Goal: Feedback & Contribution: Contribute content

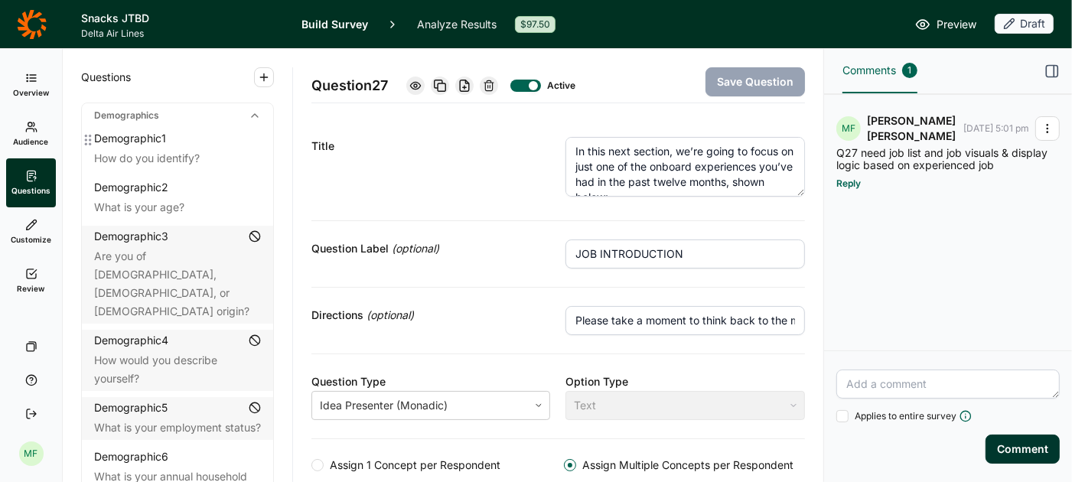
click at [203, 154] on div "How do you identify?" at bounding box center [177, 158] width 167 height 18
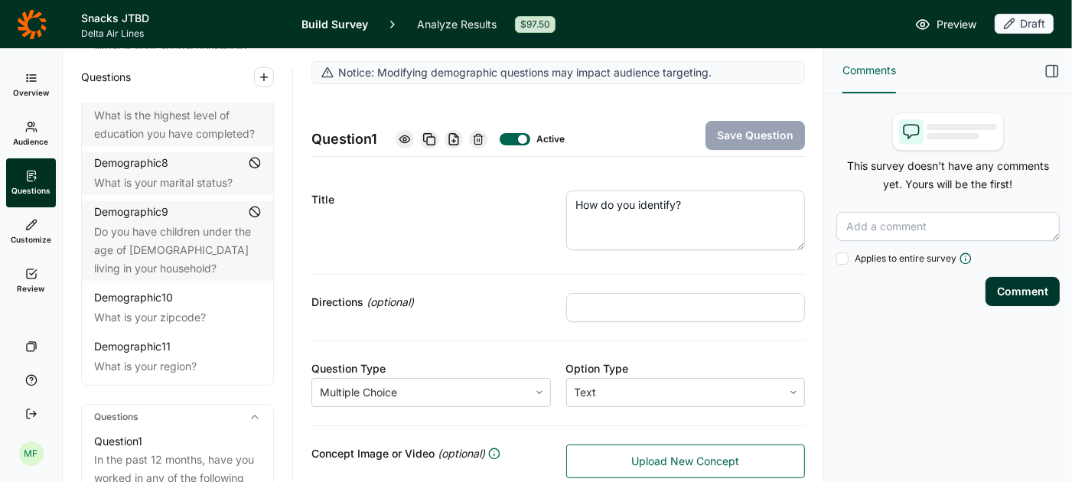
scroll to position [441, 0]
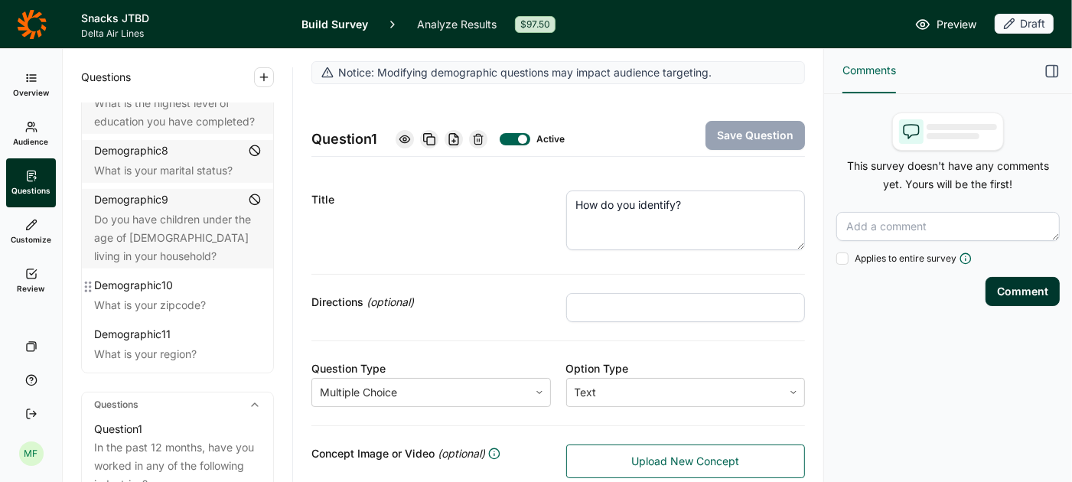
click at [84, 281] on icon at bounding box center [88, 287] width 12 height 12
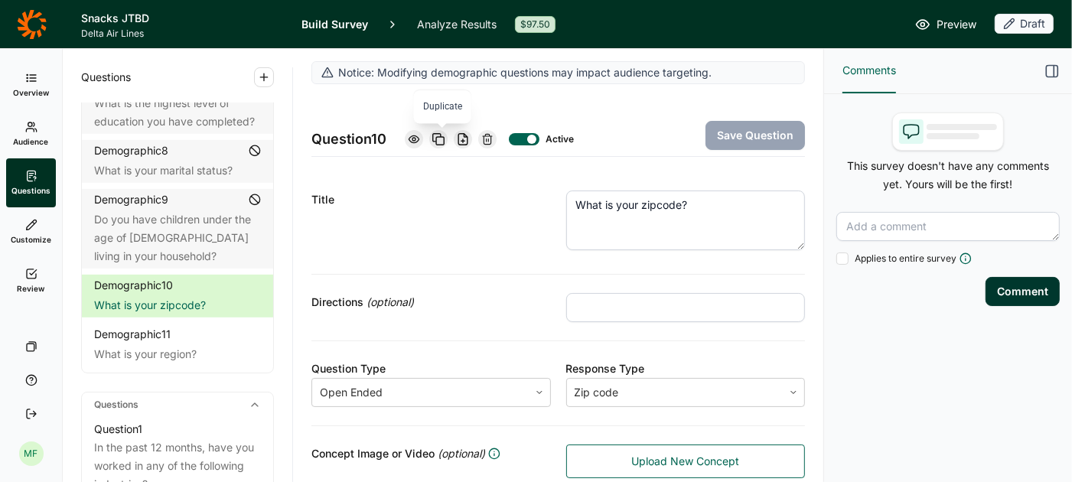
click at [441, 140] on icon at bounding box center [438, 139] width 12 height 12
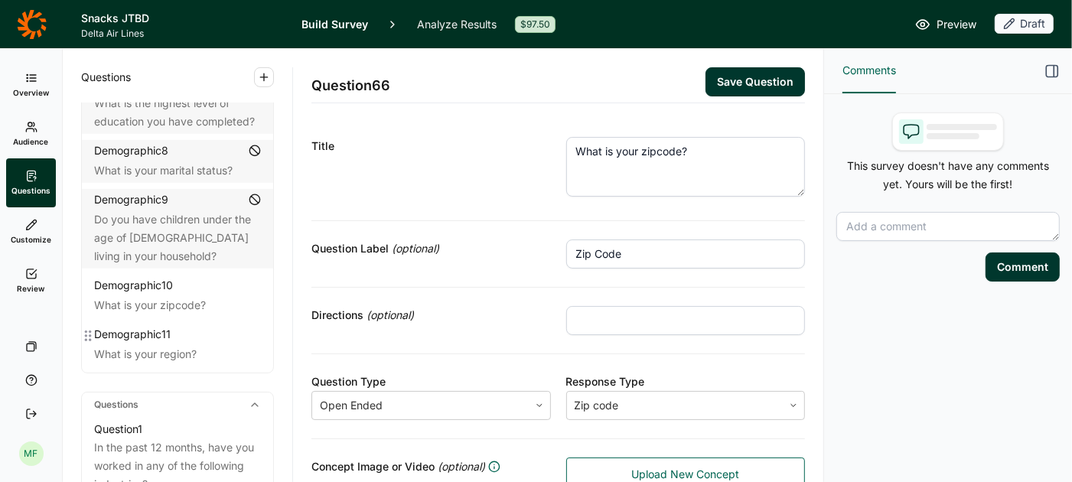
click at [86, 330] on icon at bounding box center [88, 336] width 12 height 12
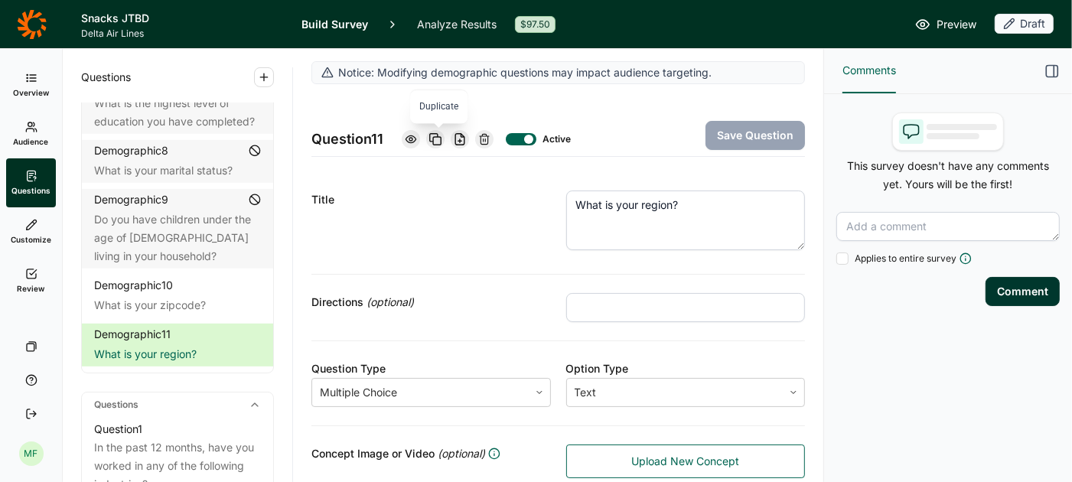
click at [440, 137] on icon at bounding box center [435, 139] width 12 height 12
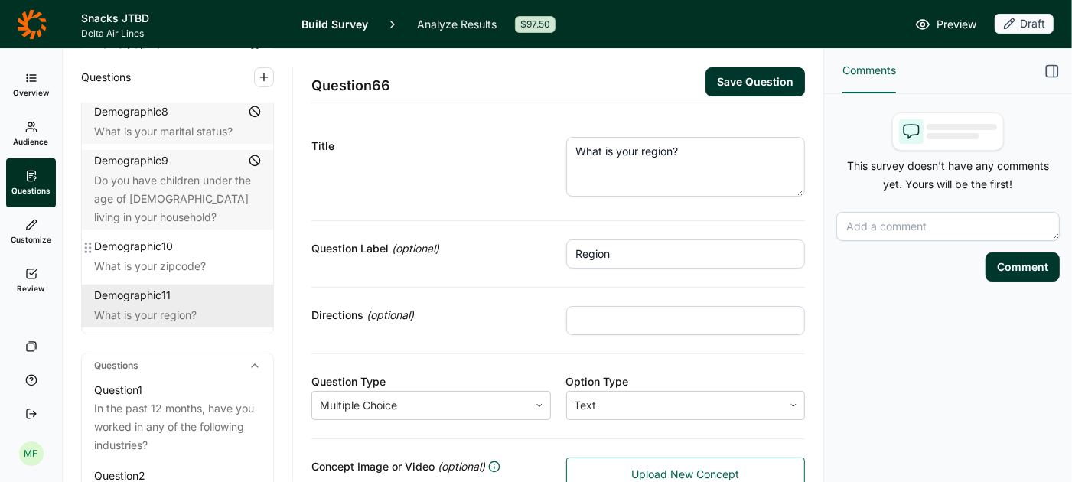
scroll to position [480, 0]
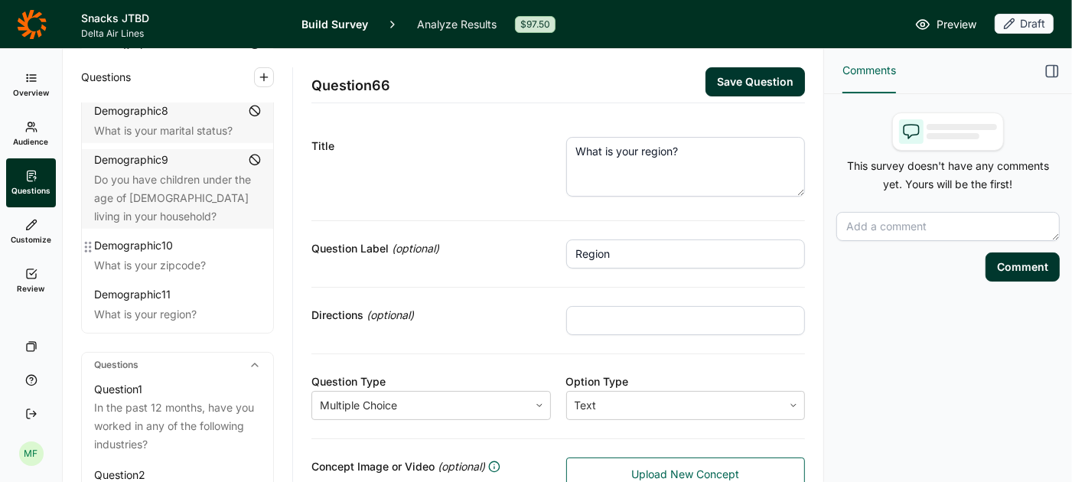
click at [91, 241] on icon at bounding box center [88, 247] width 12 height 12
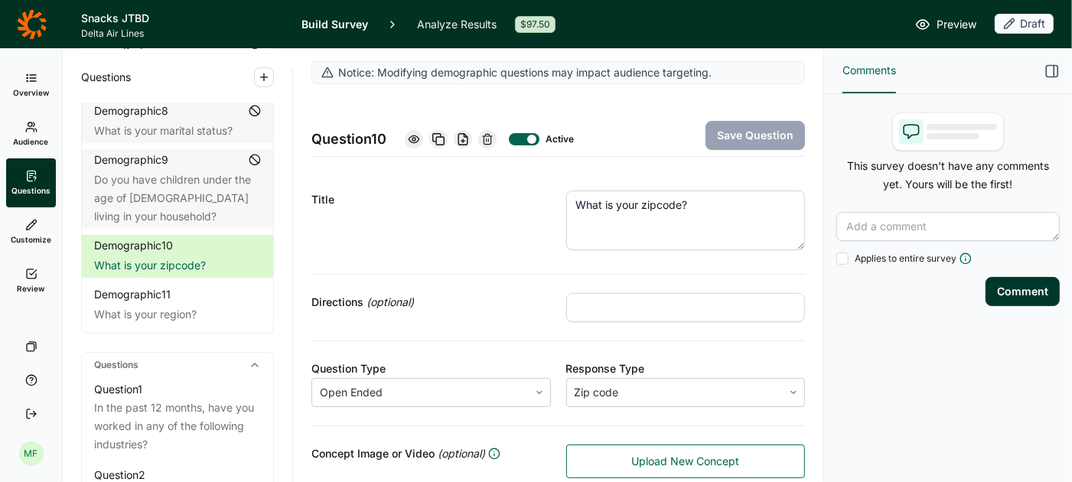
click at [536, 138] on div at bounding box center [531, 139] width 9 height 9
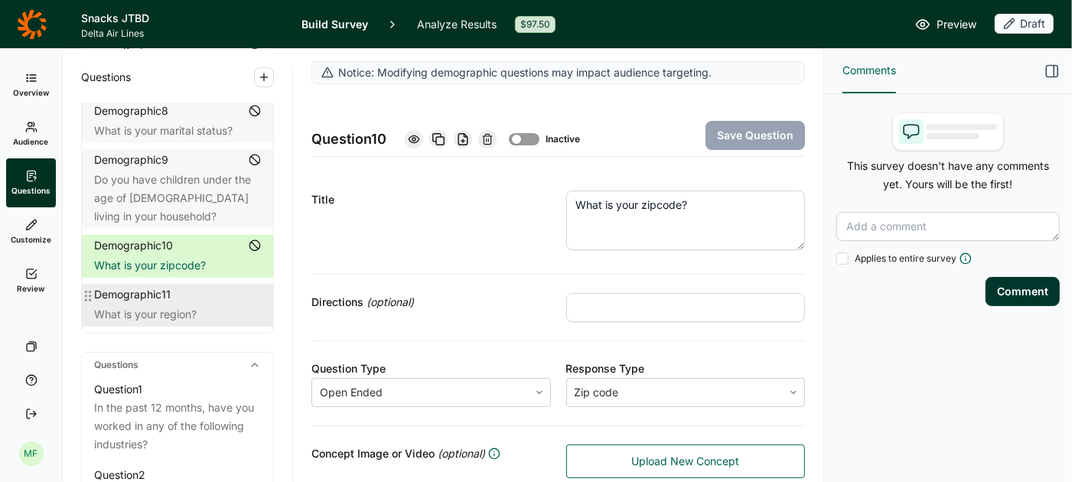
click at [220, 305] on div "What is your region?" at bounding box center [177, 314] width 167 height 18
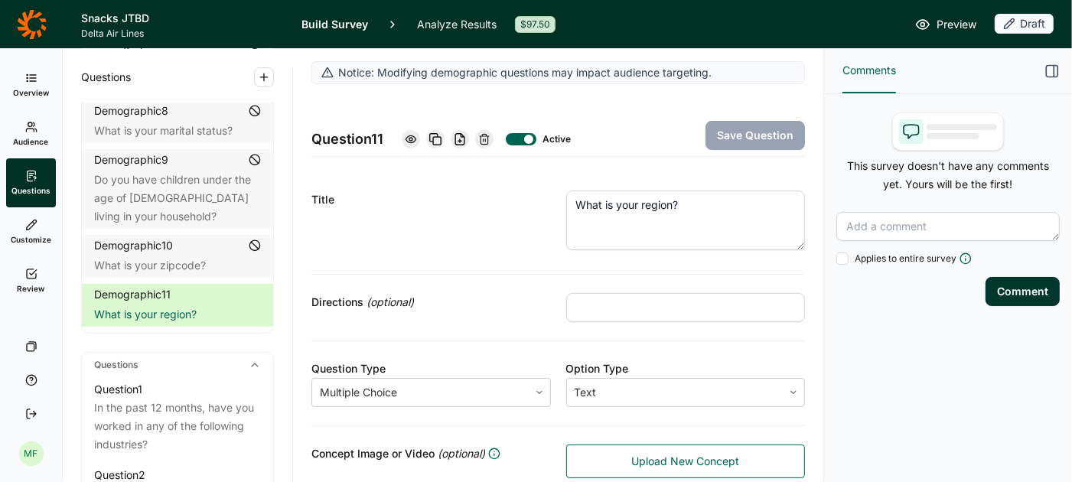
click at [532, 137] on div at bounding box center [528, 139] width 9 height 9
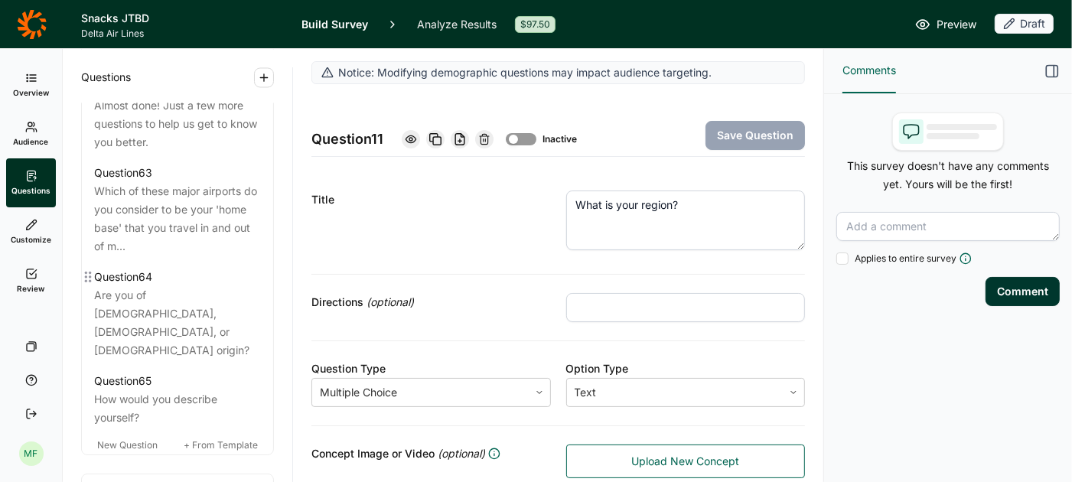
scroll to position [6600, 0]
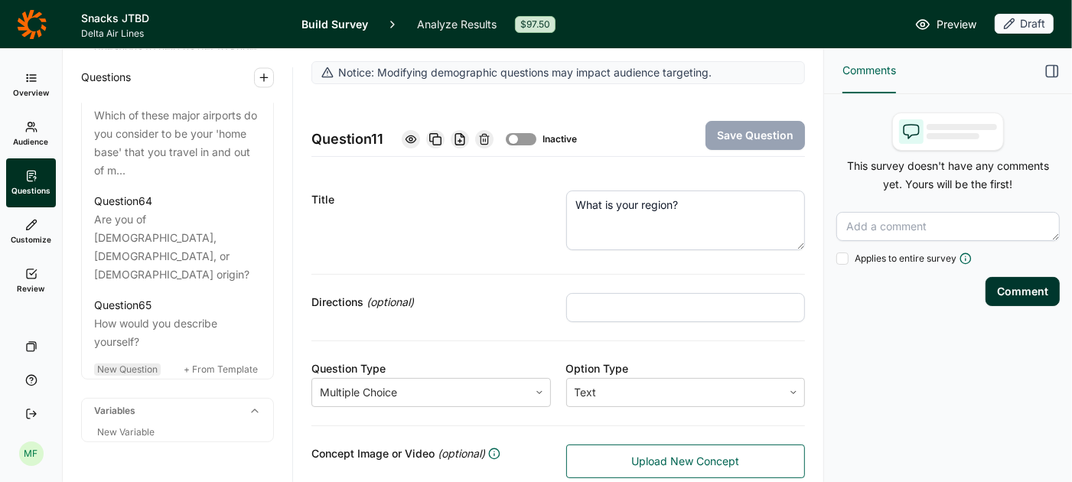
click at [157, 363] on span "New Question" at bounding box center [127, 368] width 60 height 11
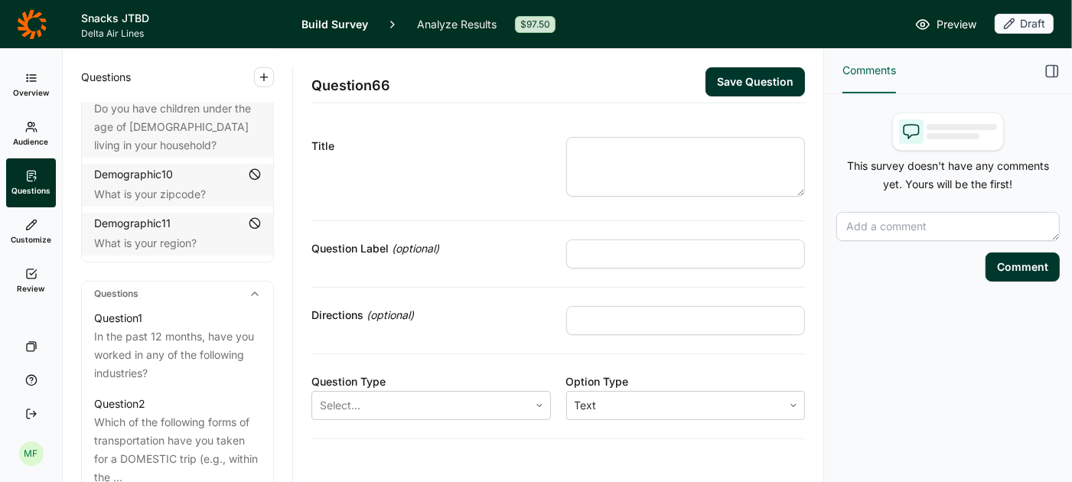
scroll to position [552, 0]
click at [127, 166] on div "Demographic 10" at bounding box center [133, 173] width 79 height 15
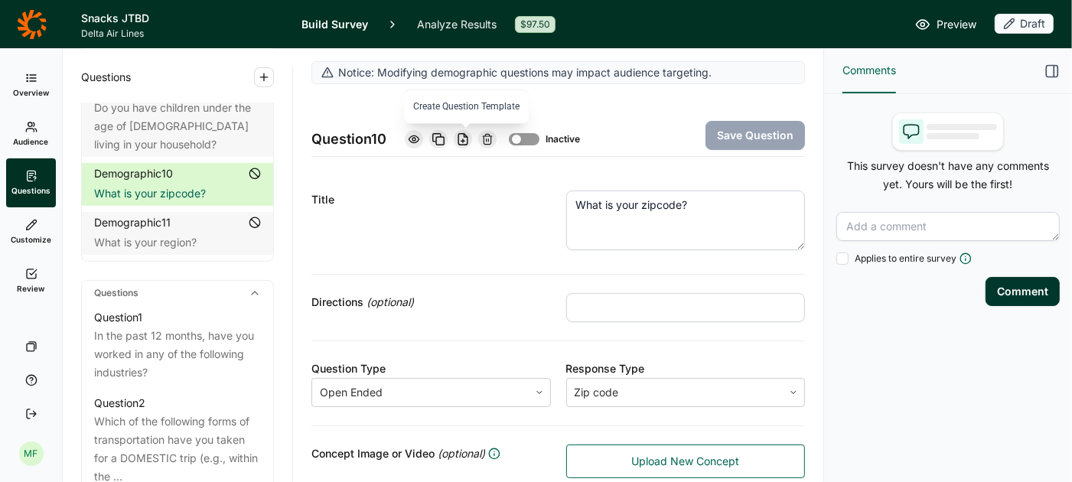
click at [466, 140] on use at bounding box center [462, 139] width 9 height 11
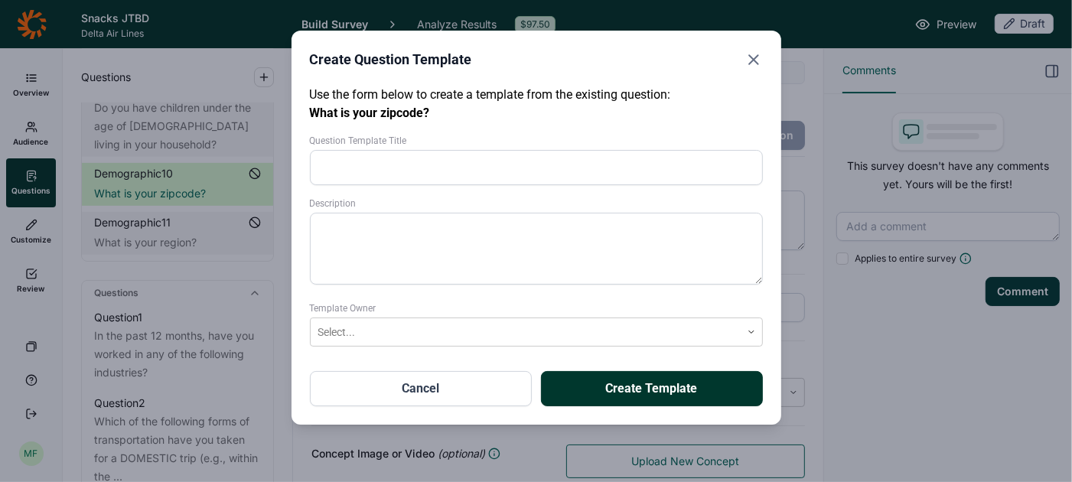
click at [754, 60] on icon "Close" at bounding box center [753, 59] width 18 height 18
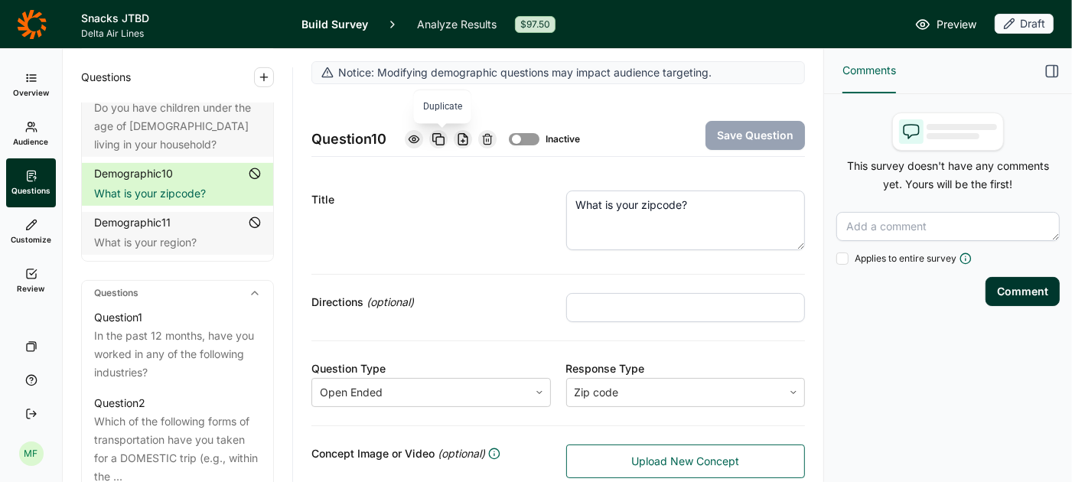
click at [443, 138] on icon at bounding box center [438, 139] width 12 height 12
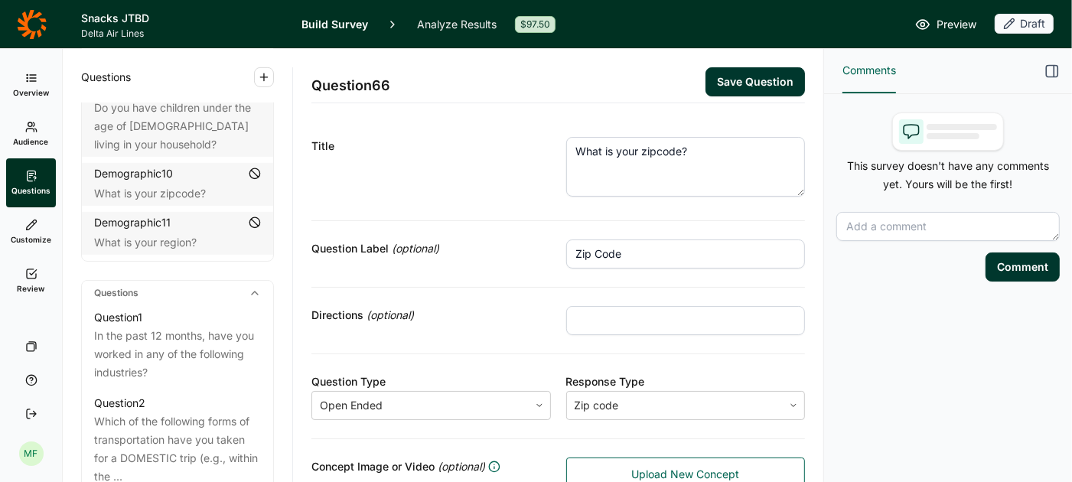
click at [746, 82] on button "Save Question" at bounding box center [754, 81] width 99 height 29
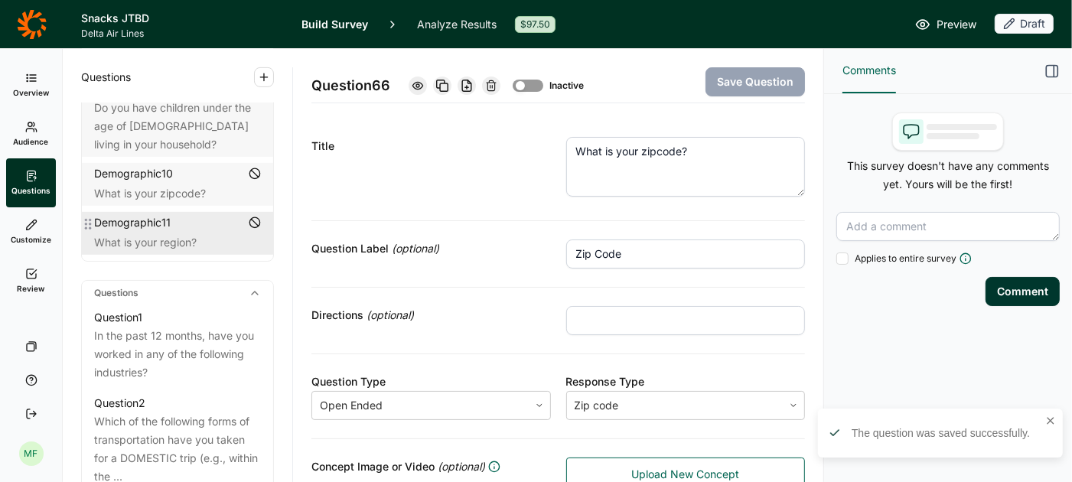
click at [122, 233] on div "What is your region?" at bounding box center [177, 242] width 167 height 18
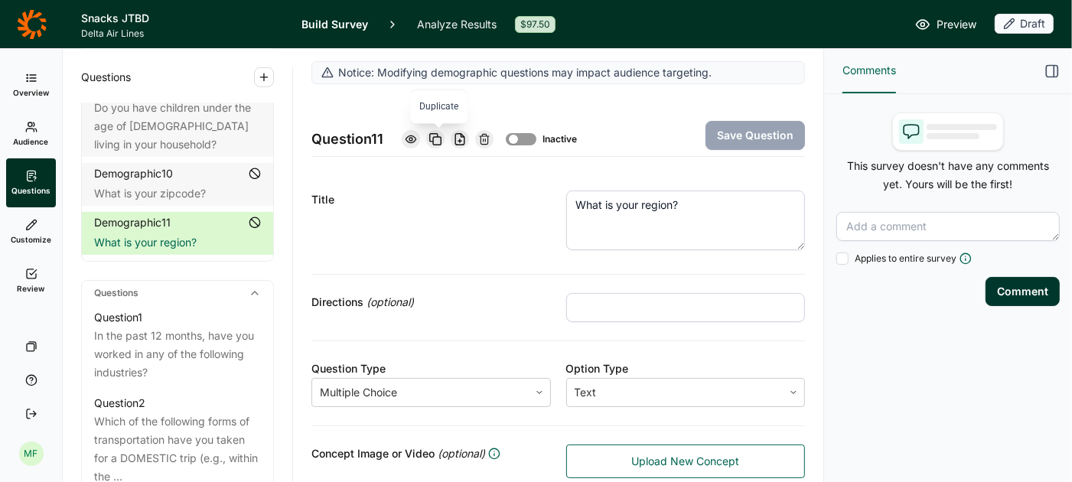
click at [438, 134] on icon at bounding box center [435, 139] width 12 height 12
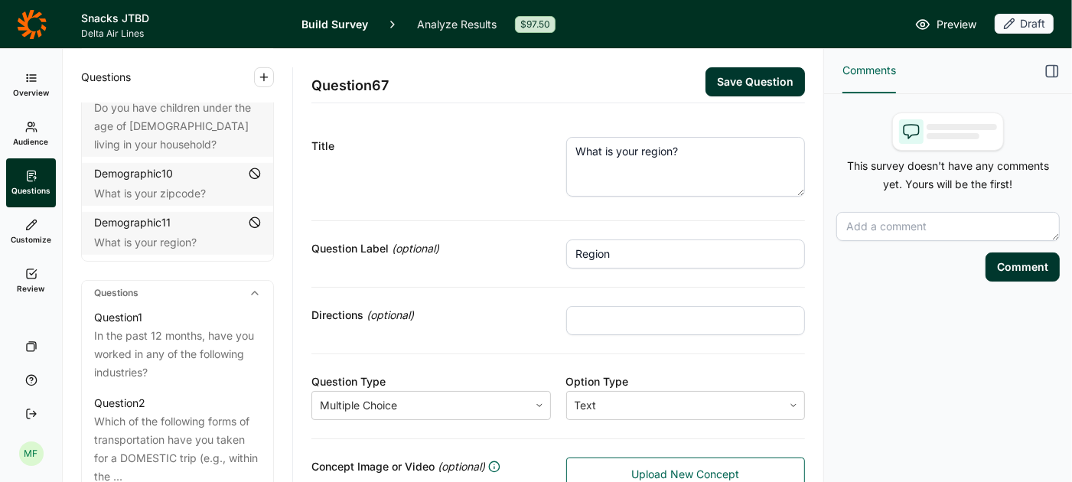
click at [777, 81] on button "Save Question" at bounding box center [754, 81] width 99 height 29
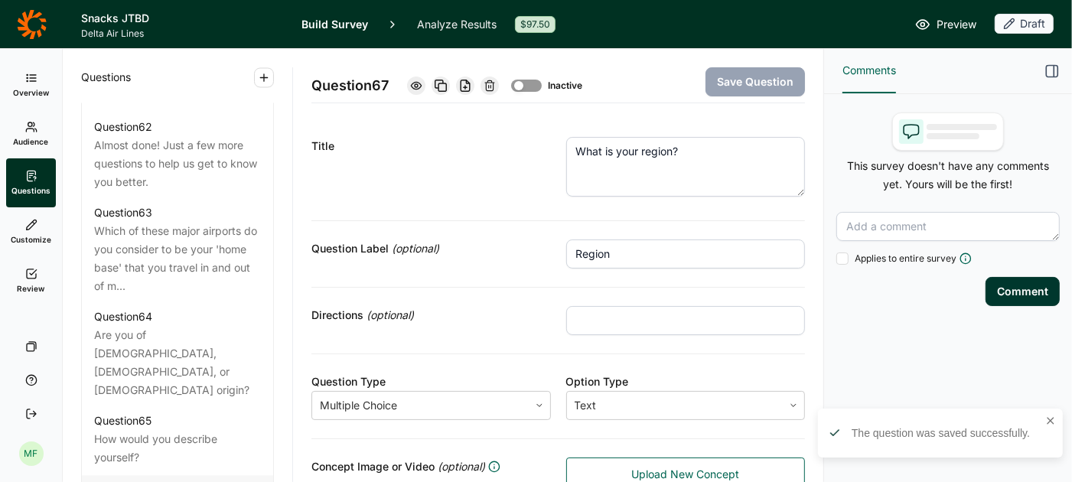
scroll to position [6698, 0]
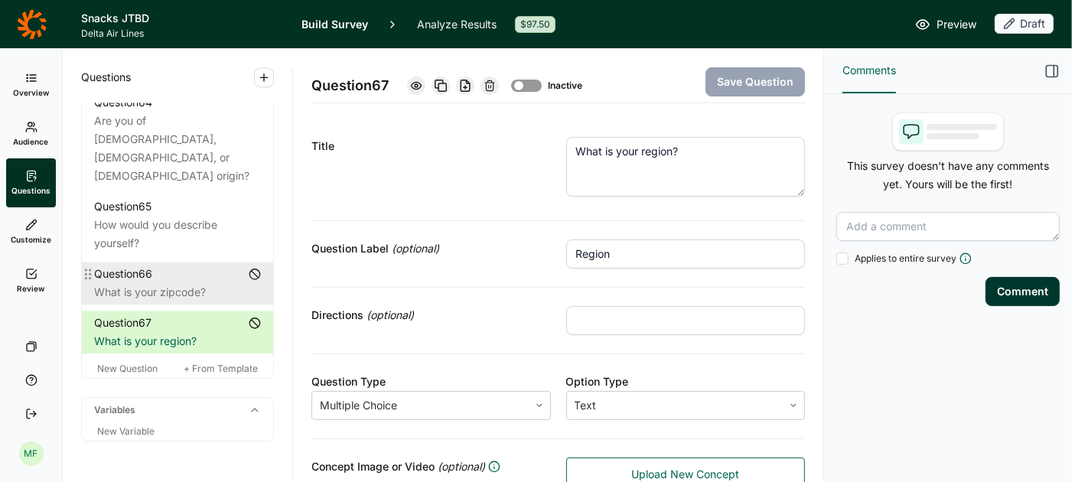
click at [240, 265] on div "Question 66" at bounding box center [177, 274] width 167 height 18
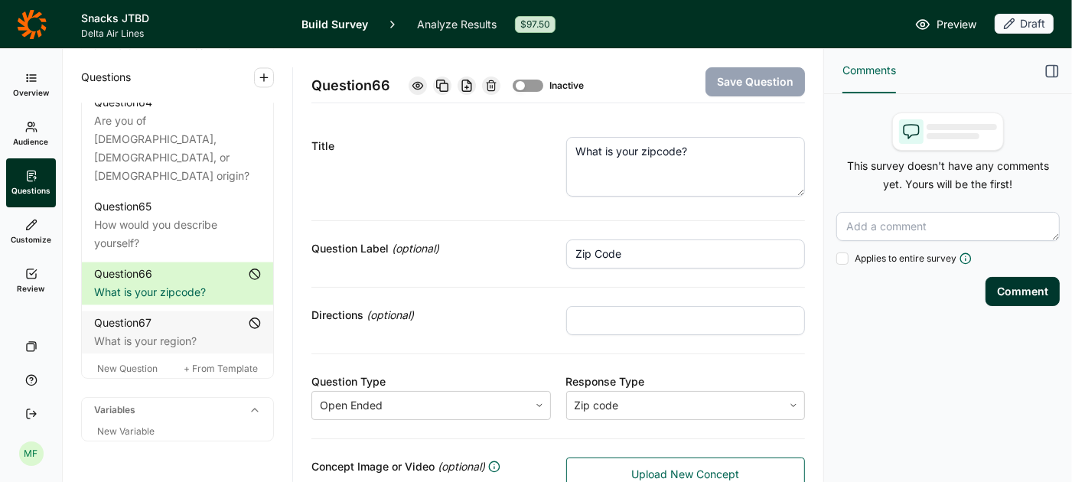
click at [529, 83] on div at bounding box center [528, 86] width 31 height 12
click at [236, 314] on div "Question 67" at bounding box center [177, 323] width 167 height 18
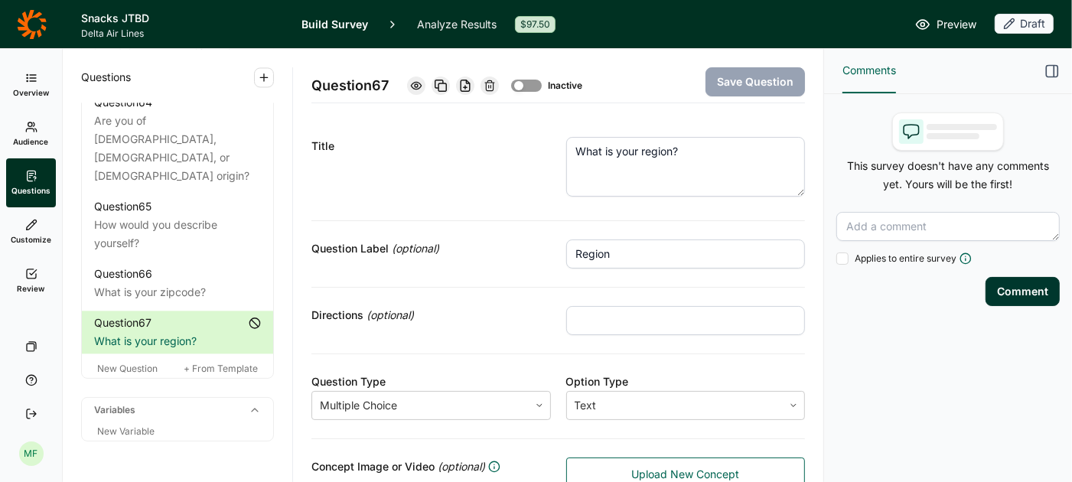
click at [519, 86] on div at bounding box center [518, 85] width 9 height 9
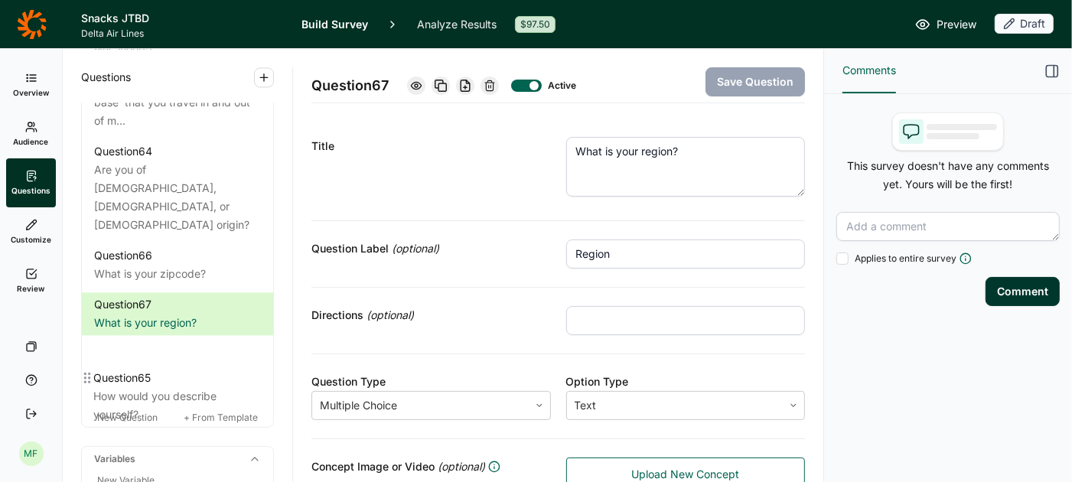
scroll to position [6659, 0]
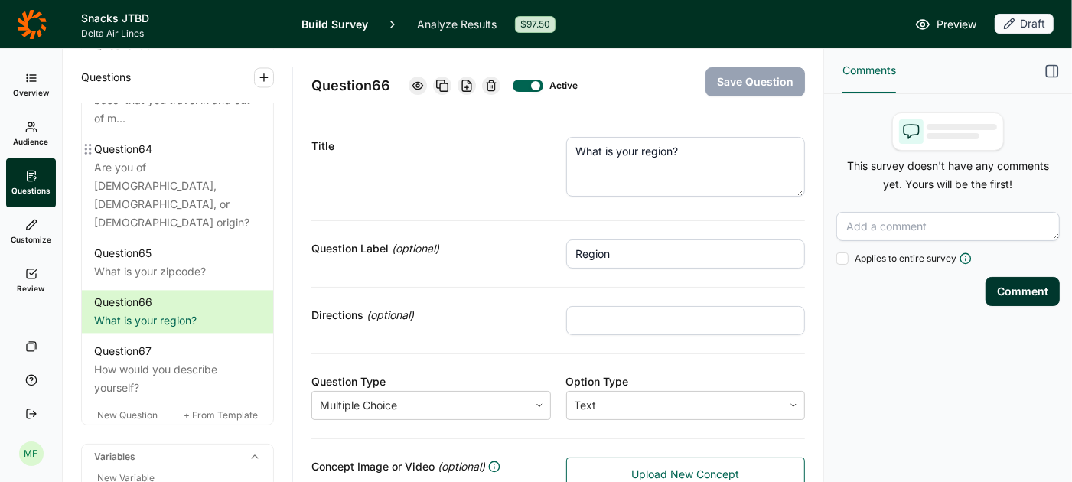
scroll to position [6652, 0]
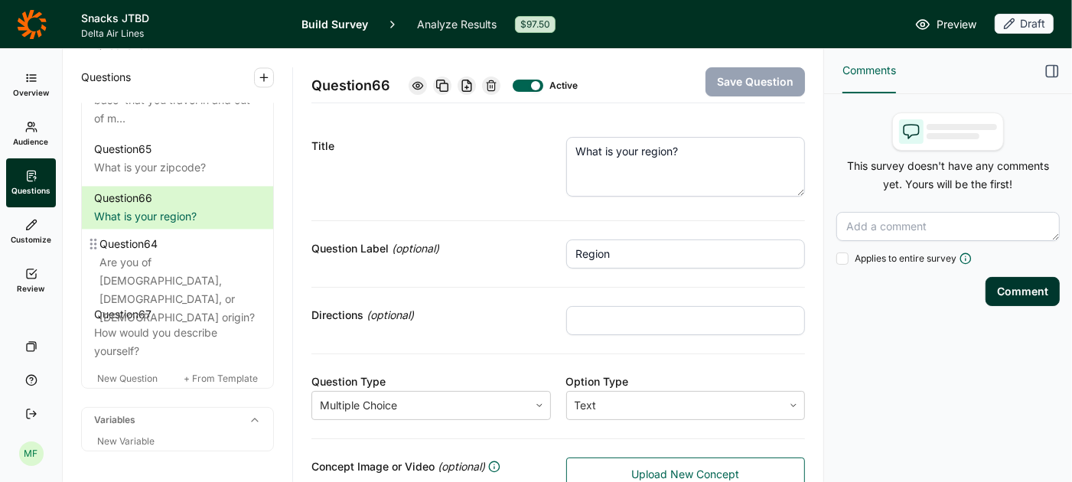
drag, startPoint x: 87, startPoint y: 123, endPoint x: 92, endPoint y: 248, distance: 124.8
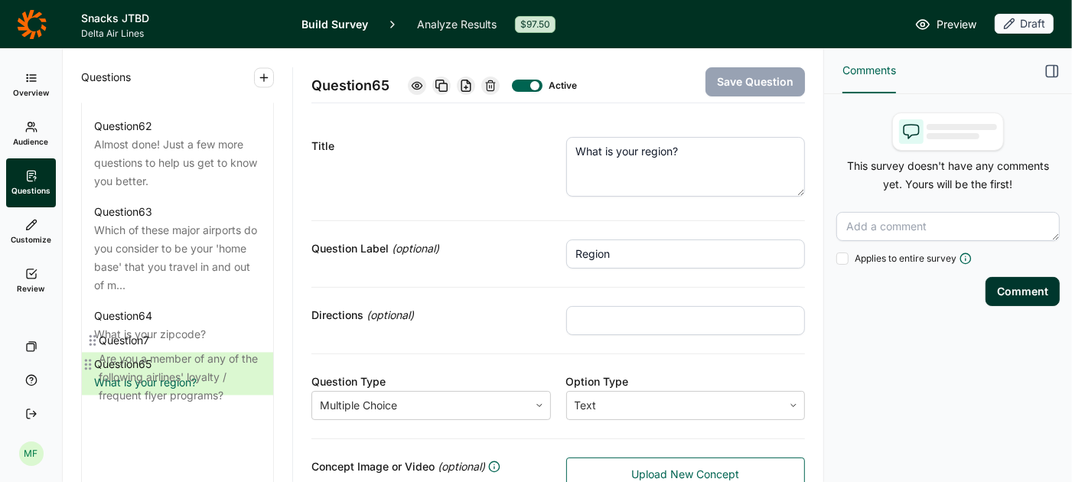
scroll to position [6517, 0]
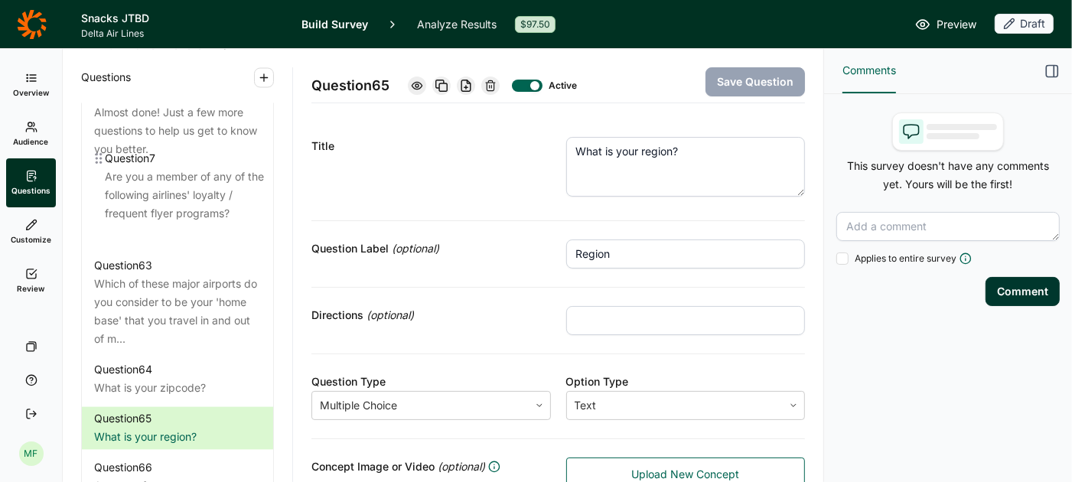
drag, startPoint x: 86, startPoint y: 256, endPoint x: 96, endPoint y: 164, distance: 91.7
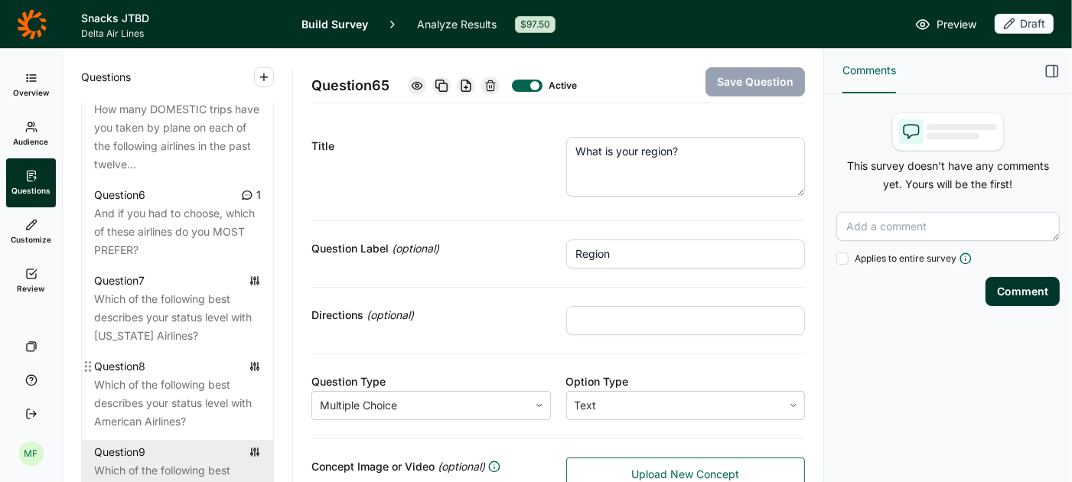
scroll to position [1136, 0]
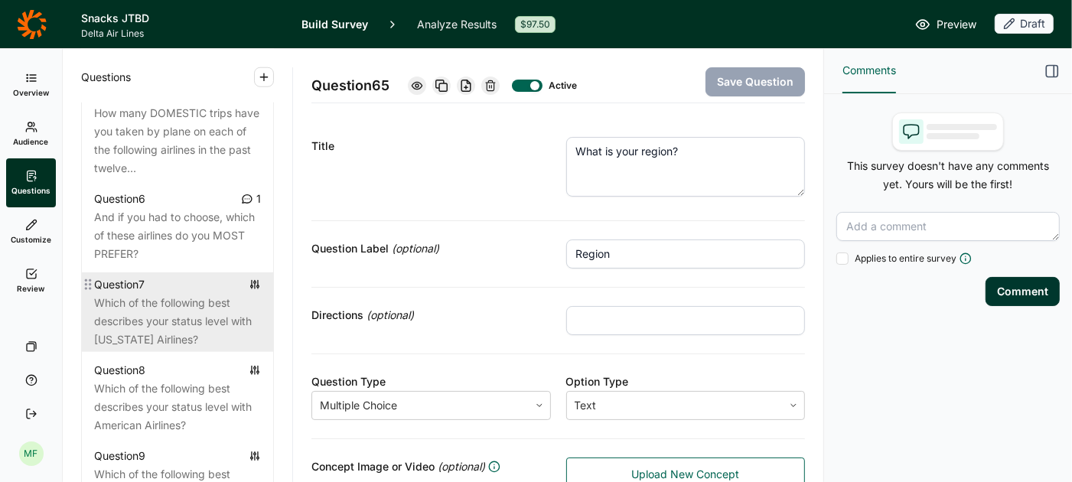
click at [170, 294] on div "Which of the following best describes your status level with [US_STATE] Airline…" at bounding box center [177, 321] width 167 height 55
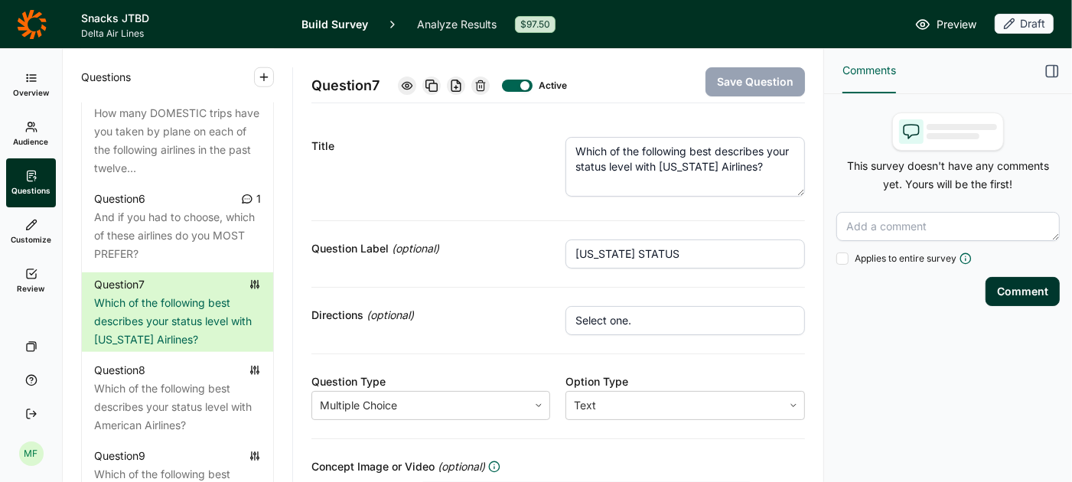
click at [523, 84] on div at bounding box center [524, 85] width 9 height 9
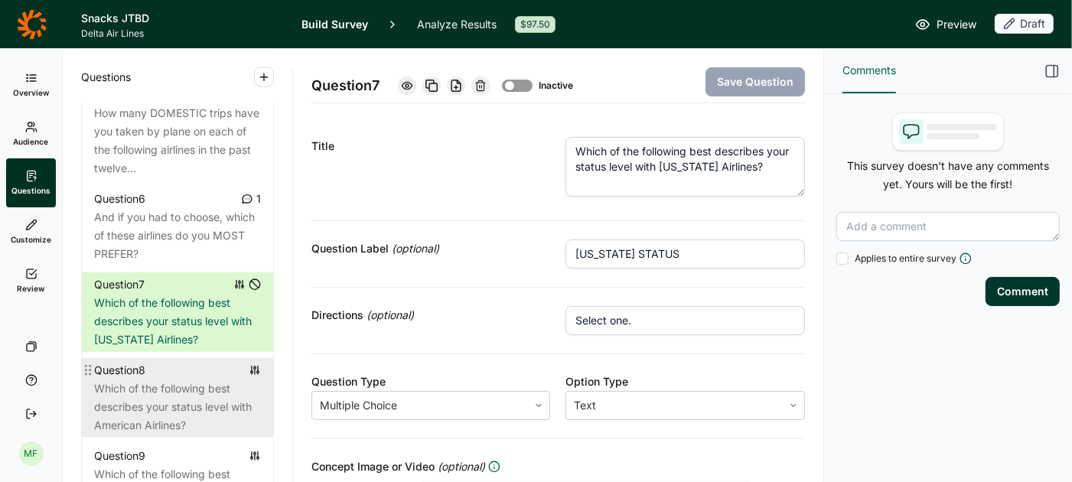
click at [197, 379] on div "Which of the following best describes your status level with American Airlines?" at bounding box center [177, 406] width 167 height 55
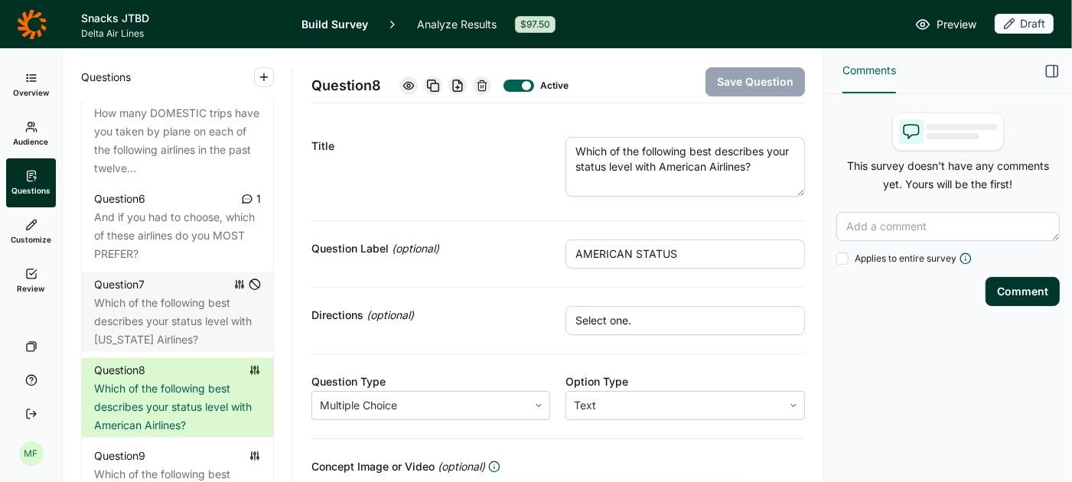
click at [529, 86] on div at bounding box center [526, 85] width 9 height 9
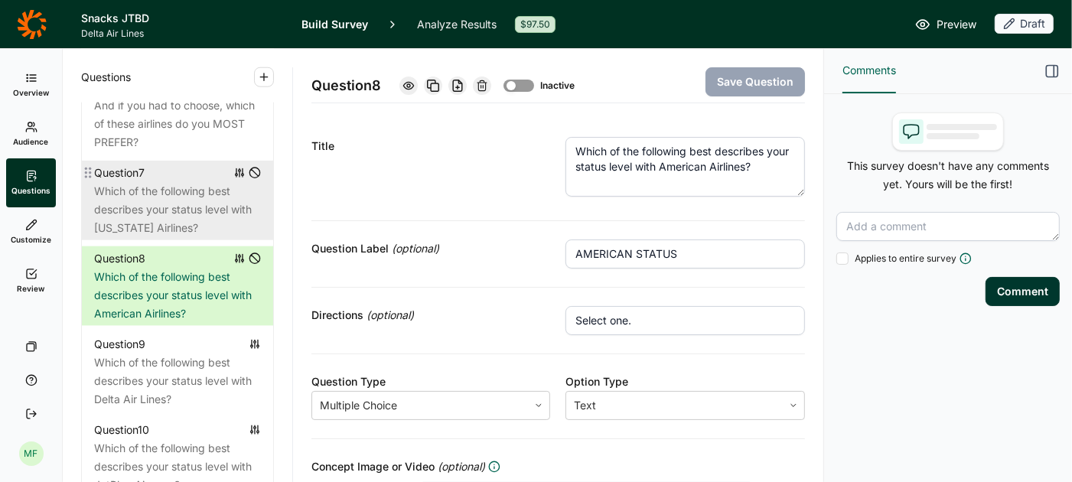
scroll to position [1278, 0]
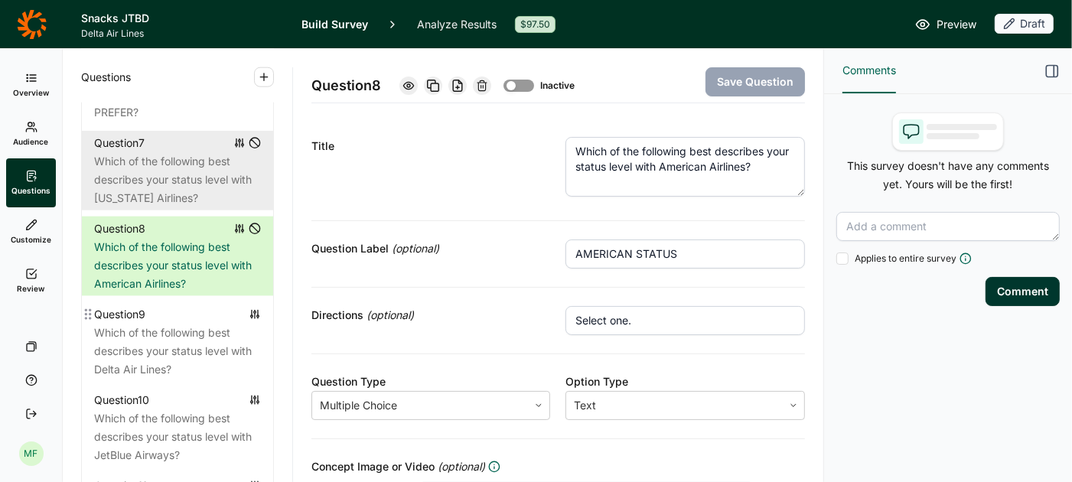
click at [200, 324] on div "Which of the following best describes your status level with Delta Air Lines?" at bounding box center [177, 351] width 167 height 55
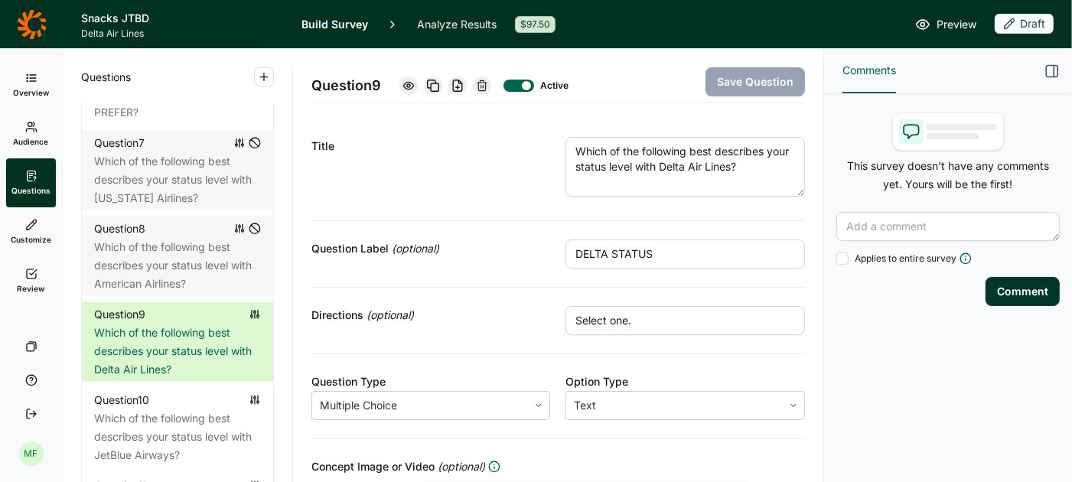
click at [527, 83] on div at bounding box center [526, 85] width 9 height 9
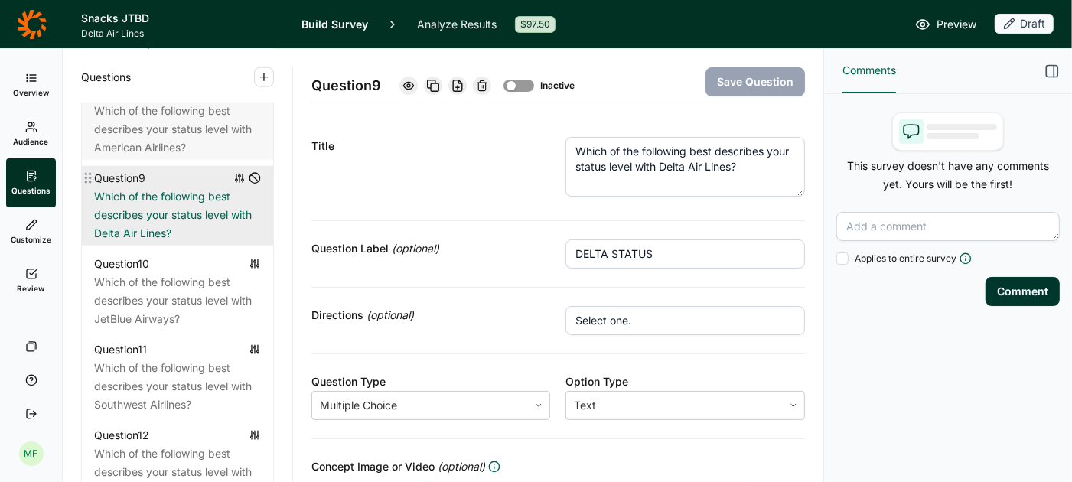
scroll to position [1444, 0]
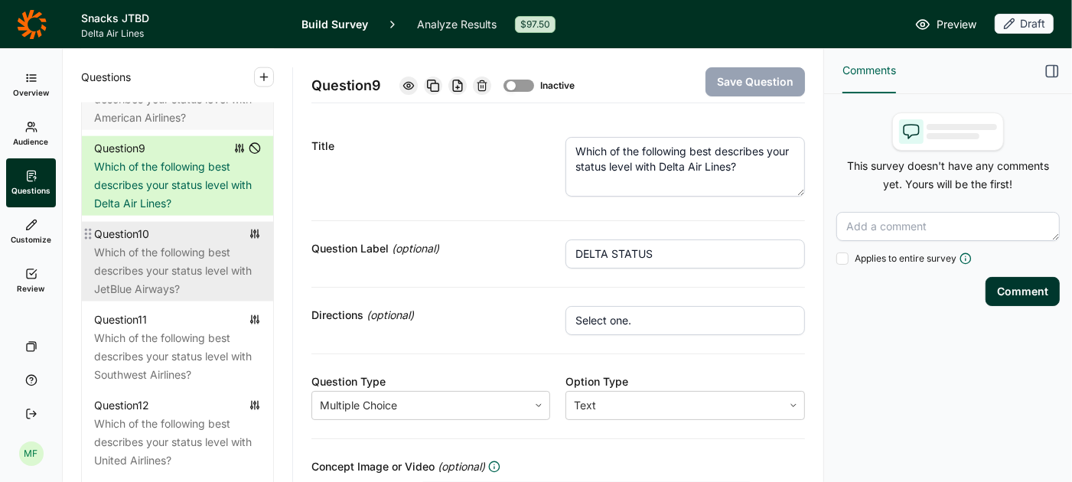
click at [200, 243] on div "Which of the following best describes your status level with JetBlue Airways?" at bounding box center [177, 270] width 167 height 55
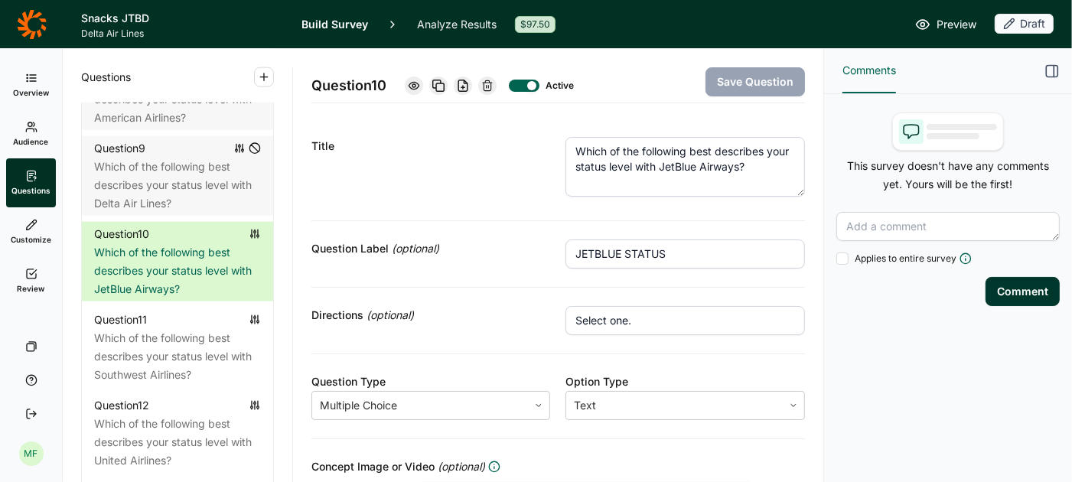
click at [534, 82] on div at bounding box center [531, 85] width 9 height 9
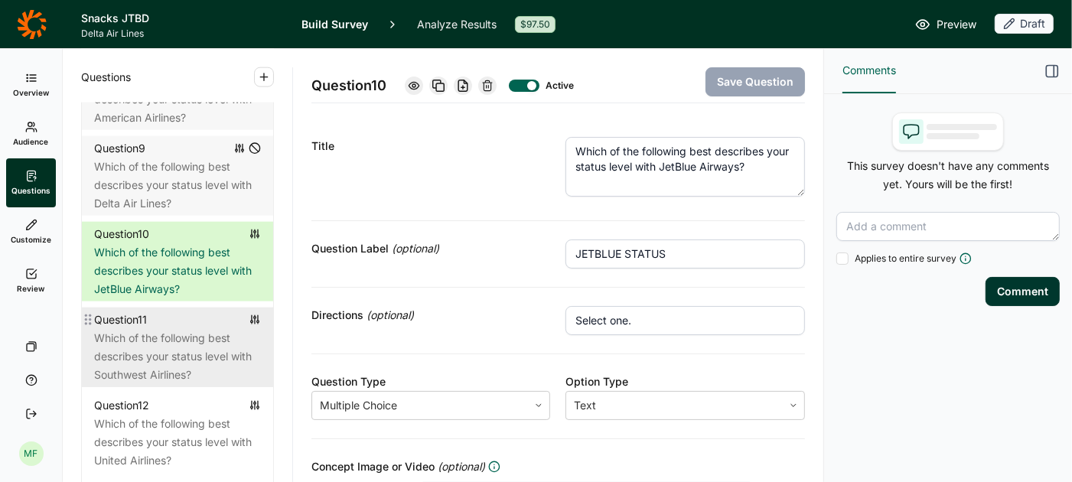
click at [158, 336] on div "Which of the following best describes your status level with Southwest Airlines?" at bounding box center [177, 356] width 167 height 55
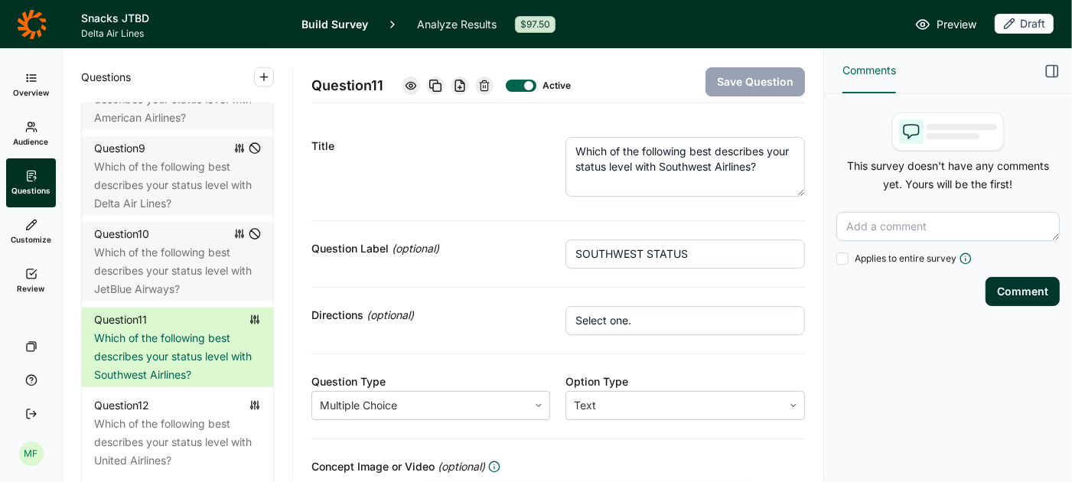
click at [536, 83] on div at bounding box center [521, 86] width 31 height 12
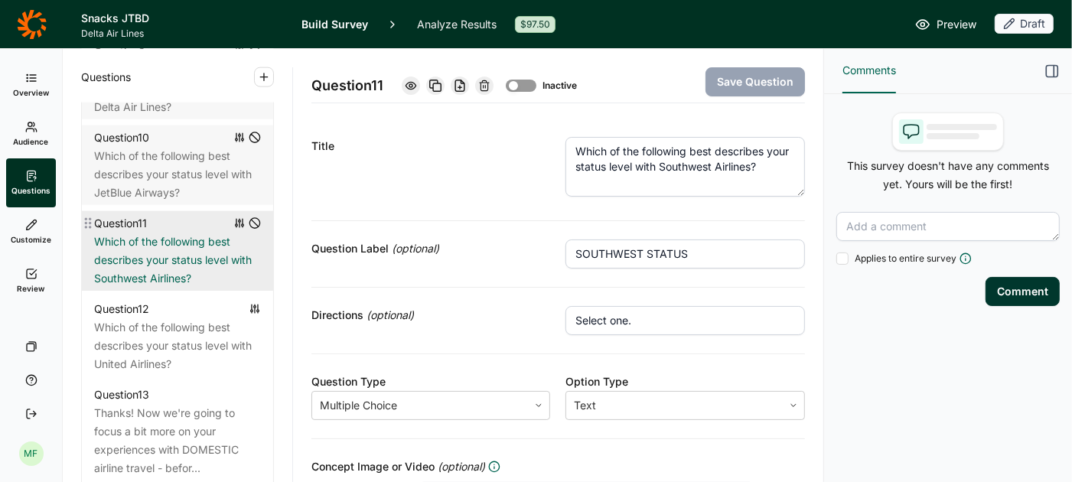
scroll to position [1542, 0]
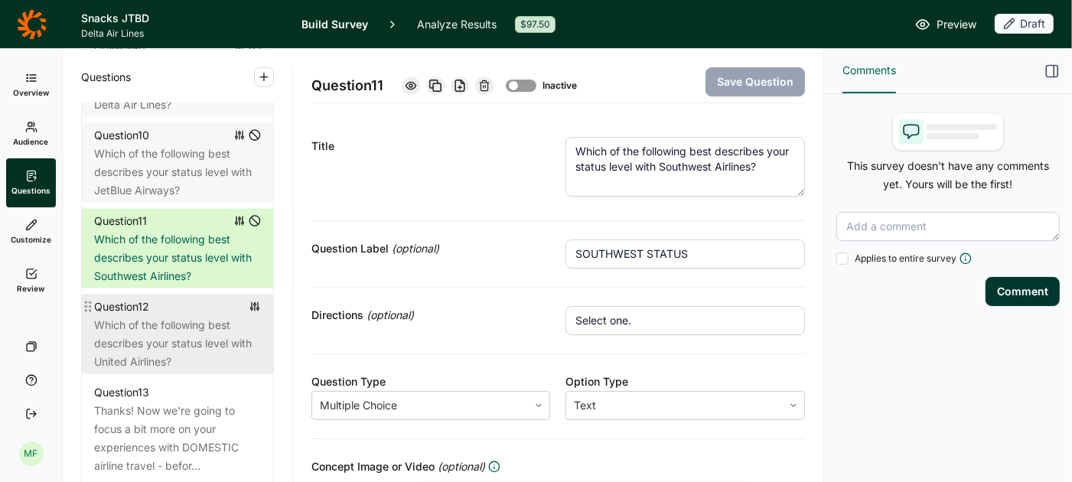
click at [161, 323] on div "Which of the following best describes your status level with United Airlines?" at bounding box center [177, 343] width 167 height 55
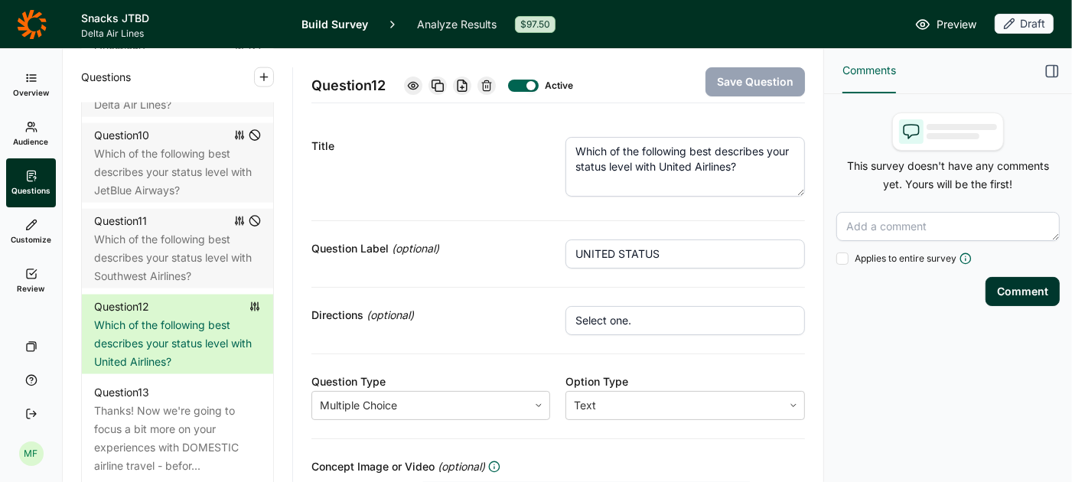
click at [531, 87] on div at bounding box center [530, 85] width 9 height 9
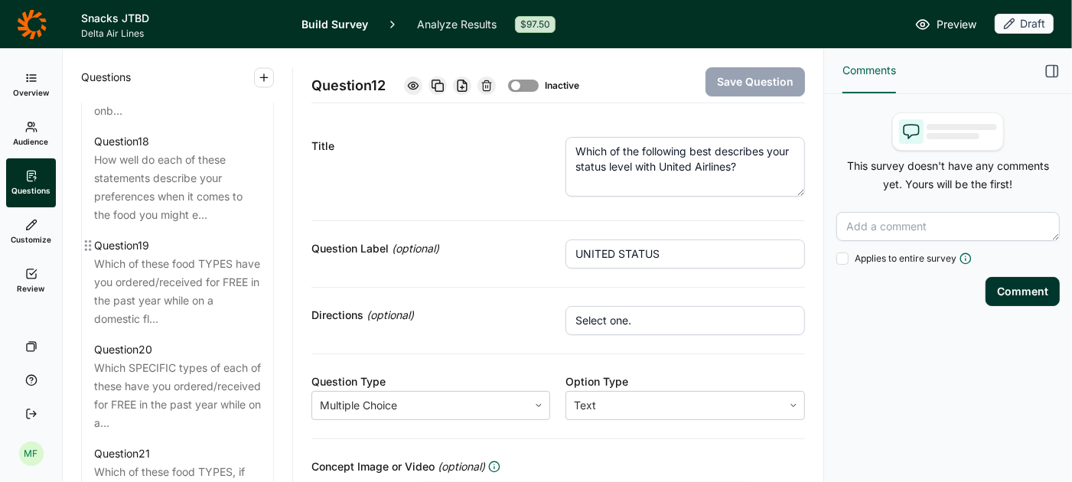
scroll to position [2297, 0]
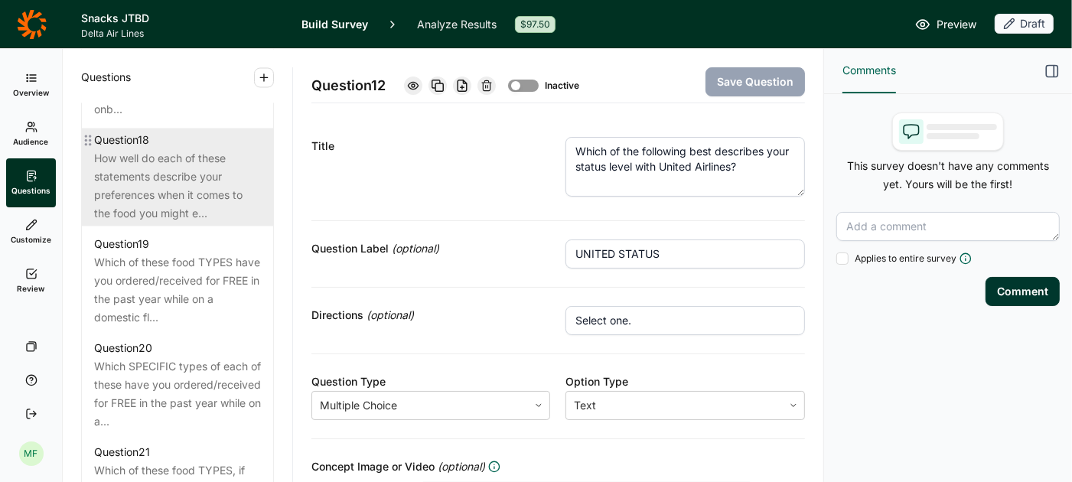
click at [173, 175] on div "How well do each of these statements describe your preferences when it comes to…" at bounding box center [177, 185] width 167 height 73
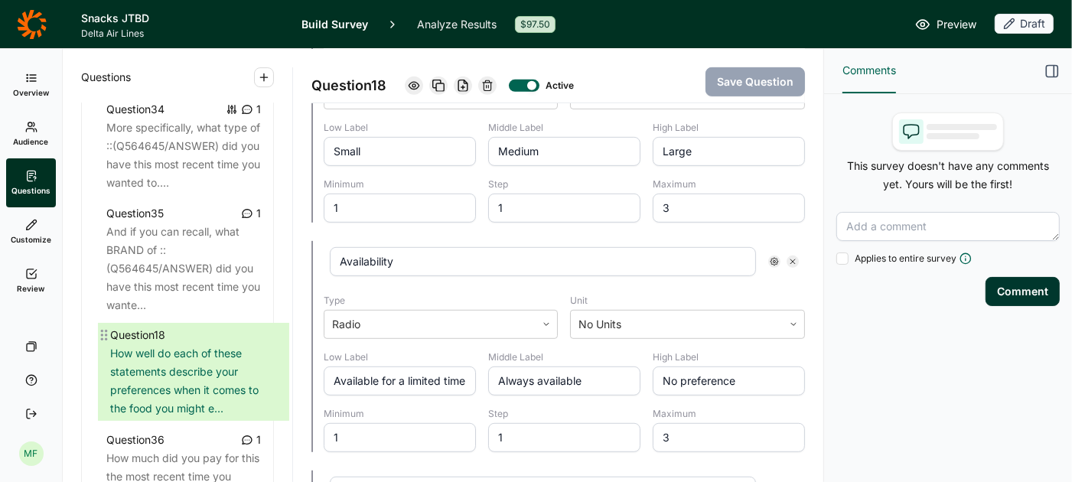
scroll to position [3736, 0]
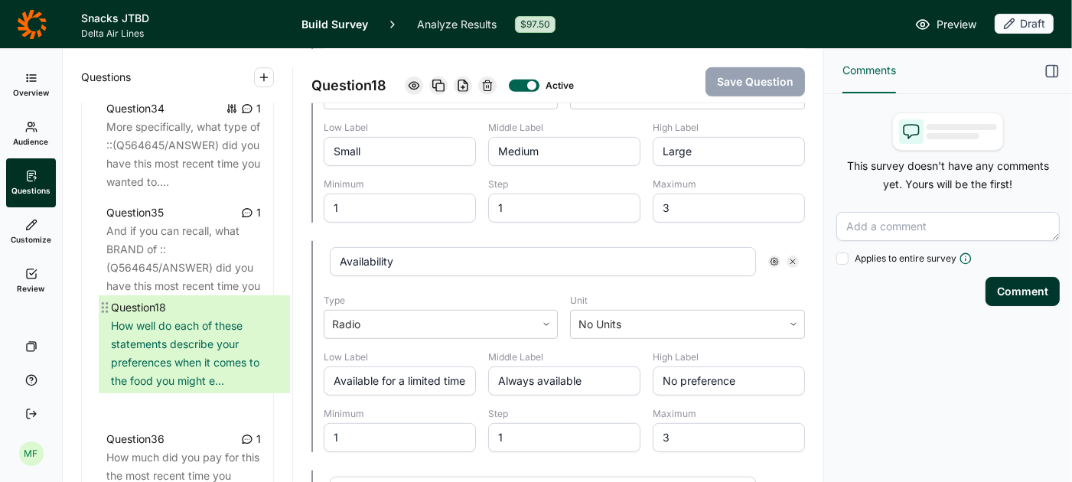
drag, startPoint x: 86, startPoint y: 121, endPoint x: 103, endPoint y: 313, distance: 192.8
click at [103, 313] on div "Question 1 In the past 12 months, have you worked in any of the following indus…" at bounding box center [177, 274] width 191 height 6304
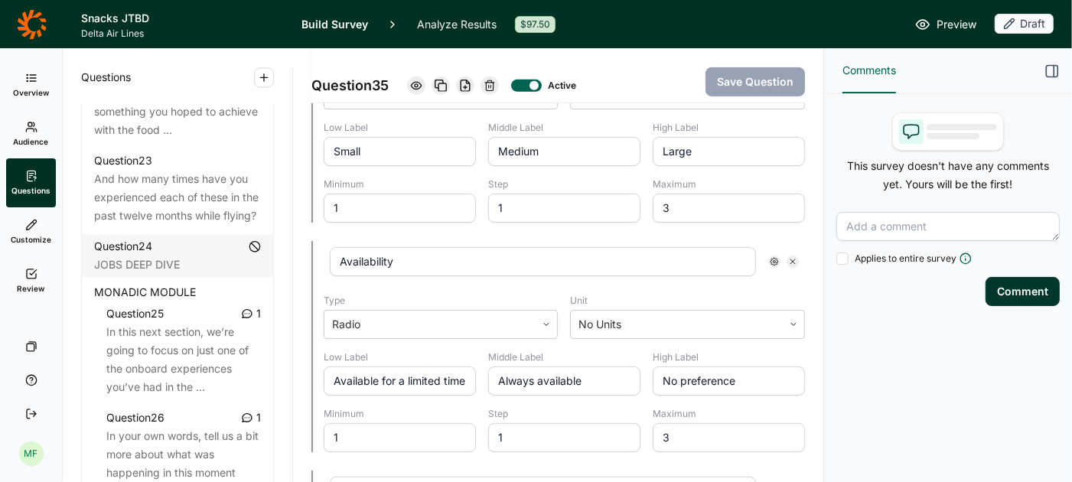
scroll to position [2779, 0]
click at [172, 282] on span "MONADIC MODULE" at bounding box center [145, 291] width 102 height 18
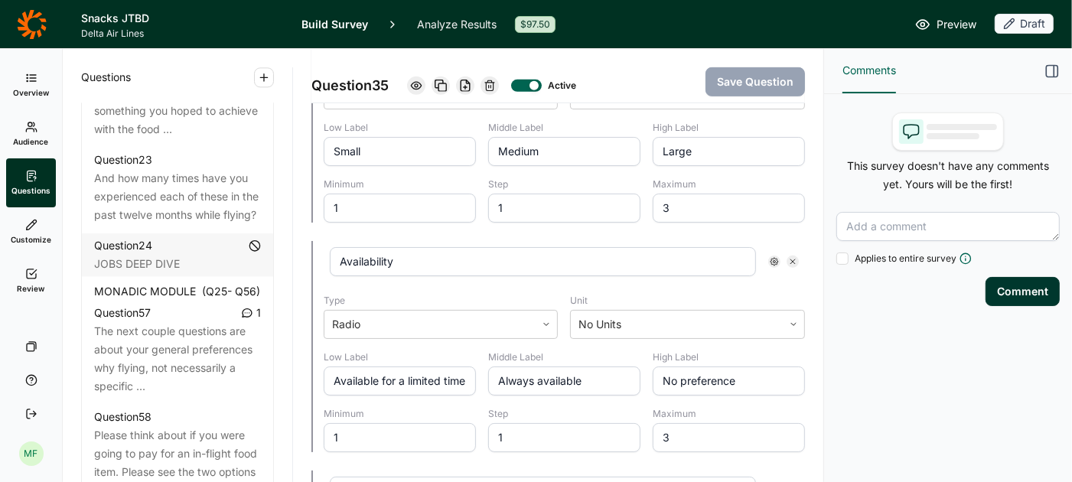
click at [172, 282] on span "MONADIC MODULE" at bounding box center [145, 291] width 102 height 18
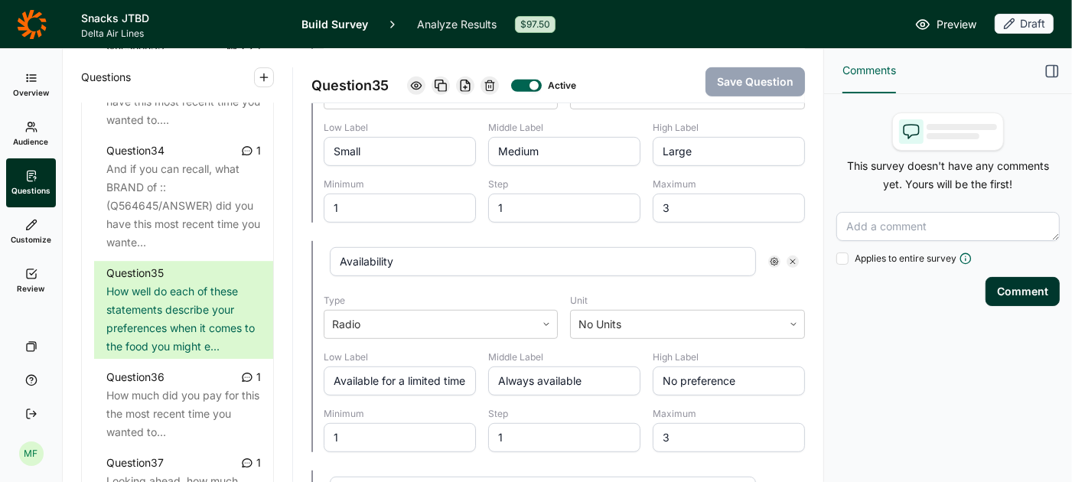
scroll to position [3690, 0]
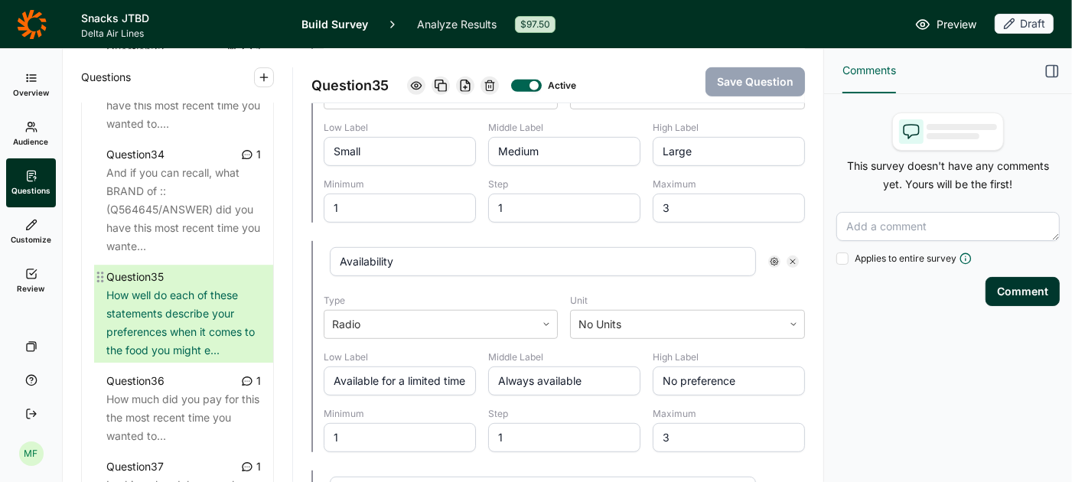
click at [172, 286] on div "How well do each of these statements describe your preferences when it comes to…" at bounding box center [183, 322] width 155 height 73
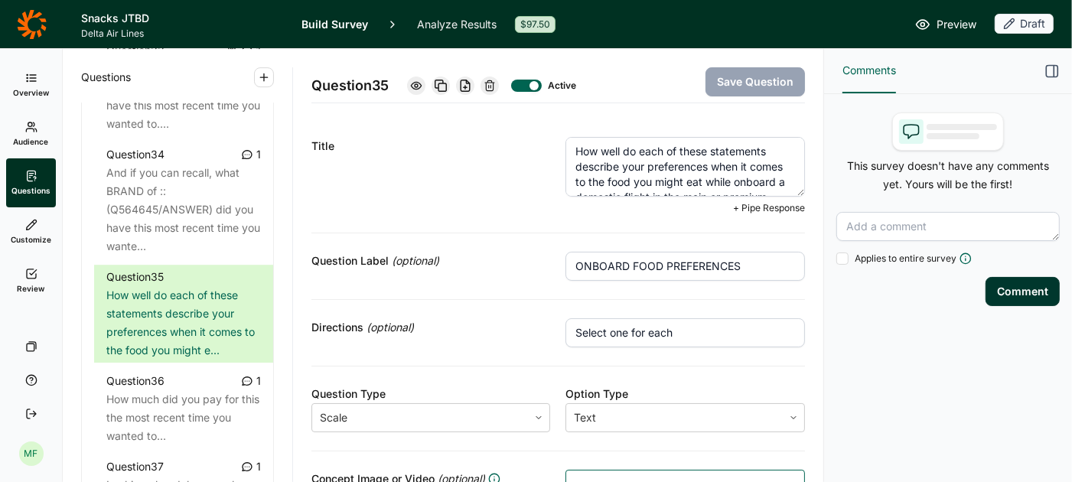
scroll to position [31, 0]
drag, startPoint x: 575, startPoint y: 151, endPoint x: 760, endPoint y: 204, distance: 191.8
click at [760, 204] on div "How well do each of these statements describe your preferences when it comes to…" at bounding box center [684, 175] width 239 height 77
paste textarea "on a flight when you want to…"
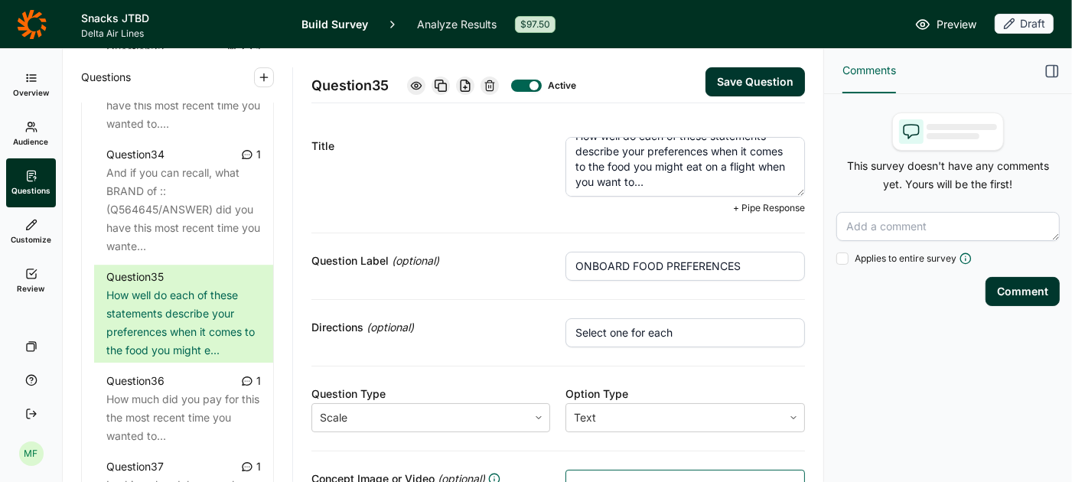
scroll to position [15, 0]
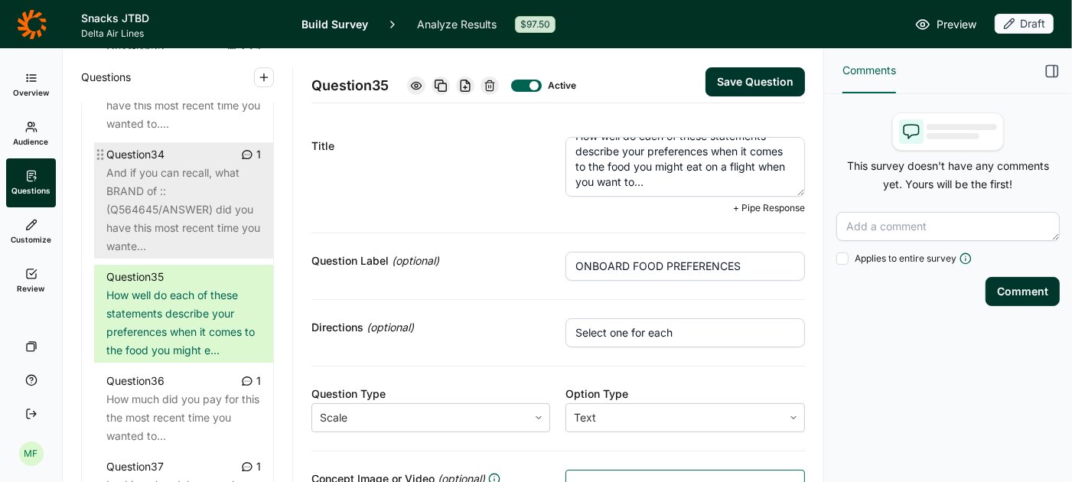
type textarea "How well do each of these statements describe your preferences when it comes to…"
click at [209, 191] on div "And if you can recall, what BRAND of ::(Q564645/ANSWER) did you have this most …" at bounding box center [183, 210] width 155 height 92
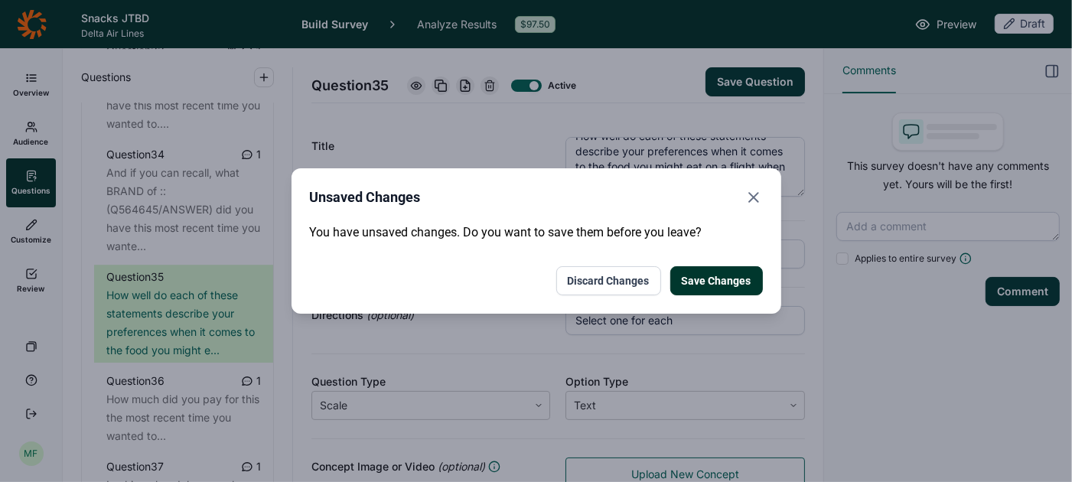
click at [748, 193] on icon "Close" at bounding box center [753, 197] width 18 height 18
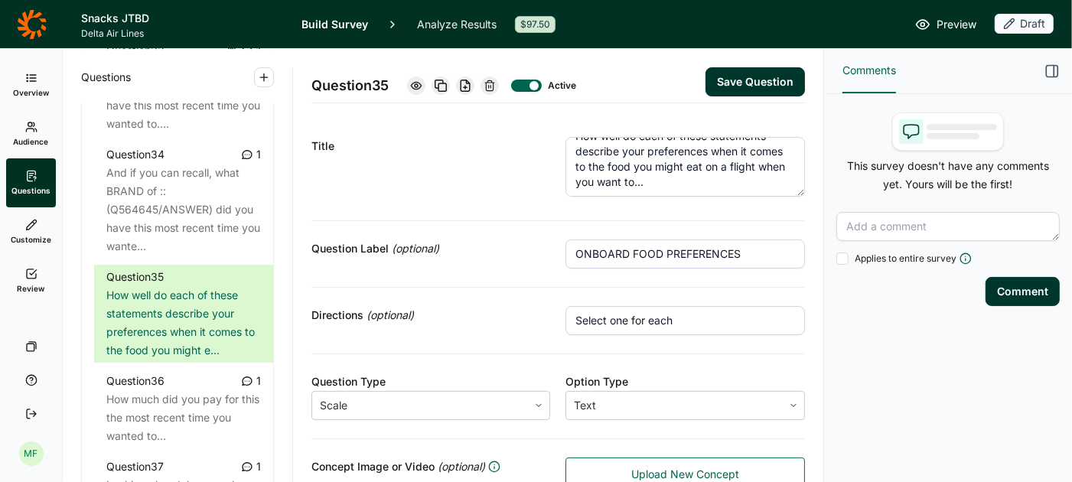
click at [764, 85] on button "Save Question" at bounding box center [754, 81] width 99 height 29
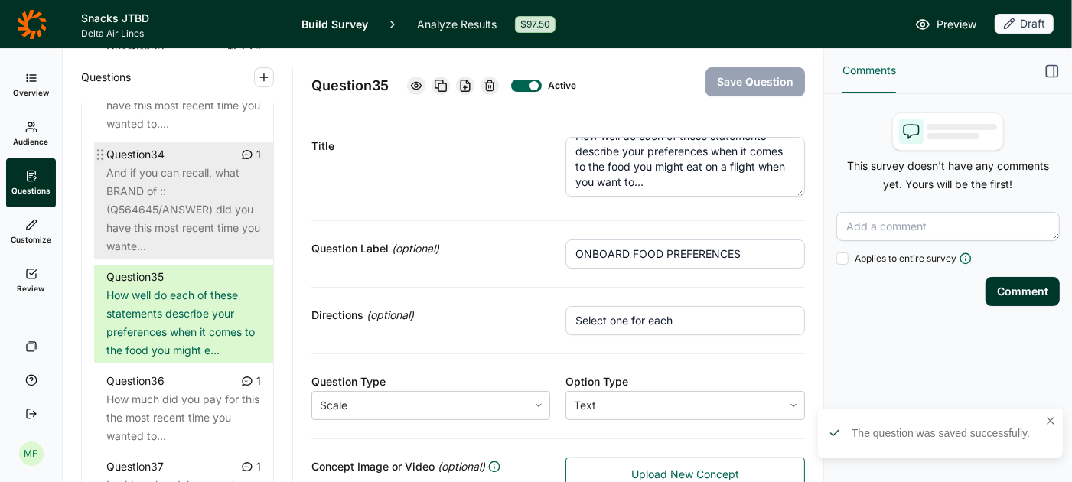
click at [164, 195] on div "And if you can recall, what BRAND of ::(Q564645/ANSWER) did you have this most …" at bounding box center [183, 210] width 155 height 92
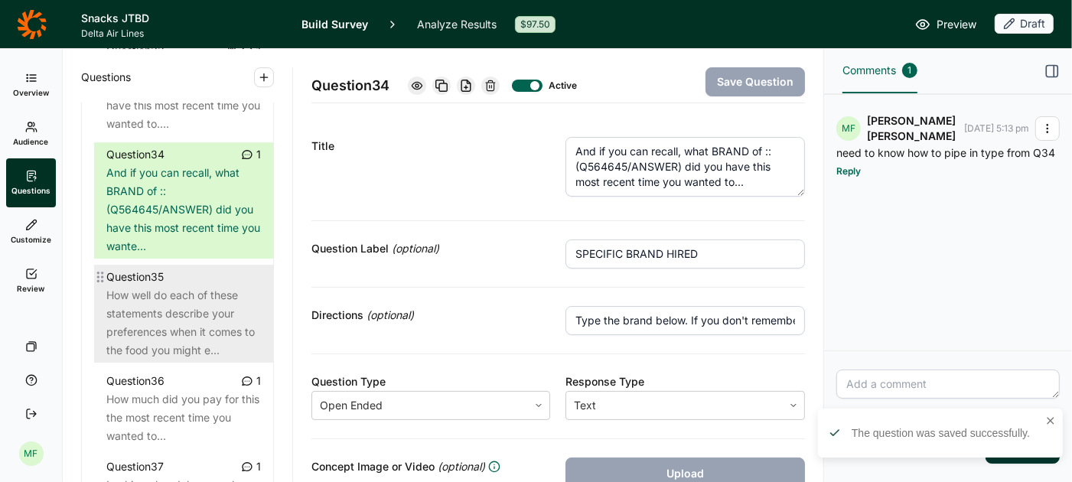
click at [168, 286] on div "How well do each of these statements describe your preferences when it comes to…" at bounding box center [183, 322] width 155 height 73
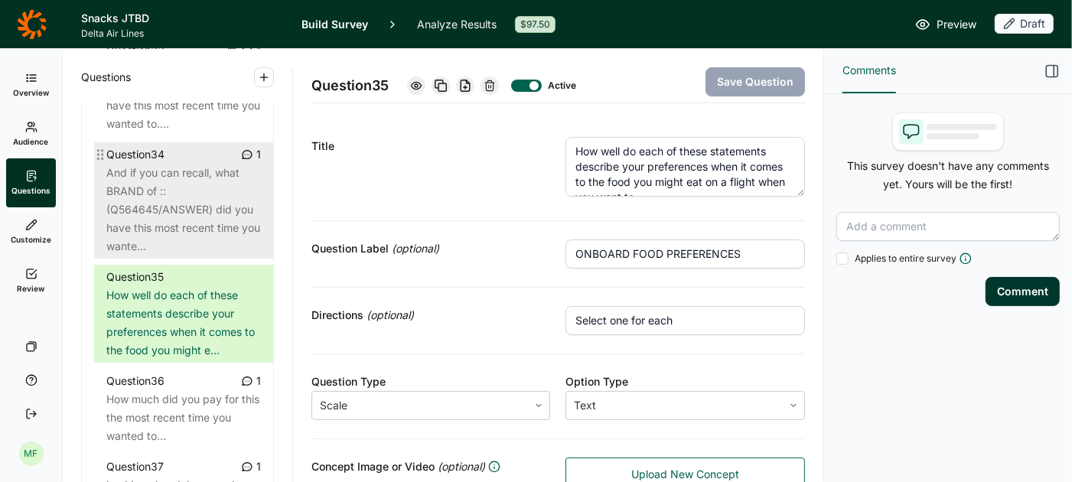
click at [244, 194] on div "And if you can recall, what BRAND of ::(Q564645/ANSWER) did you have this most …" at bounding box center [183, 210] width 155 height 92
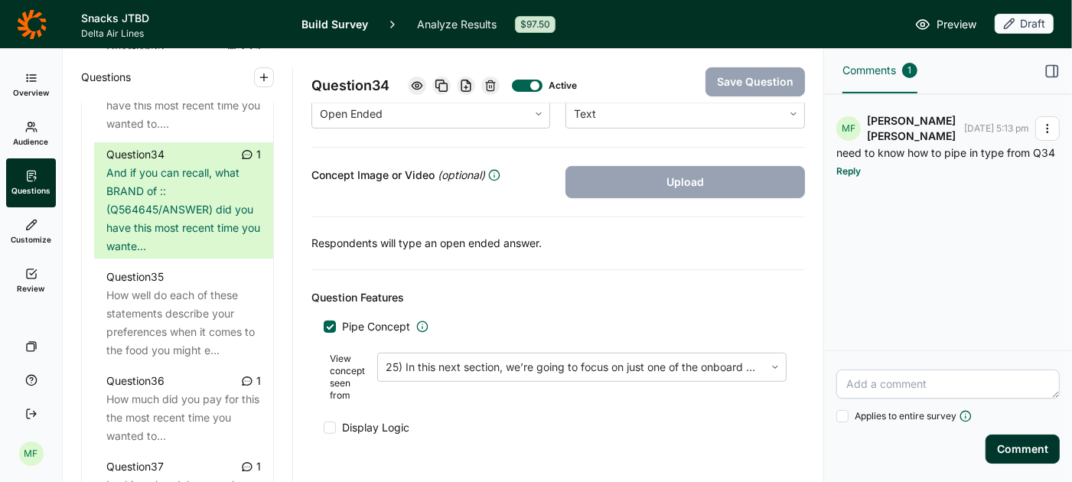
scroll to position [331, 0]
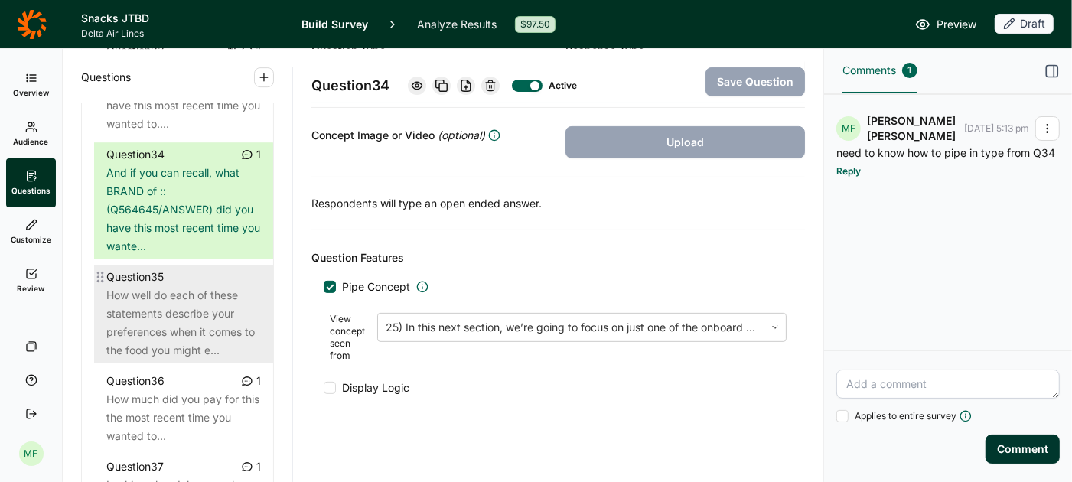
click at [222, 286] on div "How well do each of these statements describe your preferences when it comes to…" at bounding box center [183, 322] width 155 height 73
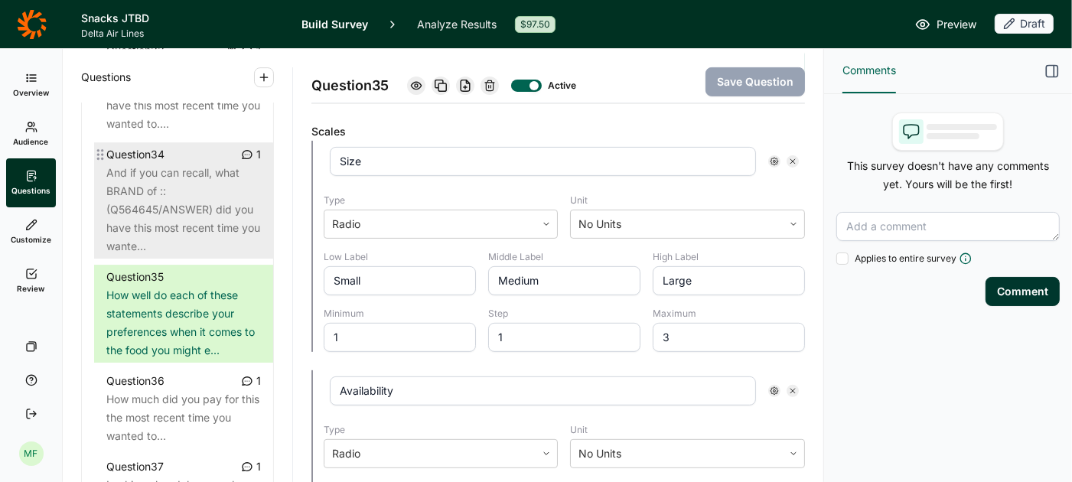
click at [191, 172] on div "And if you can recall, what BRAND of ::(Q564645/ANSWER) did you have this most …" at bounding box center [183, 210] width 155 height 92
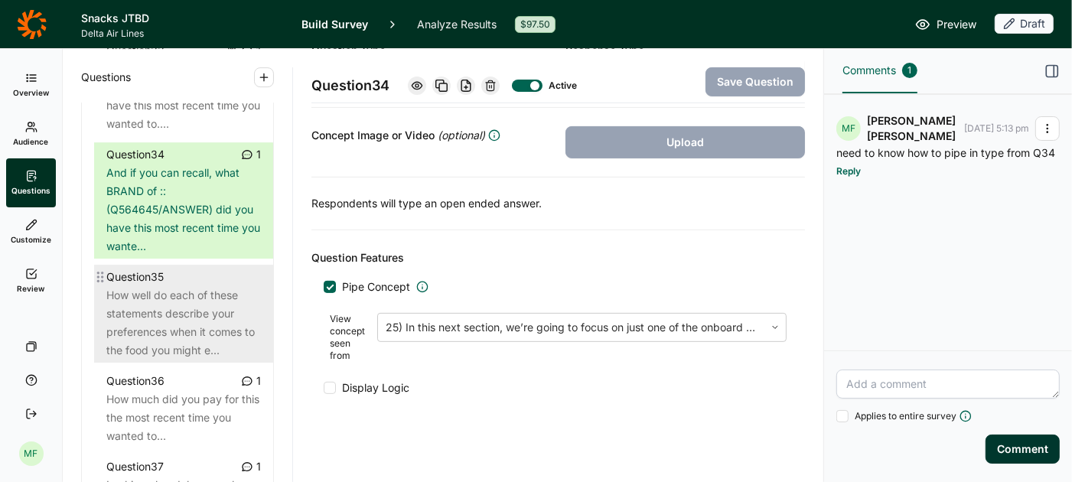
click at [190, 288] on div "How well do each of these statements describe your preferences when it comes to…" at bounding box center [183, 322] width 155 height 73
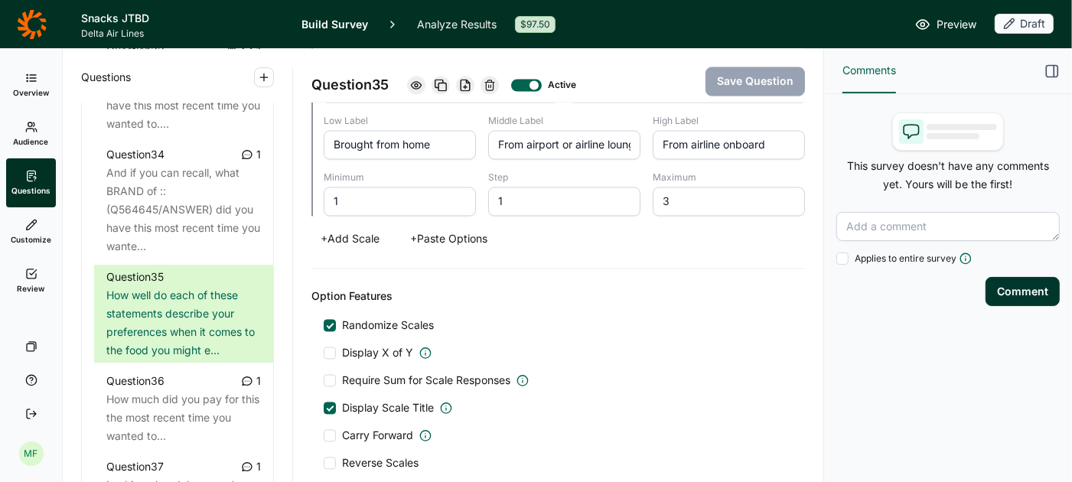
scroll to position [2321, 0]
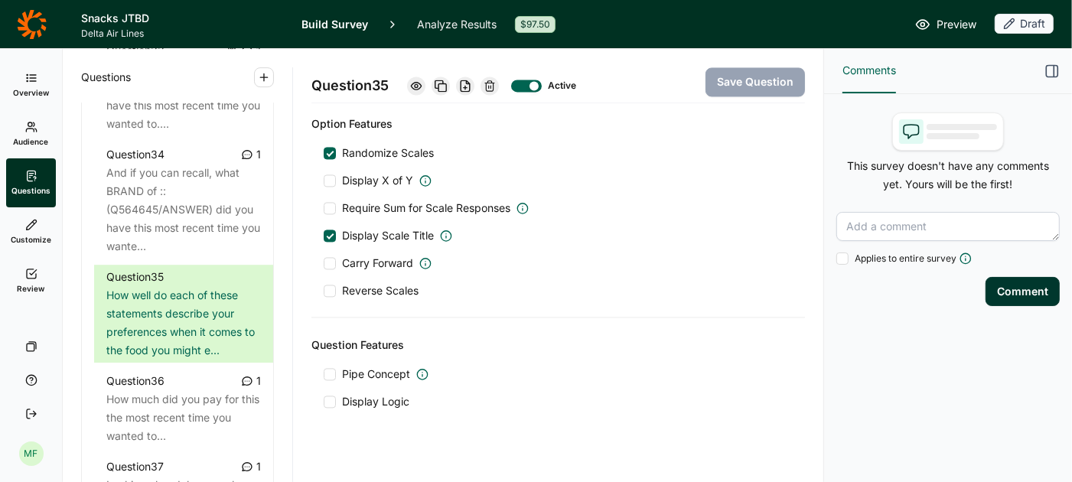
click at [334, 368] on div at bounding box center [330, 374] width 12 height 12
click at [324, 374] on input "Pipe Concept" at bounding box center [324, 374] width 0 height 0
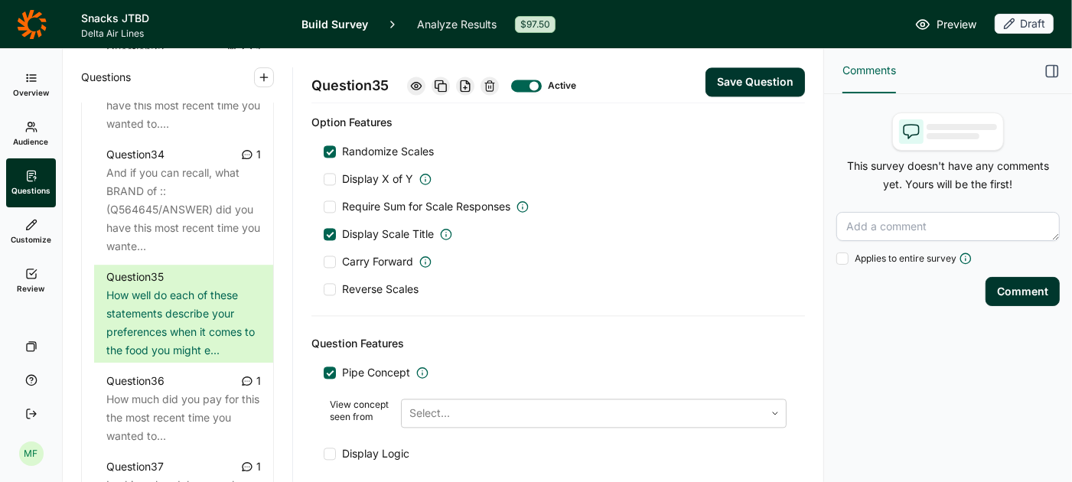
scroll to position [2319, 0]
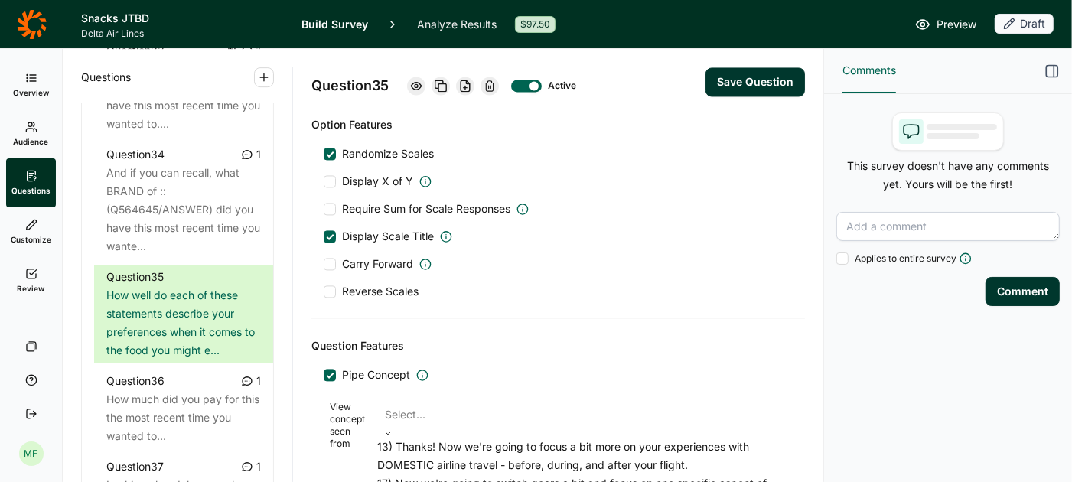
click at [432, 404] on div at bounding box center [582, 414] width 394 height 21
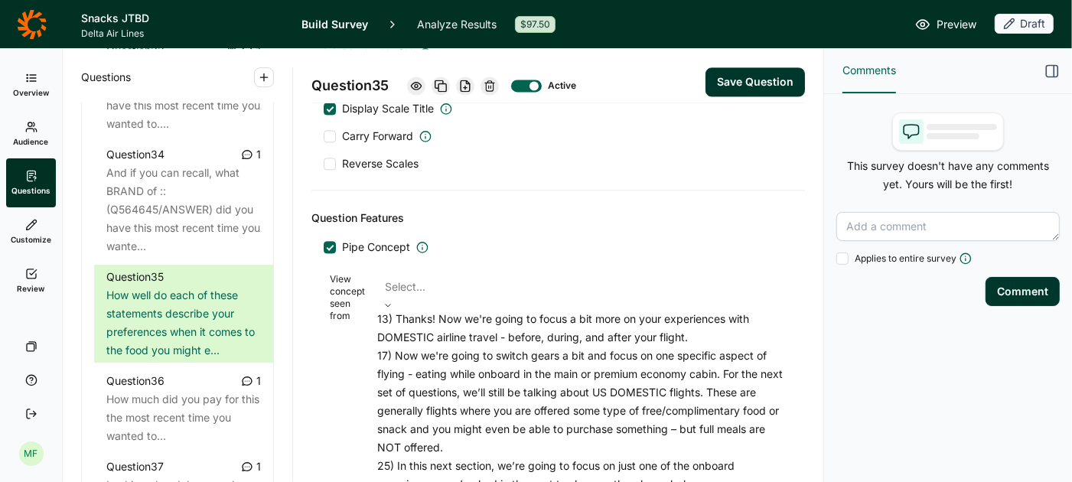
scroll to position [2480, 0]
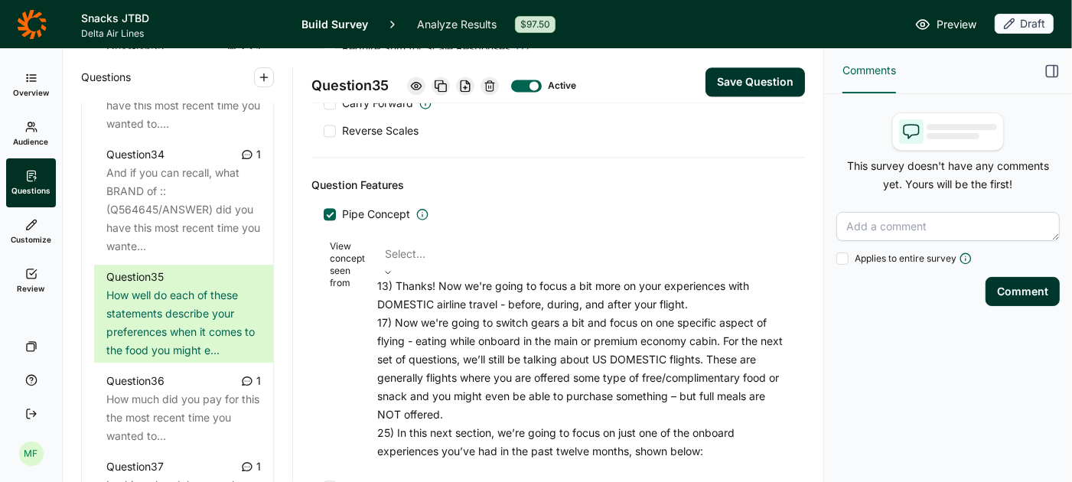
click at [506, 448] on div "25) In this next section, we’re going to focus on just one of the onboard exper…" at bounding box center [581, 442] width 409 height 37
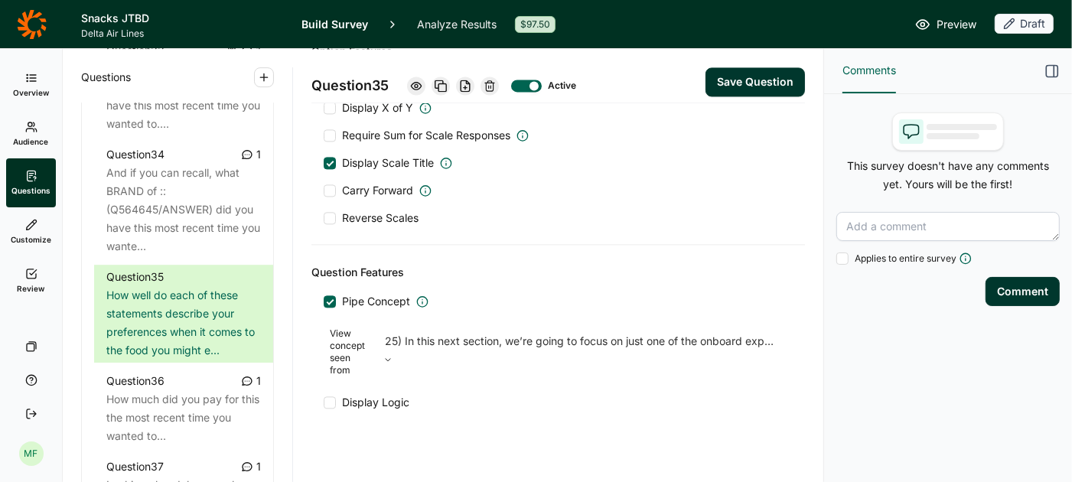
click at [764, 80] on button "Save Question" at bounding box center [754, 81] width 99 height 29
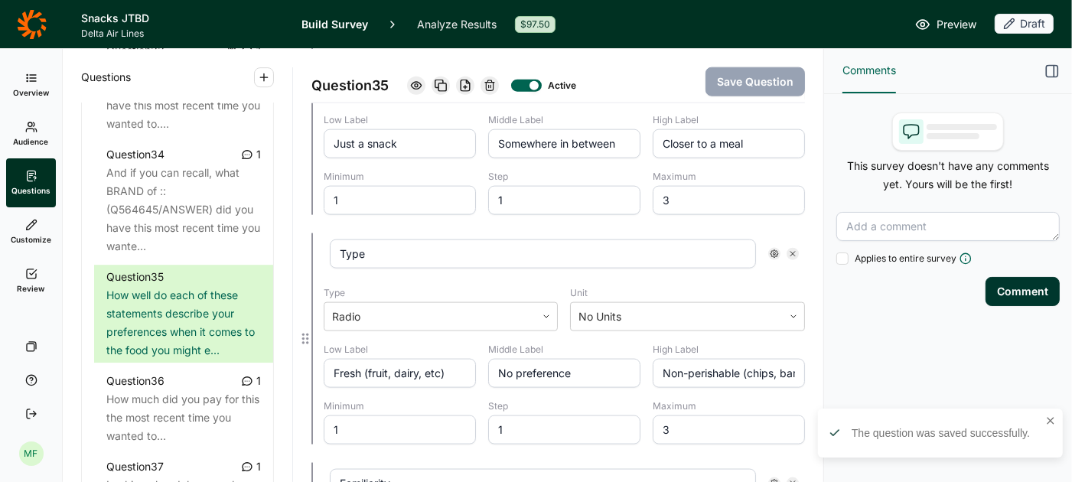
scroll to position [1454, 0]
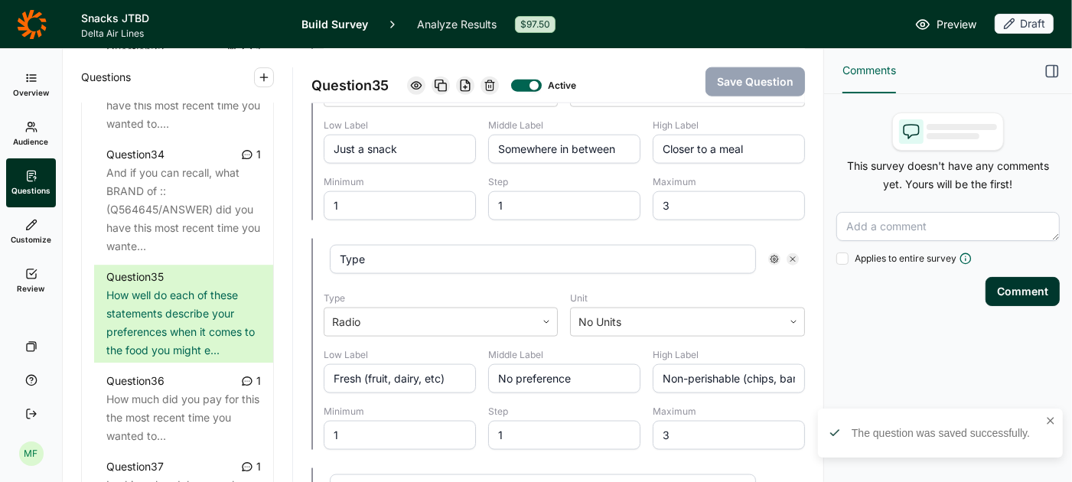
click at [1059, 68] on icon "button" at bounding box center [1051, 71] width 15 height 15
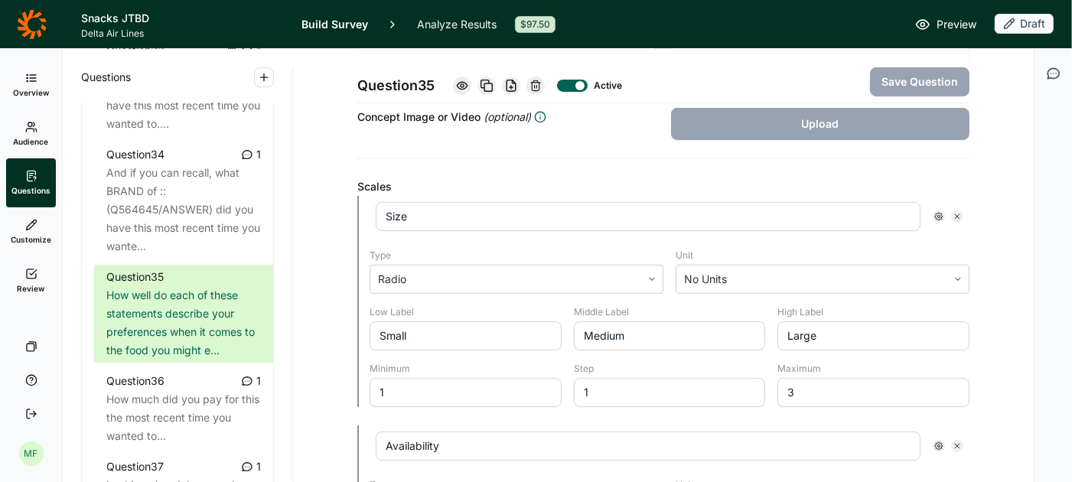
scroll to position [345, 0]
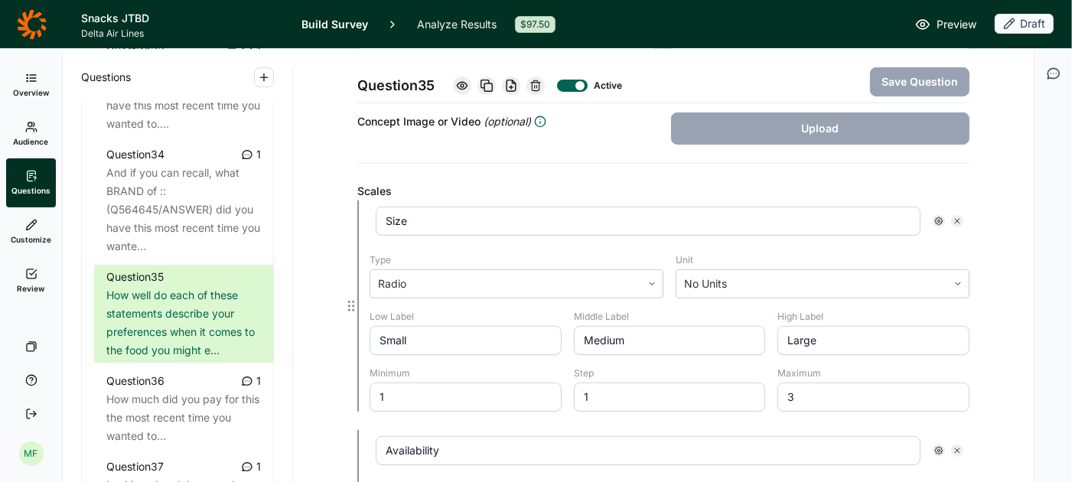
click at [500, 337] on input "Small" at bounding box center [466, 340] width 192 height 29
type input "S"
paste input "I want the same reliable choices each time I fly / I want some new and some rel…"
type input "I want the same reliable choices each time I fly / I want some new and some rel…"
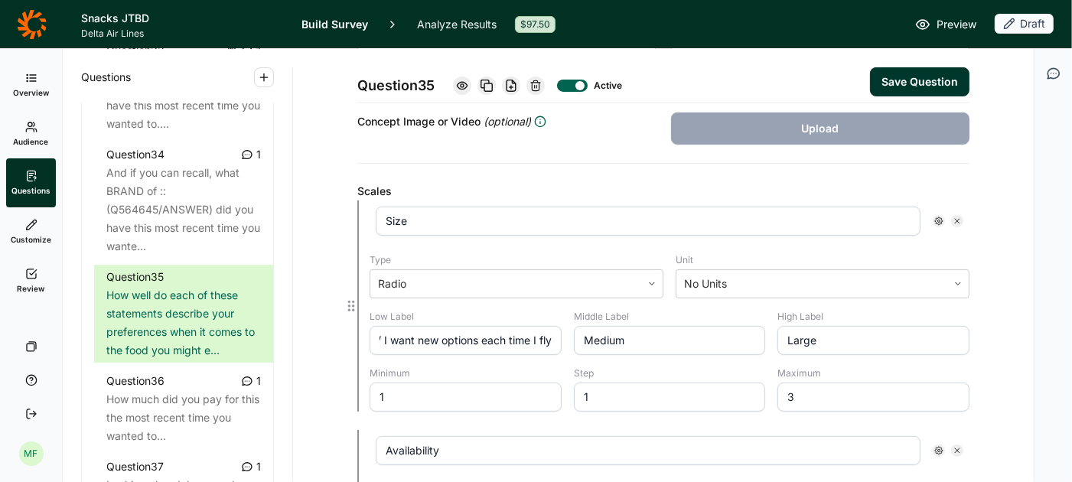
click at [448, 341] on input "I want the same reliable choices each time I fly / I want some new and some rel…" at bounding box center [466, 340] width 192 height 29
click at [449, 334] on input "I want the same reliable choices each time I fly / I want some new and some rel…" at bounding box center [466, 340] width 192 height 29
drag, startPoint x: 552, startPoint y: 334, endPoint x: 392, endPoint y: 326, distance: 160.9
click at [392, 326] on input "I want the same reliable choices each time I fly / I want some new and some rel…" at bounding box center [466, 340] width 192 height 29
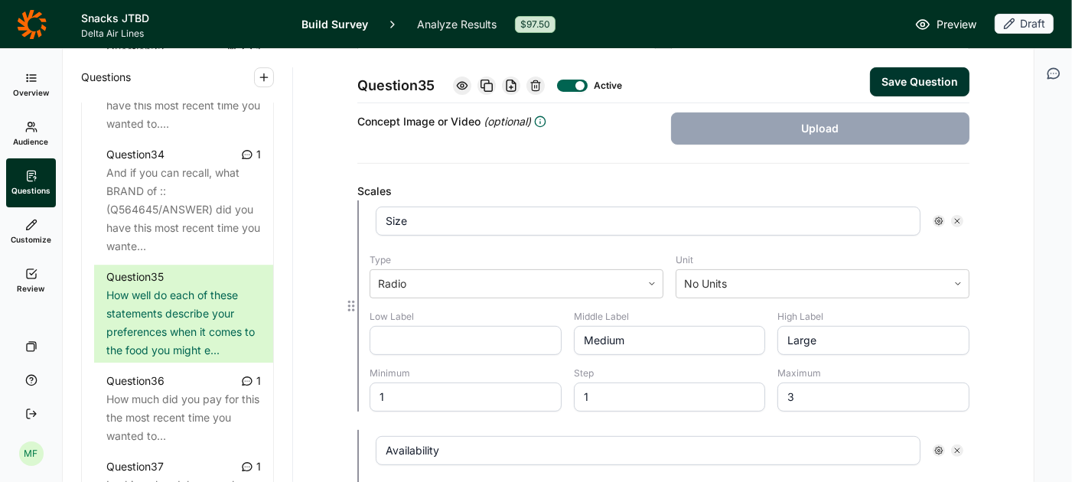
drag, startPoint x: 822, startPoint y: 335, endPoint x: 771, endPoint y: 336, distance: 50.5
click at [772, 336] on div "Low Label Middle Label Medium High Label Large Minimum 1 Step 1 Maximum 3" at bounding box center [670, 361] width 600 height 101
paste input "I want the same reliable choices each time I fly / I want some new and some rel…"
type input "I want the same reliable choices each time I fly / I want some new and some rel…"
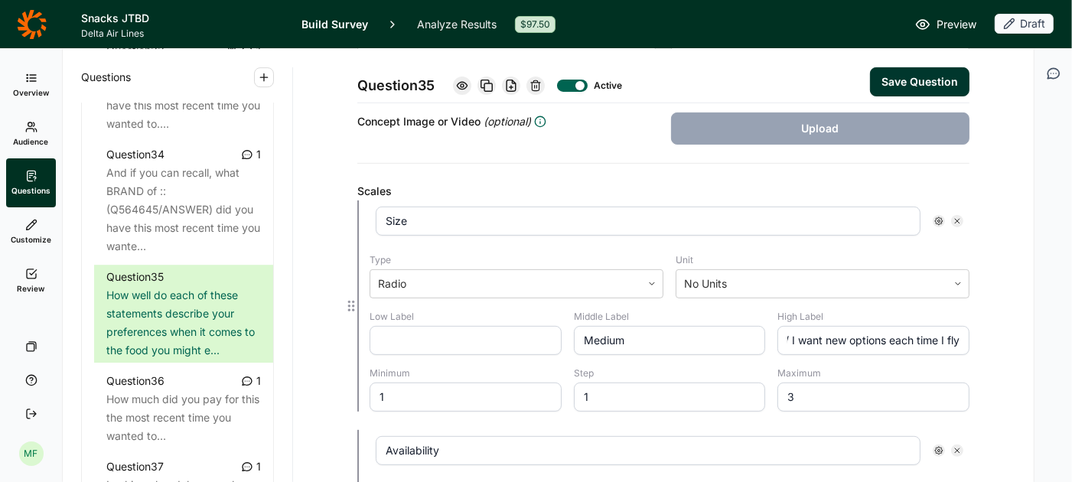
scroll to position [0, 0]
click at [501, 338] on input "text" at bounding box center [466, 340] width 192 height 29
click at [485, 339] on input "text" at bounding box center [466, 340] width 192 height 29
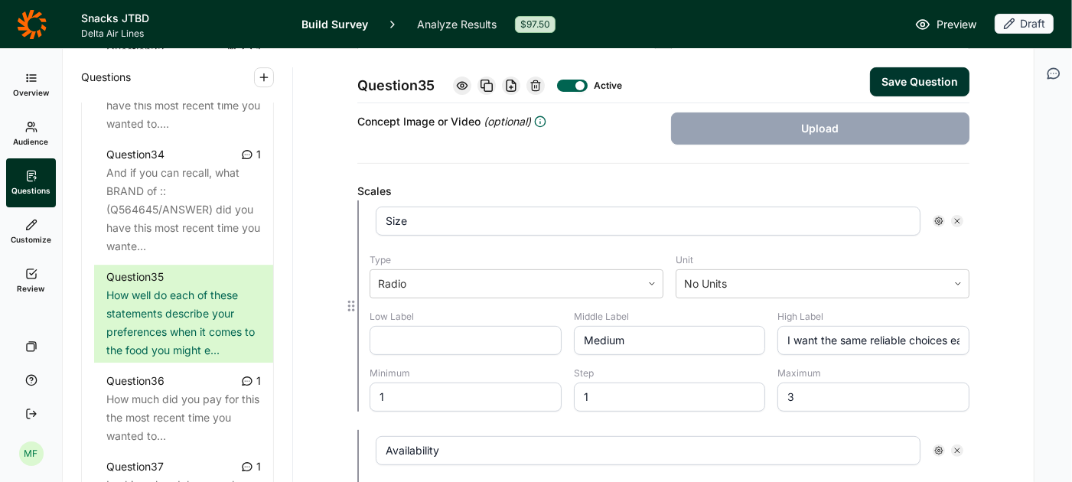
click at [719, 326] on input "Medium" at bounding box center [670, 340] width 192 height 29
click at [841, 332] on input "I want the same reliable choices each time I fly / I want some new and some rel…" at bounding box center [873, 340] width 192 height 29
click at [841, 333] on input "I want the same reliable choices each time I fly / I want some new and some rel…" at bounding box center [873, 340] width 192 height 29
click at [500, 337] on input "text" at bounding box center [466, 340] width 192 height 29
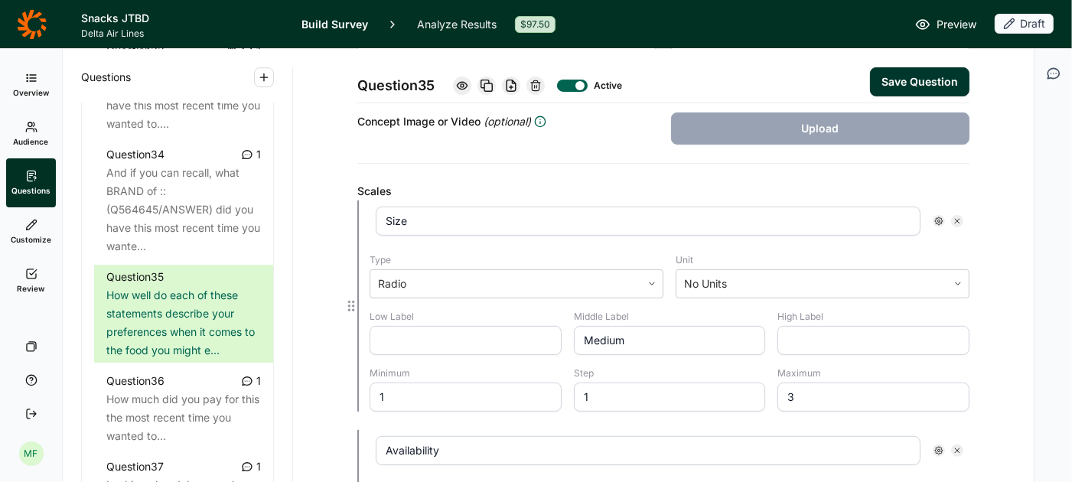
paste input "I want the same reliable choices each time I fly / I want some new and some rel…"
type input "I want the same reliable choices each time I fly / I want some new and some rel…"
drag, startPoint x: 684, startPoint y: 337, endPoint x: 565, endPoint y: 331, distance: 118.7
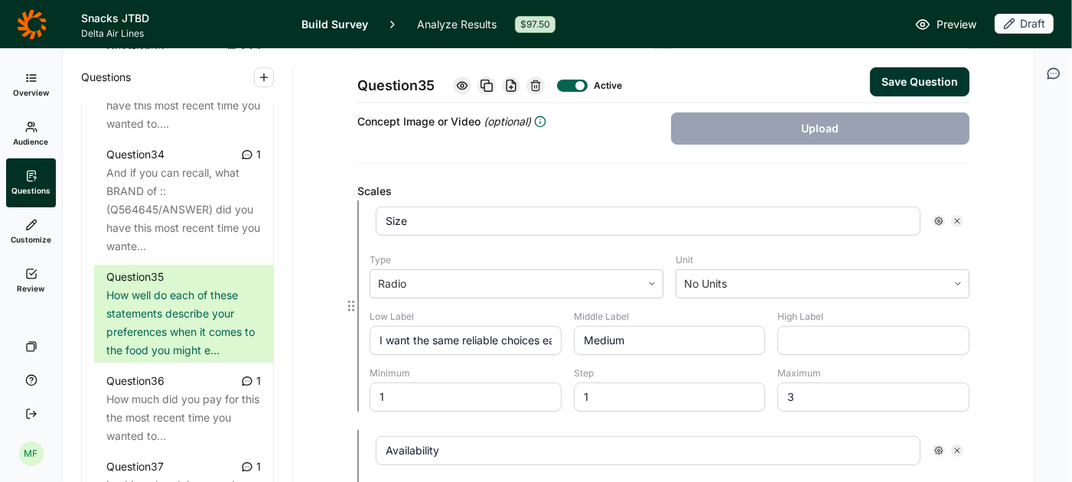
click at [564, 331] on div "Low Label I want the same reliable choices each time I fly / I want some new an…" at bounding box center [670, 361] width 600 height 101
paste input "I want some new and some reliable options"
type input "I want some new and some reliable options"
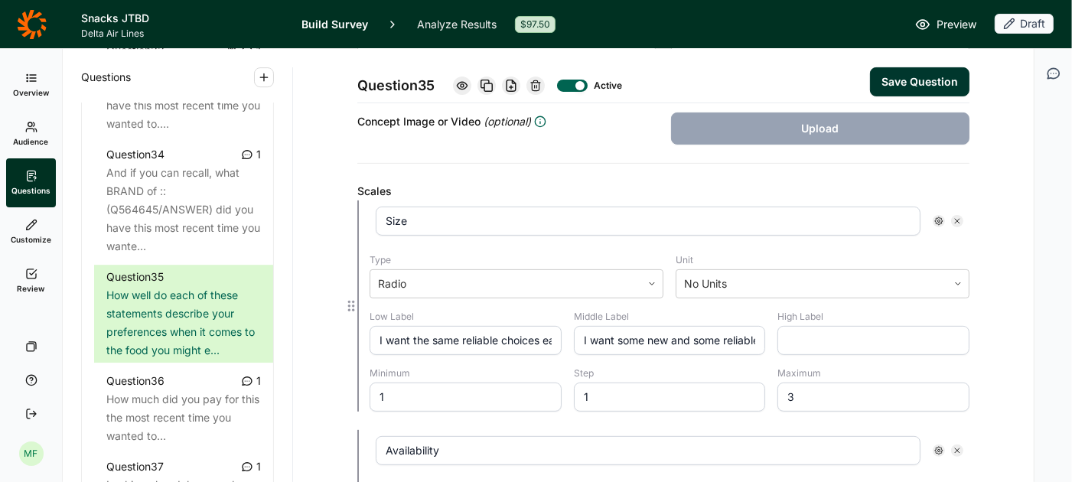
click at [828, 343] on input "text" at bounding box center [873, 340] width 192 height 29
paste input "I want new options each time I fly"
type input "I want new options each time I fly"
click at [718, 383] on input "1" at bounding box center [670, 397] width 192 height 29
click at [907, 79] on button "Save Question" at bounding box center [919, 81] width 99 height 29
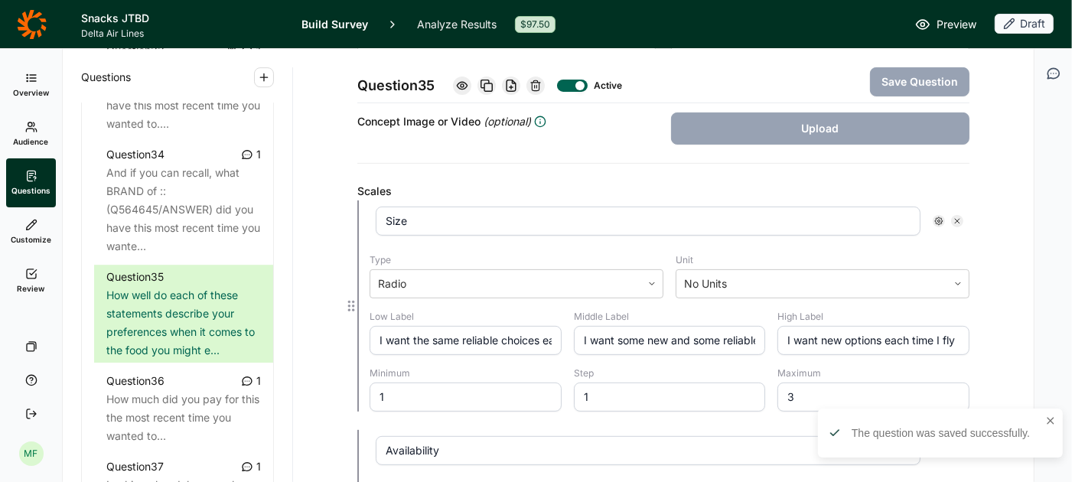
drag, startPoint x: 425, startPoint y: 215, endPoint x: 369, endPoint y: 218, distance: 56.7
click at [370, 218] on div "Size" at bounding box center [670, 220] width 600 height 41
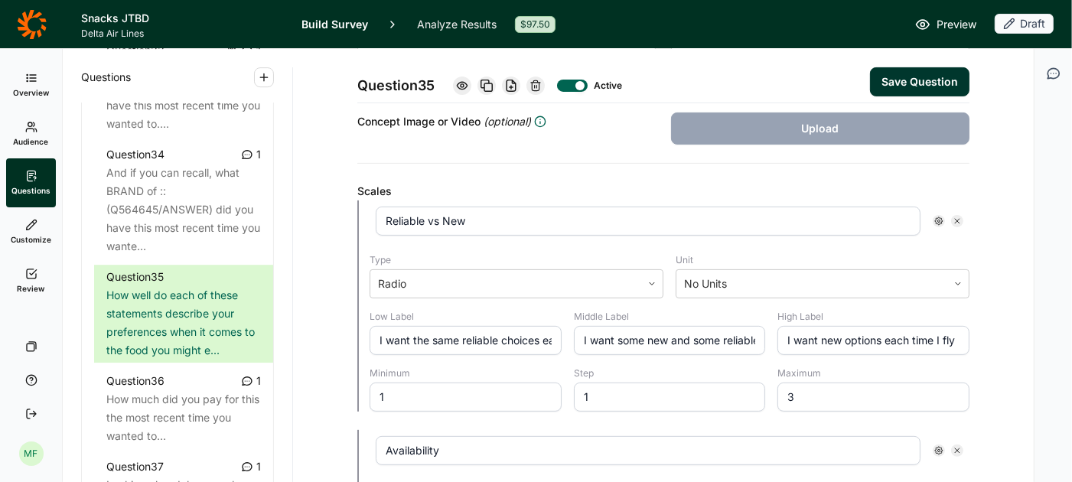
click at [884, 80] on button "Save Question" at bounding box center [919, 81] width 99 height 29
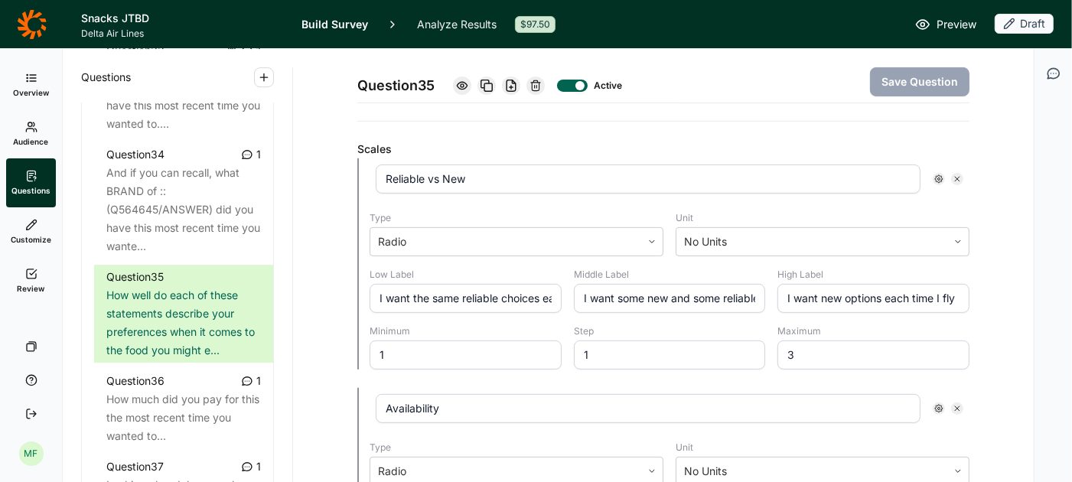
scroll to position [368, 0]
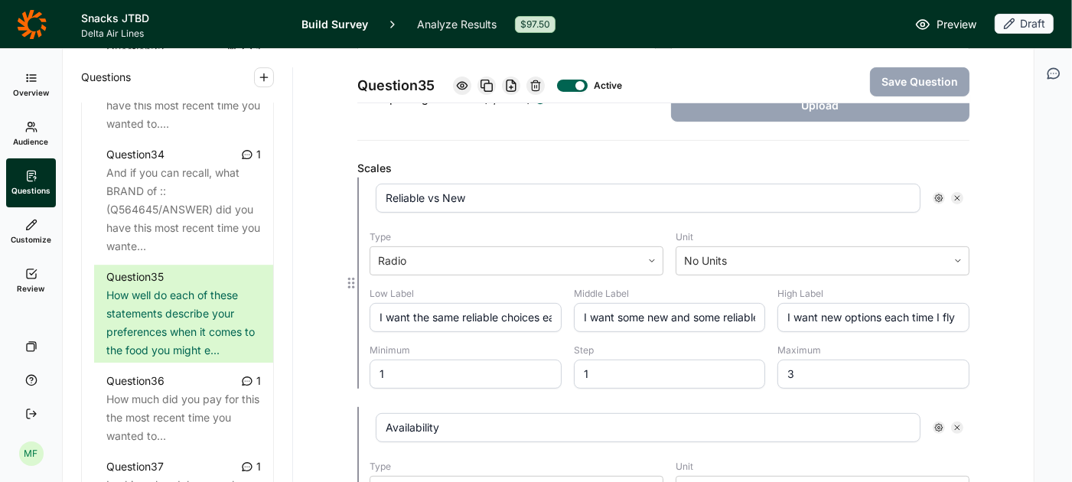
drag, startPoint x: 483, startPoint y: 196, endPoint x: 348, endPoint y: 187, distance: 134.9
click at [357, 187] on div "Reliable vs New Type Radio Unit No Units Low Label I want the same reliable cho…" at bounding box center [663, 283] width 612 height 211
click at [356, 185] on div at bounding box center [351, 283] width 12 height 211
click at [405, 199] on input "Reliable vs NewAav" at bounding box center [648, 198] width 545 height 29
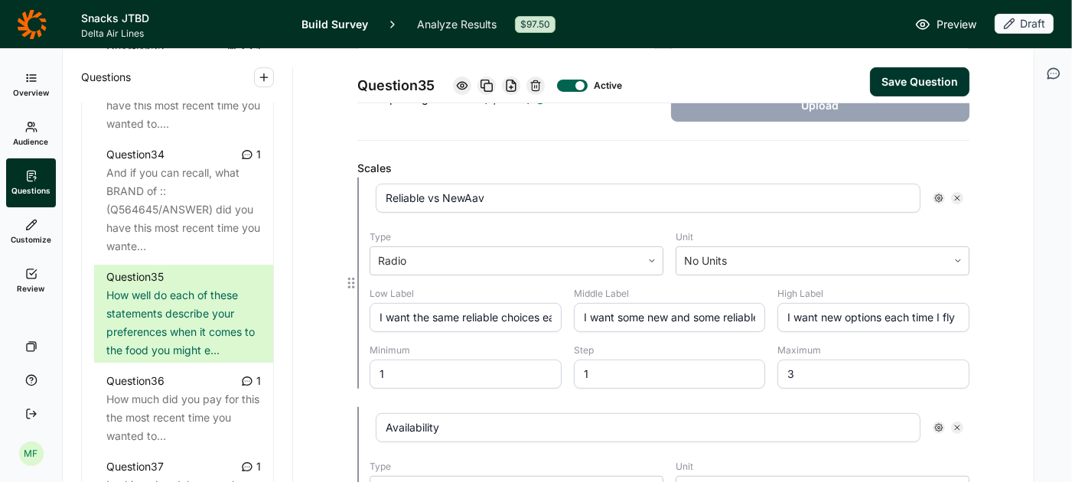
click at [405, 199] on input "Reliable vs NewAav" at bounding box center [648, 198] width 545 height 29
type input "Availability"
click at [500, 306] on input "I want the same reliable choices each time I fly / I want some new and some rel…" at bounding box center [466, 317] width 192 height 29
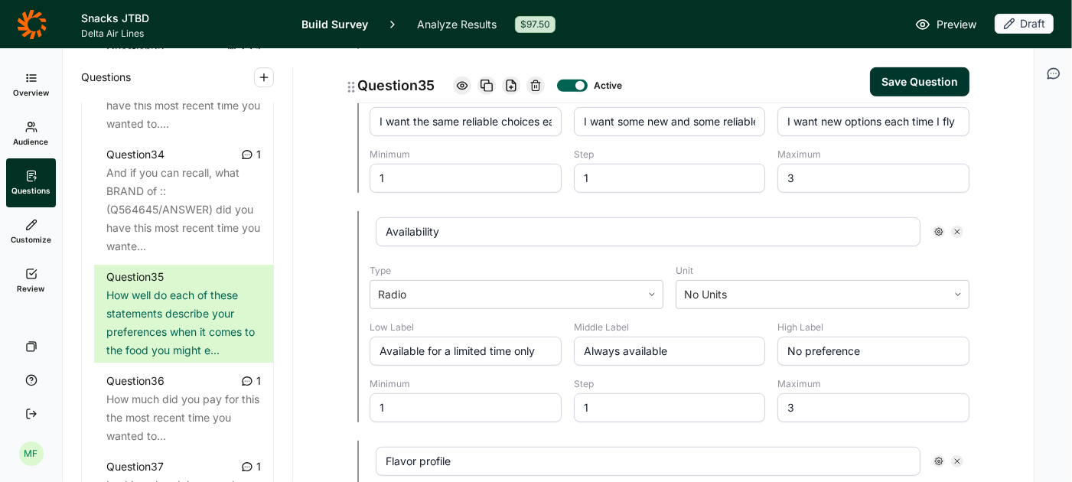
scroll to position [568, 0]
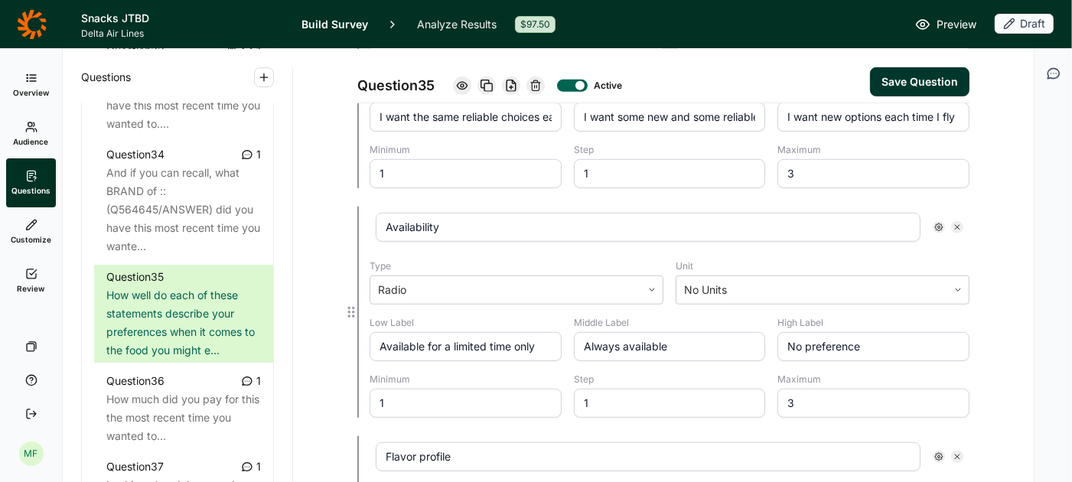
click at [469, 224] on input "Availability" at bounding box center [648, 227] width 545 height 29
click at [959, 223] on icon at bounding box center [957, 227] width 9 height 9
type input "Flavor profile"
type input "Sweet"
type input "A little bit sweet"
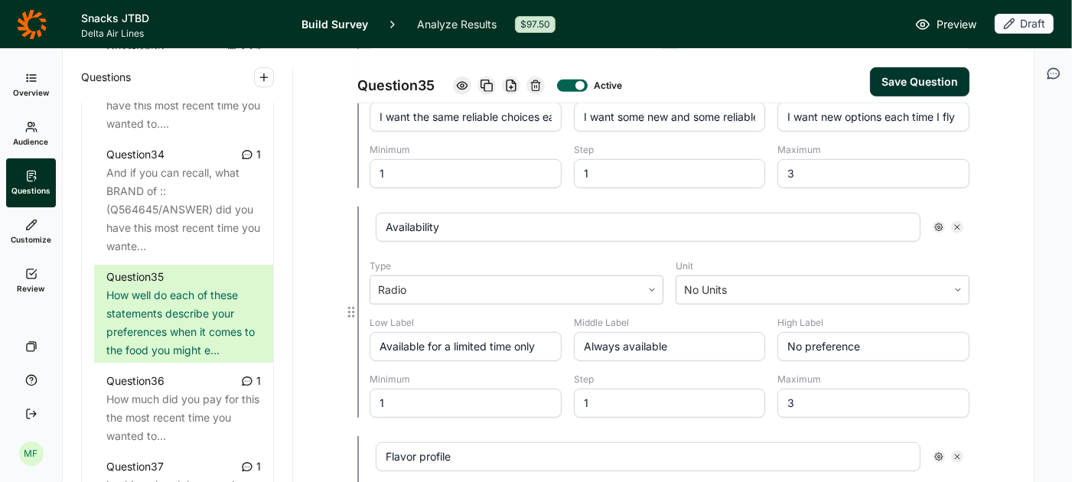
type input "Not sweet"
type input "Benefit to me"
type input "Better for my health"
type input "Good for both my health and enjoyment"
type input "Better for my enjoyment"
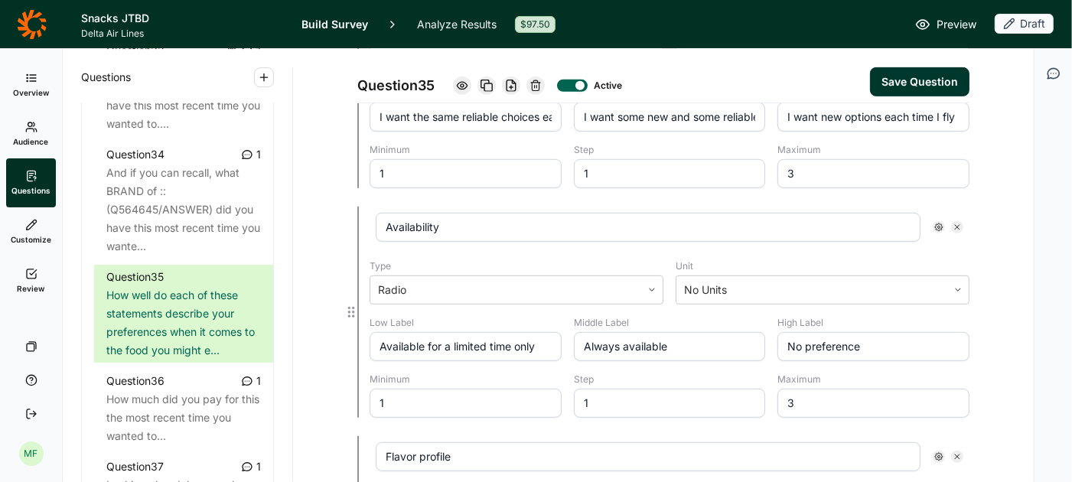
type input "Role of the snack"
type input "Just a snack"
type input "Somewhere in between"
type input "Closer to a meal"
type input "Type"
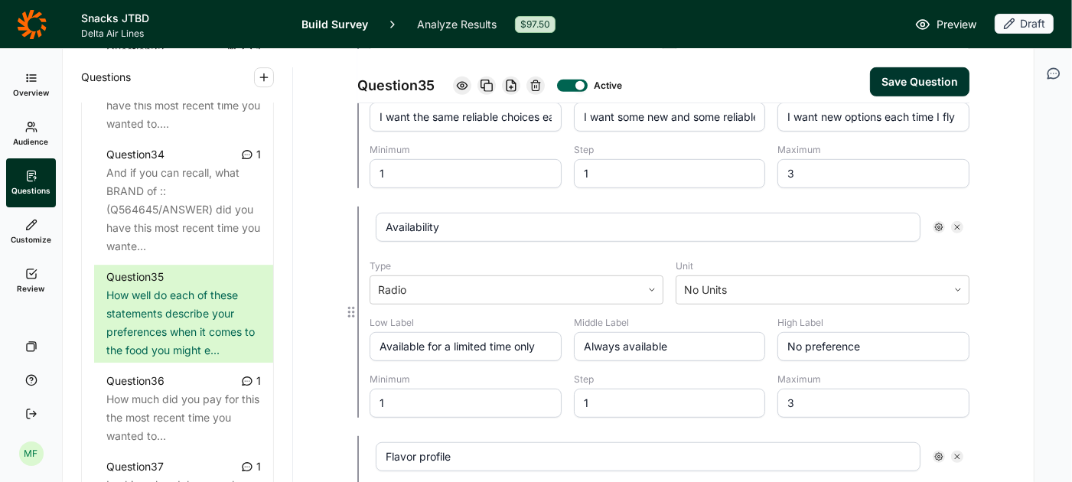
type input "Fresh (fruit, dairy, etc)"
type input "No preference"
type input "Non-perishable (chips, bars, candy, etc)"
type input "Familiarity"
type input "Brand I know well"
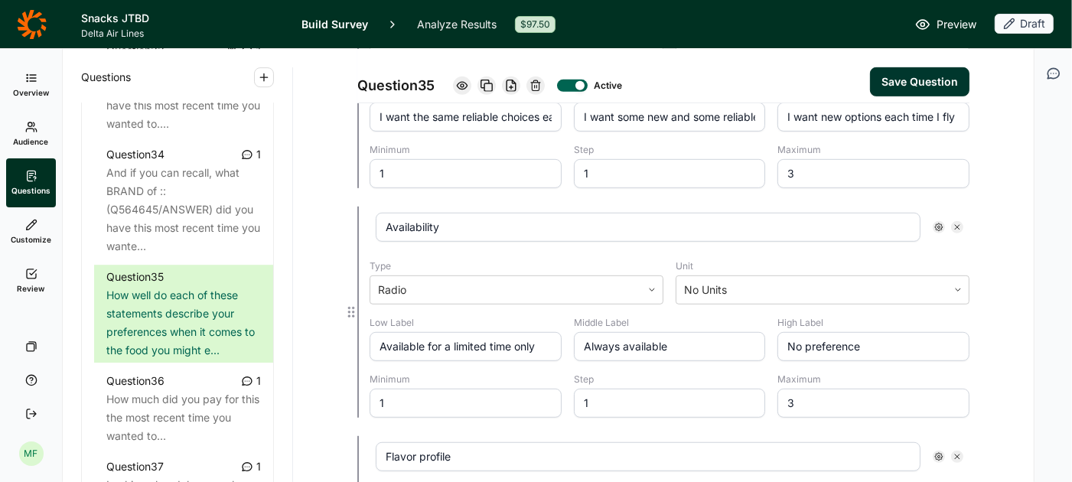
type input "Brand I've heard of but not tried"
type input "Something brand new to me"
type input "Source"
type input "Brought from home"
type input "From airport or airline lounge"
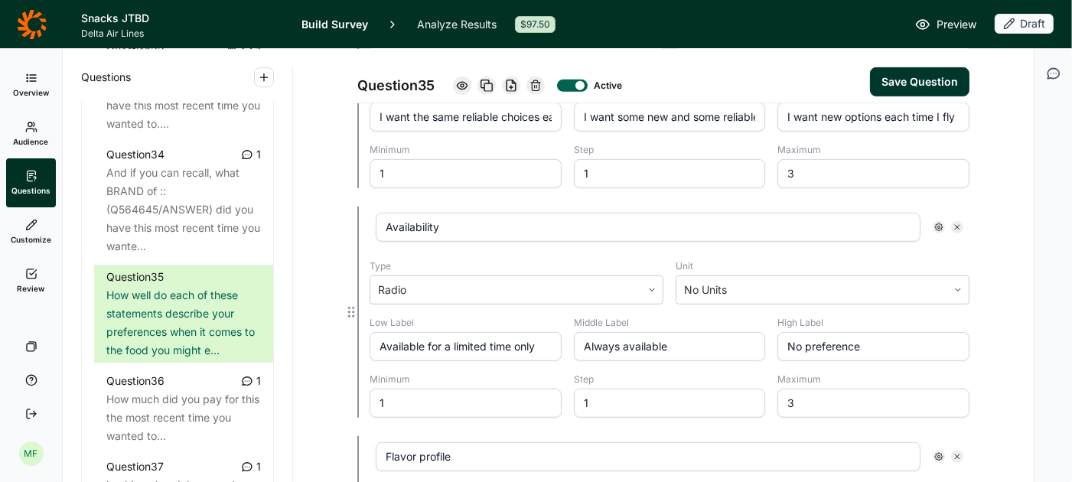
type input "From airline onboard"
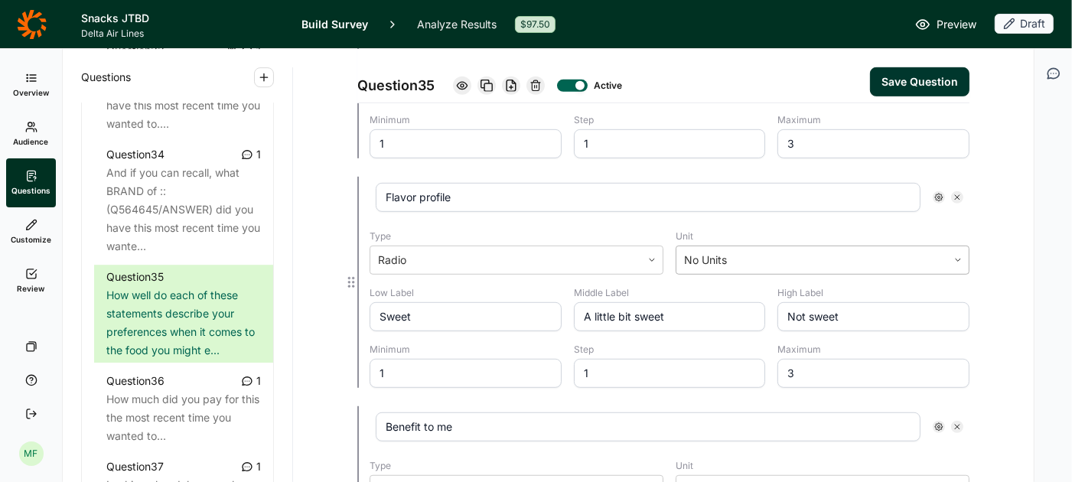
scroll to position [601, 0]
click at [800, 357] on input "3" at bounding box center [873, 371] width 192 height 29
type input "5"
click at [494, 359] on input "1" at bounding box center [466, 371] width 192 height 29
click at [861, 368] on input "5" at bounding box center [873, 371] width 192 height 29
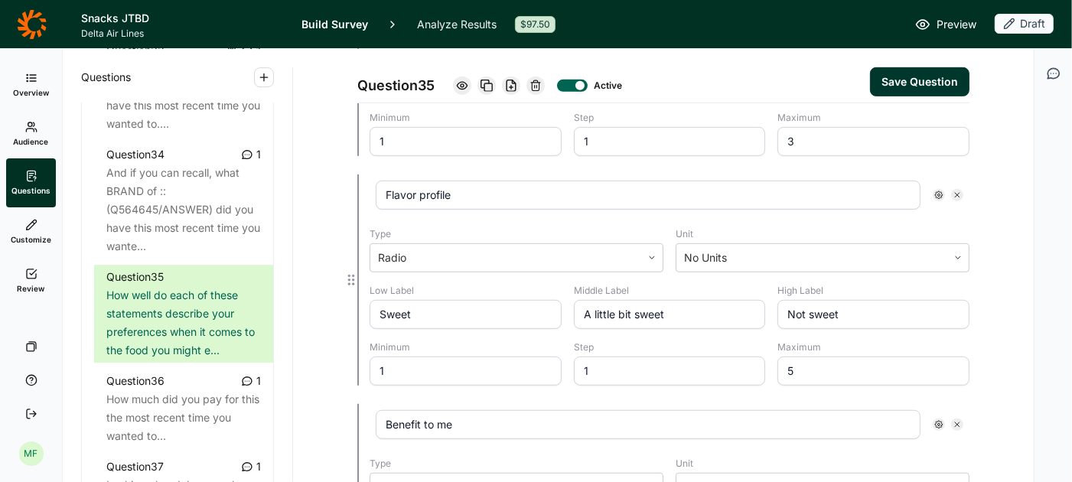
click at [938, 191] on use at bounding box center [939, 195] width 8 height 8
click at [650, 257] on use at bounding box center [652, 258] width 5 height 2
click at [385, 271] on icon at bounding box center [380, 275] width 9 height 9
click at [881, 259] on div at bounding box center [812, 257] width 256 height 21
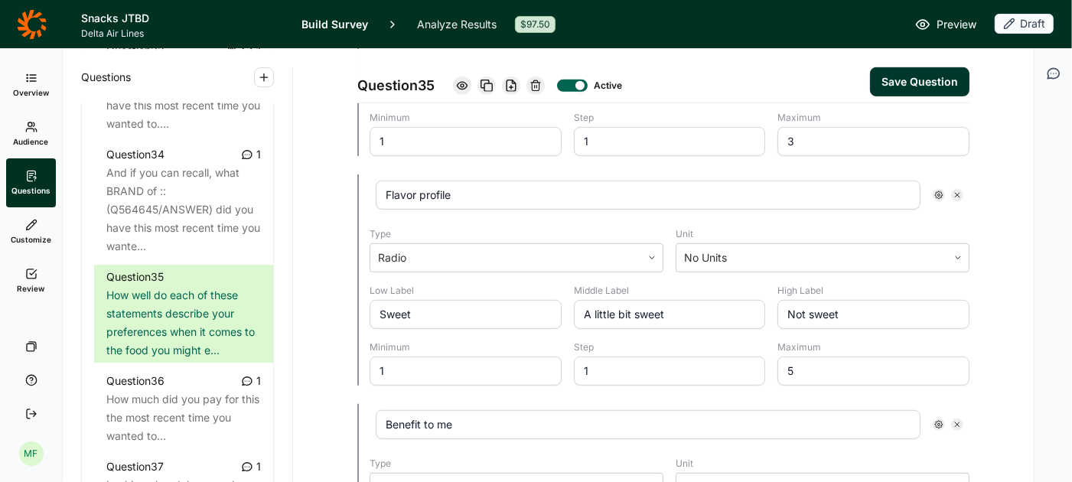
click at [516, 315] on input "Sweet" at bounding box center [466, 314] width 192 height 29
click at [933, 80] on button "Save Question" at bounding box center [919, 81] width 99 height 29
click at [666, 311] on input "A little bit sweet" at bounding box center [670, 314] width 192 height 29
click at [936, 191] on use at bounding box center [939, 195] width 8 height 8
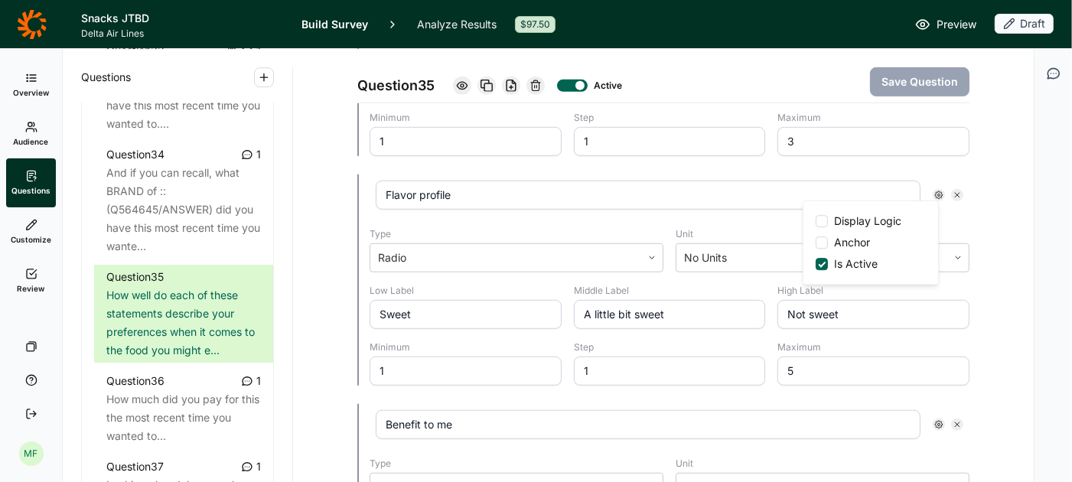
click at [959, 191] on icon at bounding box center [957, 195] width 9 height 9
type input "Benefit to me"
type input "Better for my health"
type input "Good for both my health and enjoyment"
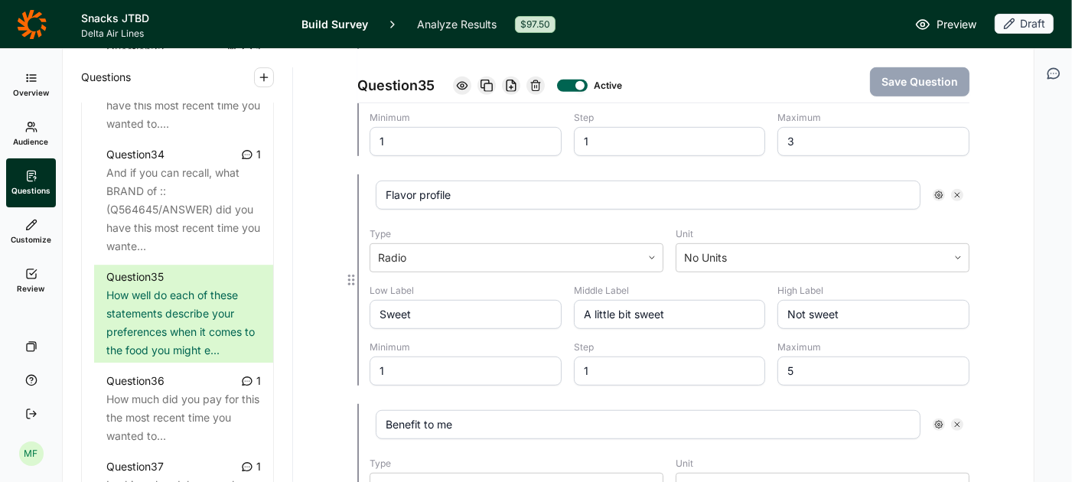
type input "Better for my enjoyment"
type input "3"
type input "Role of the snack"
type input "Just a snack"
type input "Somewhere in between"
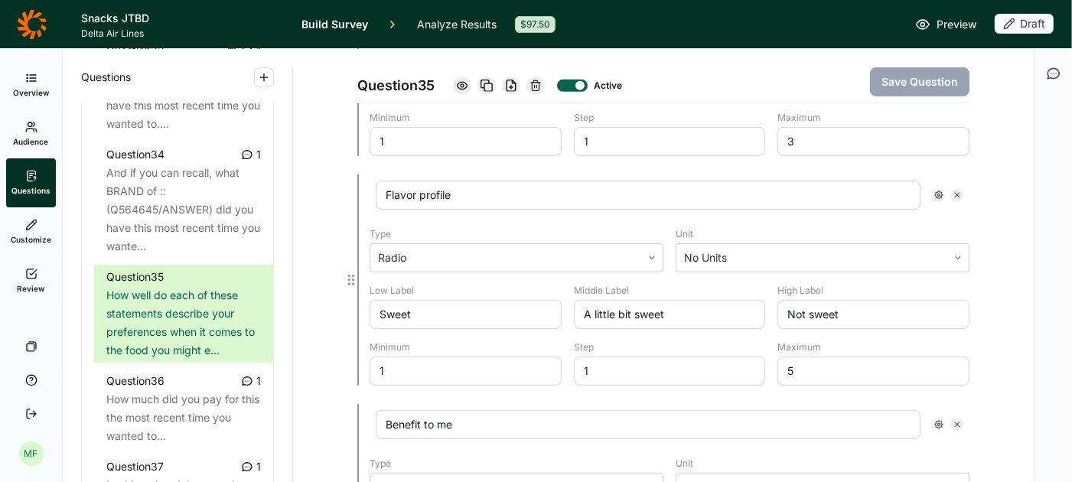
type input "Closer to a meal"
type input "Type"
type input "Fresh (fruit, dairy, etc)"
type input "No preference"
type input "Non-perishable (chips, bars, candy, etc)"
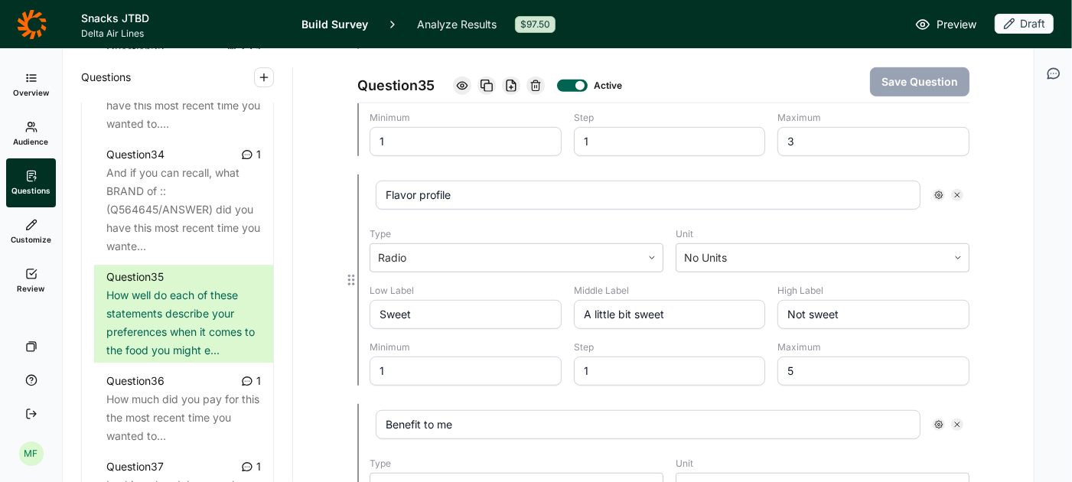
type input "Familiarity"
type input "Brand I know well"
type input "Brand I've heard of but not tried"
type input "Something brand new to me"
type input "Source"
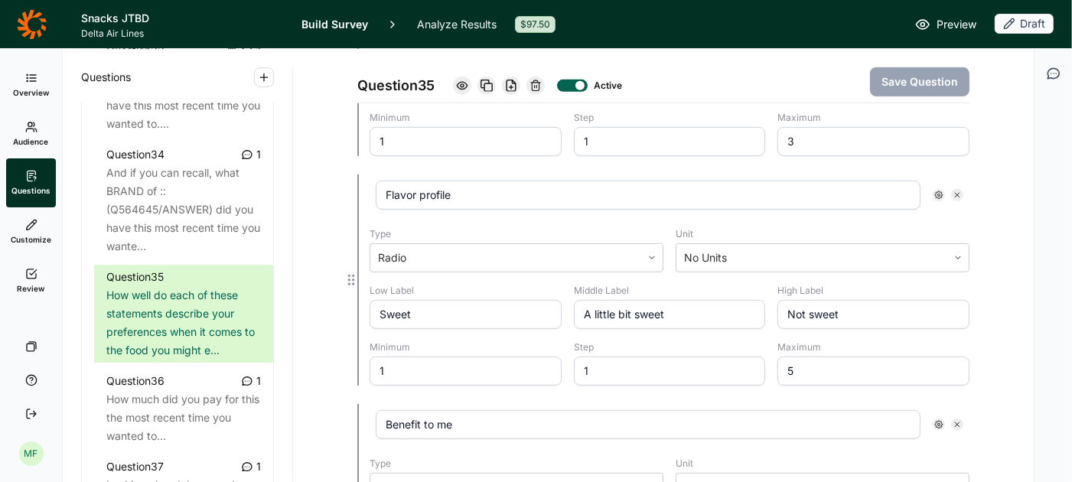
type input "Brought from home"
type input "From airport or airline lounge"
type input "From airline onboard"
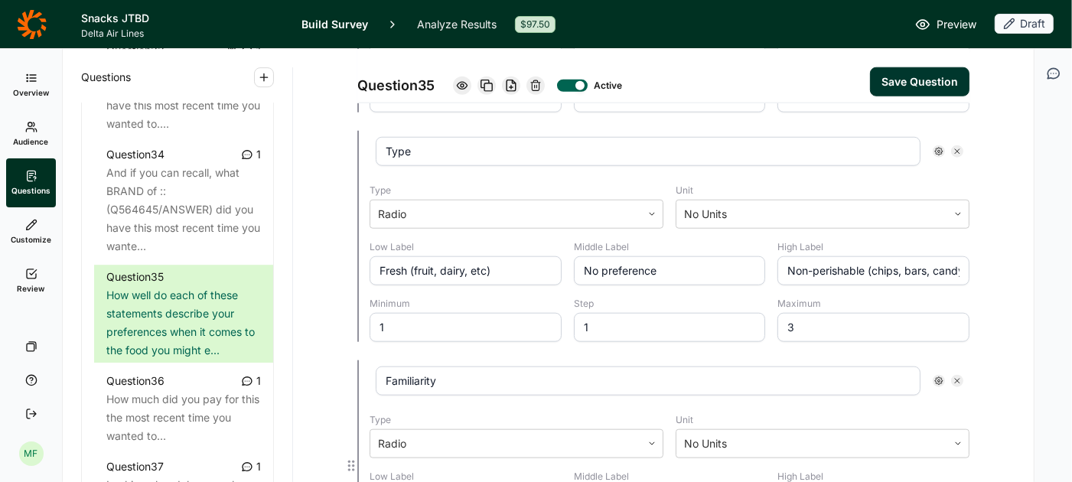
scroll to position [1112, 0]
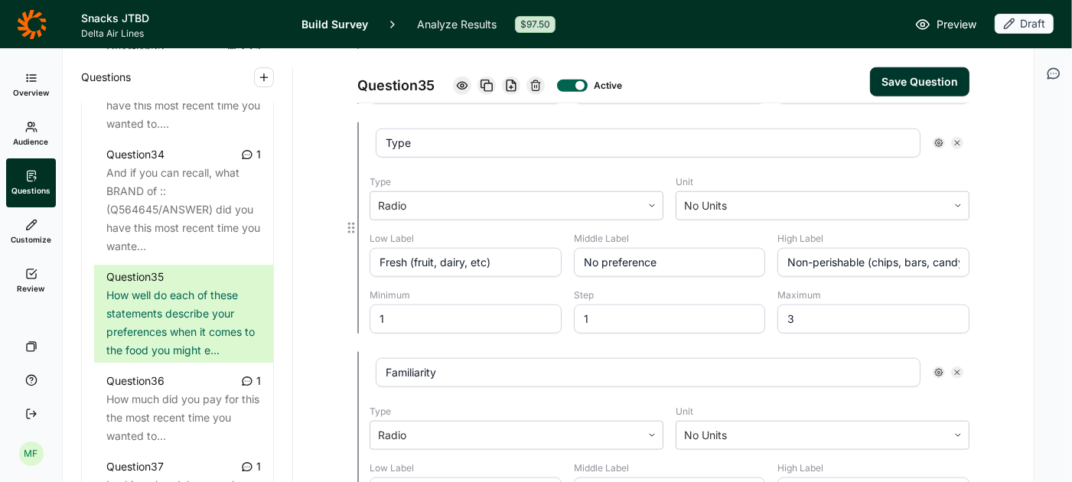
click at [660, 249] on input "No preference" at bounding box center [670, 262] width 192 height 29
click at [797, 251] on input "Non-perishable (chips, bars, candy, etc)" at bounding box center [873, 262] width 192 height 29
type input "Shelf-stable or non-perishable (chips, granola bars, candy, etc)"
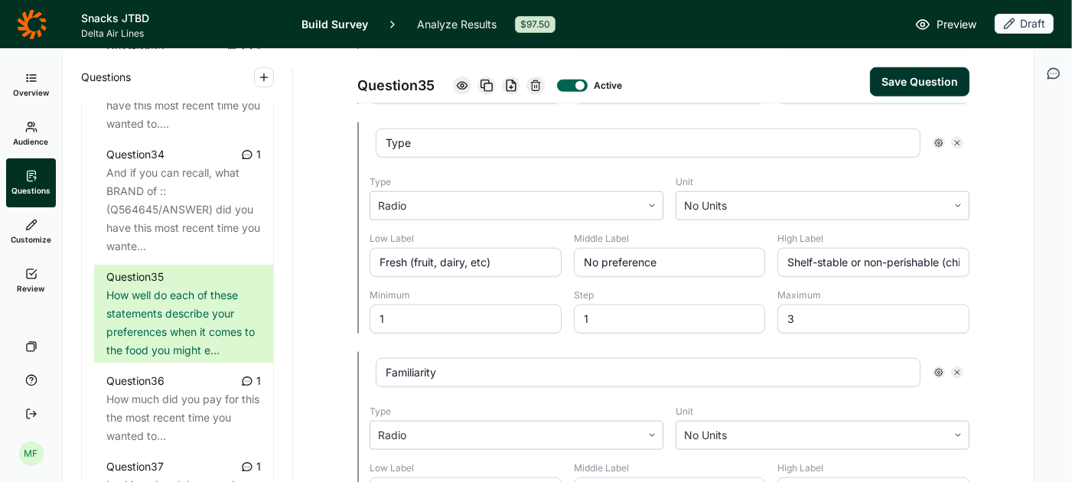
click at [930, 82] on button "Save Question" at bounding box center [919, 81] width 99 height 29
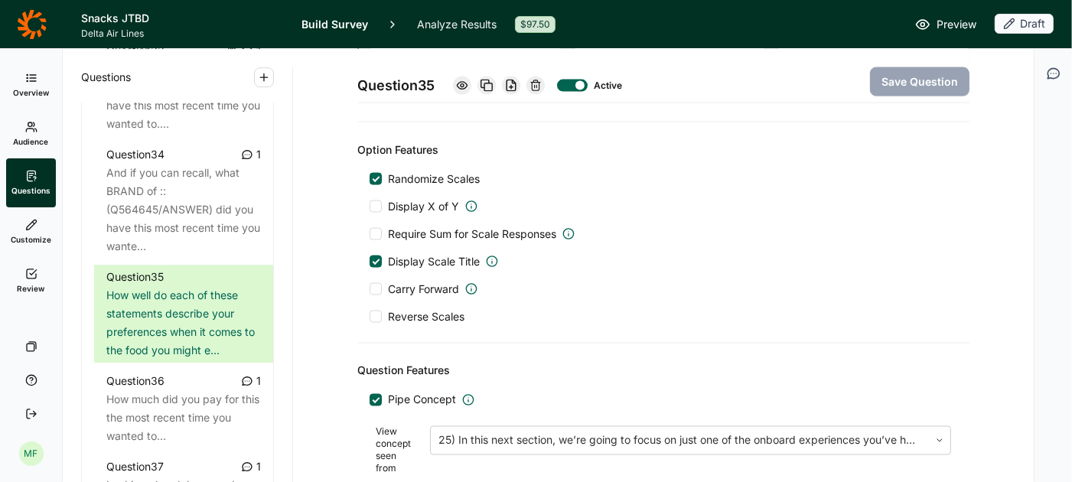
scroll to position [1842, 0]
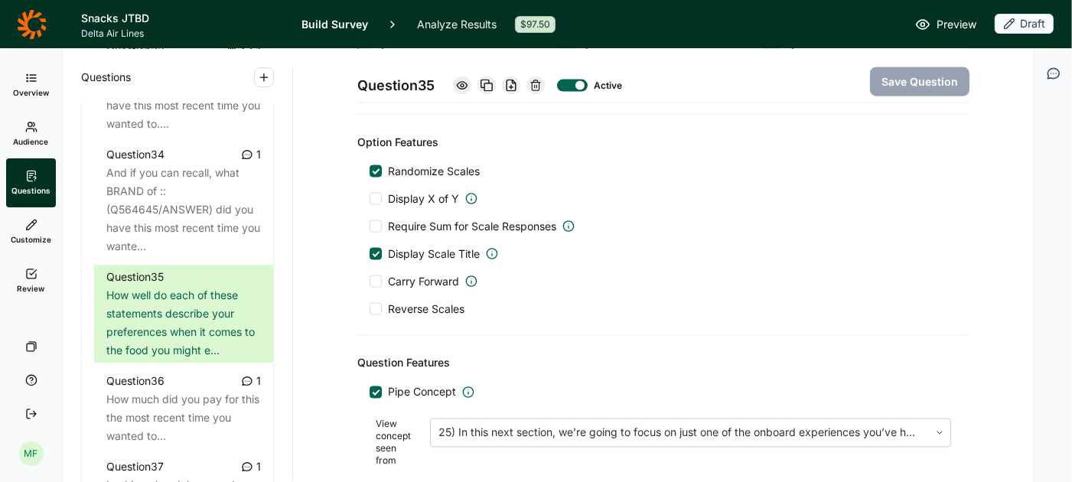
click at [265, 80] on icon "button" at bounding box center [264, 77] width 12 height 12
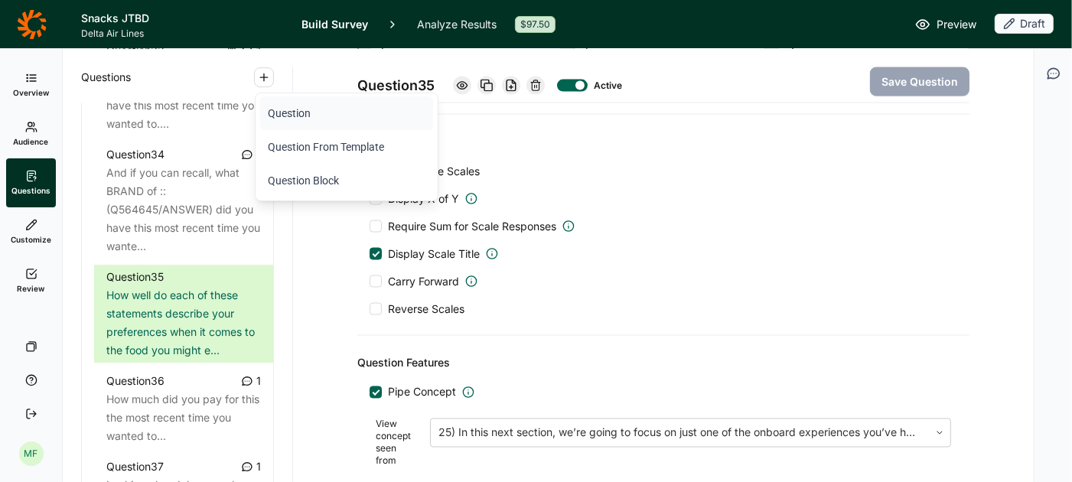
click at [280, 113] on button "Question" at bounding box center [346, 113] width 173 height 34
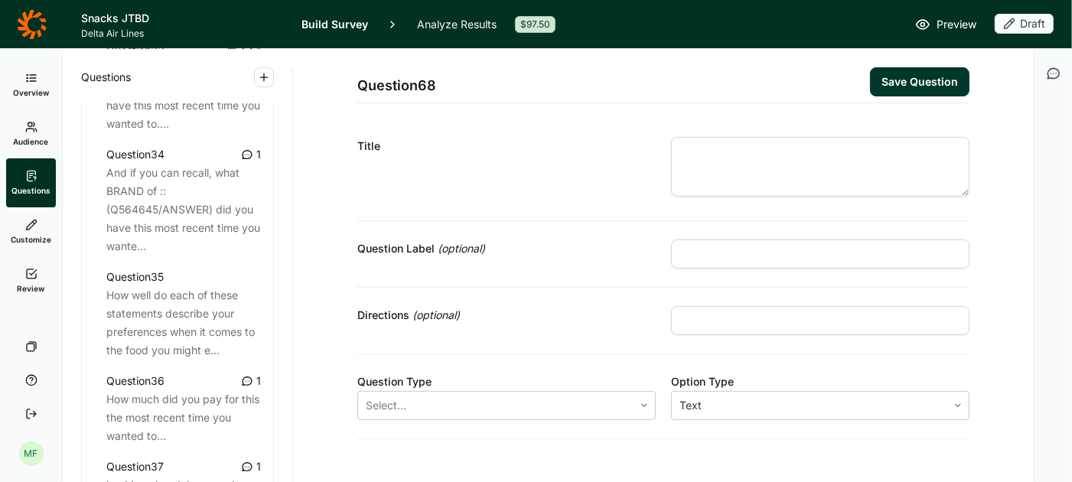
click at [739, 152] on textarea at bounding box center [820, 167] width 298 height 60
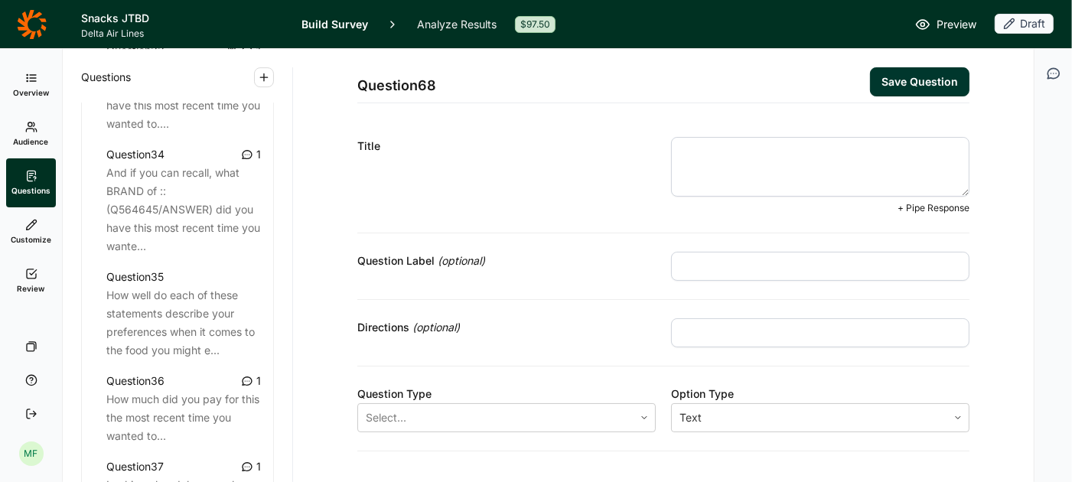
click at [702, 146] on textarea at bounding box center [820, 167] width 298 height 60
paste textarea "How well do each of these statements describe your preferences when it comes to…"
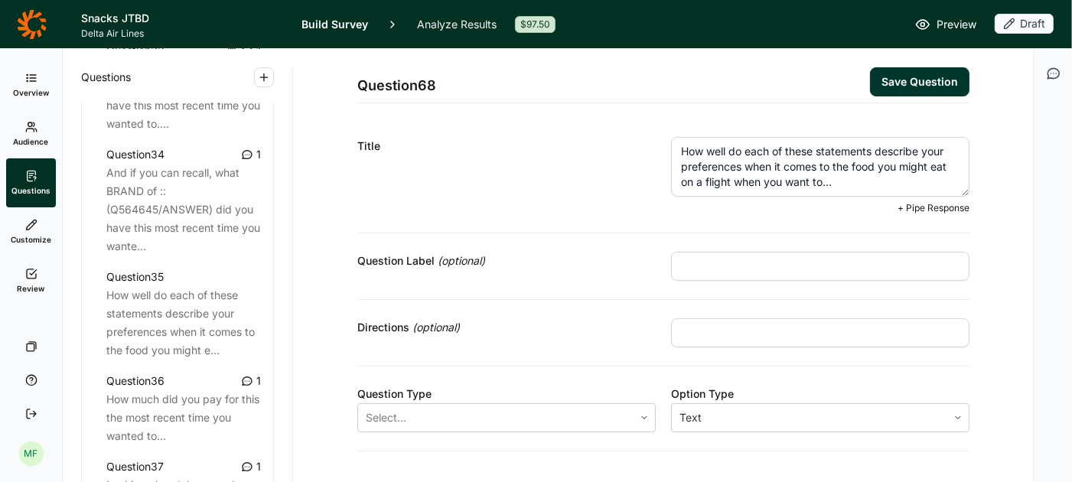
drag, startPoint x: 873, startPoint y: 153, endPoint x: 663, endPoint y: 138, distance: 211.0
click at [663, 142] on div "Title How well do each of these statements describe your preferences when it co…" at bounding box center [663, 176] width 612 height 115
click at [932, 153] on textarea "Which of the following describe your preferences when it comes to the food you …" at bounding box center [820, 167] width 298 height 60
type textarea "Which of the following describe your preference when it comes to the food you m…"
click at [701, 262] on input "text" at bounding box center [820, 266] width 298 height 29
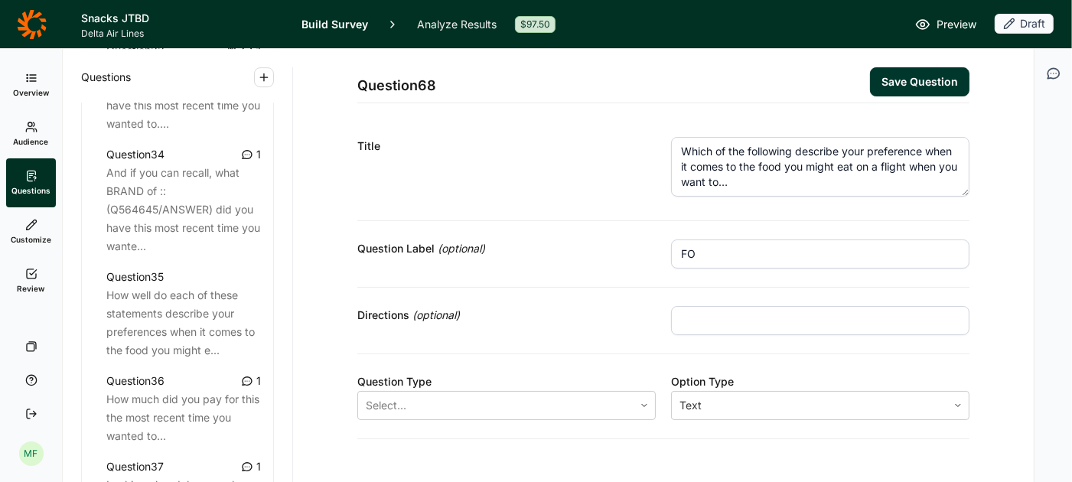
type input "F"
type input "PREFERRED FLAVOR PROFILE"
type input "Select one."
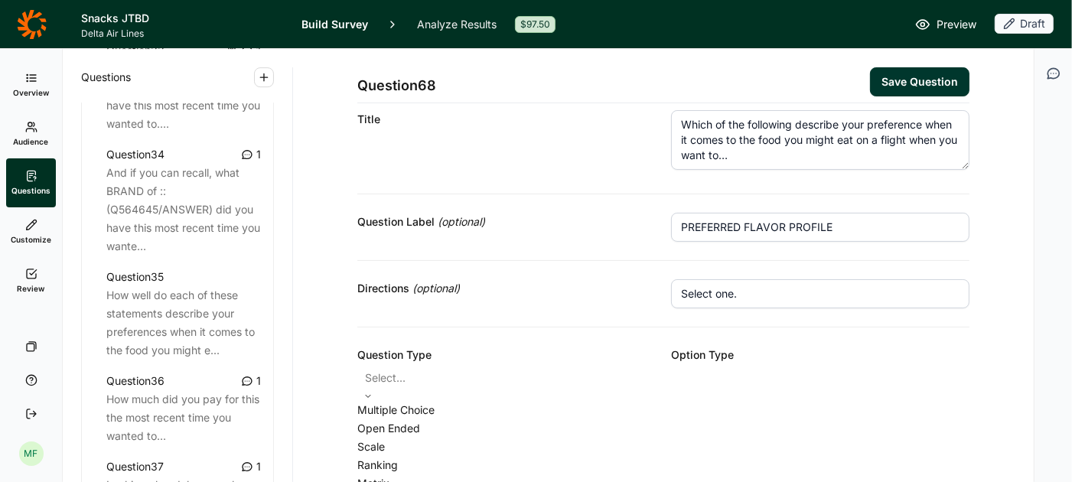
click at [373, 392] on icon at bounding box center [367, 396] width 9 height 9
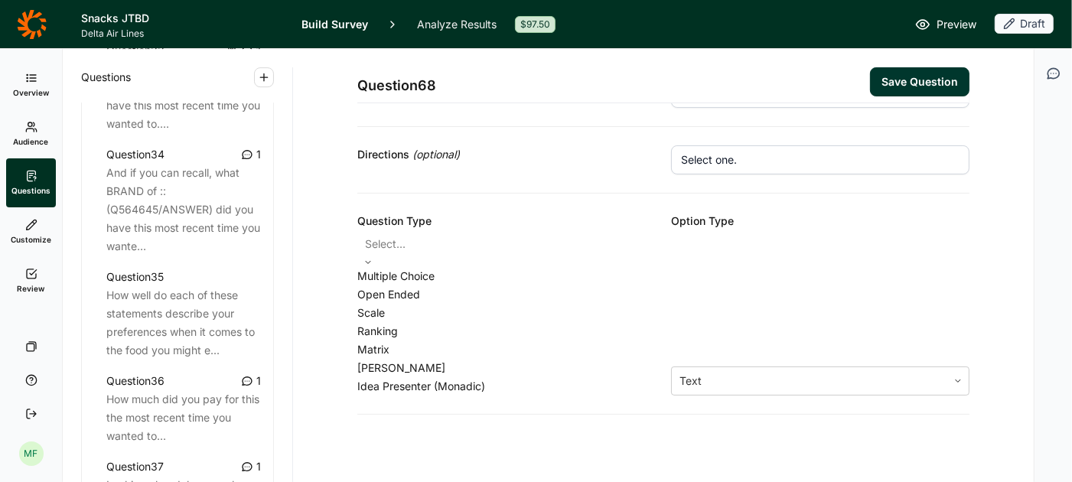
click at [535, 278] on div "Multiple Choice" at bounding box center [506, 276] width 298 height 18
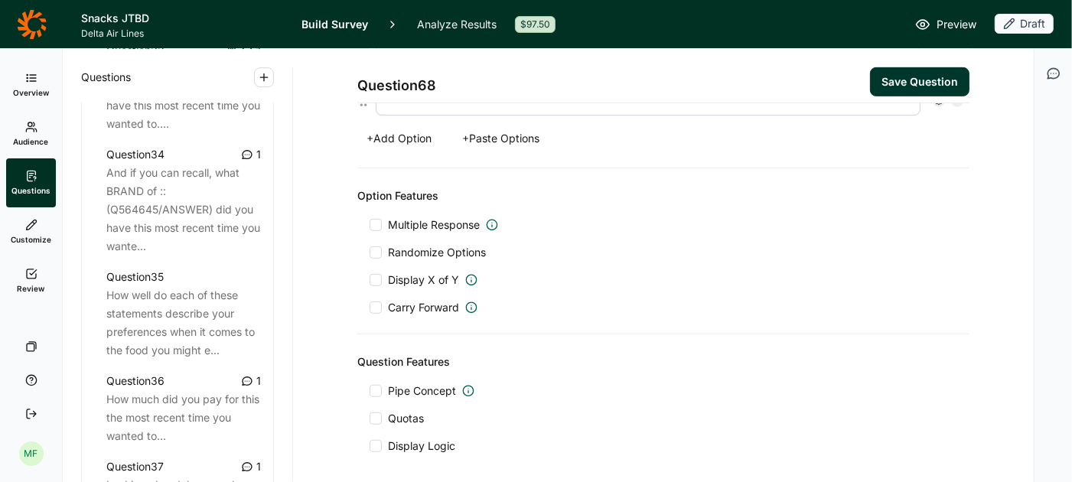
click at [374, 385] on div at bounding box center [376, 391] width 12 height 12
click at [370, 391] on input "Pipe Concept" at bounding box center [370, 391] width 0 height 0
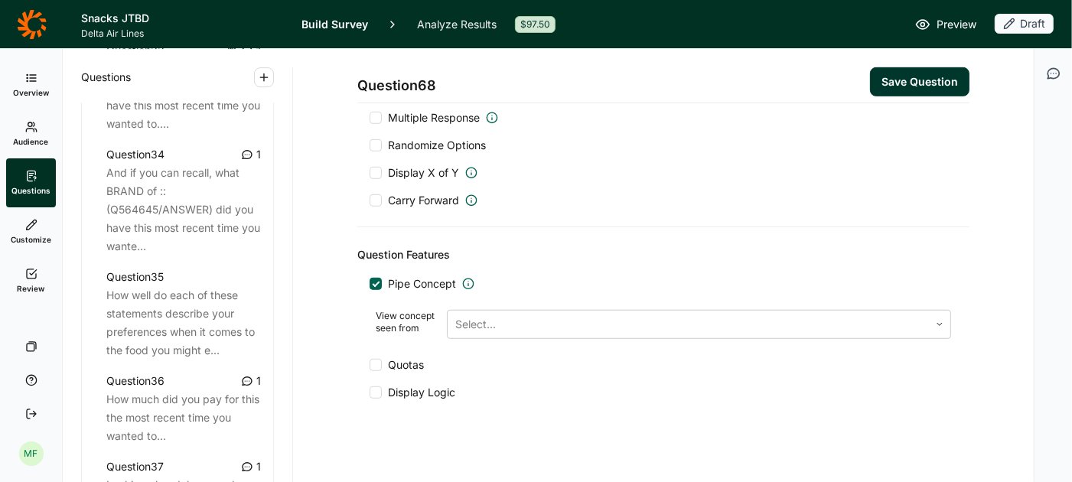
scroll to position [699, 0]
click at [601, 312] on div at bounding box center [688, 321] width 466 height 21
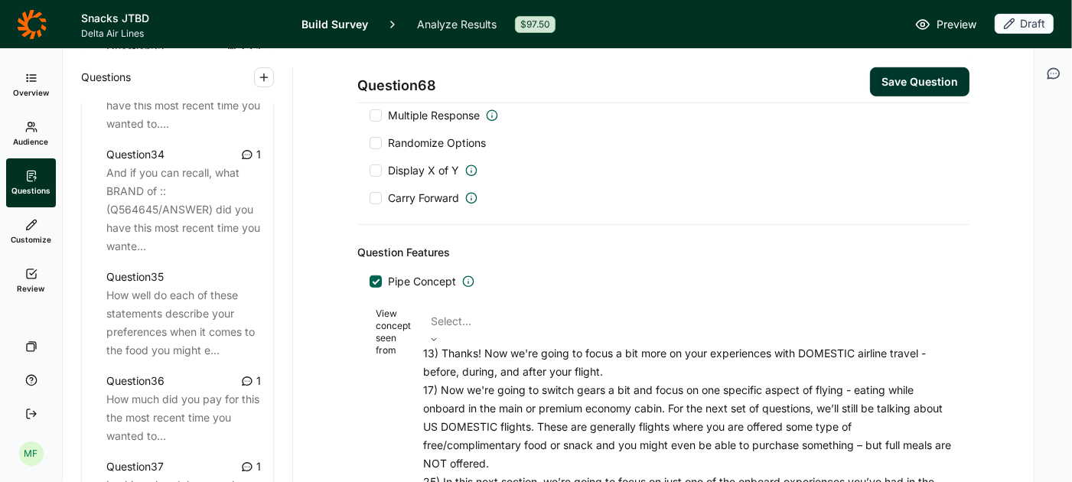
scroll to position [147, 0]
click at [598, 473] on div "25) In this next section, we’re going to focus on just one of the onboard exper…" at bounding box center [687, 491] width 528 height 37
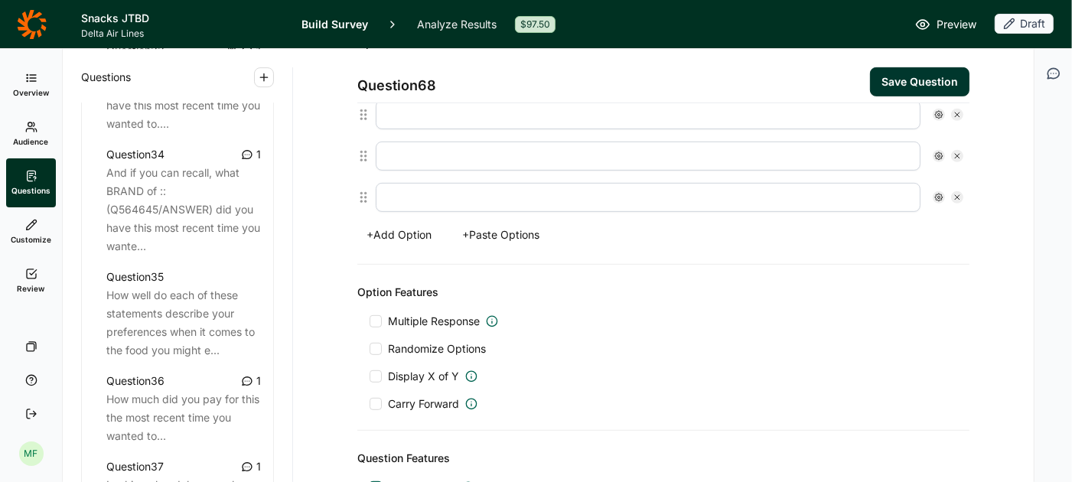
scroll to position [484, 0]
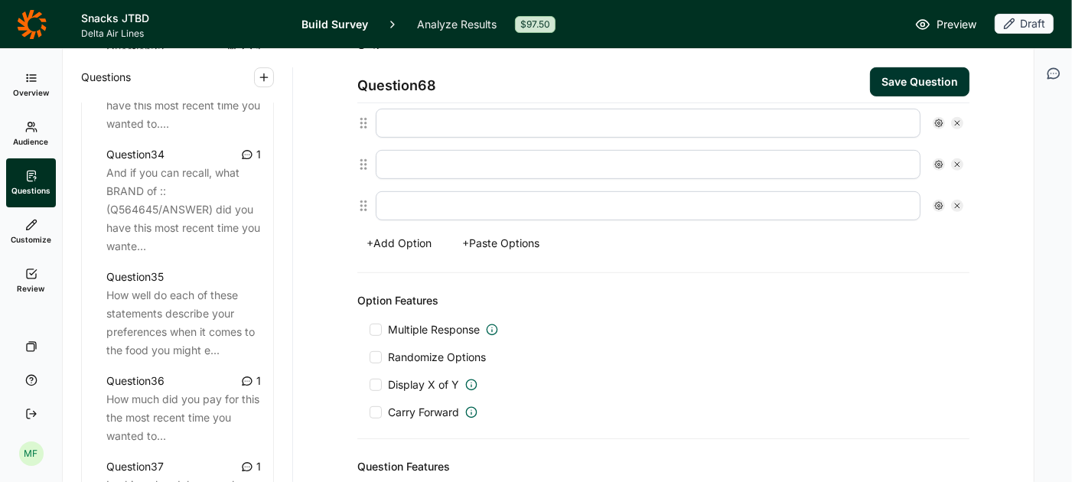
click at [374, 351] on div at bounding box center [376, 357] width 12 height 12
click at [370, 357] on input "Randomize Options" at bounding box center [370, 357] width 0 height 0
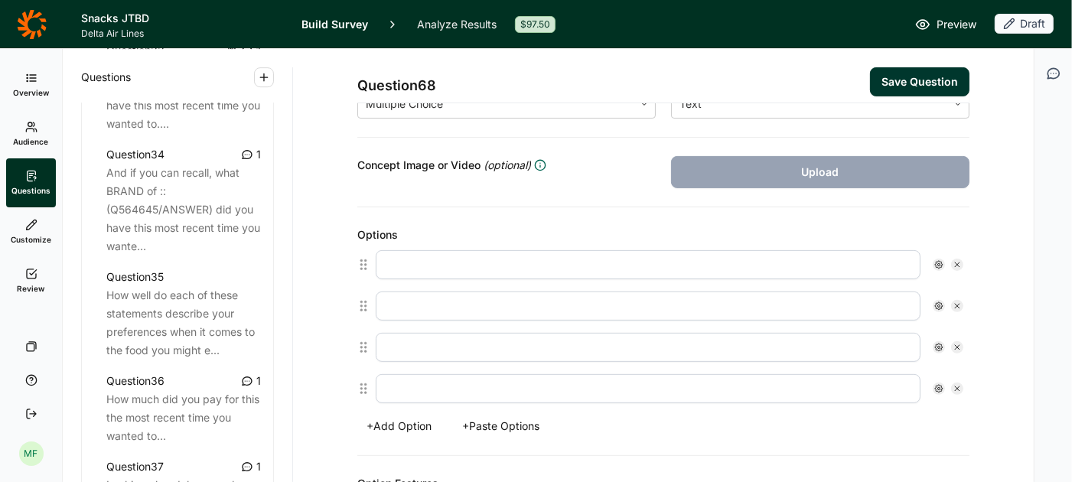
scroll to position [294, 0]
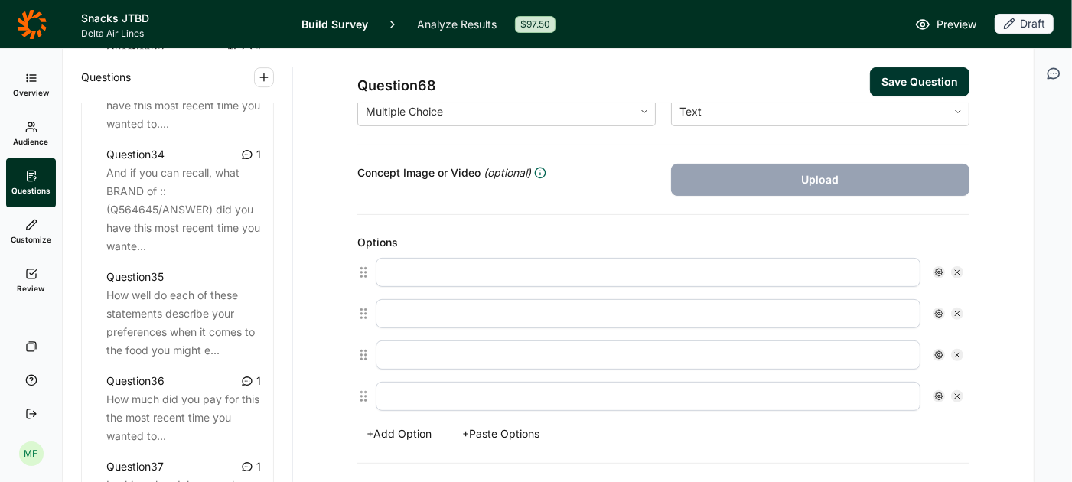
click at [494, 264] on input "text" at bounding box center [648, 272] width 545 height 29
type input "Sweet"
type input "Savory"
type input "Salty"
type input "Spicy"
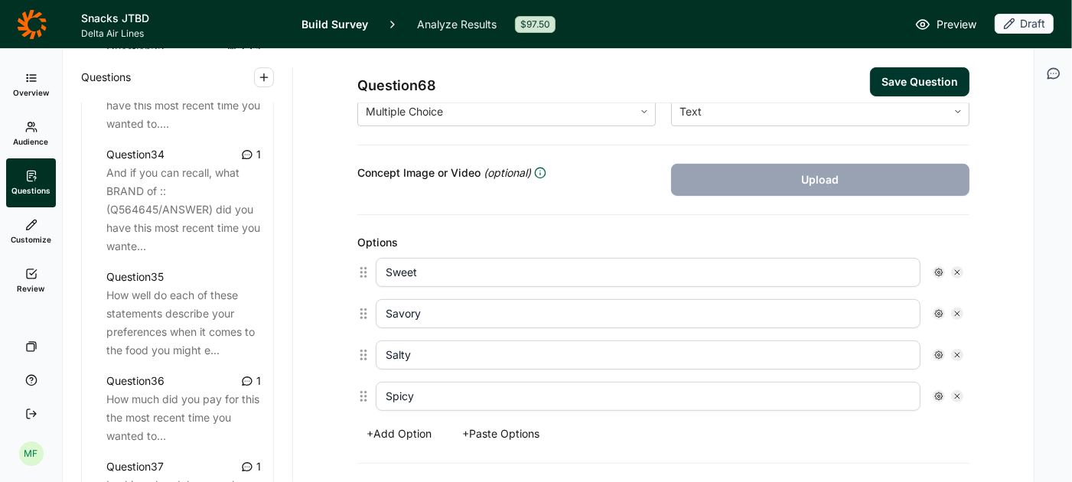
click at [421, 427] on button "+ Add Option" at bounding box center [398, 433] width 83 height 21
click at [422, 428] on input "text" at bounding box center [648, 437] width 545 height 29
type input "Other"
click at [536, 245] on div "Options" at bounding box center [663, 242] width 612 height 18
click at [902, 84] on button "Save Question" at bounding box center [919, 81] width 99 height 29
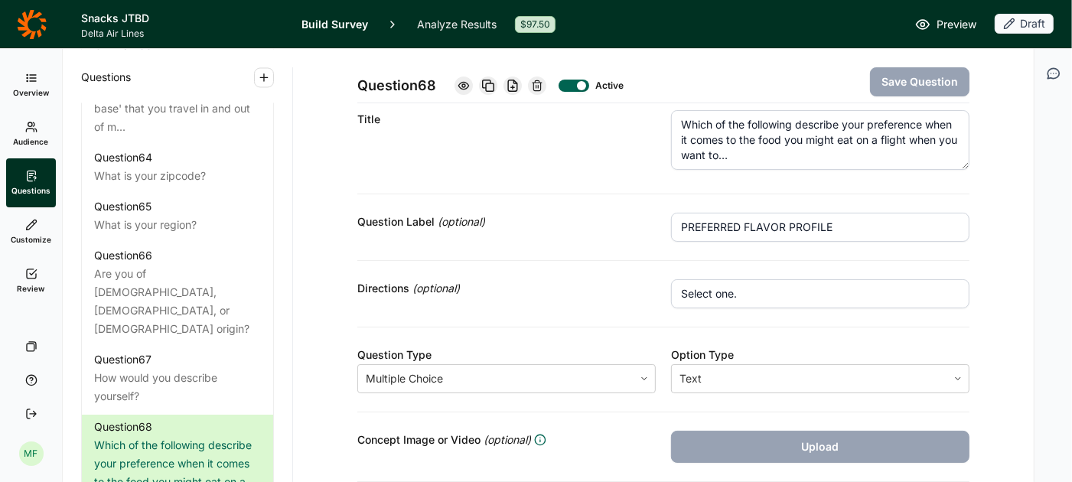
scroll to position [6802, 0]
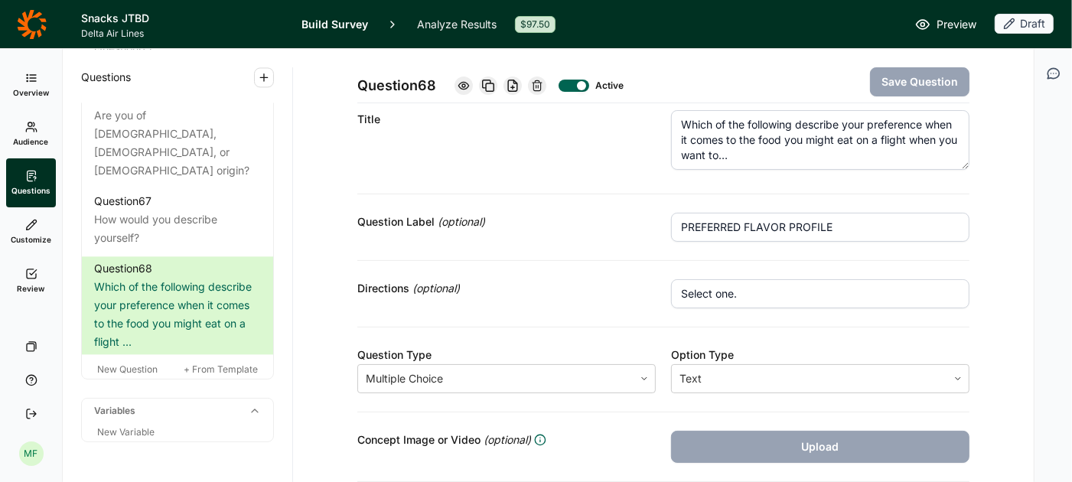
click at [256, 79] on button "button" at bounding box center [264, 77] width 20 height 20
click at [291, 109] on button "Question" at bounding box center [346, 113] width 173 height 34
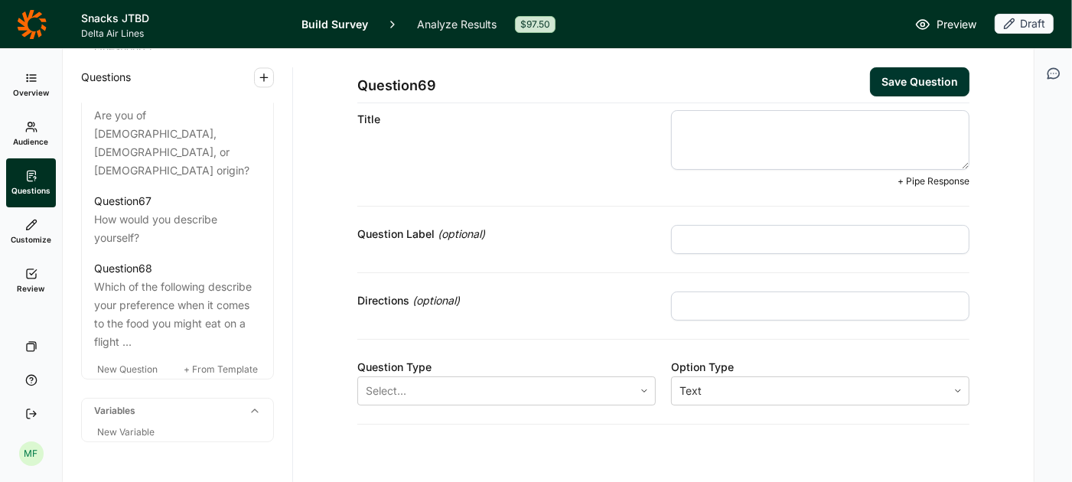
click at [721, 135] on textarea at bounding box center [820, 140] width 298 height 60
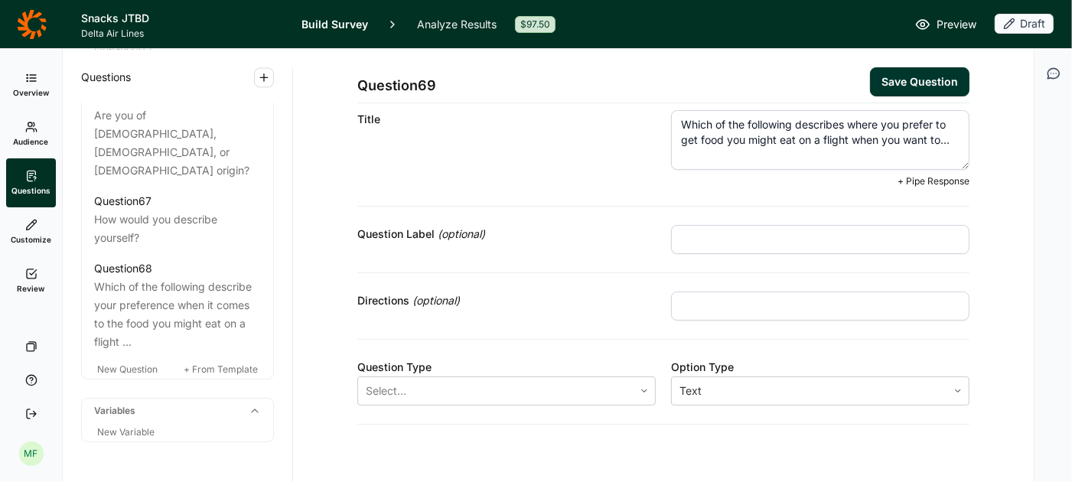
type textarea "Which of the following describes where you prefer to get food you might eat on …"
click at [708, 241] on input "text" at bounding box center [820, 239] width 298 height 29
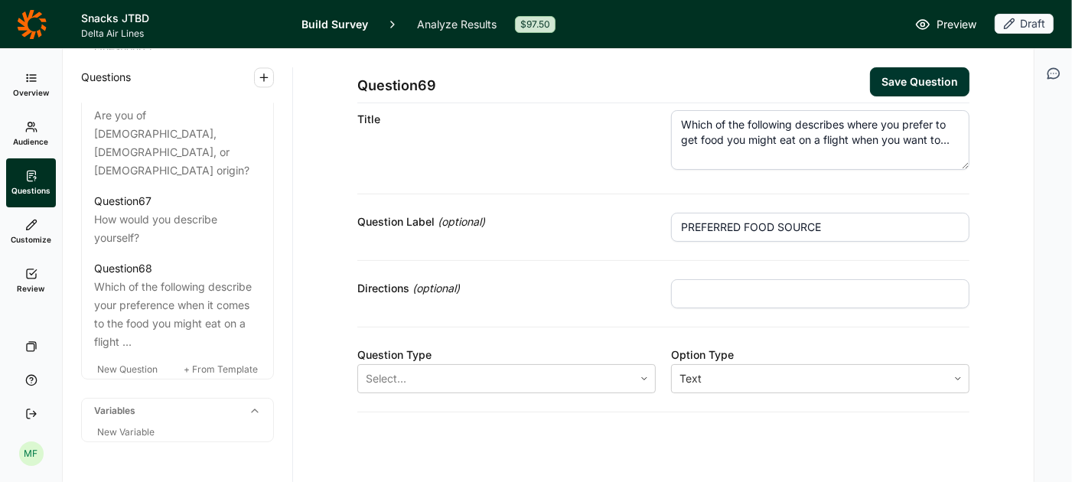
type input "PREFERRED FOOD SOURCE"
type input "Select one."
click at [370, 396] on use at bounding box center [368, 397] width 5 height 2
click at [598, 410] on div "Multiple Choice" at bounding box center [506, 410] width 298 height 18
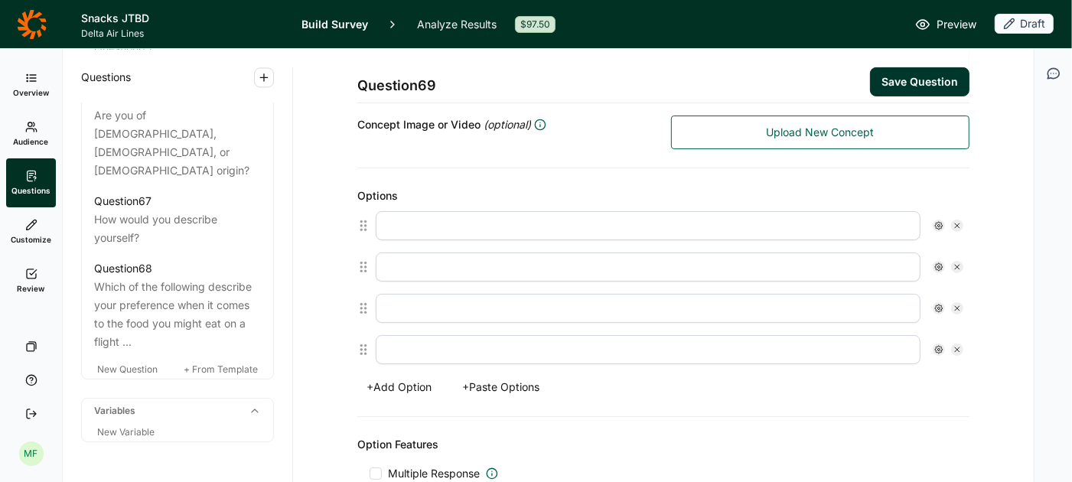
scroll to position [348, 0]
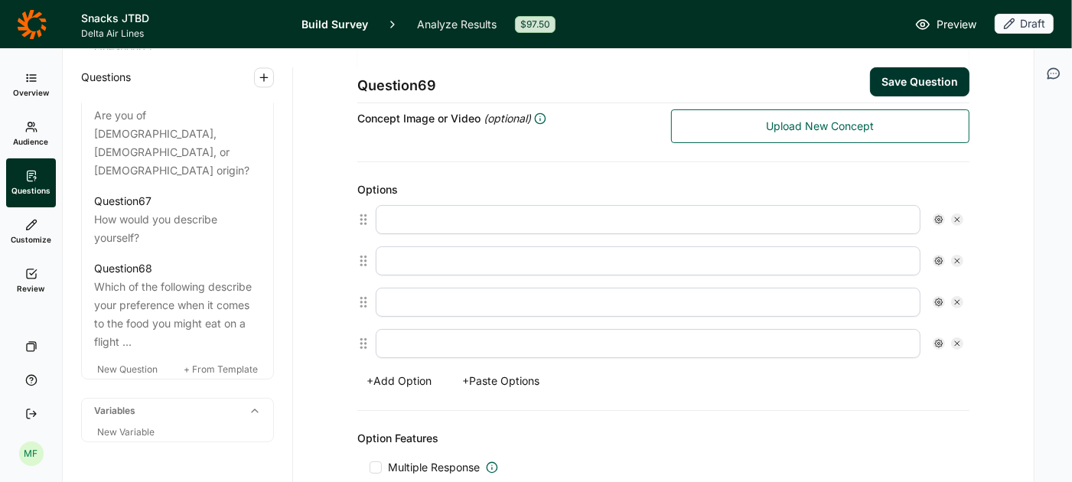
click at [497, 213] on input "text" at bounding box center [648, 219] width 545 height 29
paste input "Brought from home / Purchased in the airport / From an airport lounge / From th…"
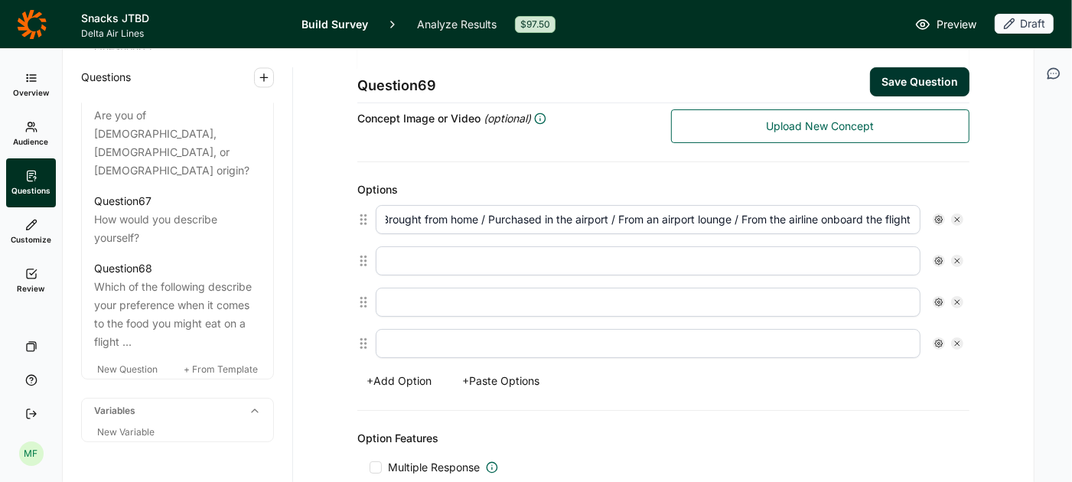
scroll to position [0, 0]
drag, startPoint x: 500, startPoint y: 217, endPoint x: 617, endPoint y: 212, distance: 117.2
click at [617, 212] on input "Brought from home / Purchased in the airport / From an airport lounge / From th…" at bounding box center [648, 219] width 545 height 29
type input "Brought from home / Purchased in the airport / From an airport lounge / From th…"
click at [530, 258] on input "text" at bounding box center [648, 260] width 545 height 29
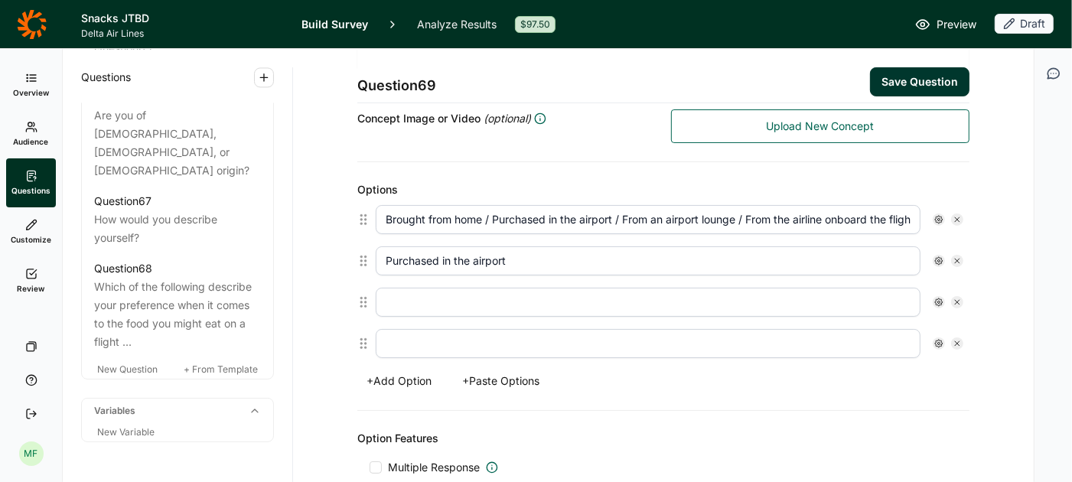
type input "Purchased in the airport"
type input "From an airport lounge"
type input "From the airline onboard the flight"
drag, startPoint x: 490, startPoint y: 214, endPoint x: 623, endPoint y: 218, distance: 132.4
click at [623, 218] on input "Brought from home / Purchased in the airport / From an airport lounge / From th…" at bounding box center [648, 219] width 545 height 29
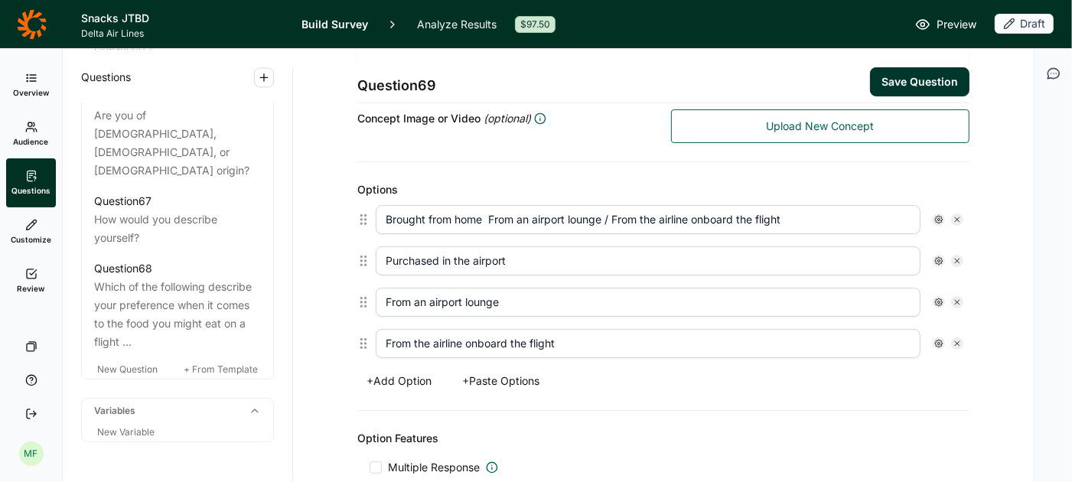
drag, startPoint x: 491, startPoint y: 216, endPoint x: 813, endPoint y: 223, distance: 322.2
click at [813, 223] on input "Brought from home From an airport lounge / From the airline onboard the flight" at bounding box center [648, 219] width 545 height 29
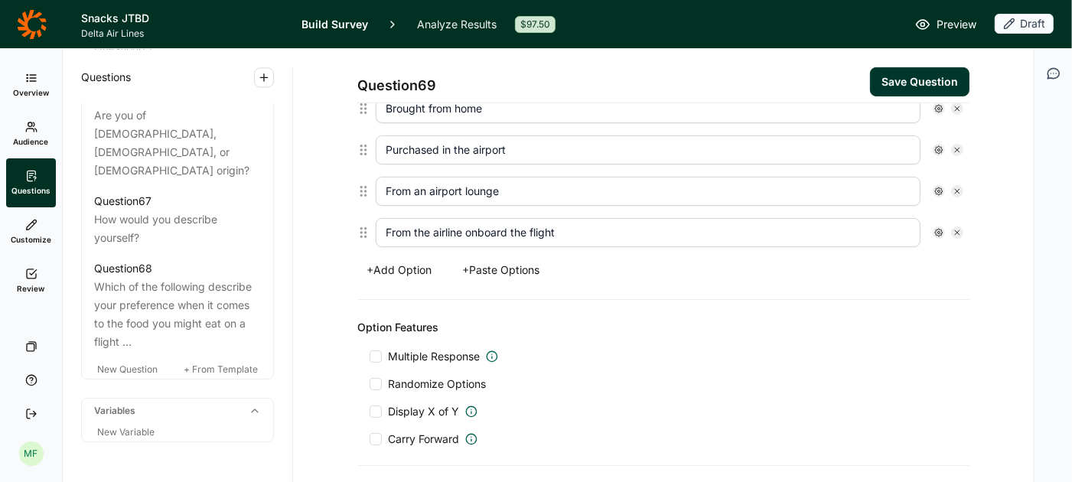
scroll to position [463, 0]
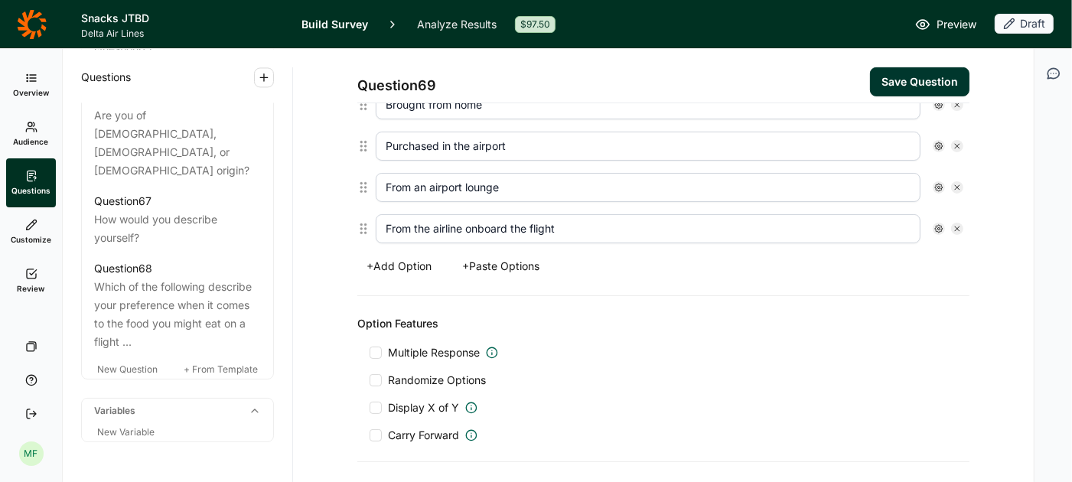
type input "Brought from home"
click at [380, 374] on div at bounding box center [376, 380] width 12 height 12
click at [370, 380] on input "Randomize Options" at bounding box center [370, 380] width 0 height 0
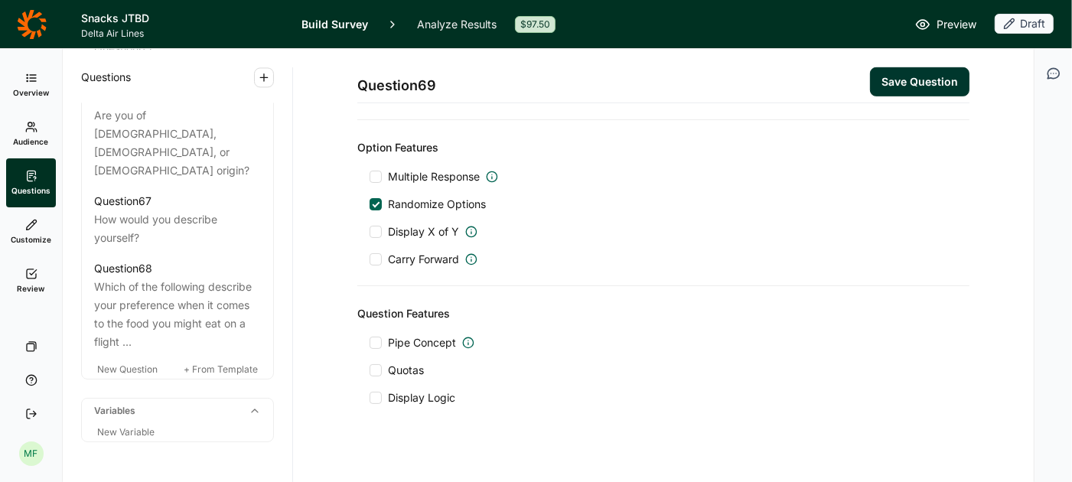
scroll to position [647, 0]
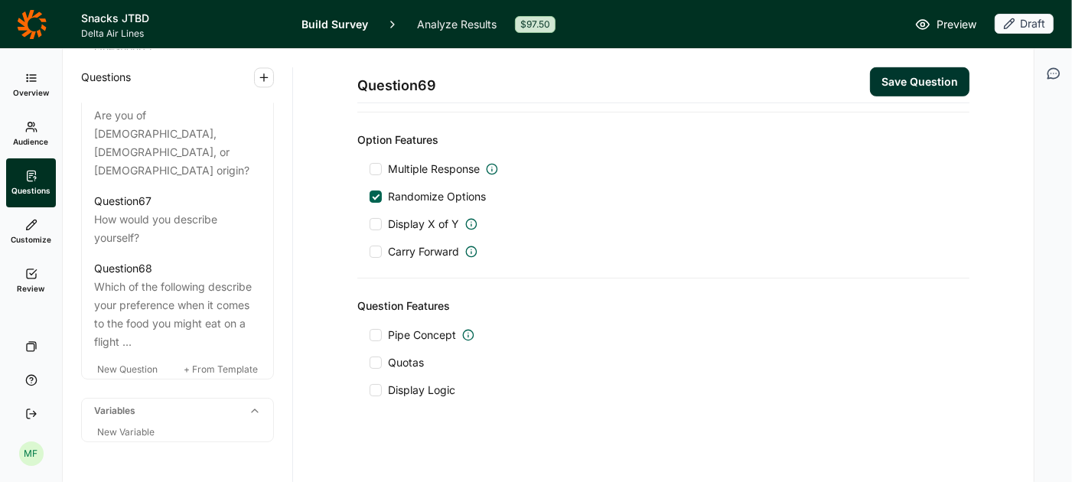
click at [376, 329] on div at bounding box center [376, 335] width 12 height 12
click at [370, 335] on input "Pipe Concept" at bounding box center [370, 335] width 0 height 0
click at [652, 366] on div at bounding box center [688, 376] width 466 height 21
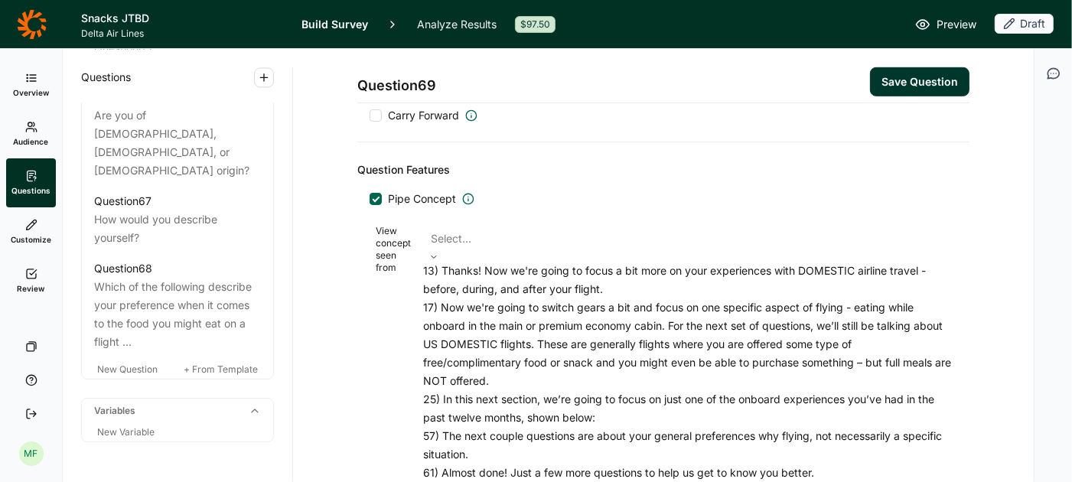
scroll to position [58, 0]
click at [651, 390] on div "25) In this next section, we’re going to focus on just one of the onboard exper…" at bounding box center [687, 408] width 528 height 37
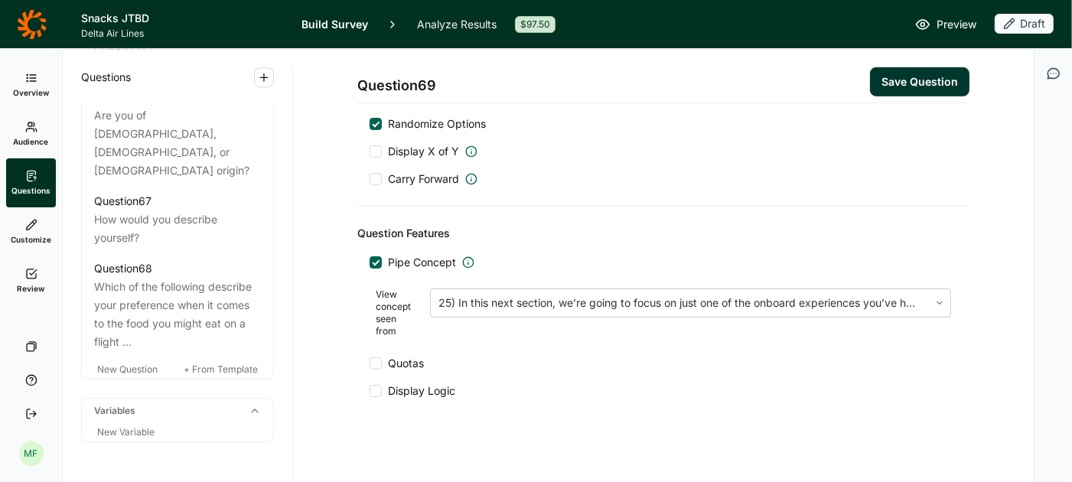
click at [902, 79] on button "Save Question" at bounding box center [919, 81] width 99 height 29
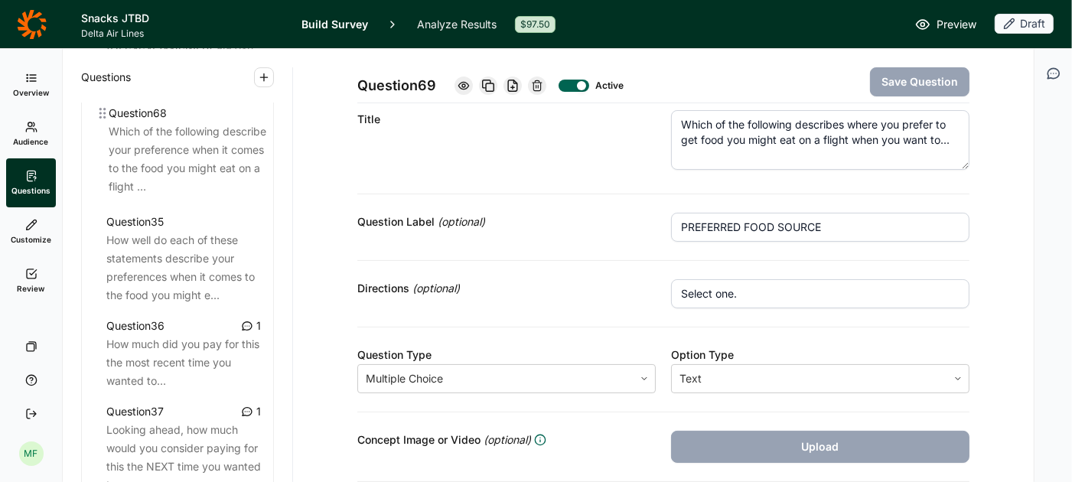
scroll to position [3835, 0]
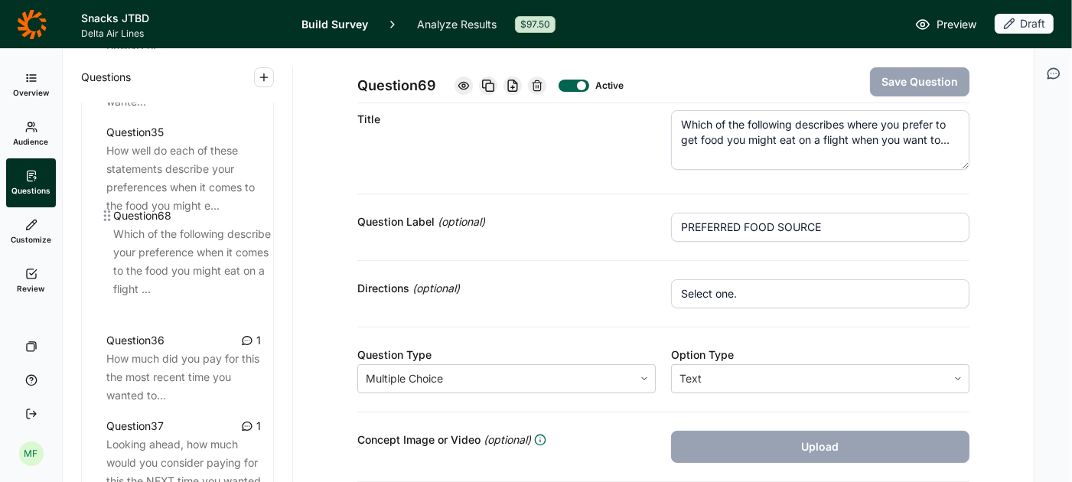
drag, startPoint x: 85, startPoint y: 213, endPoint x: 104, endPoint y: 213, distance: 19.1
click at [104, 213] on div "Question 1 In the past 12 months, have you worked in any of the following indus…" at bounding box center [177, 279] width 191 height 6513
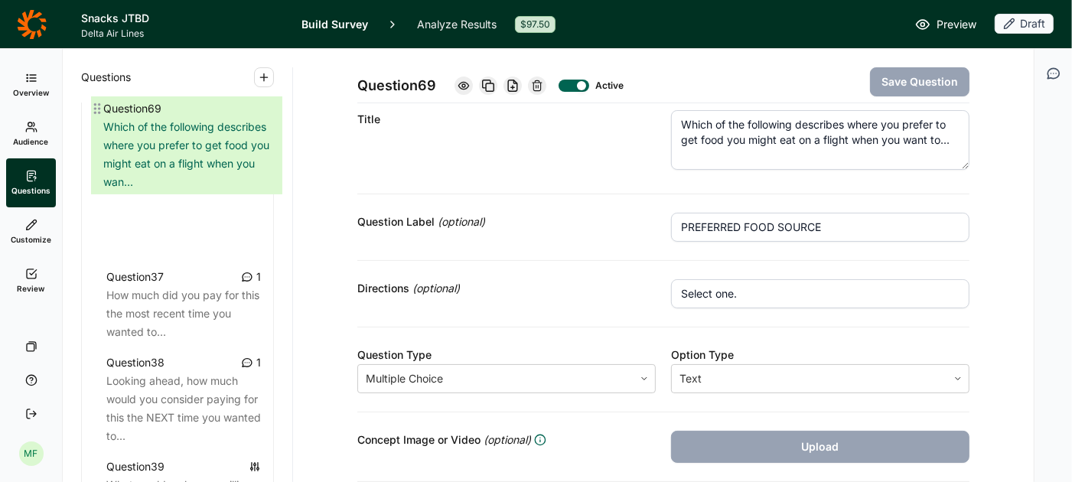
scroll to position [3986, 0]
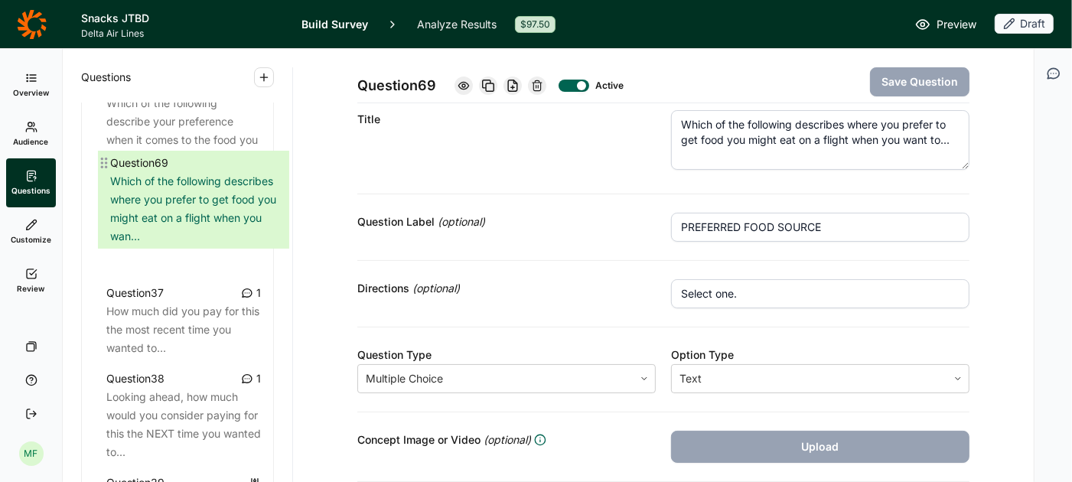
drag, startPoint x: 90, startPoint y: 213, endPoint x: 103, endPoint y: 159, distance: 55.1
click at [103, 159] on div "Question 1 In the past 12 months, have you worked in any of the following indus…" at bounding box center [177, 127] width 191 height 6513
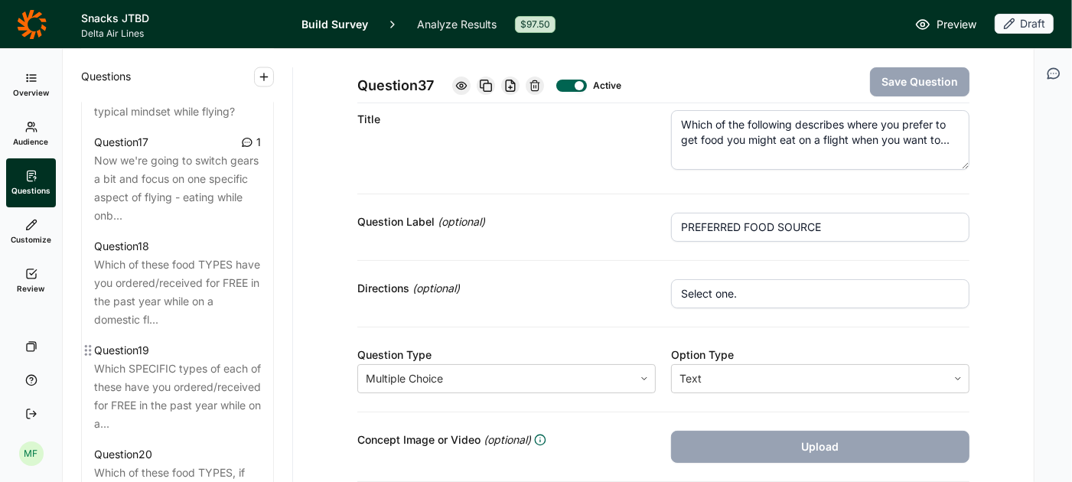
scroll to position [2168, 0]
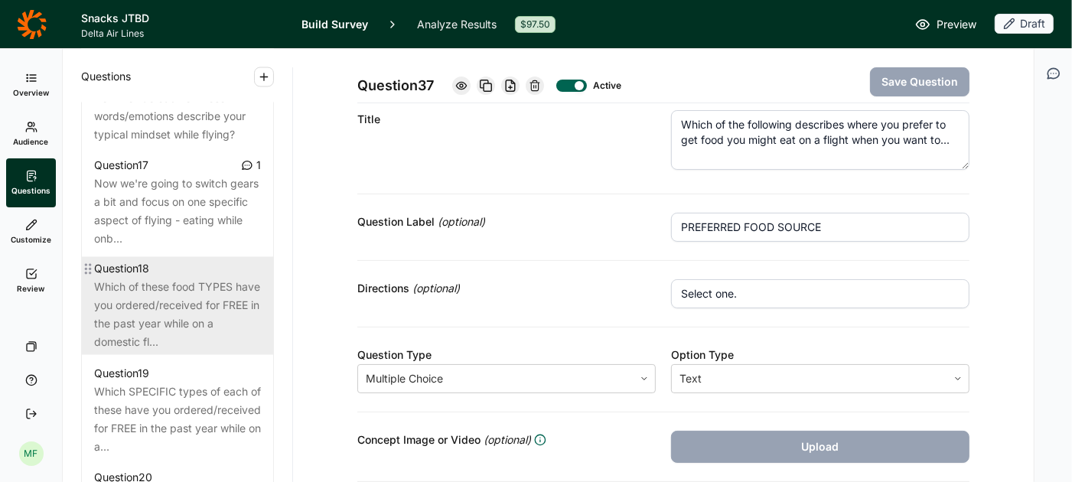
click at [186, 278] on div "Which of these food TYPES have you ordered/received for FREE in the past year w…" at bounding box center [177, 314] width 167 height 73
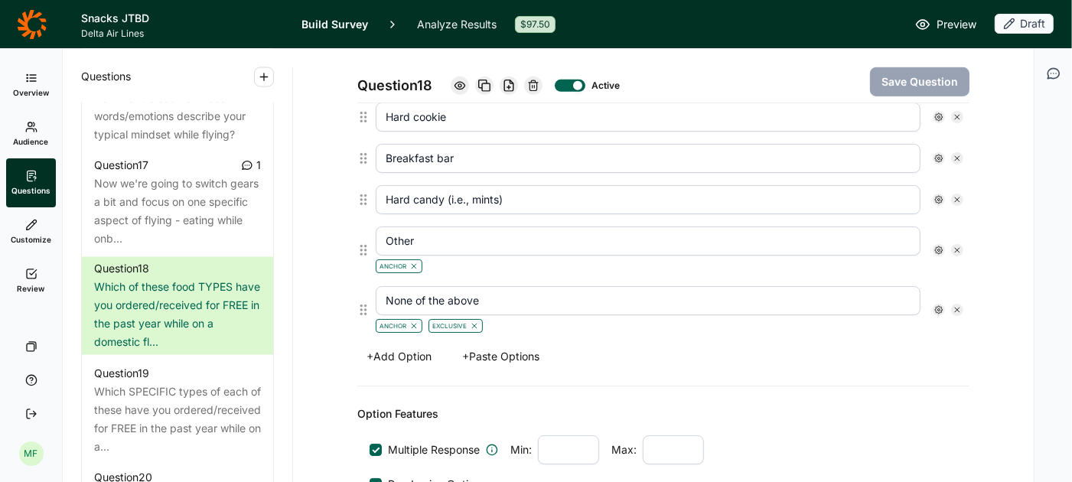
scroll to position [783, 0]
click at [489, 344] on button "+ Paste Options" at bounding box center [501, 354] width 96 height 21
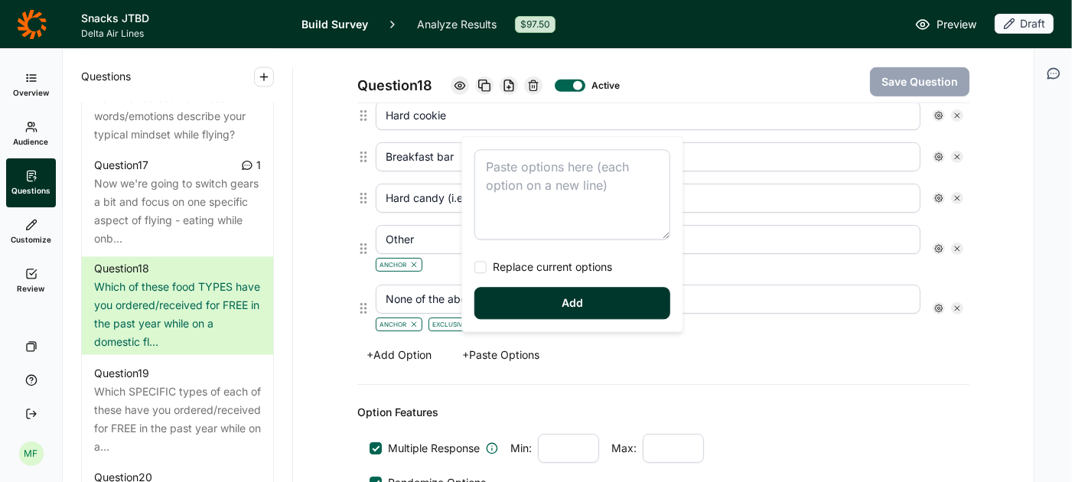
click at [499, 187] on textarea at bounding box center [572, 194] width 196 height 90
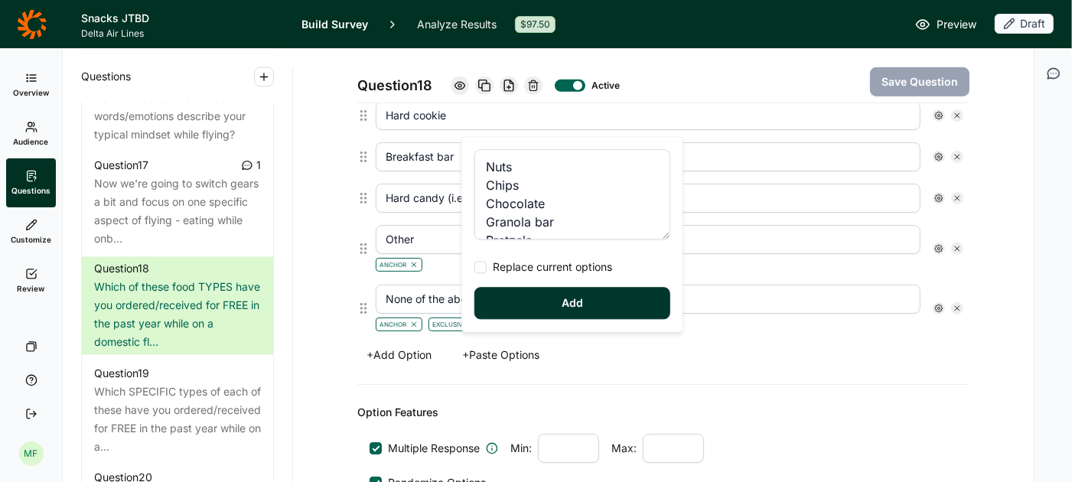
click at [479, 268] on div at bounding box center [480, 267] width 12 height 12
click at [474, 267] on input "Replace current options" at bounding box center [474, 267] width 0 height 0
type textarea "Nuts Chips Chocolate Granola bar Pretzels Dried fruit Cookie Gummy candy Breakf…"
click at [513, 304] on button "Add" at bounding box center [572, 303] width 196 height 32
type input "Cookie"
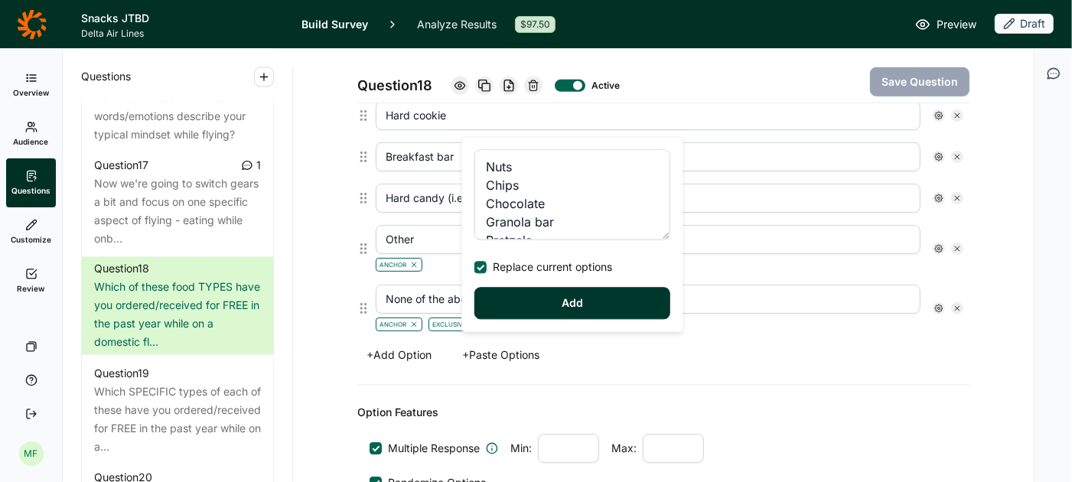
type input "Breakfast pastry/bread"
type input "Jerky"
type input "Hard candy (i.e., mints)"
type input "Crackers"
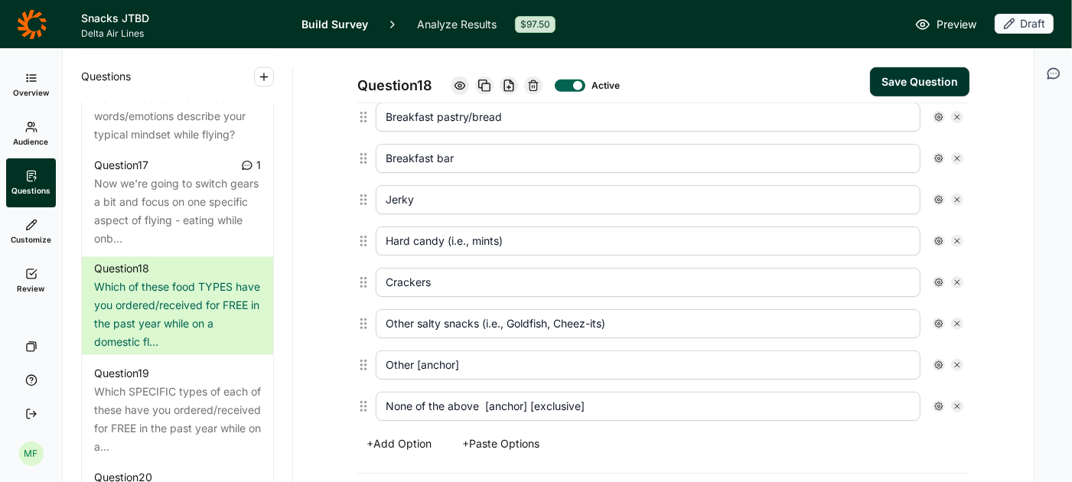
scroll to position [819, 0]
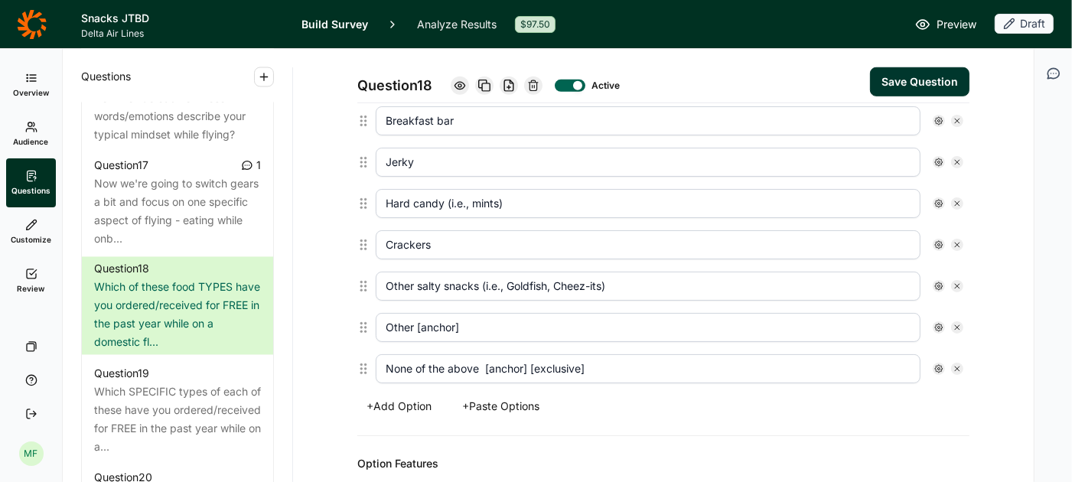
click at [506, 320] on input "Other [anchor]" at bounding box center [648, 327] width 545 height 29
type input "Other"
click at [940, 324] on use at bounding box center [939, 328] width 8 height 8
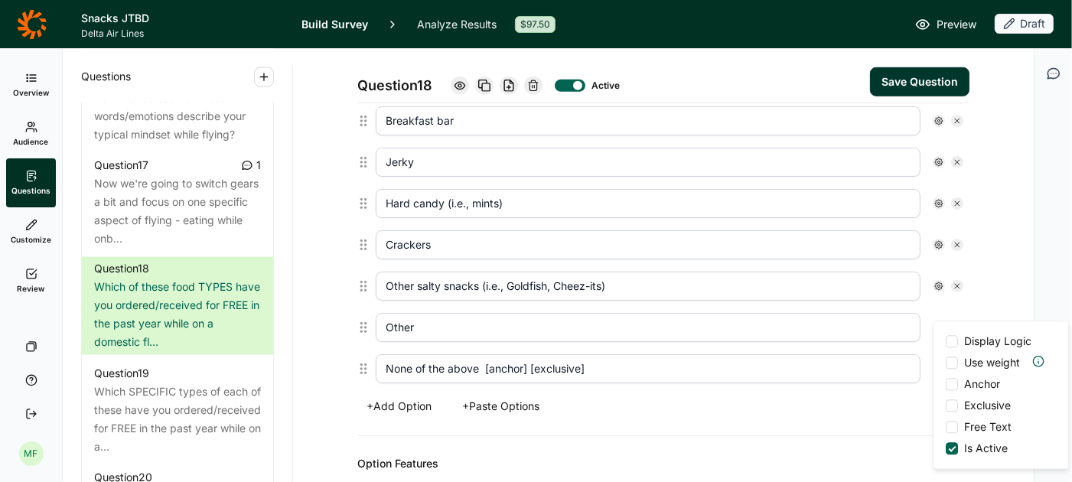
click at [954, 386] on div at bounding box center [952, 384] width 12 height 12
click at [946, 384] on input "Anchor" at bounding box center [946, 384] width 0 height 0
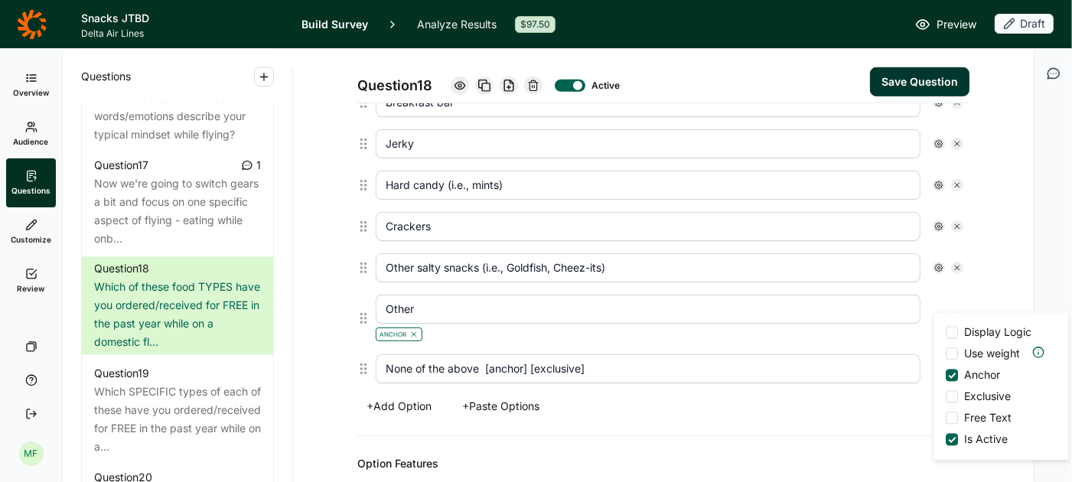
click at [660, 357] on input "None of the above [anchor] [exclusive]" at bounding box center [648, 368] width 545 height 29
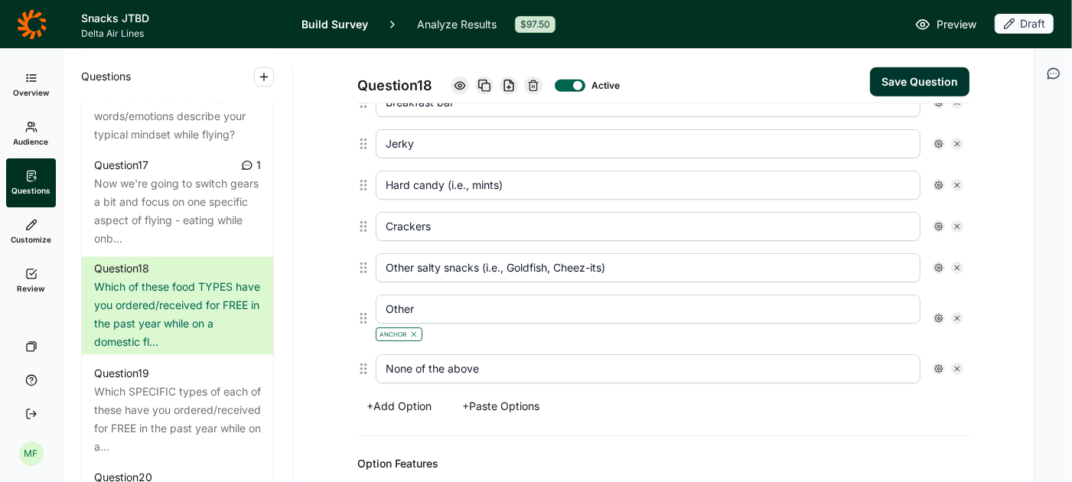
type input "None of the above"
click at [939, 365] on use at bounding box center [939, 369] width 8 height 8
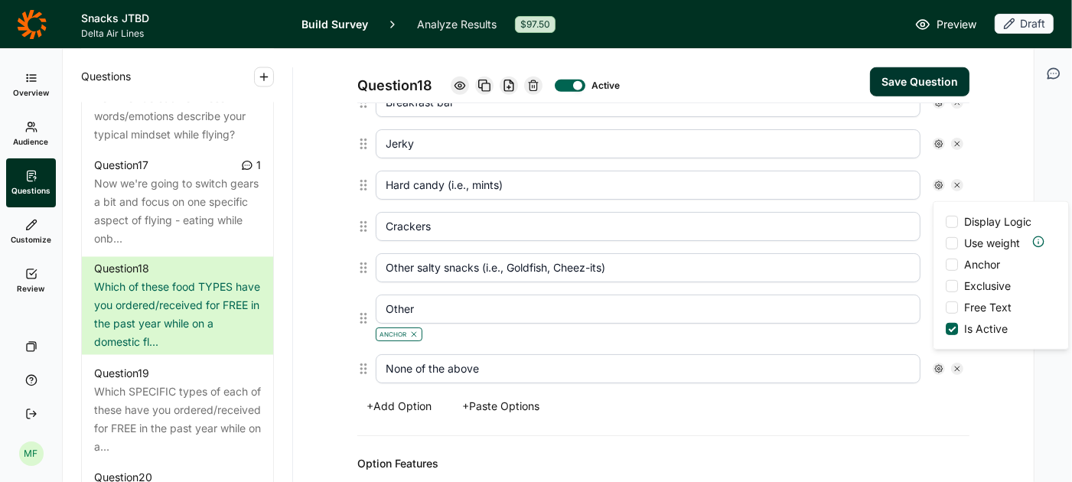
click at [956, 264] on div at bounding box center [952, 265] width 12 height 12
click at [946, 265] on input "Anchor" at bounding box center [946, 265] width 0 height 0
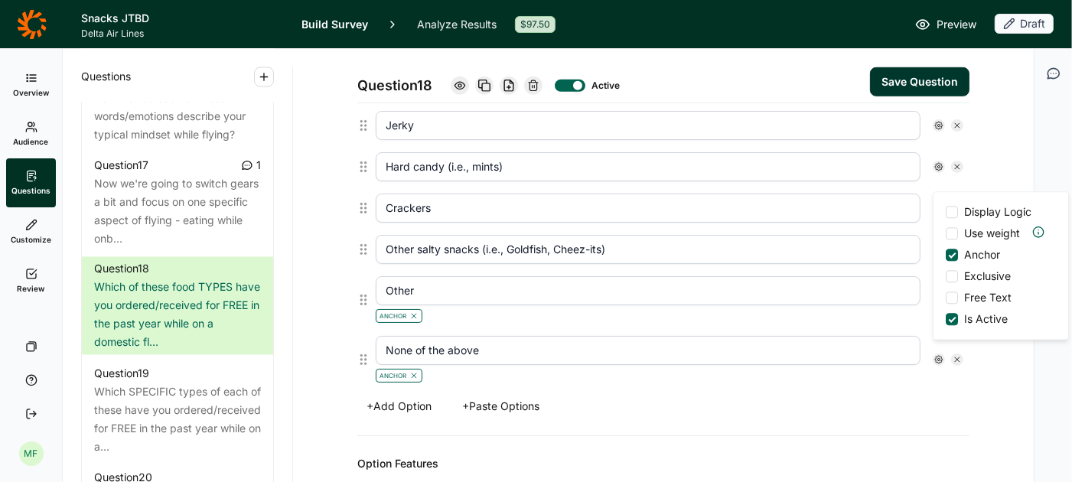
click at [953, 276] on div at bounding box center [952, 276] width 12 height 12
click at [946, 276] on input "Exclusive" at bounding box center [946, 276] width 0 height 0
click at [935, 83] on button "Save Question" at bounding box center [919, 81] width 99 height 29
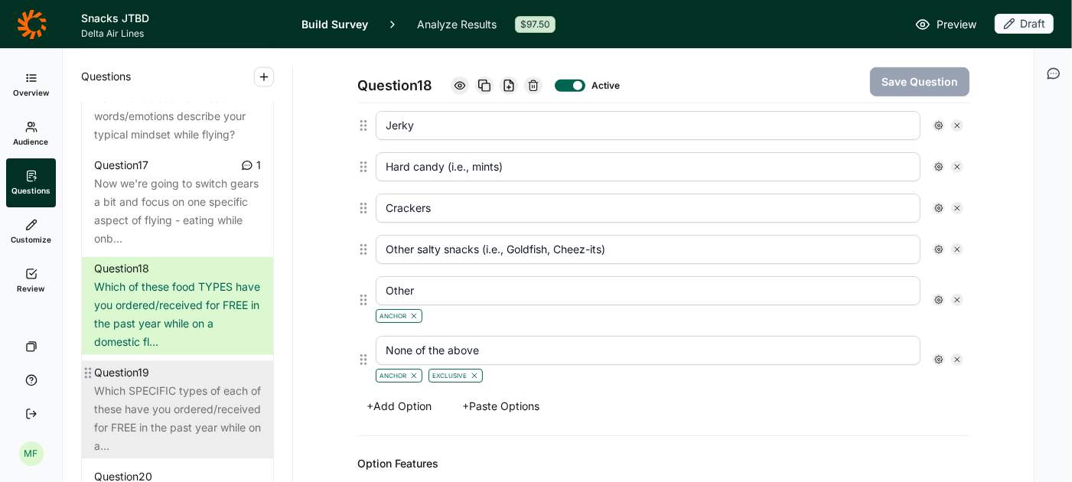
click at [180, 383] on div "Which SPECIFIC types of each of these have you ordered/received for FREE in the…" at bounding box center [177, 419] width 167 height 73
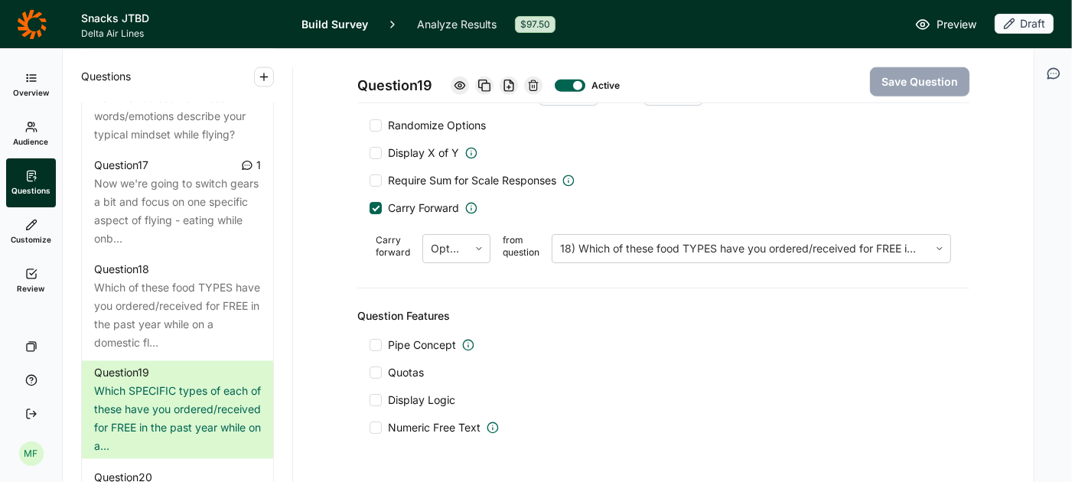
scroll to position [1297, 0]
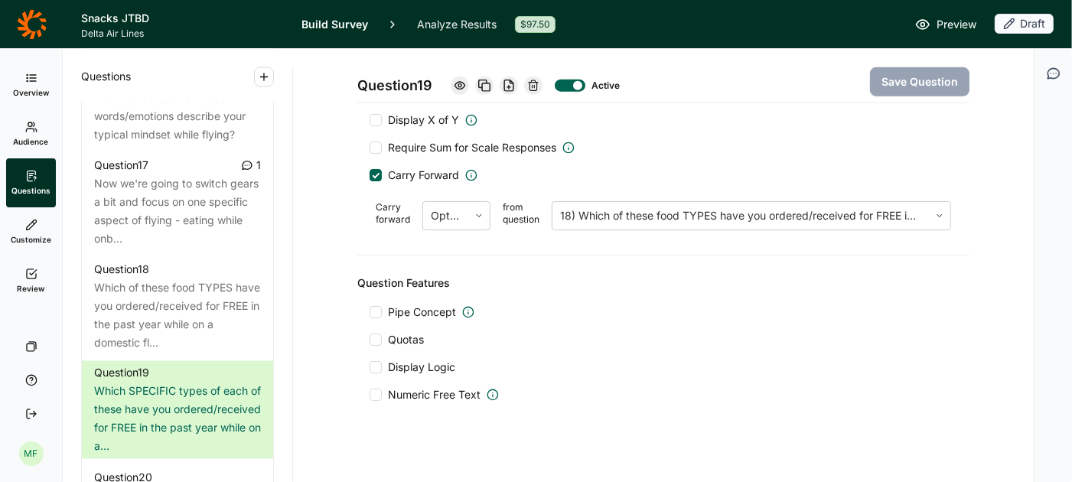
click at [381, 361] on div at bounding box center [376, 367] width 12 height 12
click at [370, 367] on input "Display Logic" at bounding box center [370, 367] width 0 height 0
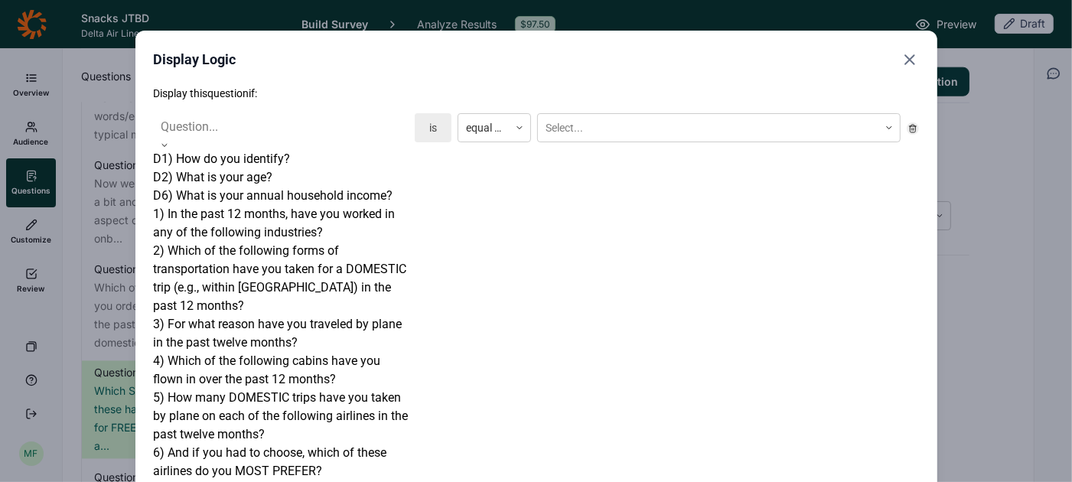
click at [406, 141] on div at bounding box center [281, 145] width 255 height 9
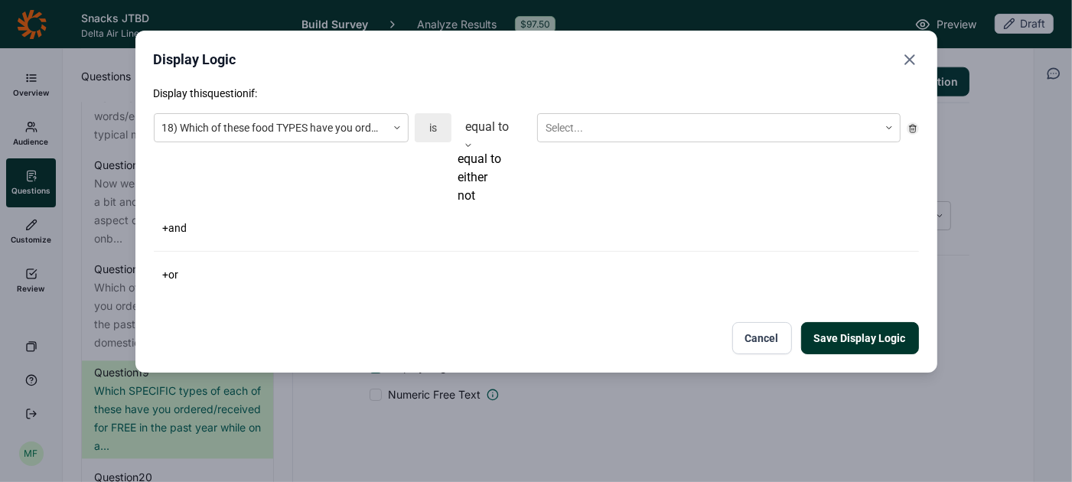
click at [493, 132] on div at bounding box center [494, 126] width 58 height 21
click at [490, 205] on div "not" at bounding box center [494, 196] width 73 height 18
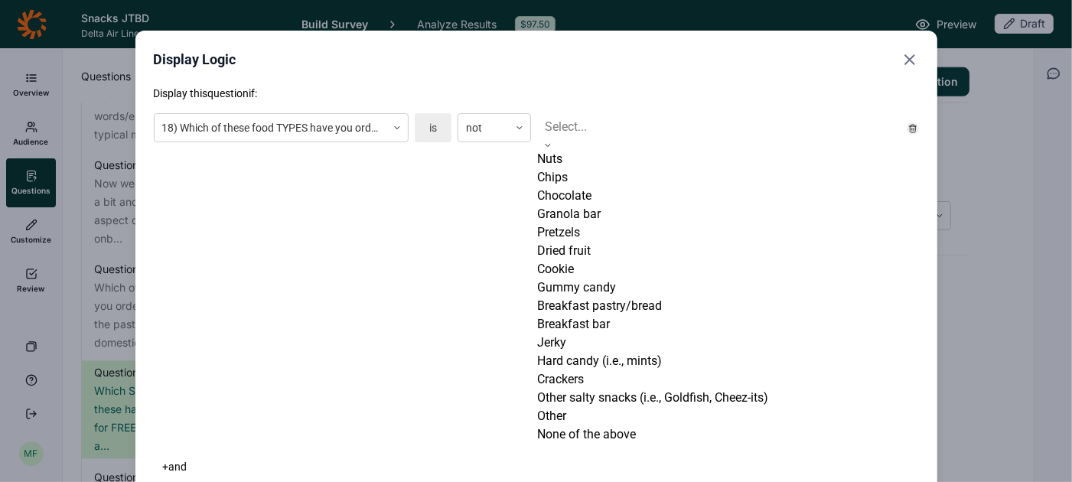
click at [574, 125] on div at bounding box center [719, 126] width 348 height 21
click at [586, 425] on div "None of the above" at bounding box center [718, 434] width 363 height 18
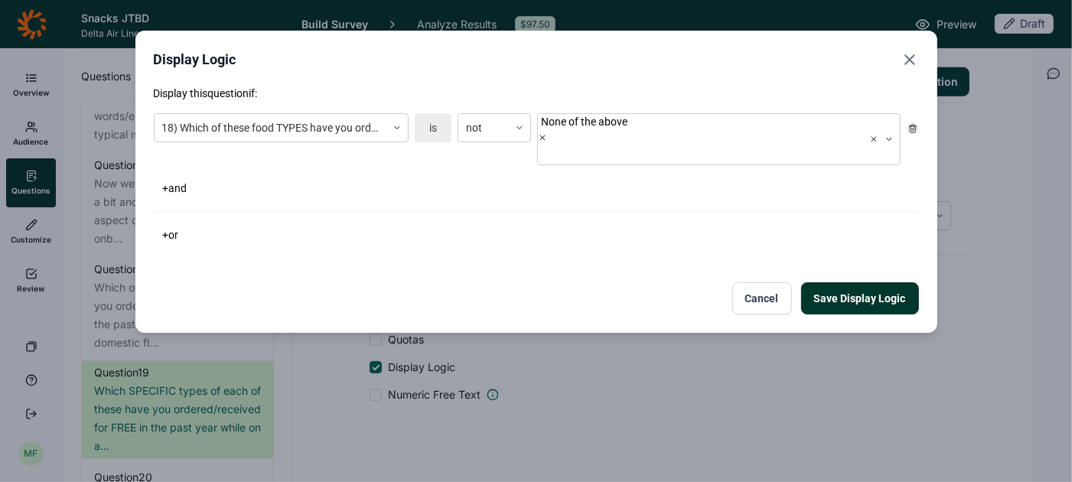
click at [848, 282] on button "Save Display Logic" at bounding box center [860, 298] width 118 height 32
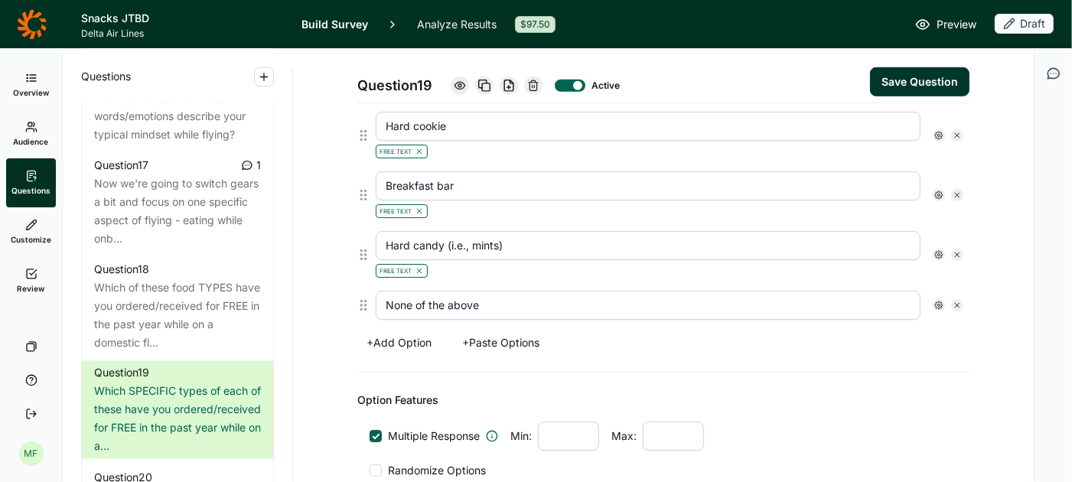
scroll to position [912, 0]
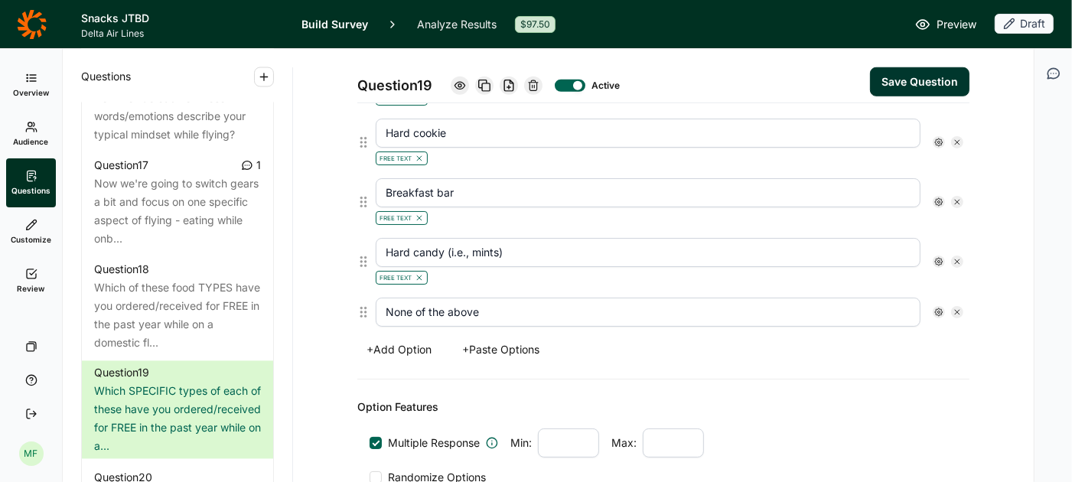
click at [961, 308] on icon at bounding box center [957, 312] width 9 height 9
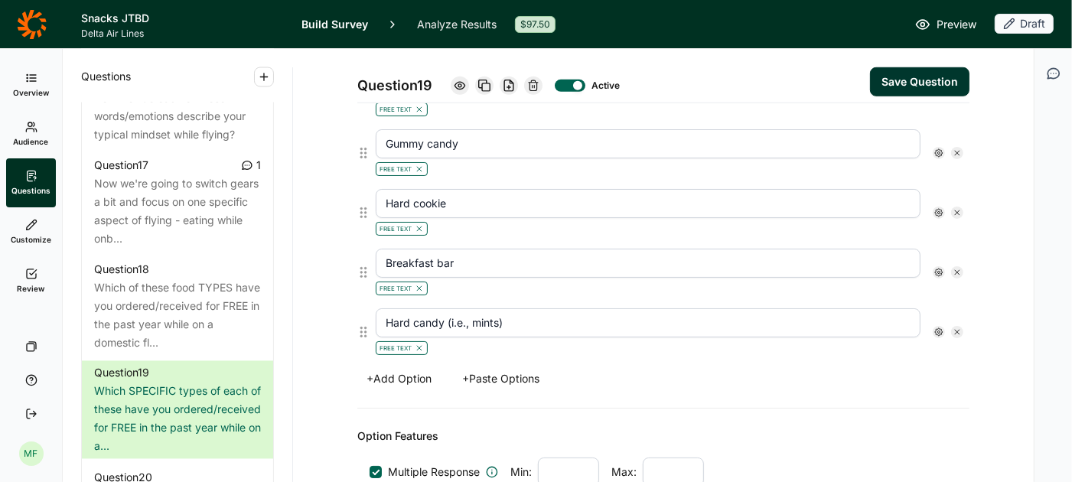
scroll to position [838, 0]
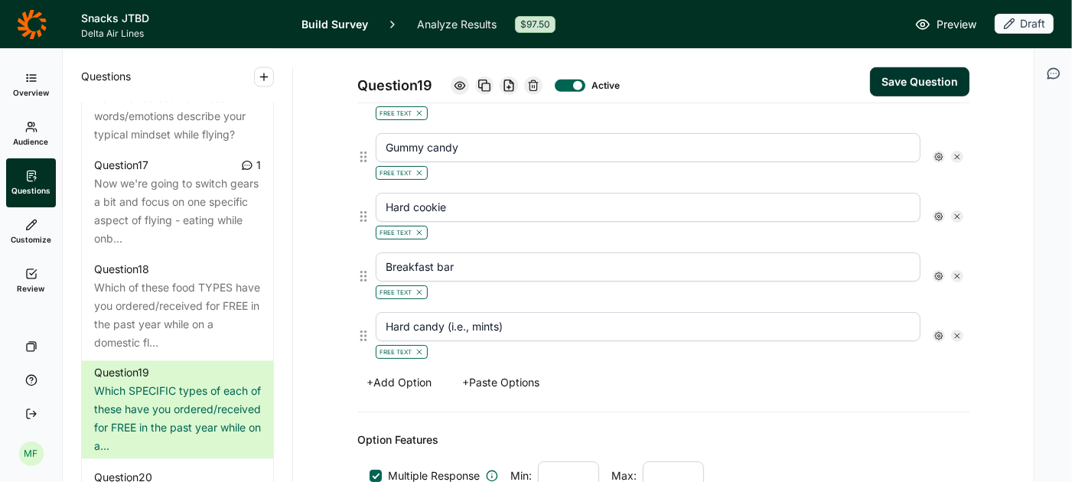
click at [513, 372] on button "+ Paste Options" at bounding box center [501, 382] width 96 height 21
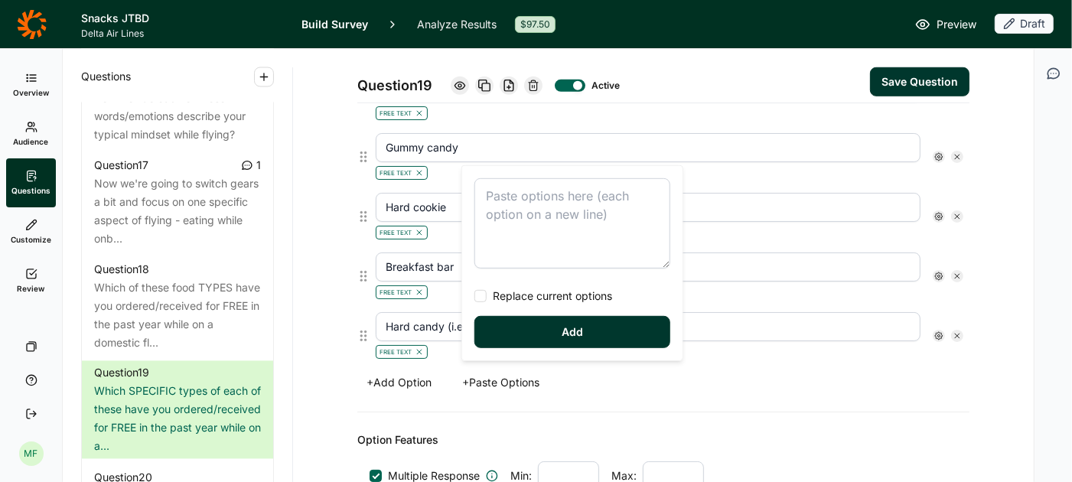
click at [482, 298] on div at bounding box center [480, 296] width 12 height 12
click at [474, 296] on input "Replace current options" at bounding box center [474, 296] width 0 height 0
click at [489, 191] on textarea at bounding box center [572, 223] width 196 height 90
type textarea "Nuts [free text] [carry forward] Chips [free text] [carry forward] Chocolate [f…"
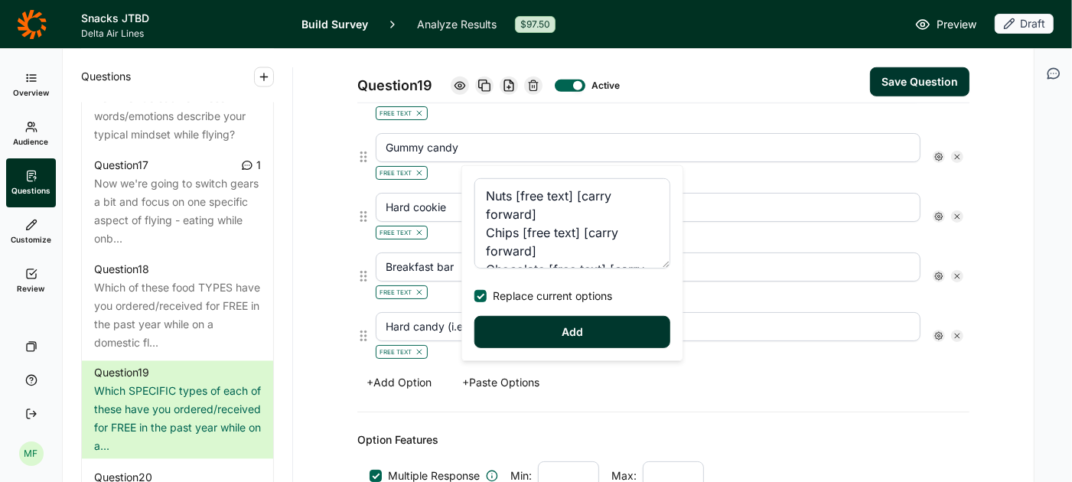
click at [543, 330] on button "Add" at bounding box center [572, 332] width 196 height 32
type input "Nuts [free text] [carry forward]"
type input "Chips [free text] [carry forward]"
type input "Chocolate [free text] [carry forward]"
type input "Granola bar [free text] [carry forward]"
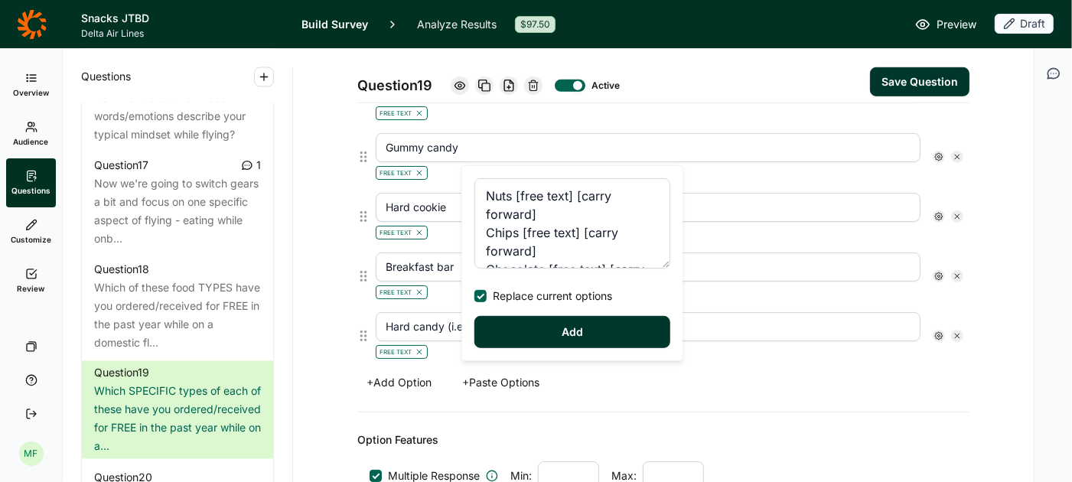
type input "Pretzels [free text] [carry forward]"
type input "Dried fruit [free text] [carry forward]"
type input "Soft cookieCookie [free text] [carry forward]"
type input "Gummy candy [free text] [carry forward]"
type input "Hard cookieBreakfast pastry/bread [free text] [carry forward]"
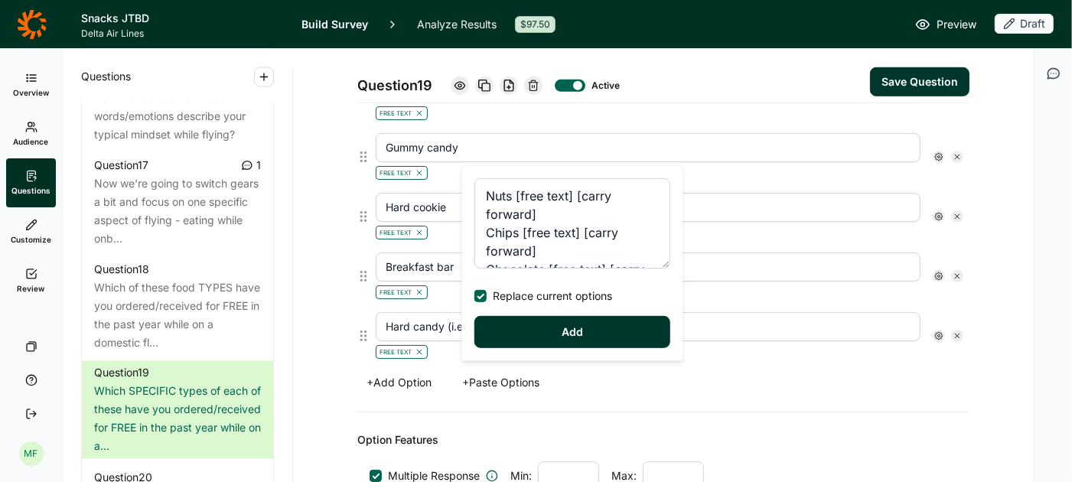
type input "Breakfast bar [free text] [carry forward]"
type input "Jerky [free text] [carry forward]"
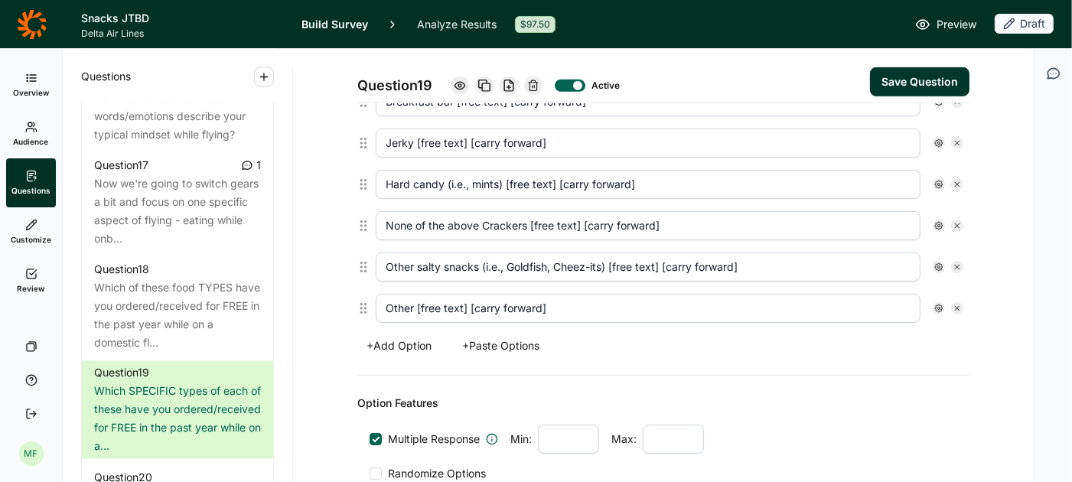
scroll to position [799, 0]
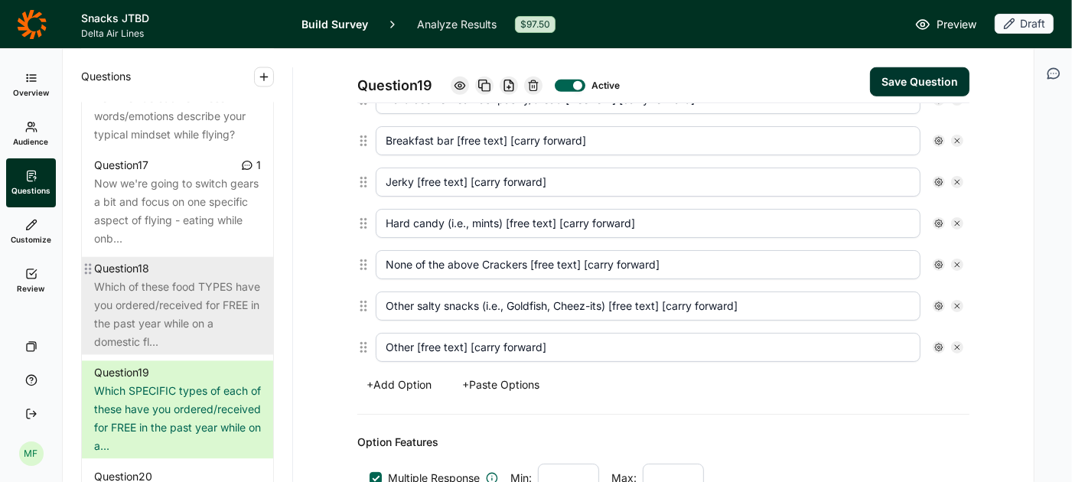
click at [217, 312] on div "Which of these food TYPES have you ordered/received for FREE in the past year w…" at bounding box center [177, 314] width 167 height 73
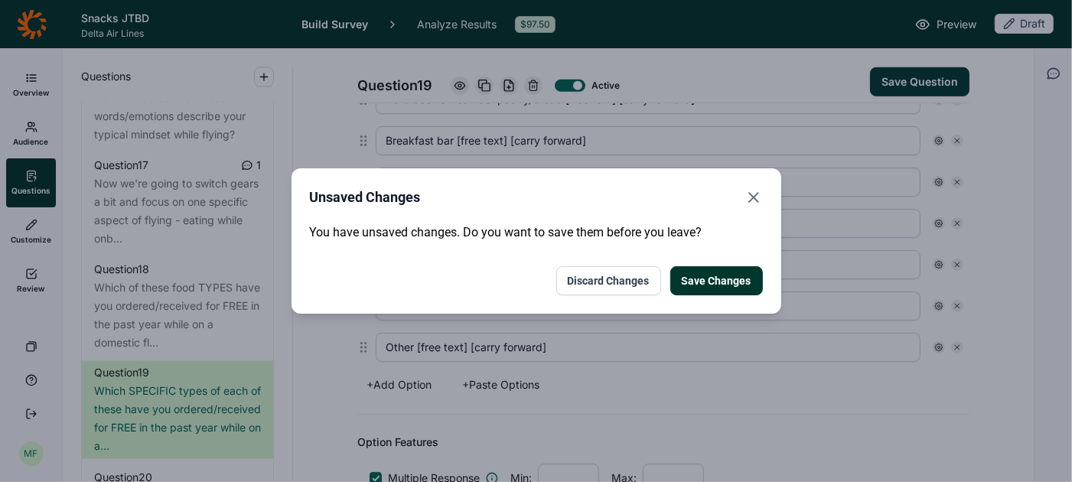
click at [733, 286] on button "Save Changes" at bounding box center [716, 280] width 93 height 29
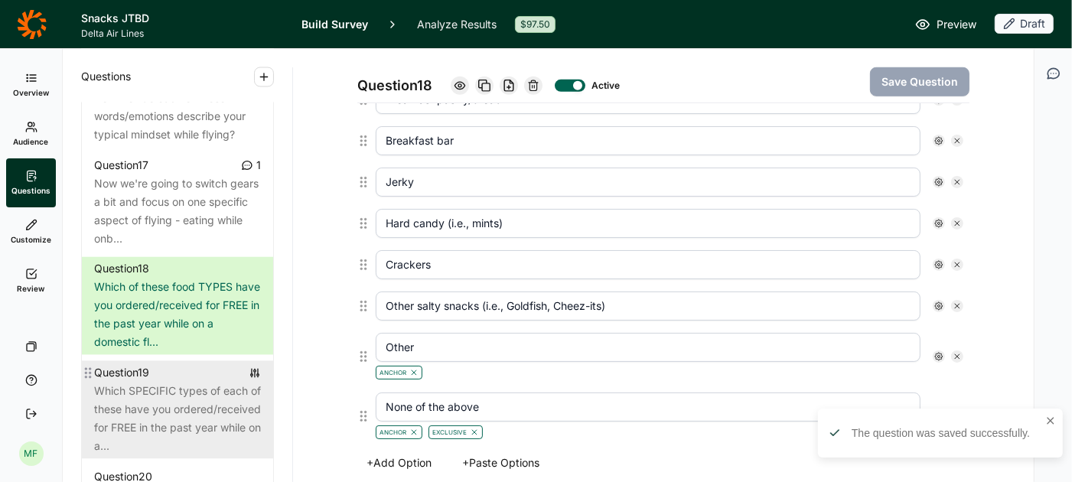
click at [219, 383] on div "Which SPECIFIC types of each of these have you ordered/received for FREE in the…" at bounding box center [177, 419] width 167 height 73
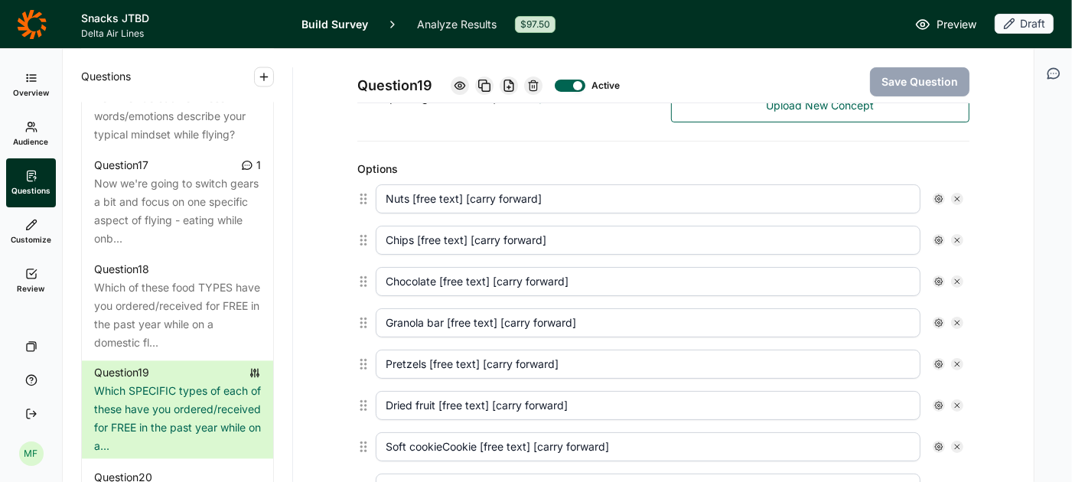
scroll to position [381, 0]
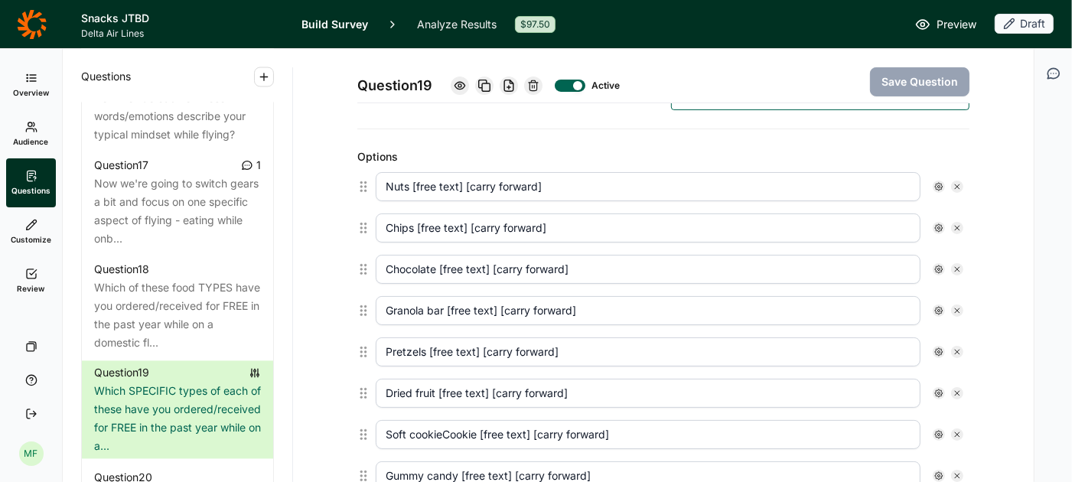
click at [552, 184] on input "Nuts [free text] [carry forward]" at bounding box center [648, 186] width 545 height 29
type input "Nuts"
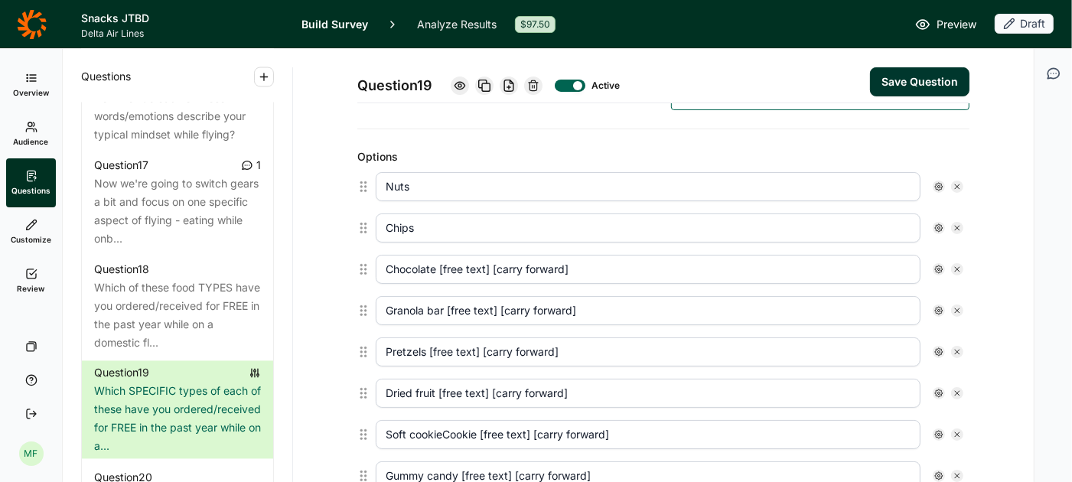
type input "Chips"
type input "Chocolate"
type input "Granola bar"
type input "Pretzels"
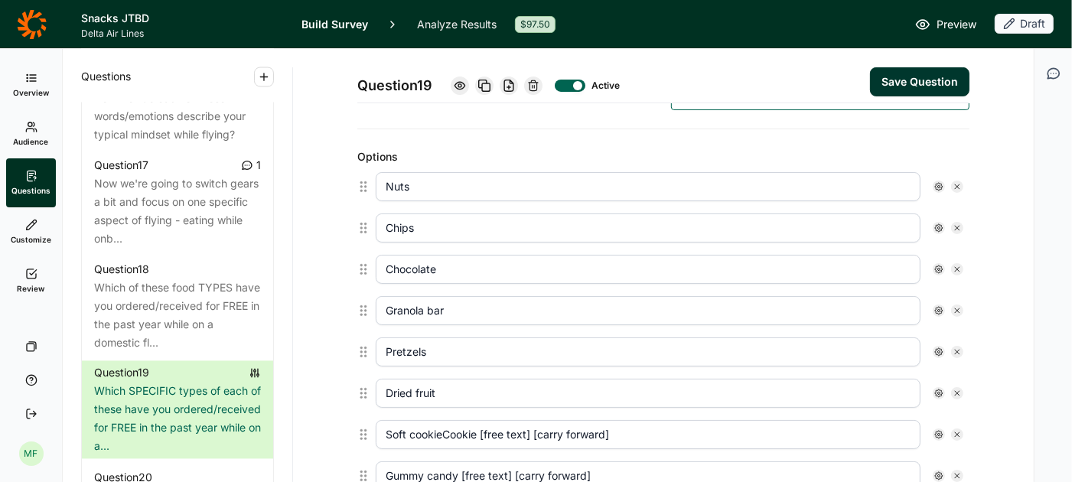
type input "Dried fruit"
type input "Soft cookieCookie"
type input "Gummy candy"
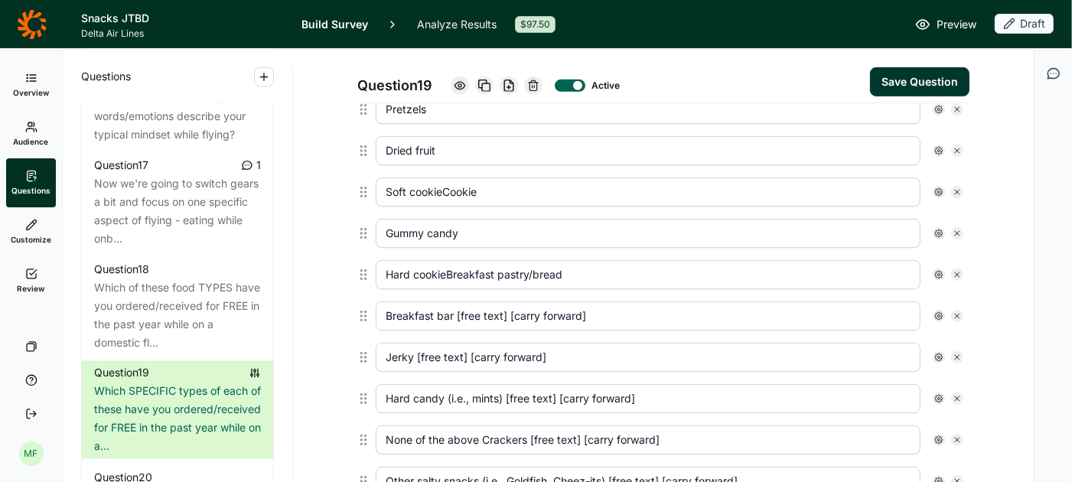
type input "Hard cookieBreakfast pastry/bread"
type input "Breakfast bar"
type input "Jerky"
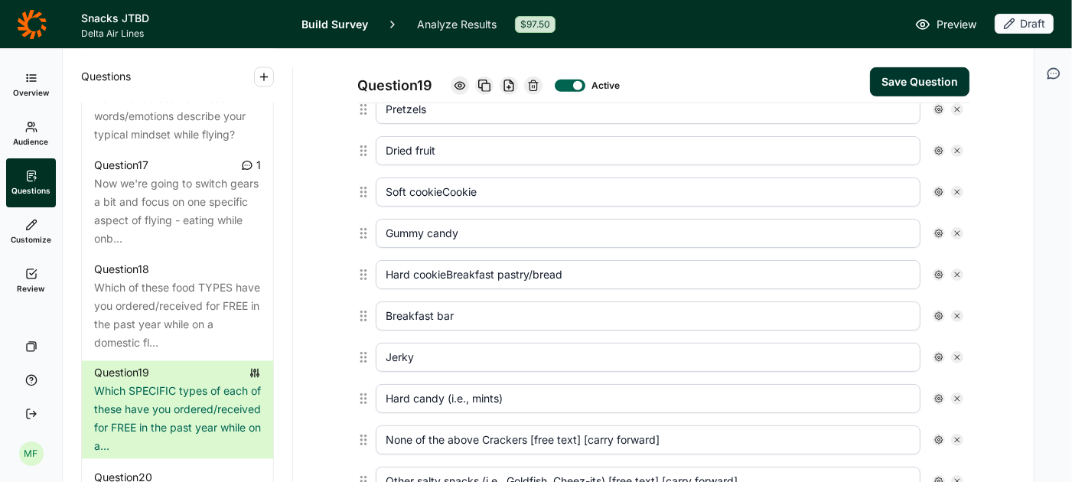
type input "Hard candy (i.e., mints)"
click at [956, 435] on icon at bounding box center [957, 439] width 9 height 9
type input "Other salty snacks (i.e., Goldfish, Cheez-its) [free text] [carry forward]"
type input "Other [free text] [carry forward]"
click at [794, 427] on input "Other salty snacks (i.e., Goldfish, Cheez-its) [free text] [carry forward]" at bounding box center [648, 439] width 545 height 29
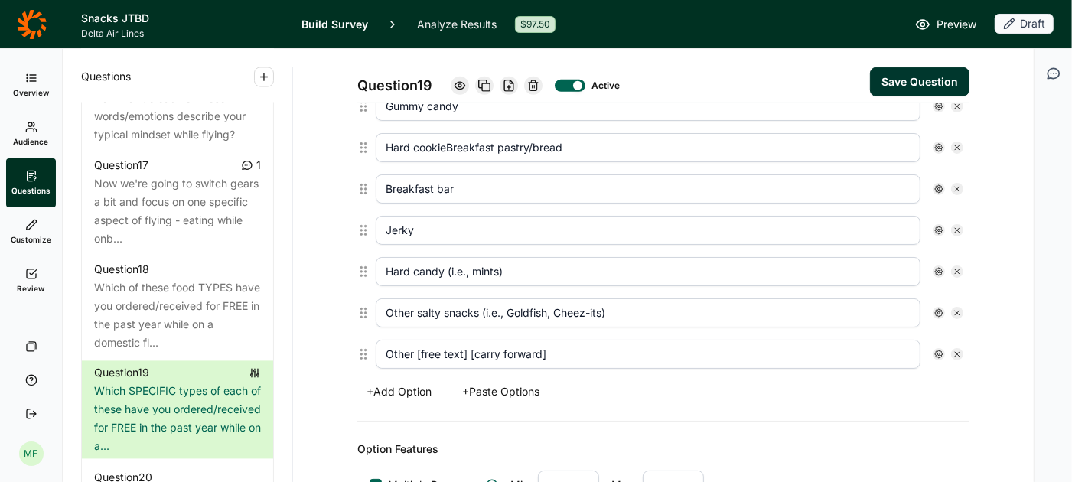
scroll to position [753, 0]
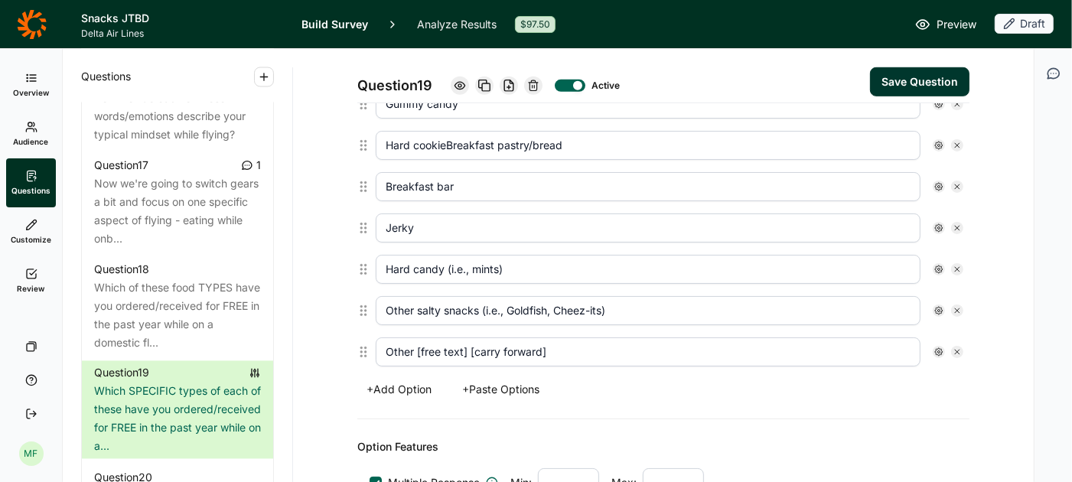
type input "Other salty snacks (i.e., Goldfish, Cheez-its)"
type input "Other"
click at [831, 303] on input "Other salty snacks (i.e., Goldfish, Cheez-its)" at bounding box center [648, 310] width 545 height 29
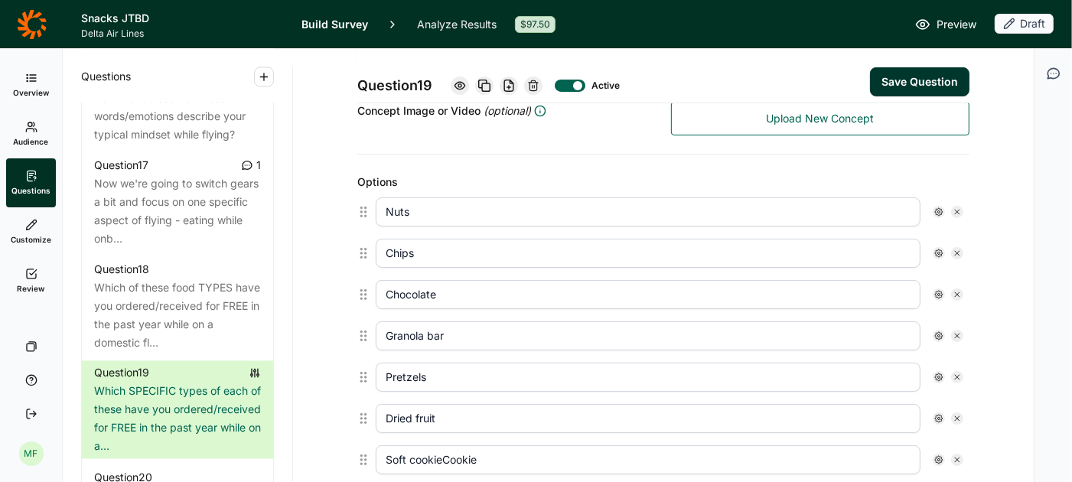
scroll to position [355, 0]
click at [938, 210] on use at bounding box center [939, 213] width 8 height 8
click at [955, 233] on div at bounding box center [952, 235] width 12 height 12
click at [946, 235] on input "Display Logic" at bounding box center [946, 235] width 0 height 0
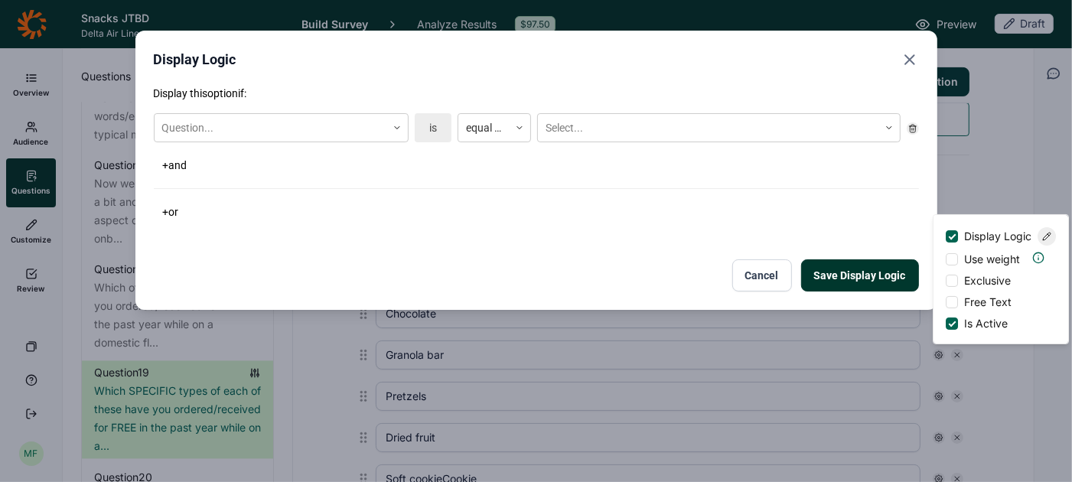
click at [777, 274] on button "Cancel" at bounding box center [762, 275] width 60 height 32
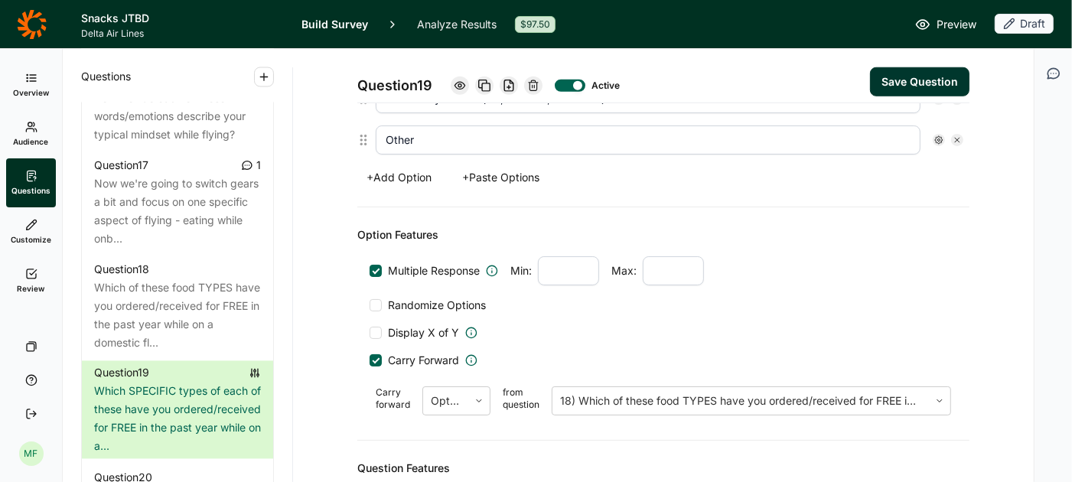
scroll to position [966, 0]
click at [894, 84] on button "Save Question" at bounding box center [919, 81] width 99 height 29
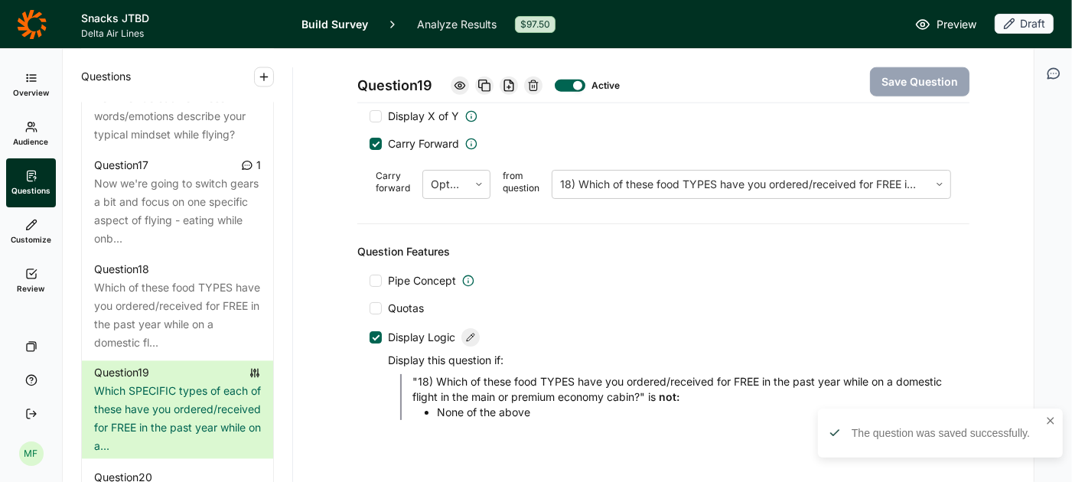
scroll to position [1183, 0]
click at [378, 136] on div at bounding box center [376, 142] width 12 height 12
click at [370, 142] on input "Carry Forward" at bounding box center [370, 142] width 0 height 0
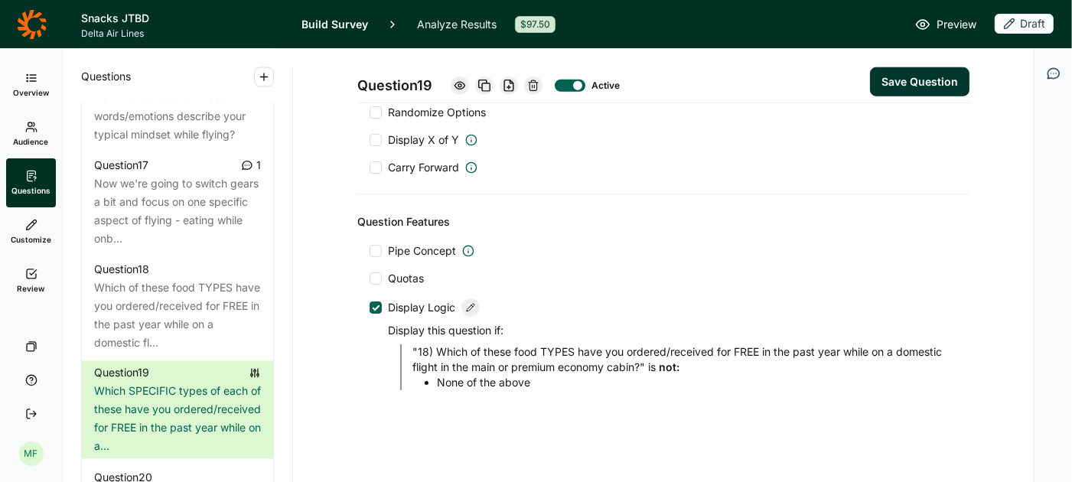
scroll to position [1144, 0]
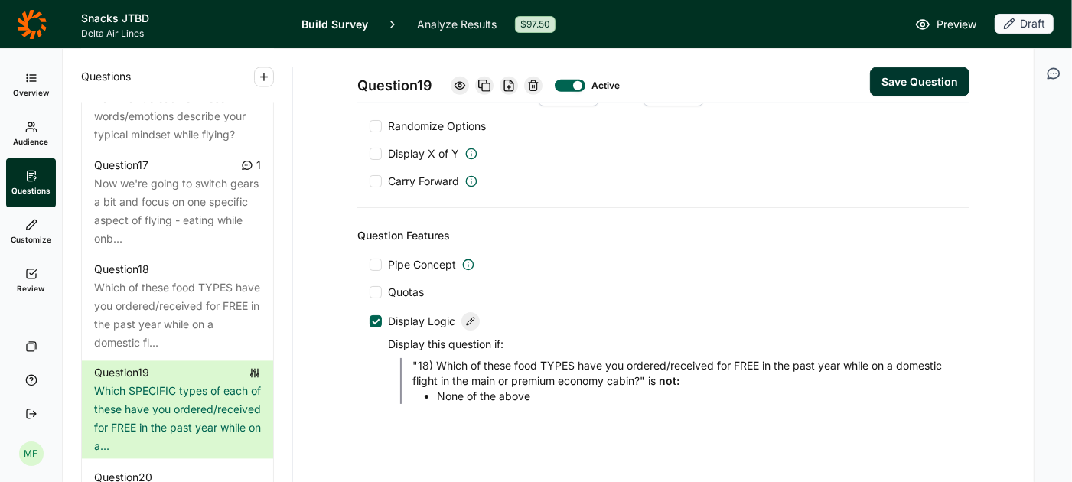
click at [380, 175] on div at bounding box center [376, 181] width 12 height 12
click at [370, 181] on input "Carry Forward" at bounding box center [370, 181] width 0 height 0
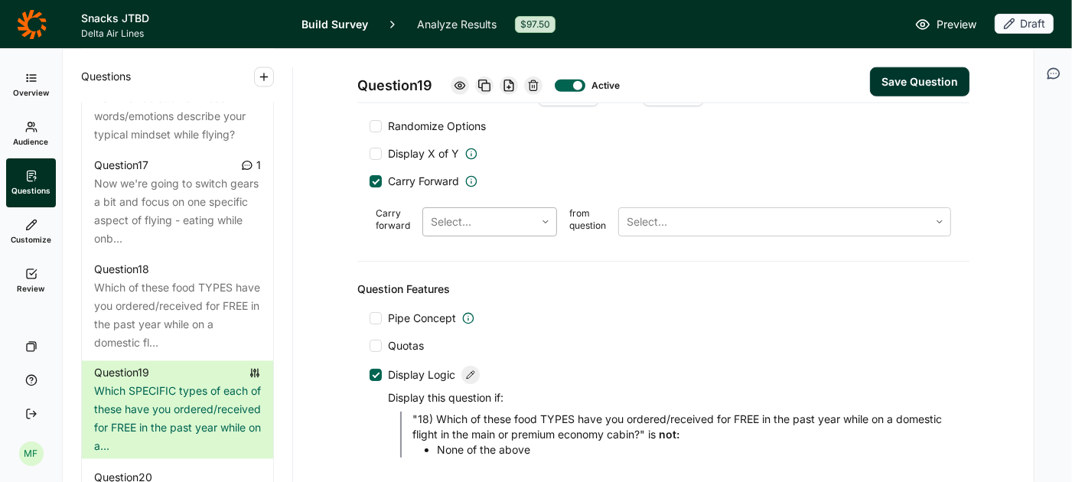
click at [452, 211] on div at bounding box center [479, 221] width 96 height 21
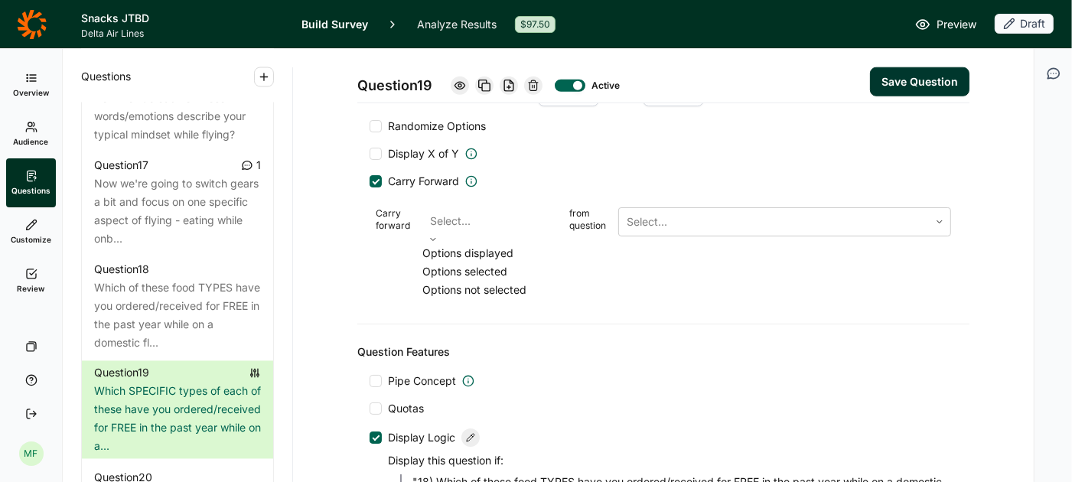
click at [452, 280] on div "Options selected" at bounding box center [489, 271] width 135 height 18
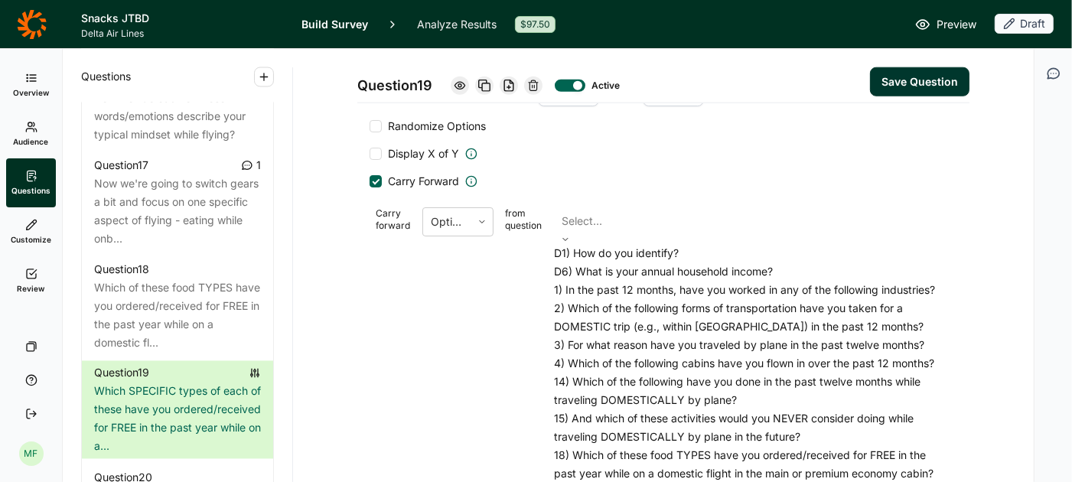
click at [645, 210] on div at bounding box center [752, 220] width 381 height 21
click at [678, 446] on div "18) Which of these food TYPES have you ordered/received for FREE in the past ye…" at bounding box center [753, 464] width 396 height 37
type input "Cookie"
type input "Breakfast pastry/bread"
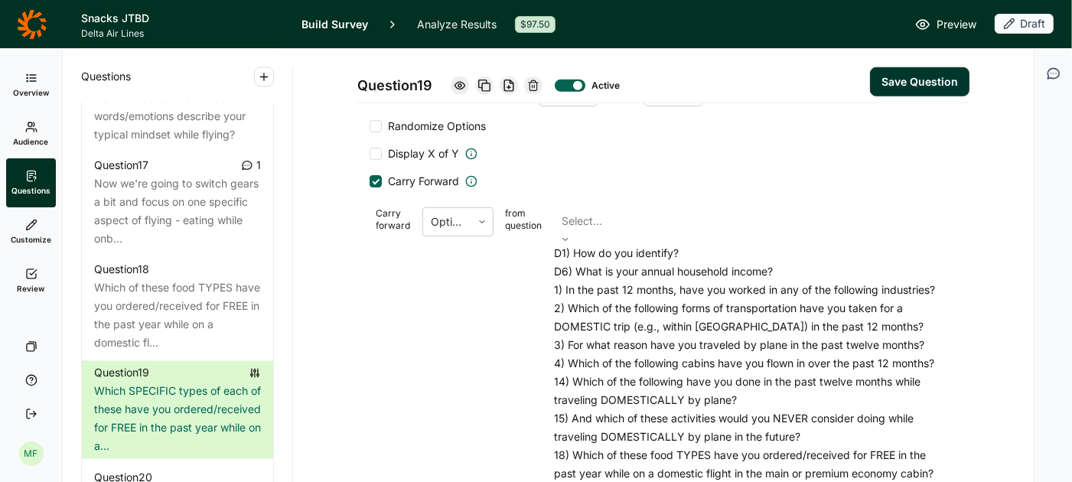
type input "Crackers"
type input "Other salty snacks (i.e., Goldfish, Cheez-its)"
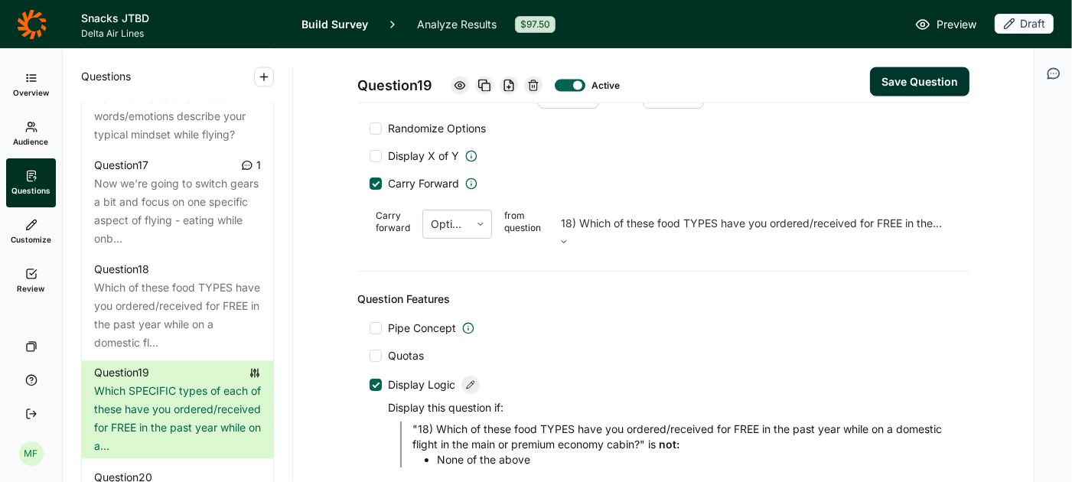
click at [902, 80] on button "Save Question" at bounding box center [919, 81] width 99 height 29
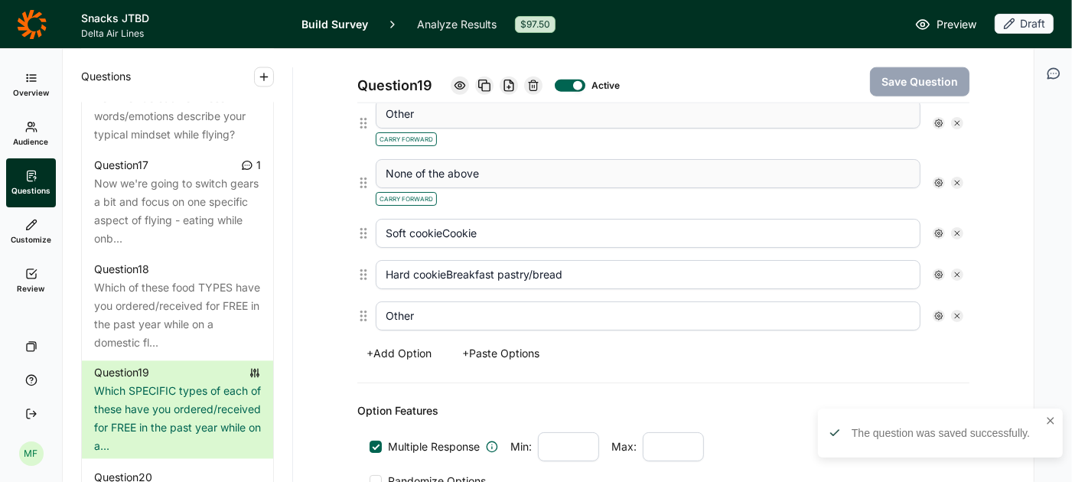
scroll to position [1278, 0]
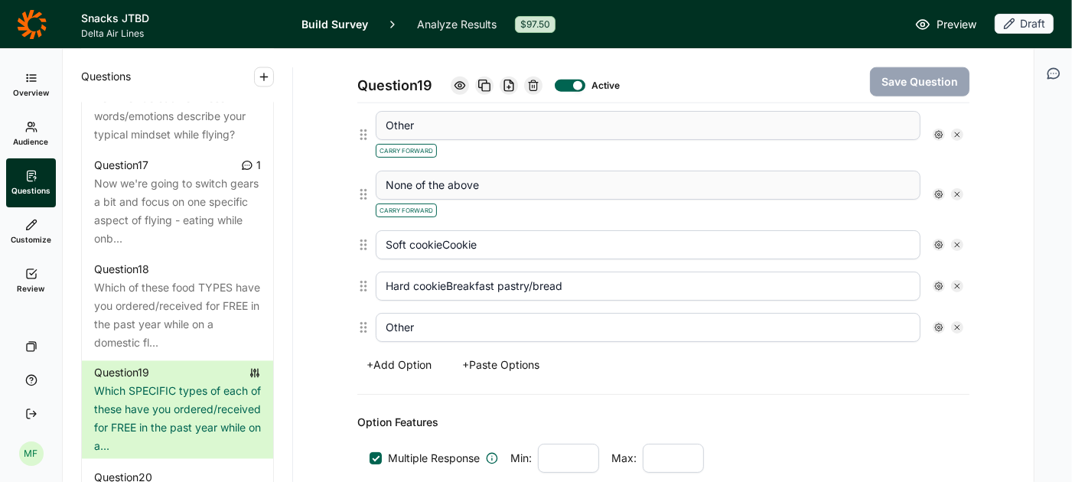
click at [939, 241] on use at bounding box center [939, 245] width 8 height 8
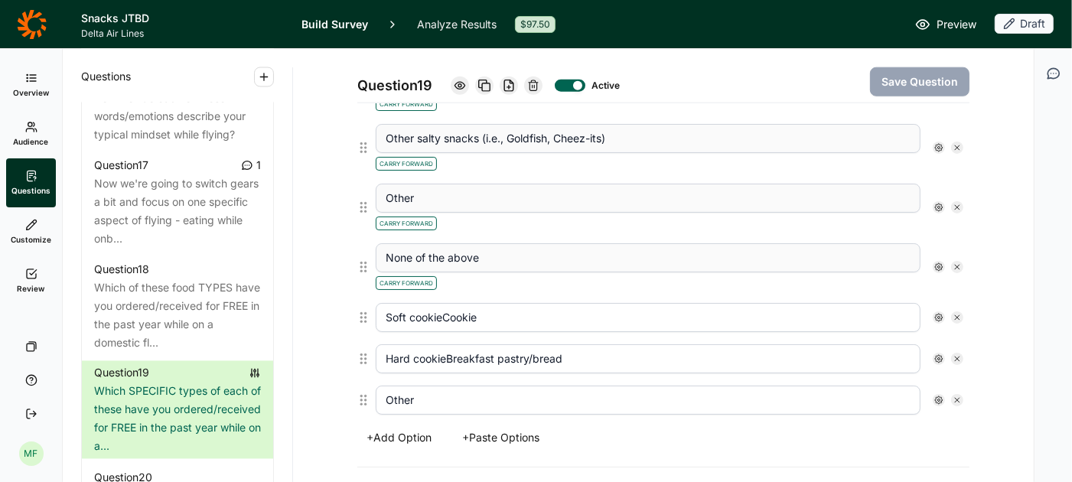
scroll to position [1207, 0]
click at [956, 262] on use at bounding box center [957, 264] width 5 height 5
type input "Soft cookieCookie"
type input "Hard cookieBreakfast pastry/bread"
type input "Other"
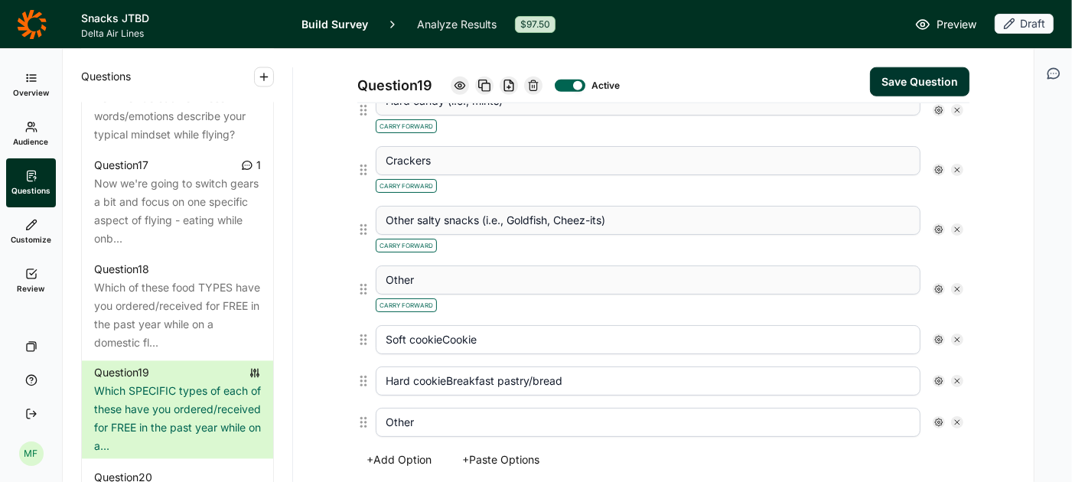
scroll to position [1160, 0]
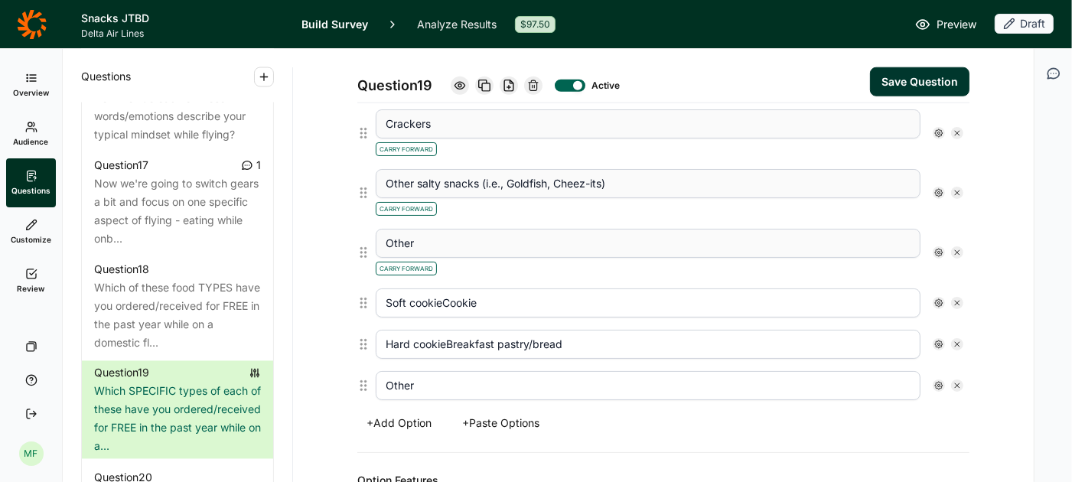
click at [957, 298] on icon at bounding box center [957, 302] width 9 height 9
type input "Hard cookieBreakfast pastry/bread"
type input "Other"
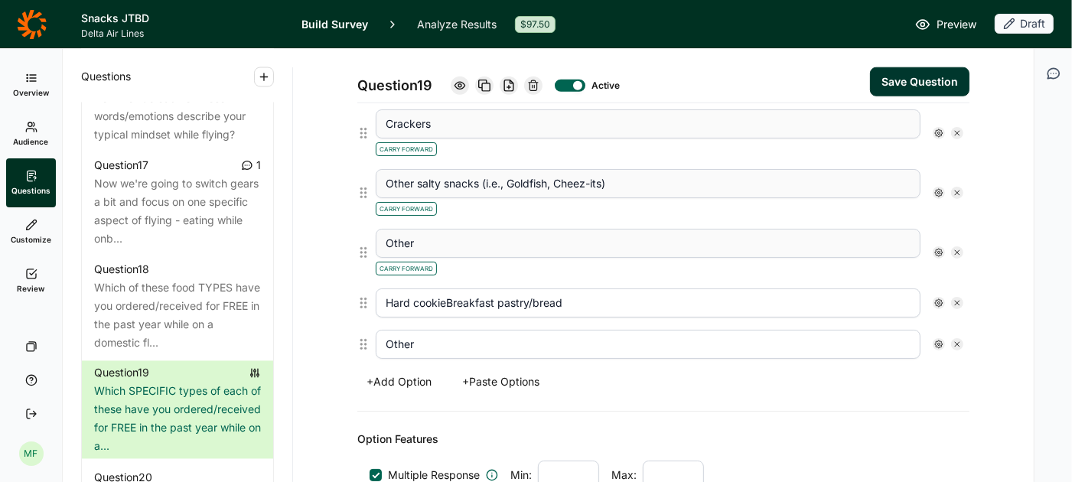
scroll to position [1119, 0]
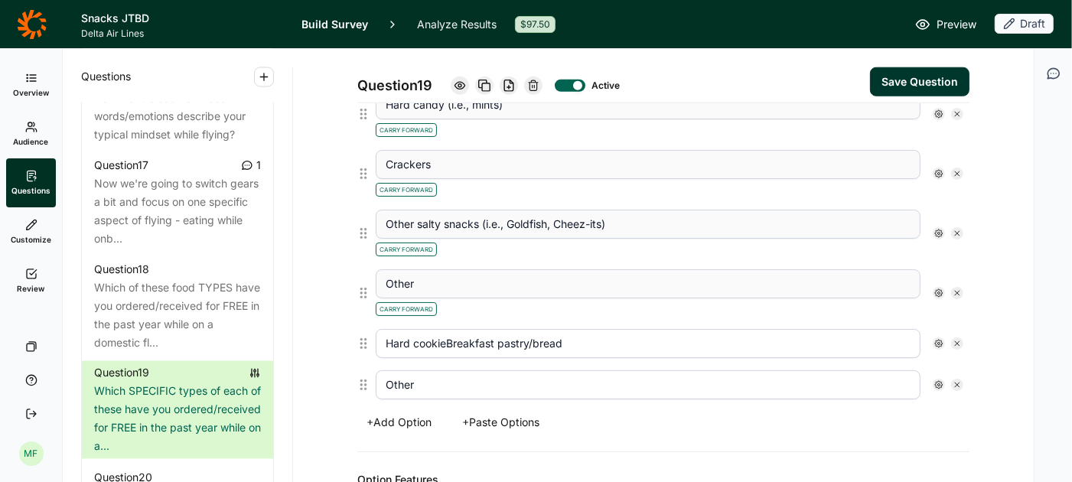
click at [958, 341] on use at bounding box center [957, 343] width 5 height 5
type input "Other"
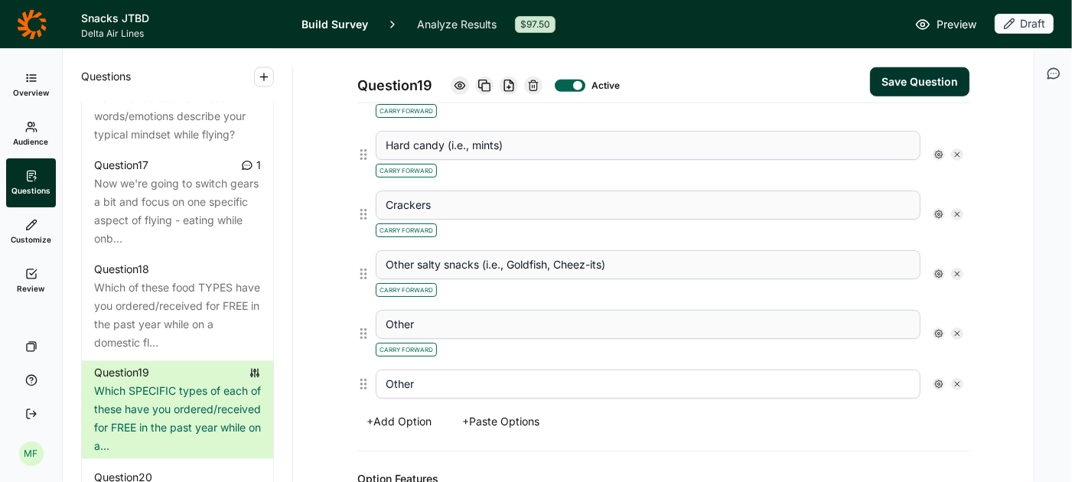
click at [959, 379] on icon at bounding box center [957, 383] width 9 height 9
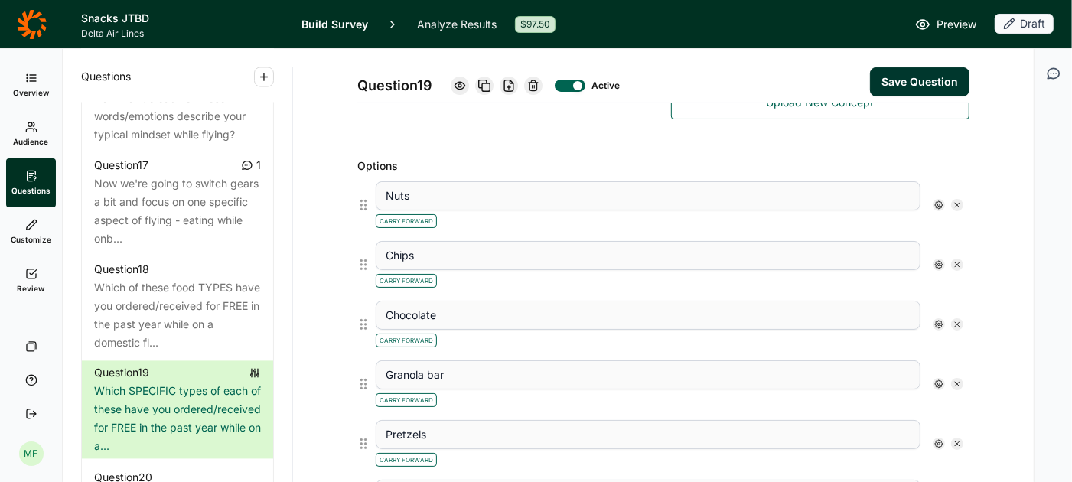
scroll to position [390, 0]
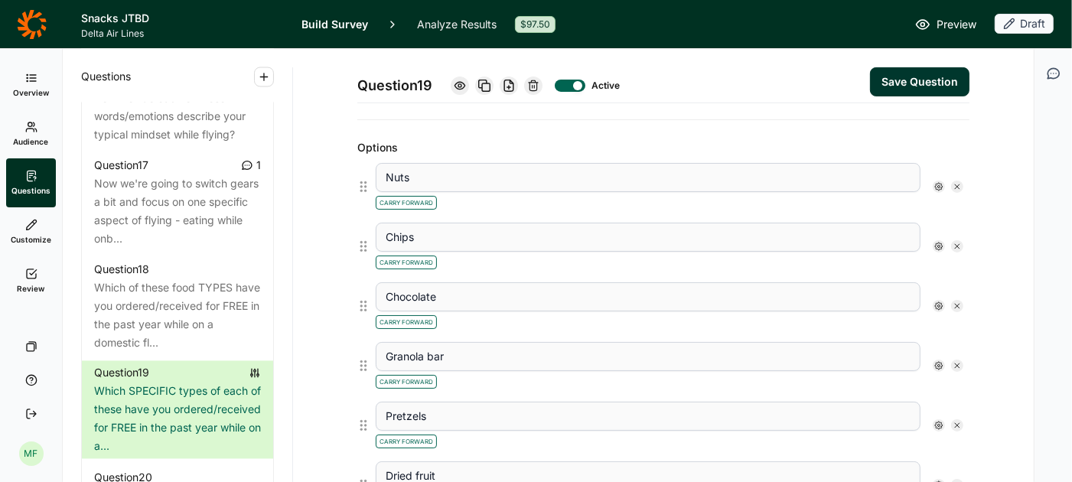
click at [938, 182] on icon at bounding box center [938, 186] width 9 height 9
click at [953, 271] on div at bounding box center [952, 273] width 12 height 12
click at [946, 273] on input "Free Text" at bounding box center [946, 273] width 0 height 0
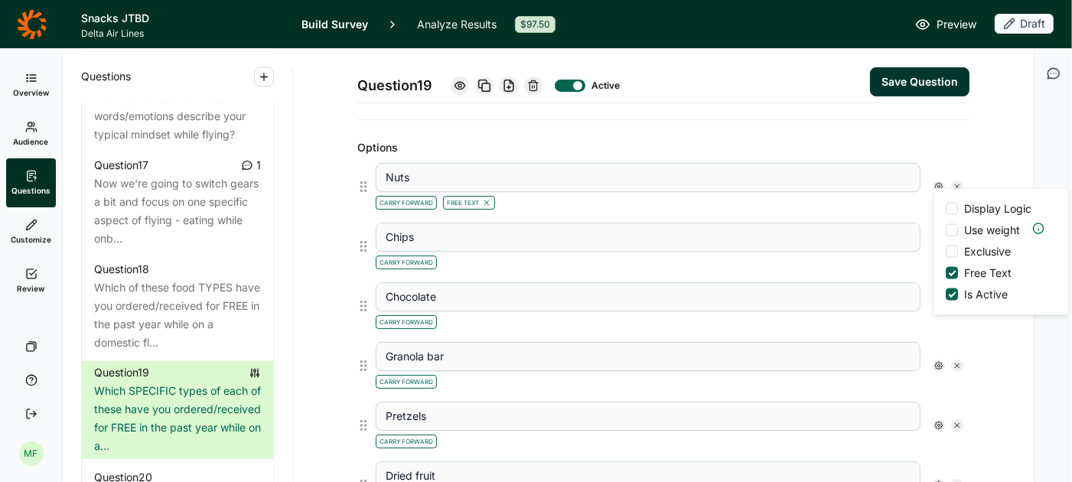
click at [904, 266] on div "Chips Carry Forward" at bounding box center [670, 247] width 600 height 60
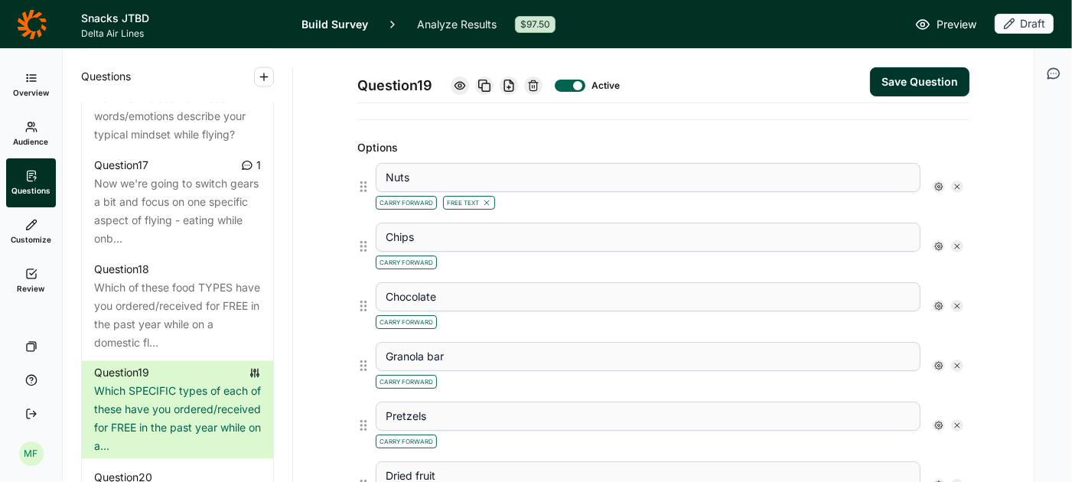
click at [940, 242] on icon at bounding box center [938, 246] width 9 height 9
click at [955, 327] on div at bounding box center [952, 332] width 12 height 12
click at [946, 332] on input "Free Text" at bounding box center [946, 332] width 0 height 0
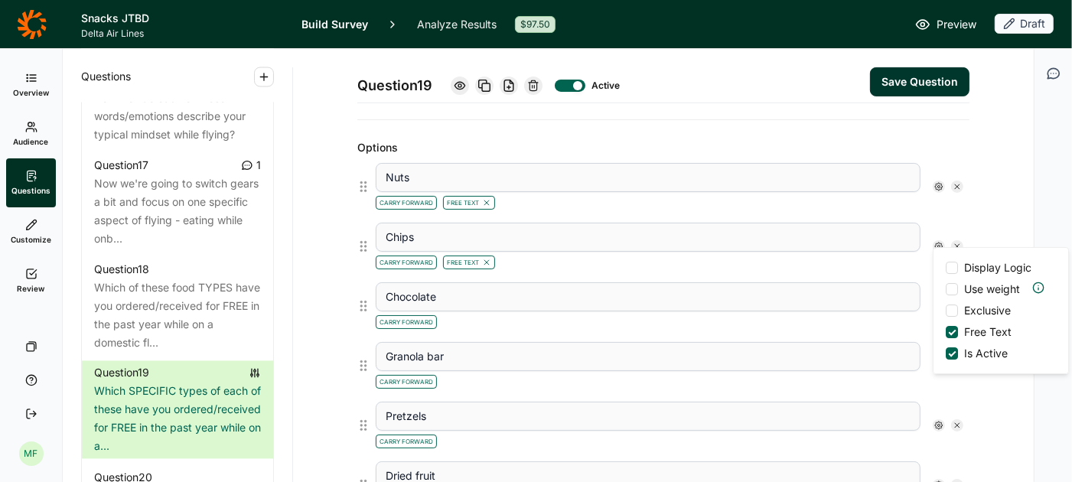
click at [906, 252] on div "Carry Forward Free Text" at bounding box center [648, 261] width 545 height 18
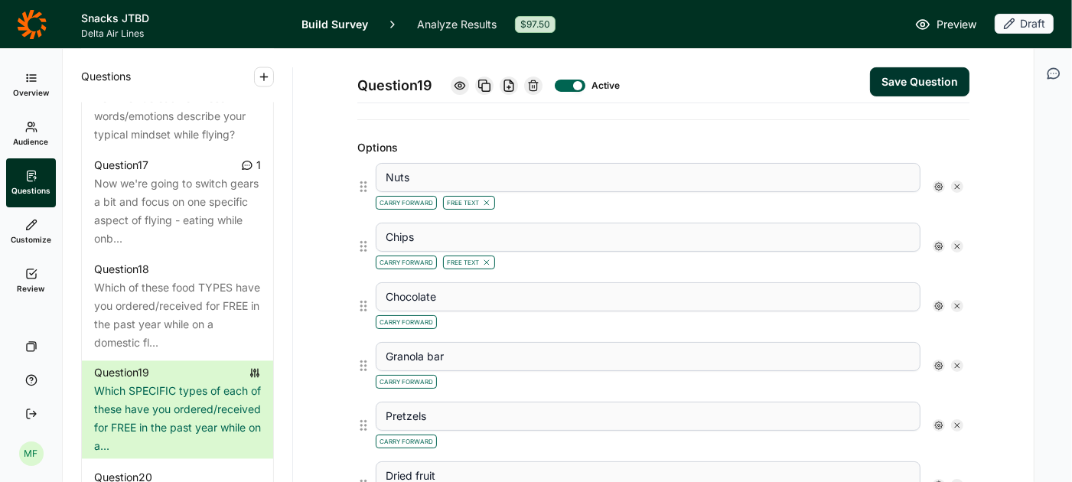
click at [940, 302] on use at bounding box center [939, 306] width 8 height 8
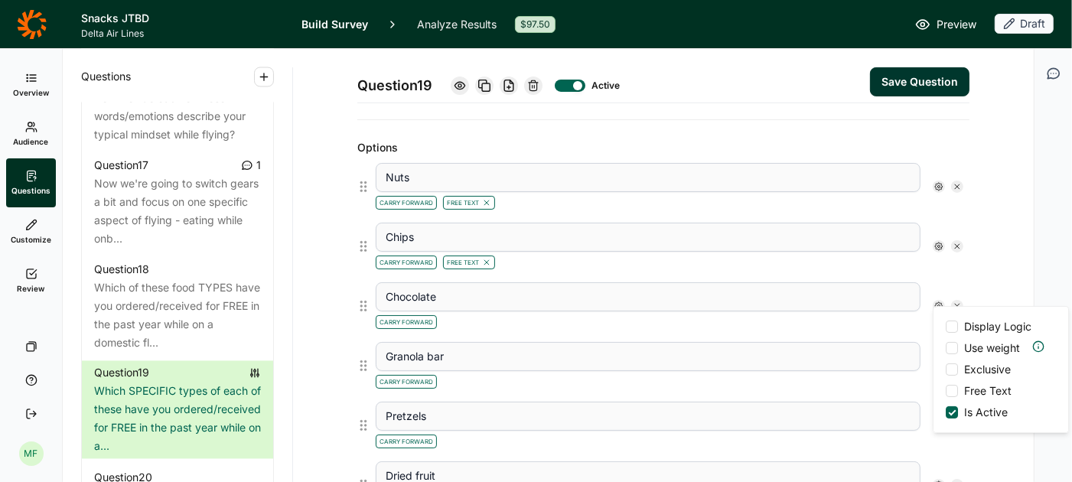
click at [949, 392] on div at bounding box center [952, 391] width 12 height 12
click at [946, 391] on input "Free Text" at bounding box center [946, 391] width 0 height 0
click at [904, 318] on div "Carry Forward Free Text" at bounding box center [648, 320] width 545 height 18
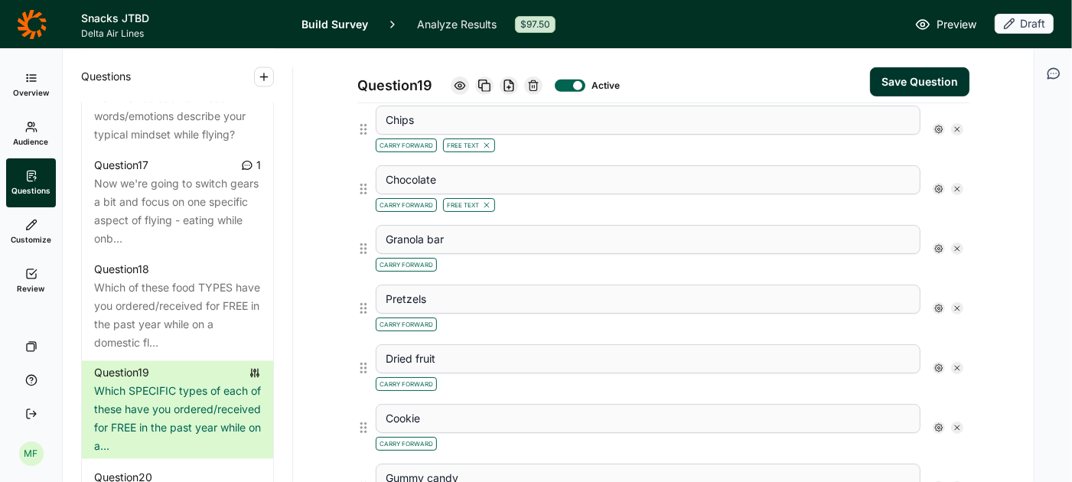
scroll to position [516, 0]
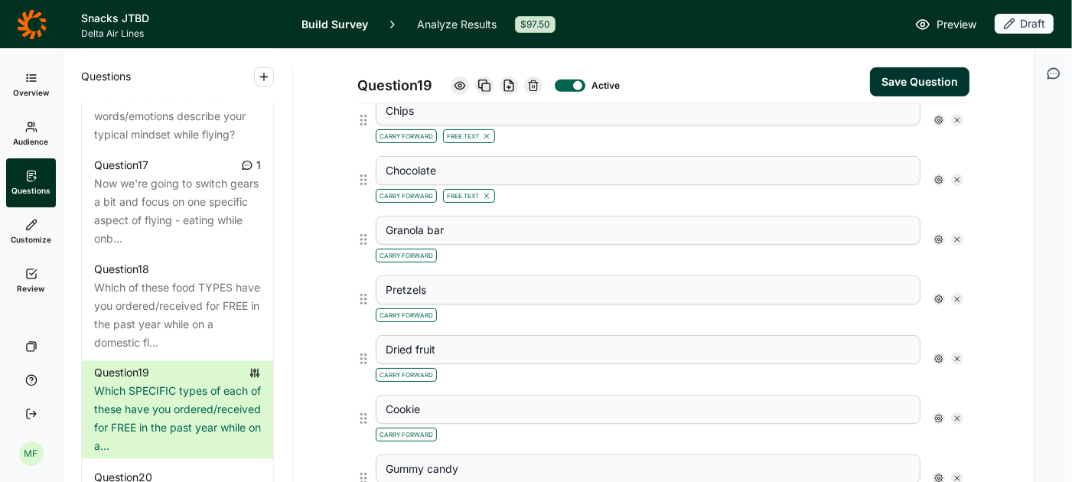
click at [940, 235] on icon at bounding box center [938, 239] width 9 height 9
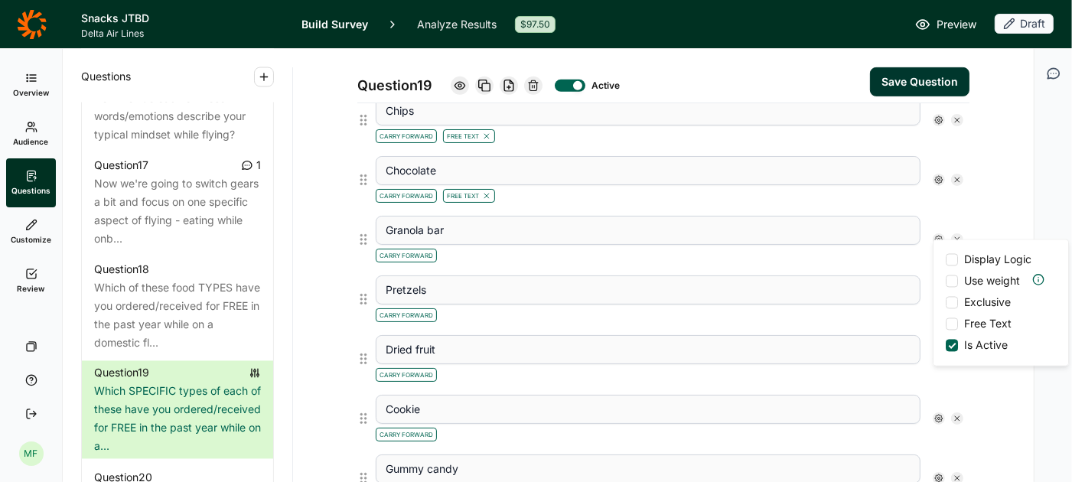
click at [952, 318] on div at bounding box center [952, 324] width 12 height 12
click at [946, 324] on input "Free Text" at bounding box center [946, 324] width 0 height 0
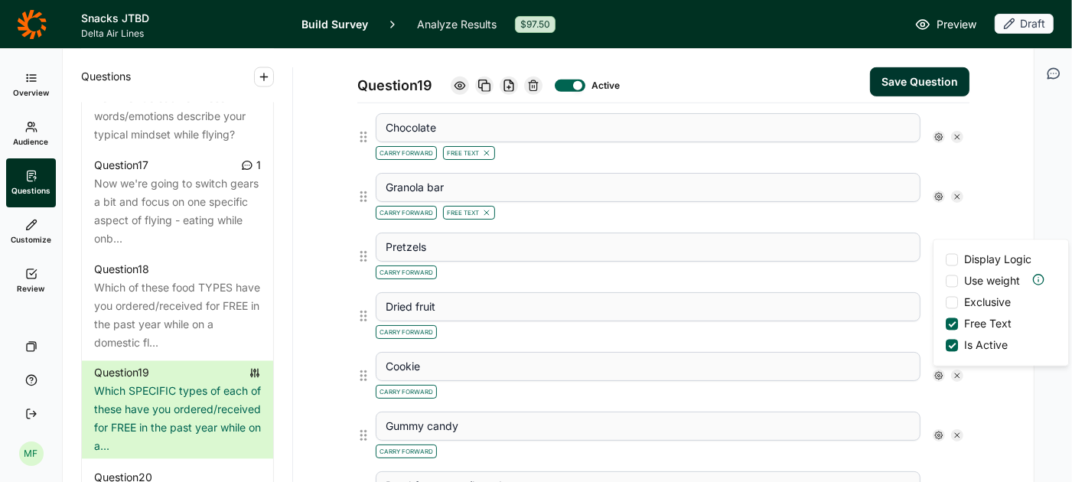
scroll to position [567, 0]
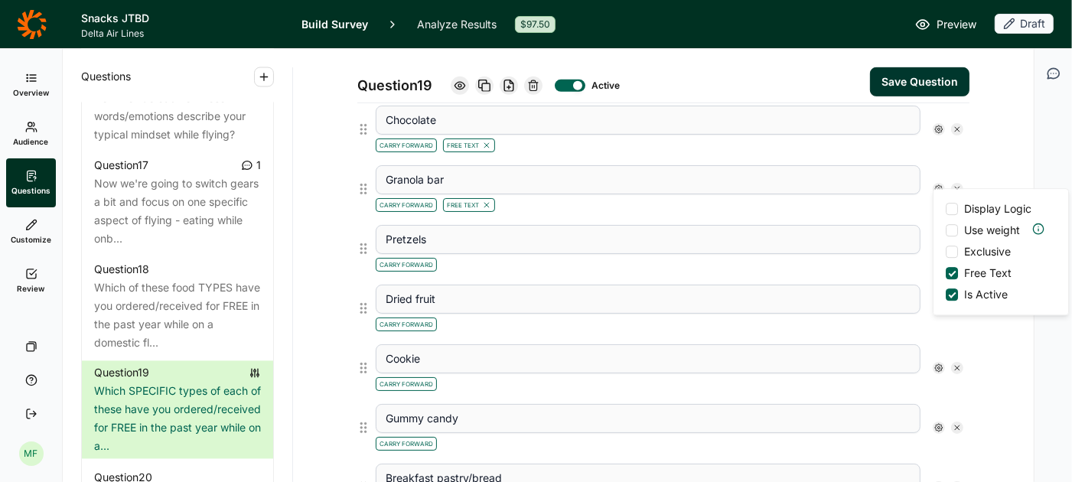
click at [891, 259] on div "Carry Forward" at bounding box center [648, 263] width 545 height 18
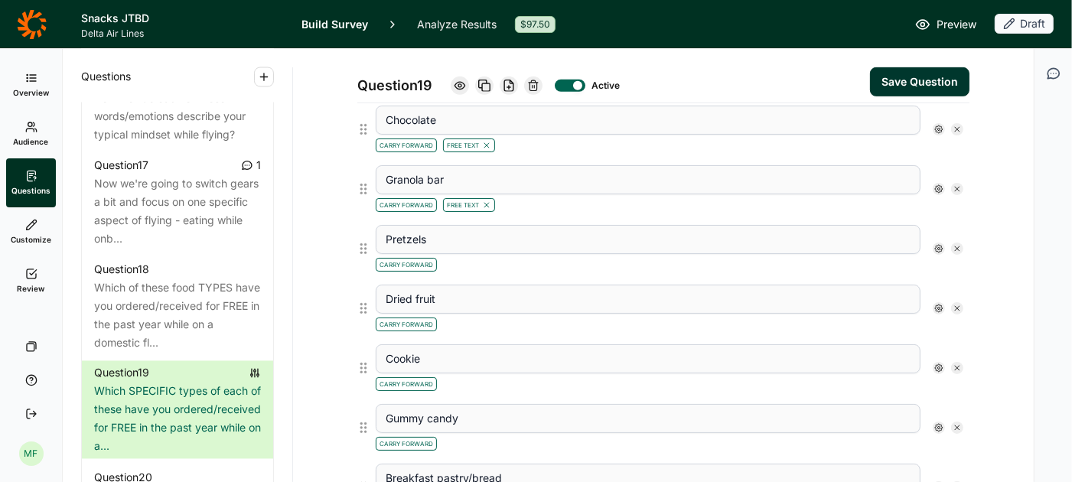
click at [938, 245] on use at bounding box center [939, 249] width 8 height 8
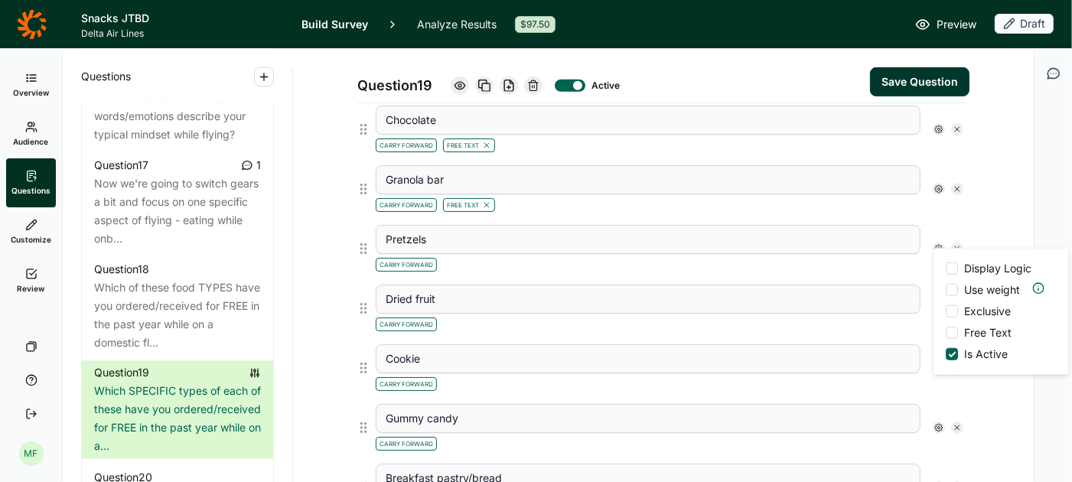
click at [950, 334] on div at bounding box center [952, 333] width 12 height 12
click at [946, 333] on input "Free Text" at bounding box center [946, 333] width 0 height 0
click at [907, 320] on div "Carry Forward" at bounding box center [648, 323] width 545 height 18
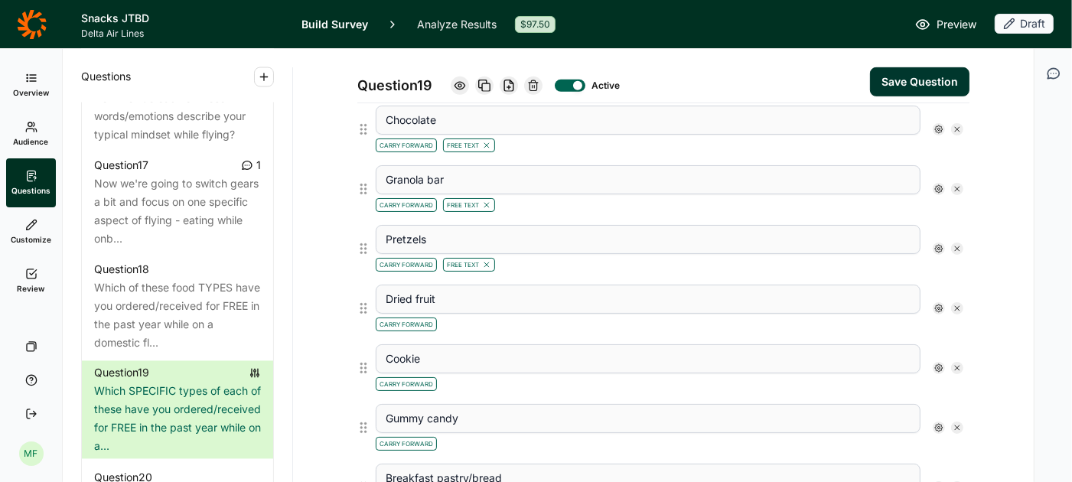
click at [941, 305] on use at bounding box center [939, 309] width 8 height 8
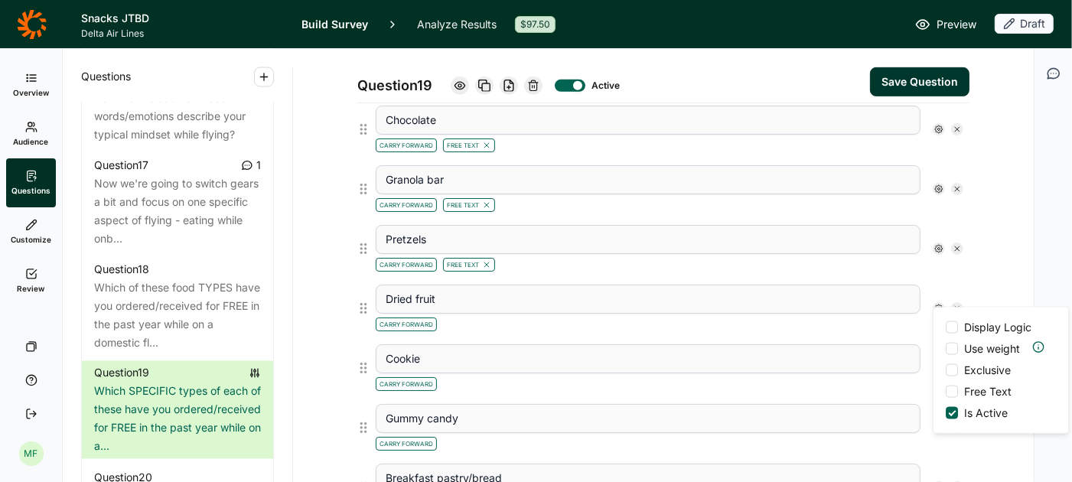
click at [948, 390] on div at bounding box center [952, 392] width 12 height 12
click at [946, 392] on input "Free Text" at bounding box center [946, 392] width 0 height 0
click at [877, 323] on div "Carry Forward Free Text" at bounding box center [648, 323] width 545 height 18
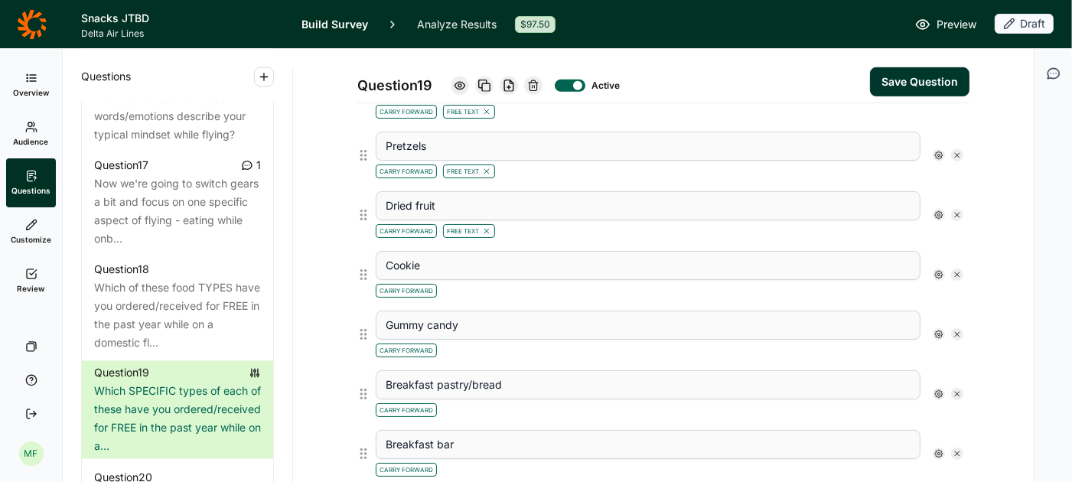
scroll to position [661, 0]
click at [937, 270] on use at bounding box center [939, 274] width 8 height 8
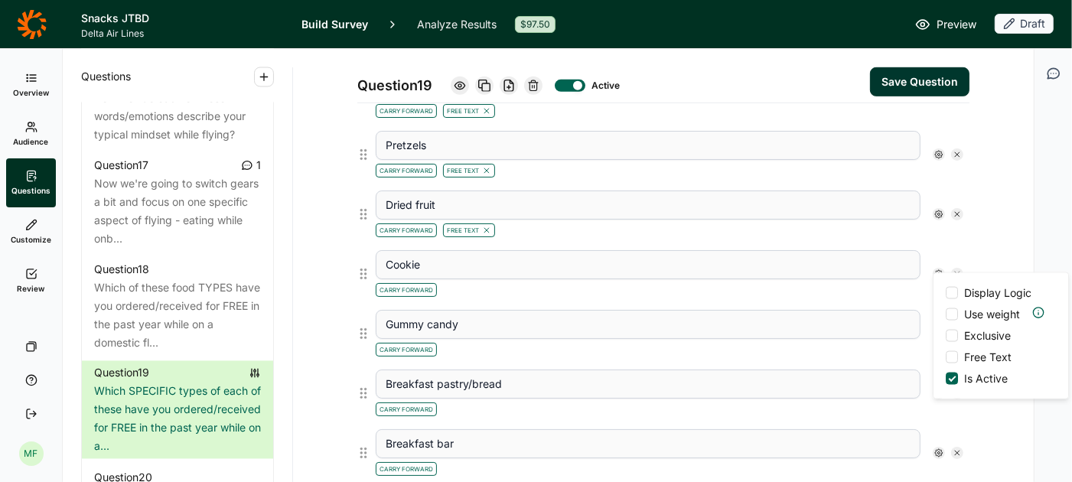
click at [956, 351] on div at bounding box center [952, 357] width 12 height 12
click at [946, 357] on input "Free Text" at bounding box center [946, 357] width 0 height 0
click at [890, 285] on div "Carry Forward Free Text" at bounding box center [648, 288] width 545 height 18
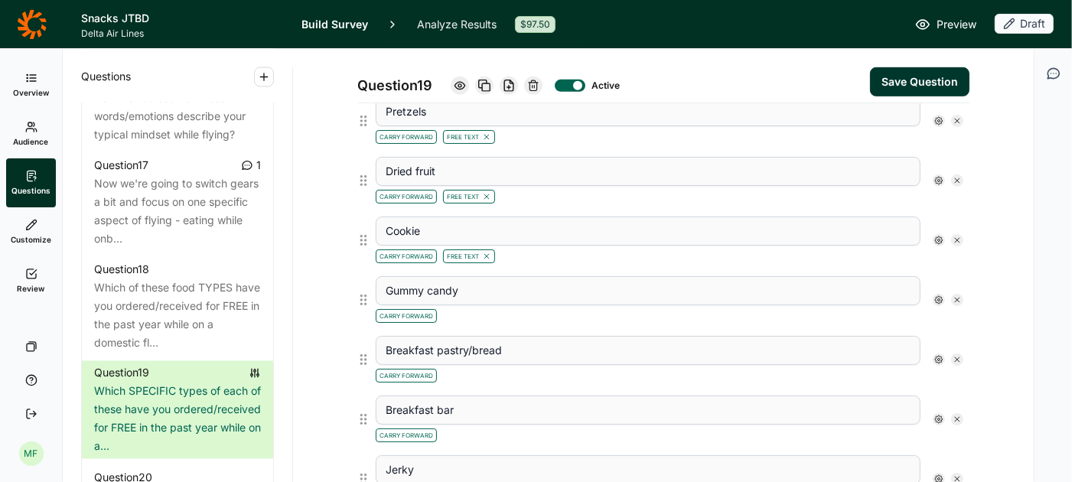
scroll to position [696, 0]
click at [940, 295] on use at bounding box center [939, 299] width 8 height 8
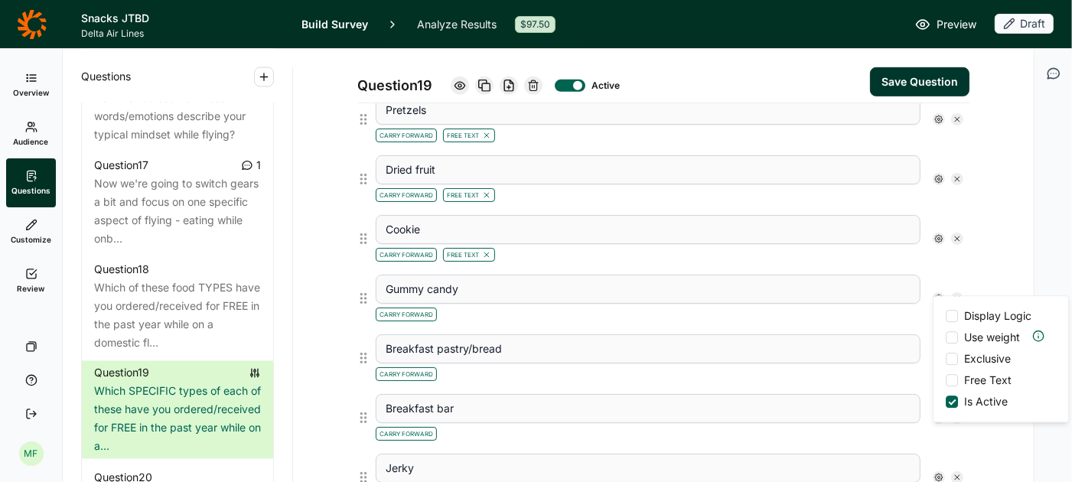
click at [953, 377] on div at bounding box center [952, 380] width 12 height 12
click at [946, 380] on input "Free Text" at bounding box center [946, 380] width 0 height 0
click at [901, 317] on div "Gummy candy Carry Forward Free Text Display Logic Use weight Exclusive Free Tex…" at bounding box center [670, 299] width 600 height 60
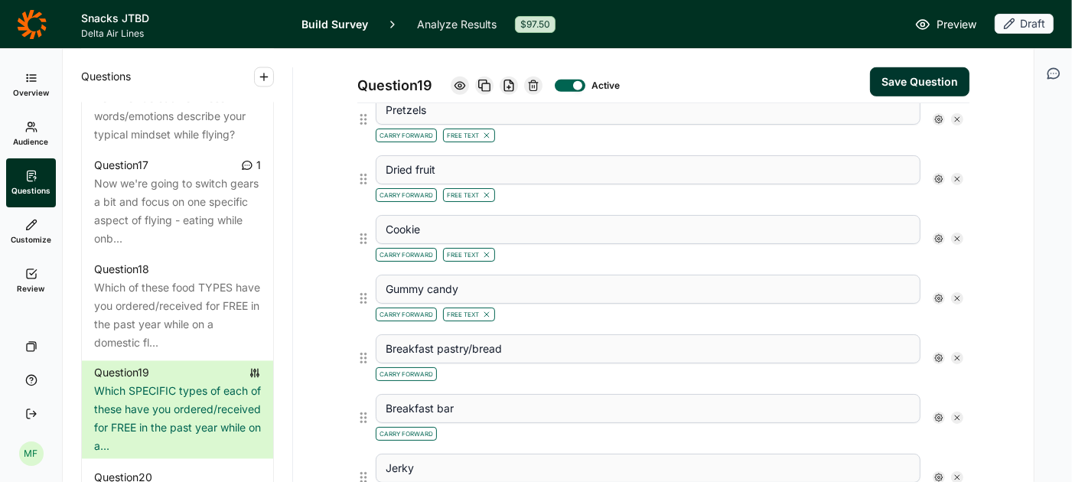
click at [938, 353] on icon at bounding box center [938, 357] width 9 height 9
click at [951, 435] on div at bounding box center [952, 440] width 12 height 12
click at [946, 440] on input "Free Text" at bounding box center [946, 440] width 0 height 0
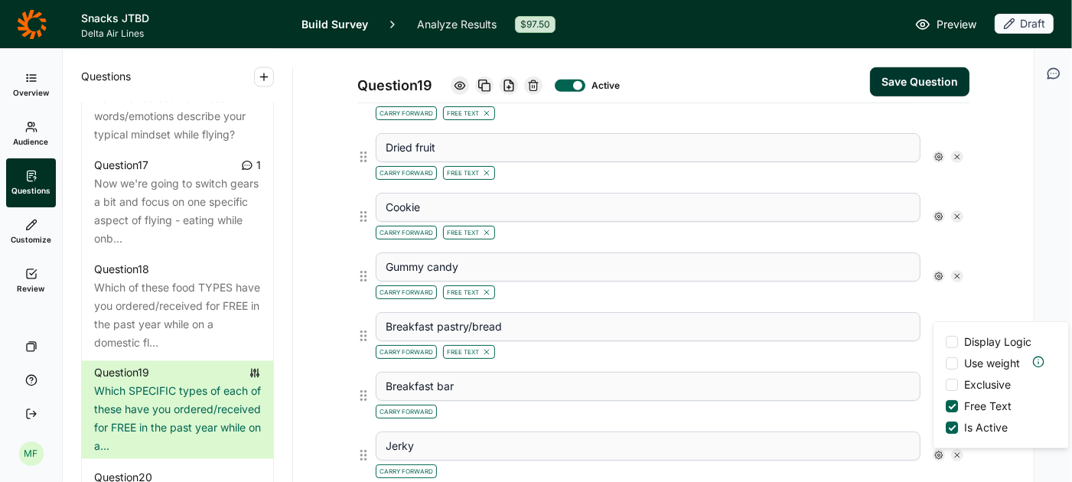
scroll to position [744, 0]
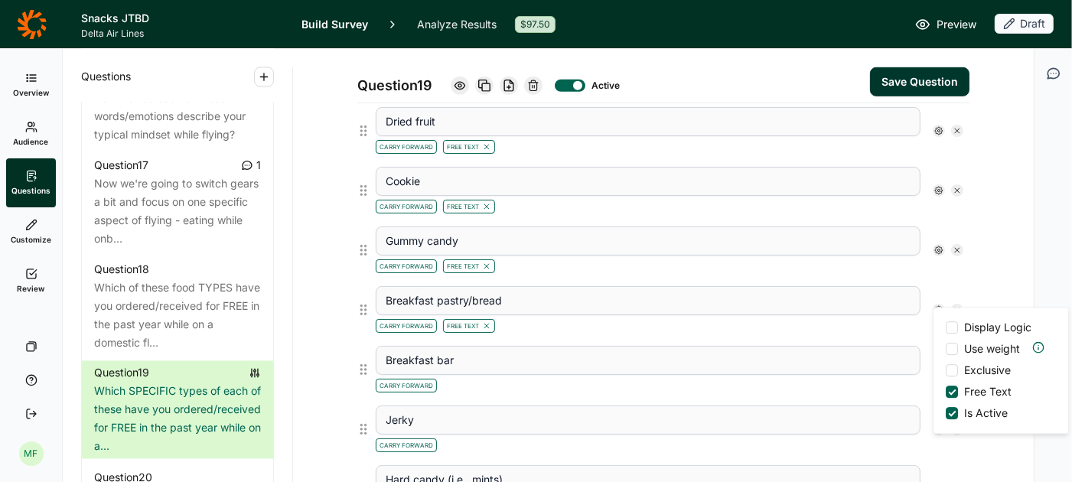
click at [863, 322] on div "Carry Forward Free Text" at bounding box center [648, 324] width 545 height 18
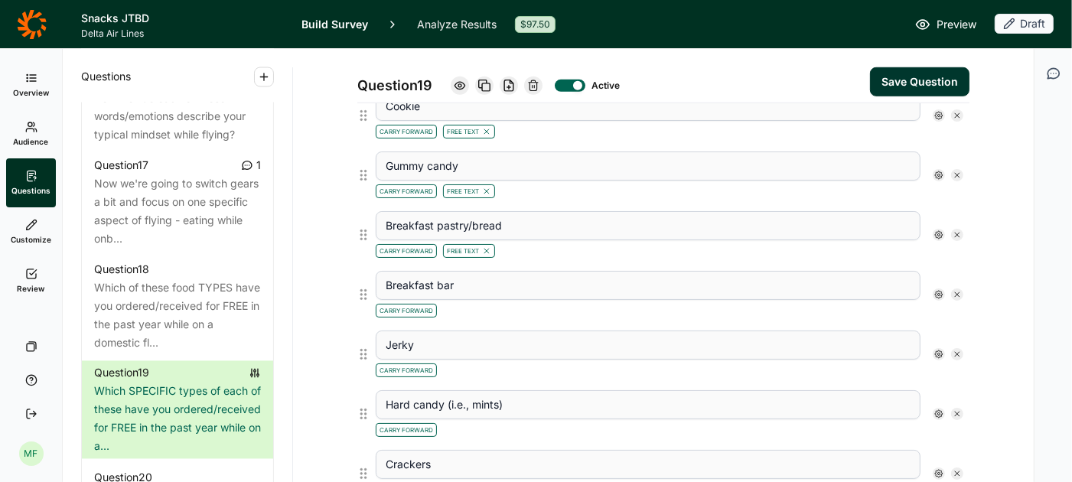
scroll to position [844, 0]
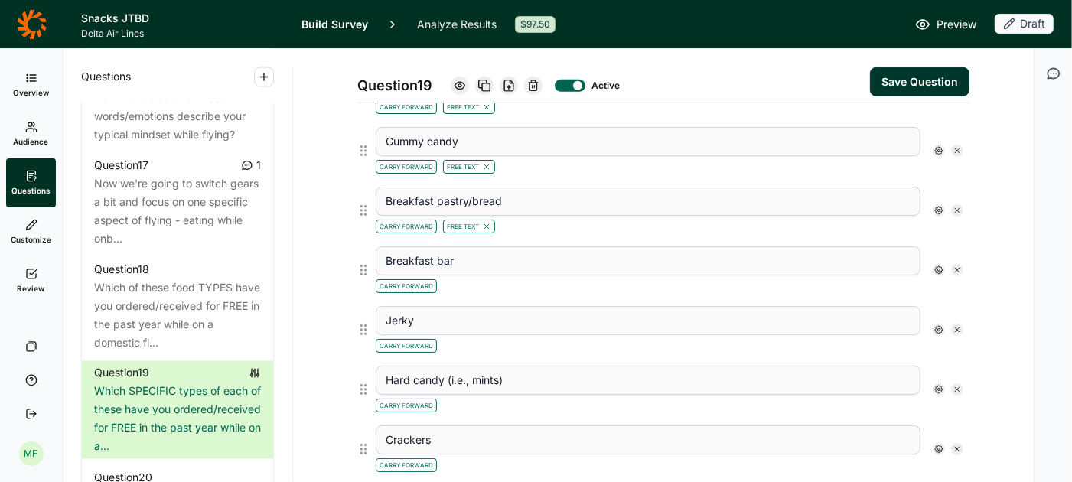
click at [939, 266] on use at bounding box center [939, 270] width 8 height 8
click at [947, 346] on div at bounding box center [952, 352] width 12 height 12
click at [946, 352] on input "Free Text" at bounding box center [946, 352] width 0 height 0
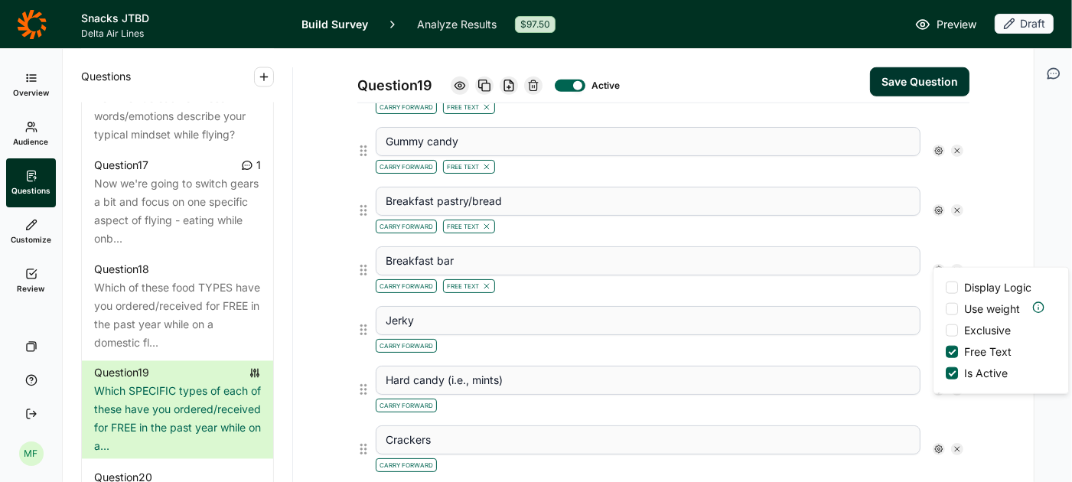
click at [875, 300] on div "[PERSON_NAME] Forward" at bounding box center [670, 330] width 600 height 60
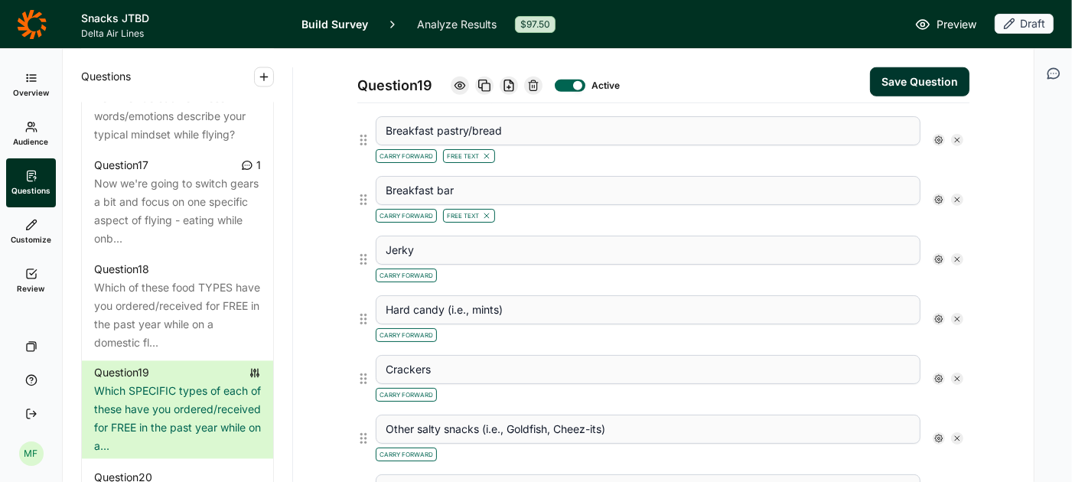
scroll to position [936, 0]
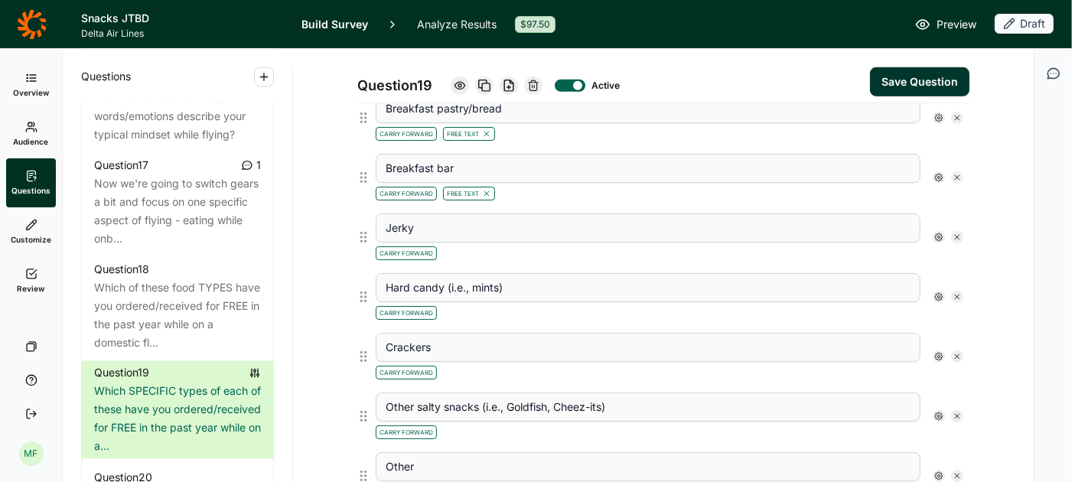
click at [939, 233] on icon at bounding box center [938, 237] width 9 height 9
click at [955, 313] on div at bounding box center [952, 317] width 12 height 12
click at [946, 318] on input "Free Text" at bounding box center [946, 318] width 0 height 0
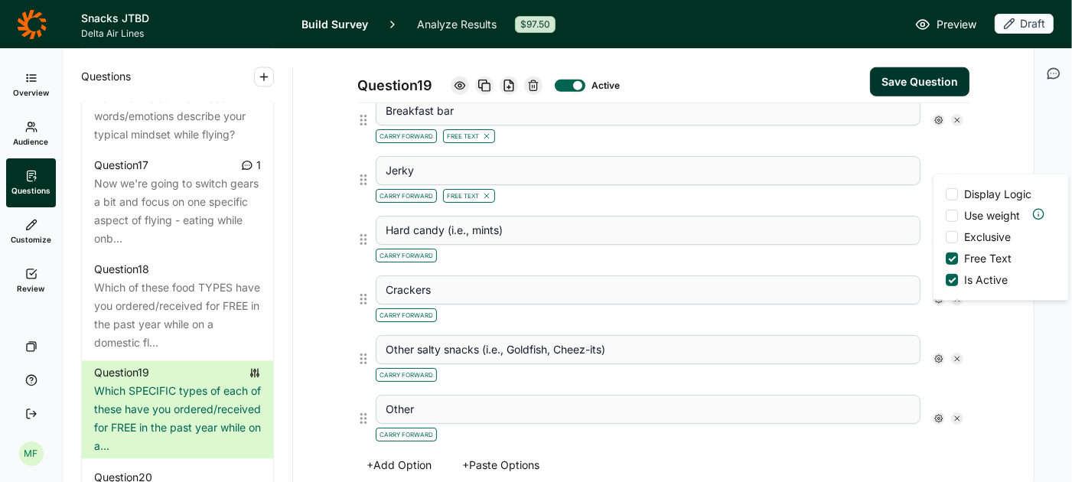
scroll to position [995, 0]
click at [914, 246] on div "Carry Forward" at bounding box center [648, 252] width 545 height 18
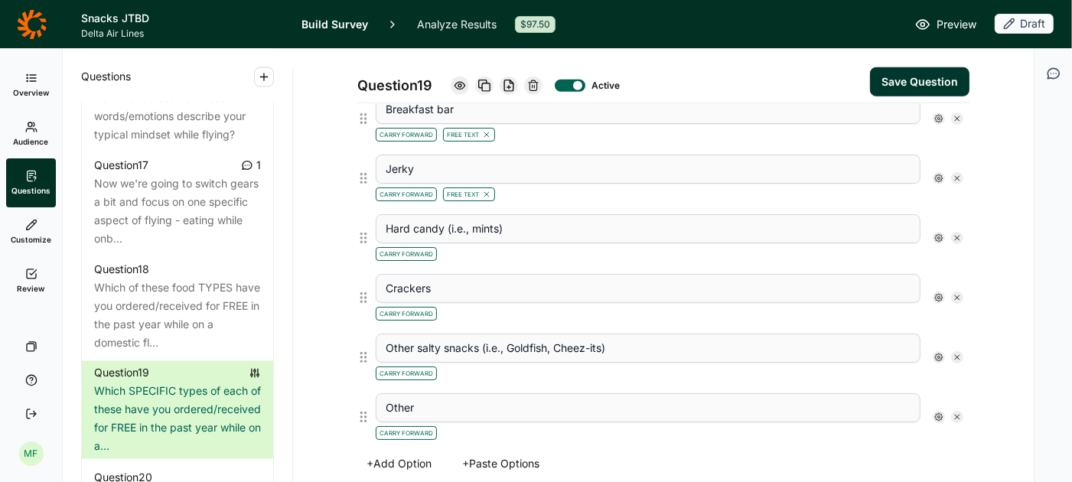
click at [941, 234] on use at bounding box center [939, 238] width 8 height 8
click at [950, 313] on div at bounding box center [952, 317] width 12 height 12
click at [946, 318] on input "Free Text" at bounding box center [946, 318] width 0 height 0
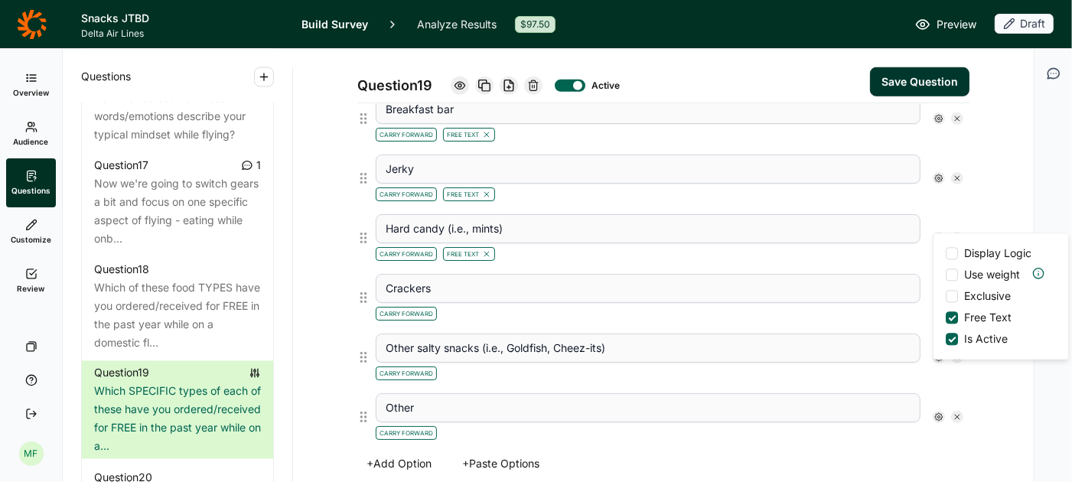
click at [897, 305] on div "Carry Forward" at bounding box center [648, 312] width 545 height 18
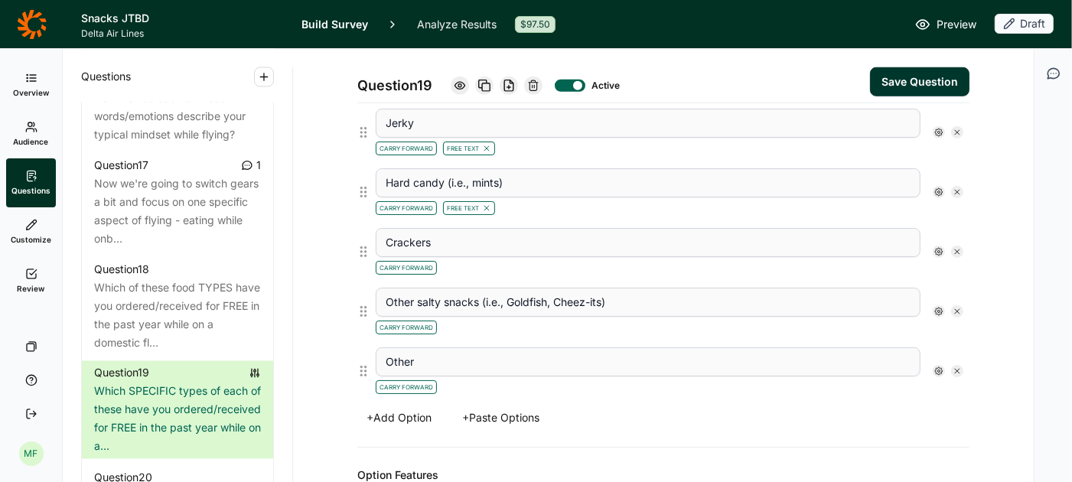
scroll to position [1063, 0]
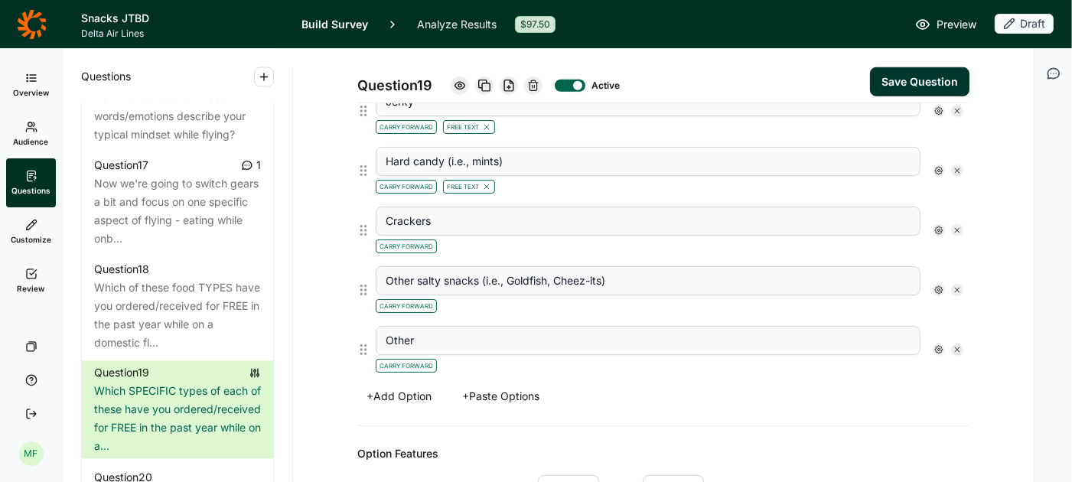
click at [940, 224] on div at bounding box center [939, 230] width 12 height 12
click at [955, 307] on div at bounding box center [952, 310] width 12 height 12
click at [946, 310] on input "Free Text" at bounding box center [946, 310] width 0 height 0
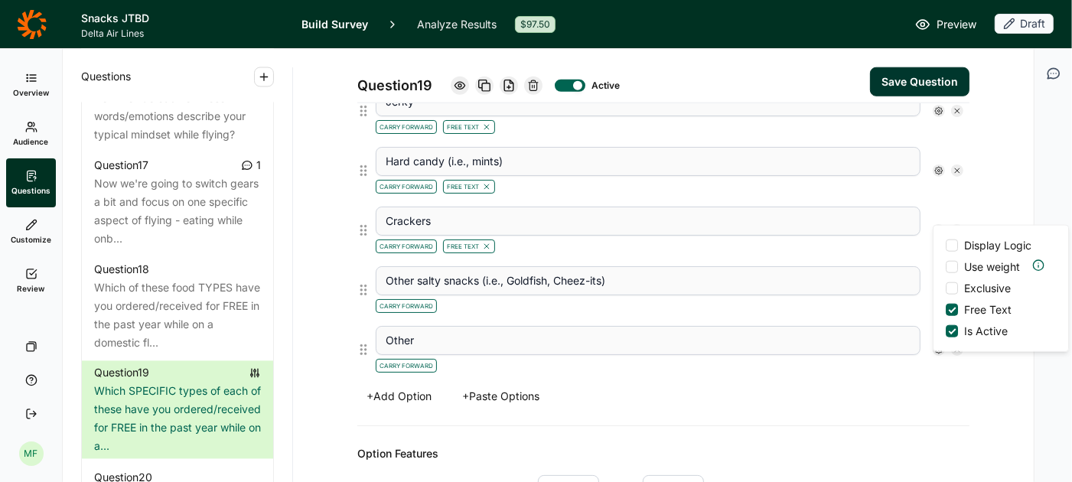
click at [877, 236] on div "Carry Forward Free Text" at bounding box center [648, 245] width 545 height 18
click at [936, 285] on icon at bounding box center [938, 289] width 9 height 9
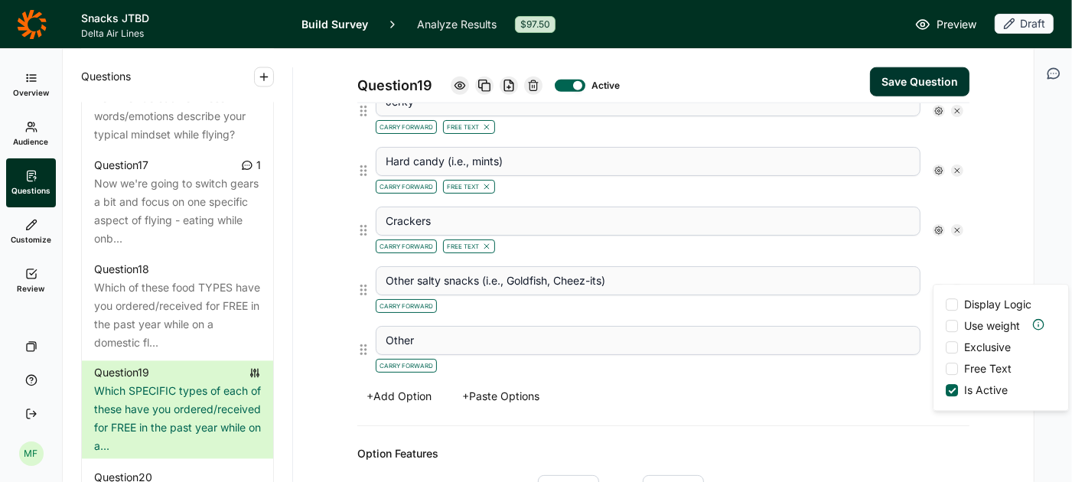
click at [952, 370] on div at bounding box center [952, 369] width 12 height 12
click at [946, 369] on input "Free Text" at bounding box center [946, 369] width 0 height 0
click at [893, 357] on div "Carry Forward" at bounding box center [648, 364] width 545 height 18
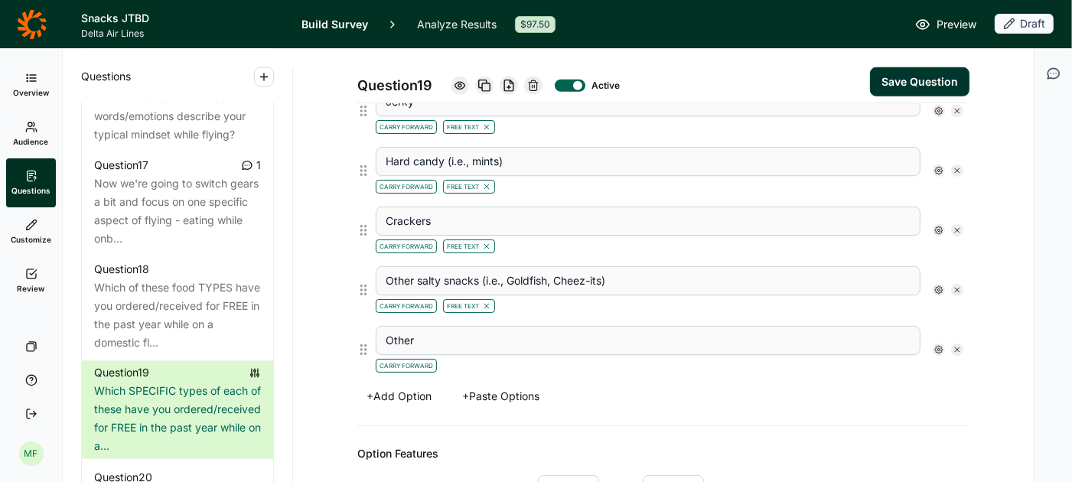
click at [940, 346] on use at bounding box center [939, 350] width 8 height 8
click at [946, 428] on div at bounding box center [952, 428] width 12 height 12
click at [946, 428] on input "Free Text" at bounding box center [946, 428] width 0 height 0
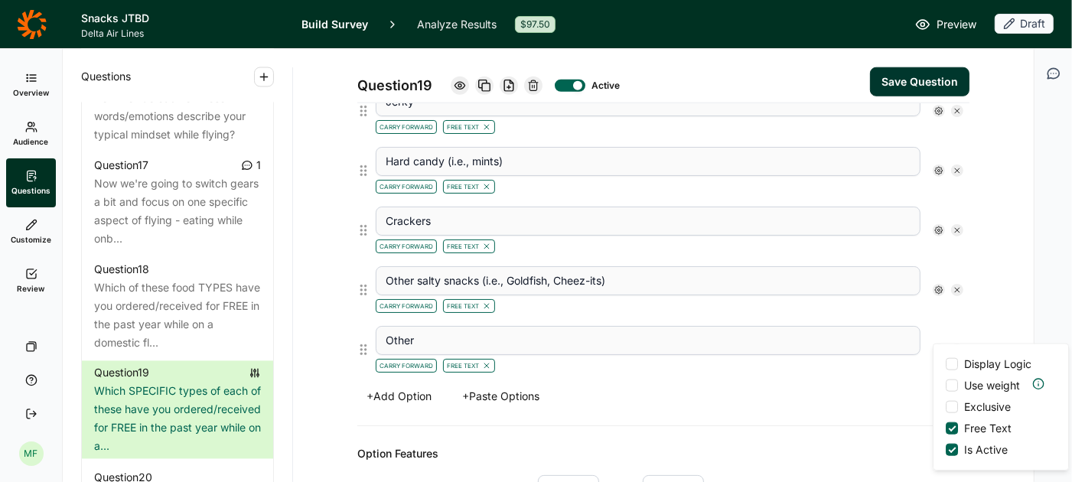
click at [858, 386] on div "+ Add Option + Paste Options" at bounding box center [663, 396] width 612 height 21
click at [904, 77] on button "Save Question" at bounding box center [919, 81] width 99 height 29
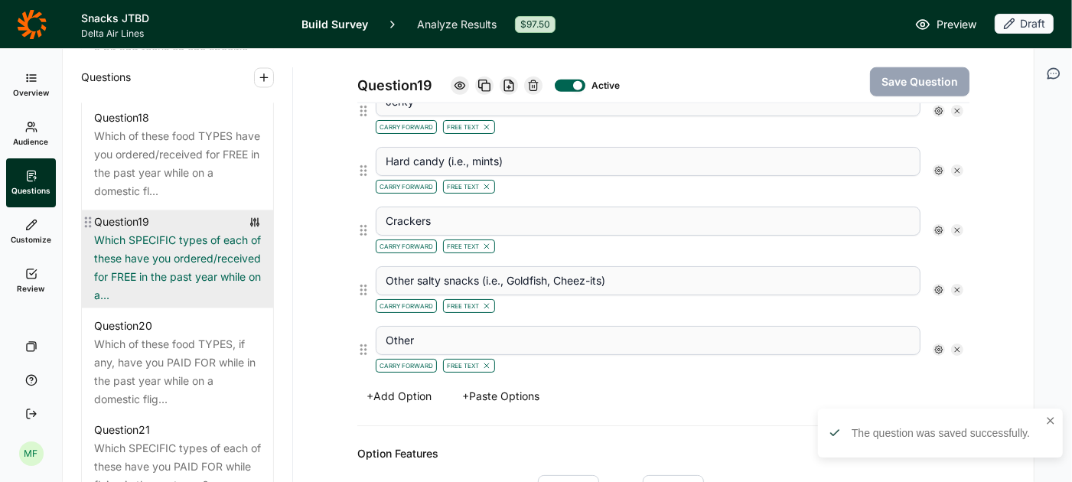
scroll to position [2343, 0]
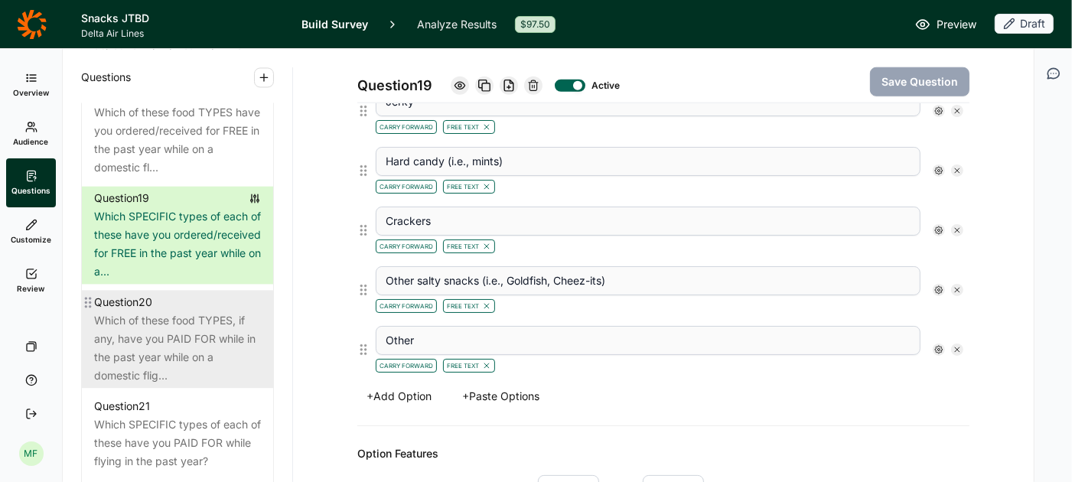
click at [204, 318] on div "Which of these food TYPES, if any, have you PAID FOR while in the past year whi…" at bounding box center [177, 347] width 167 height 73
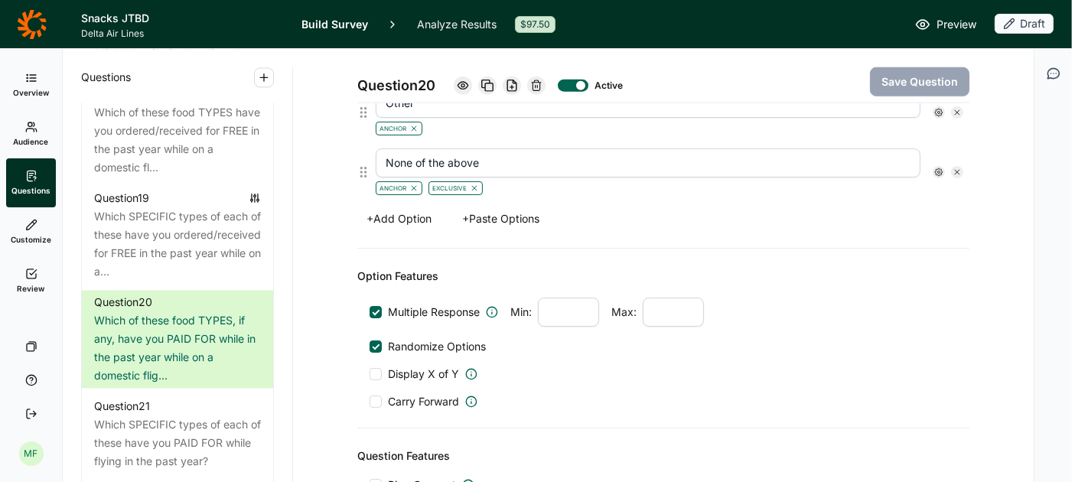
scroll to position [1251, 0]
click at [500, 207] on button "+ Paste Options" at bounding box center [501, 217] width 96 height 21
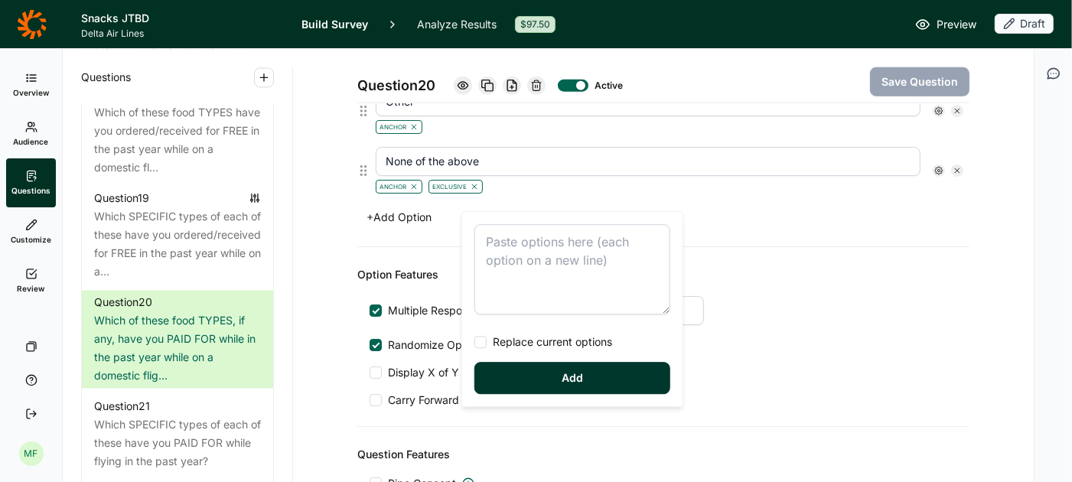
click at [477, 340] on div at bounding box center [480, 342] width 12 height 12
click at [474, 342] on input "Replace current options" at bounding box center [474, 342] width 0 height 0
click at [493, 241] on textarea at bounding box center [572, 269] width 196 height 90
type textarea "Nuts Chips Chocolate Granola bar Pretzels Dried fruit Soft cookie Cookie Gummy …"
click at [529, 379] on button "Add" at bounding box center [572, 378] width 196 height 32
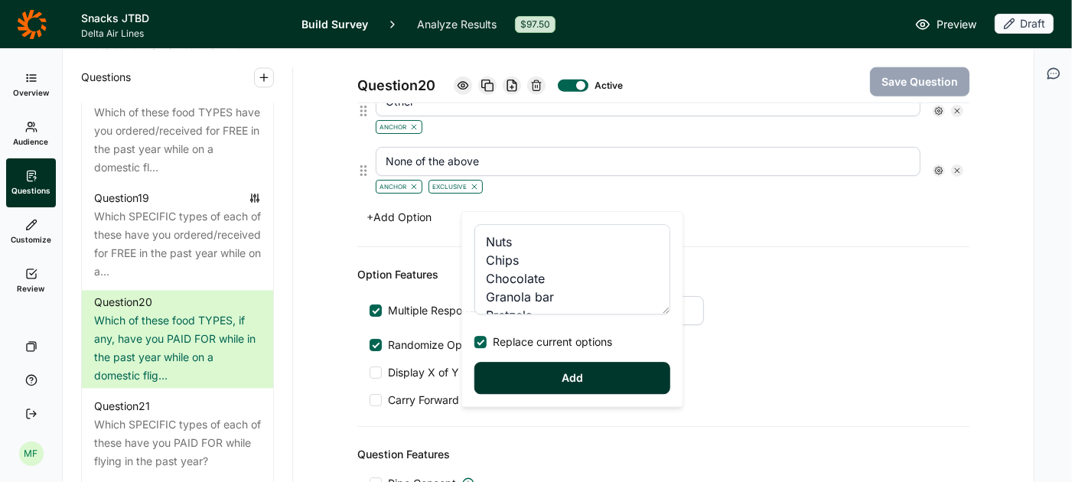
type input "Cookie"
type input "Gummy candy"
type input "Hard cookie"
type input "Breakfast pastry/bread"
type input "Breakfast bar"
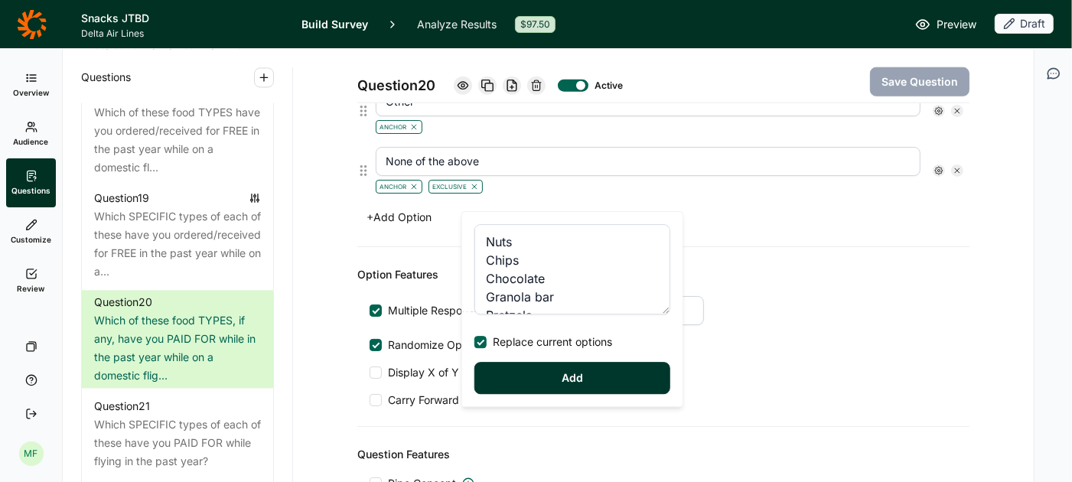
type input "Jerky"
type input "Hard candy (i.e., mints)"
type input "Crackers"
type input "Other salty snacks (i.e., Goldfish, Cheez-its)"
type input "Burrito"
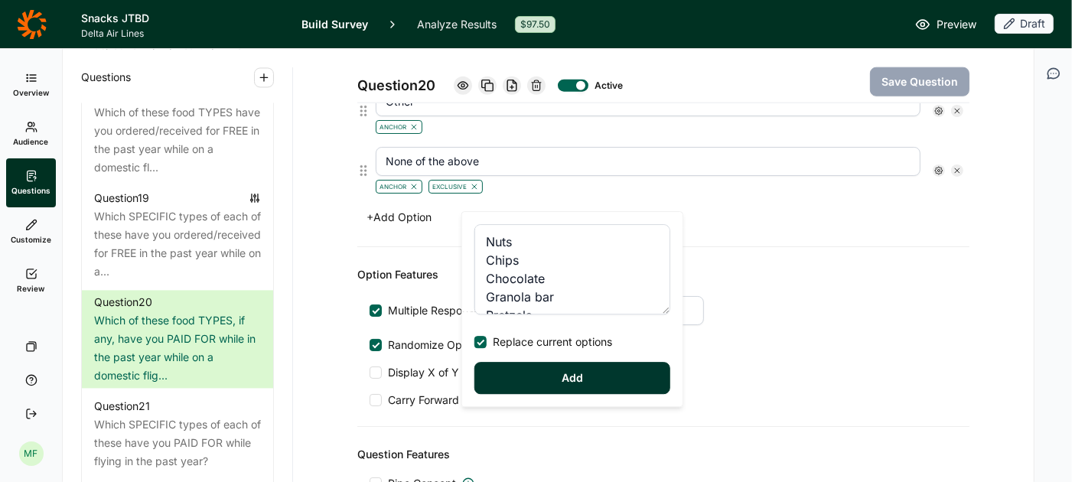
type input "Hard candy (i.e., mints)"
type input "Crackers"
type input "Other salty snacks (i.e., Goldfish, Cheez-its)"
type input "Sandwich or wrap"
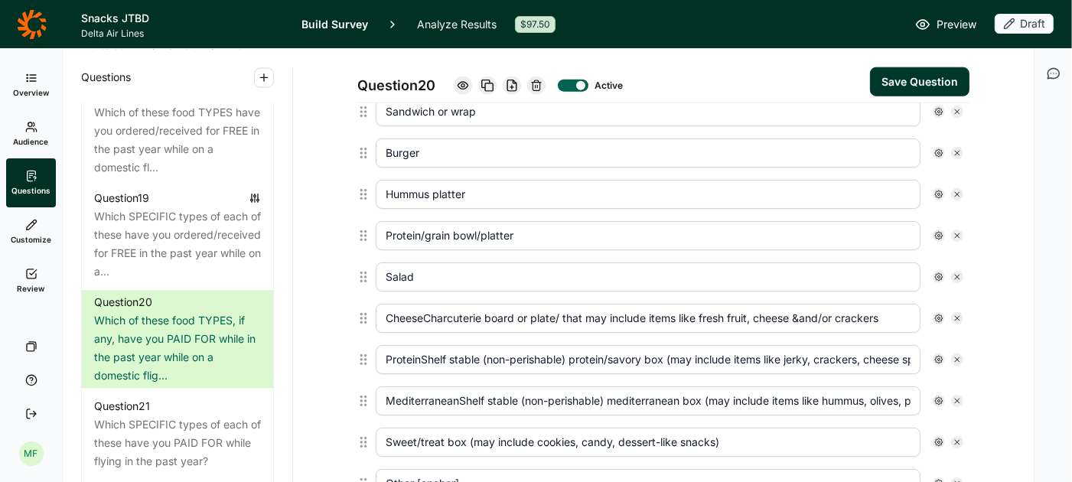
scroll to position [1324, 0]
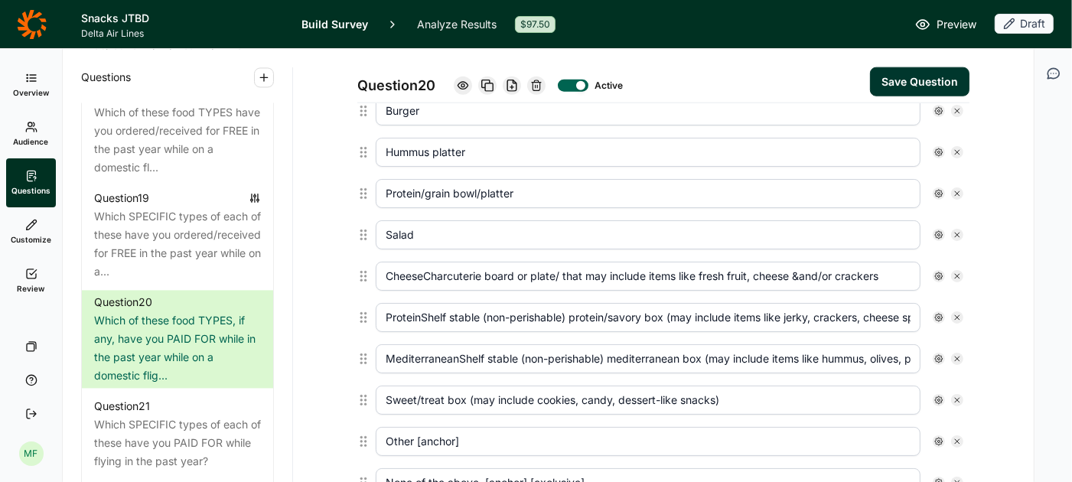
click at [462, 344] on input "MediterraneanShelf stable (non-perishable) mediterranean box (may include items…" at bounding box center [648, 358] width 545 height 29
click at [425, 262] on input "CheeseCharcuterie board or plate/ that may include items like fresh fruit, chee…" at bounding box center [648, 276] width 545 height 29
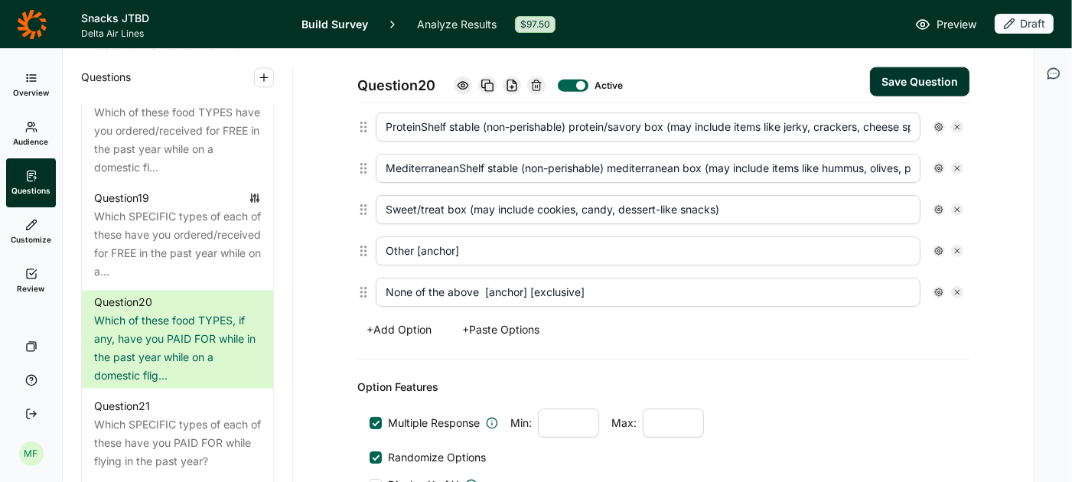
scroll to position [1523, 0]
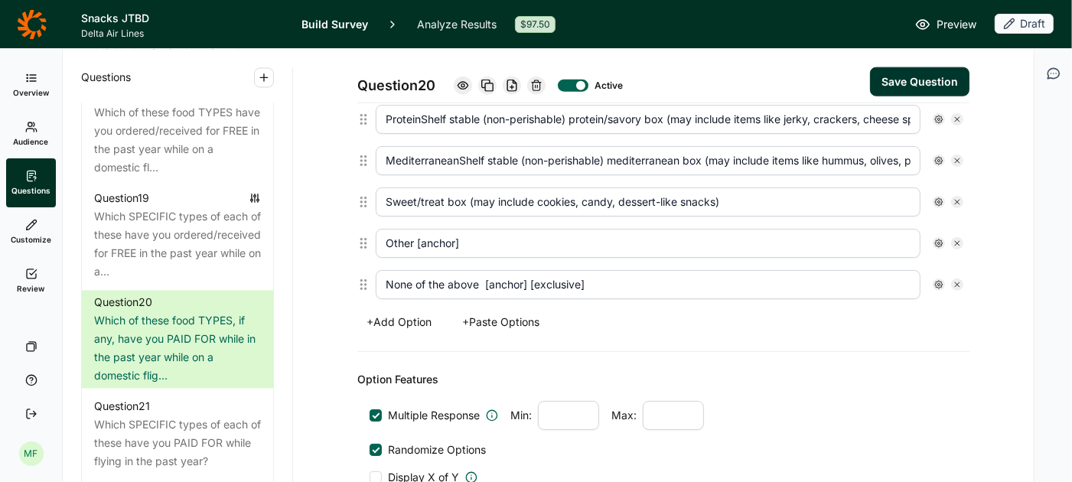
click at [503, 311] on button "+ Paste Options" at bounding box center [501, 321] width 96 height 21
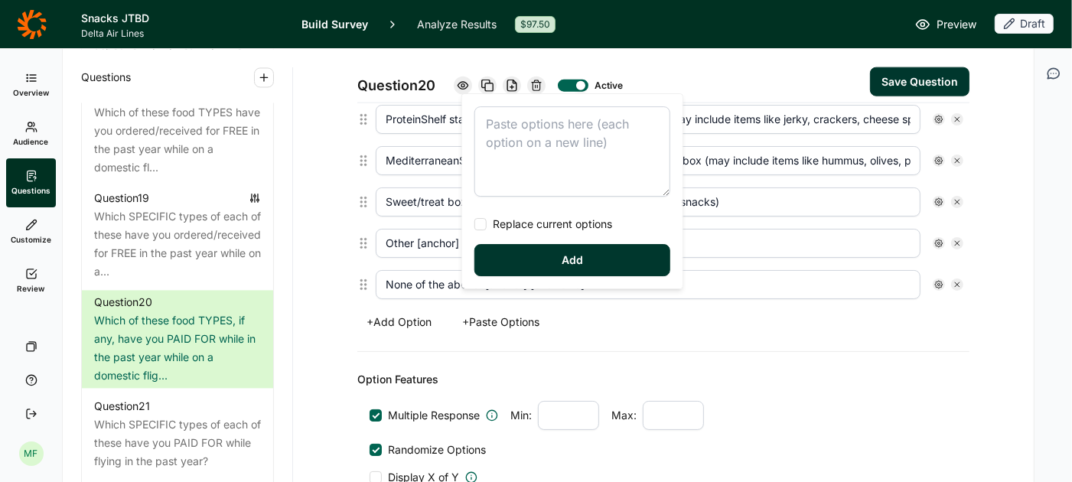
click at [511, 129] on textarea at bounding box center [572, 151] width 196 height 90
click at [575, 352] on div "Option Features Multiple Response Min: Max: Randomize Options Display X of Y Ca…" at bounding box center [663, 442] width 612 height 180
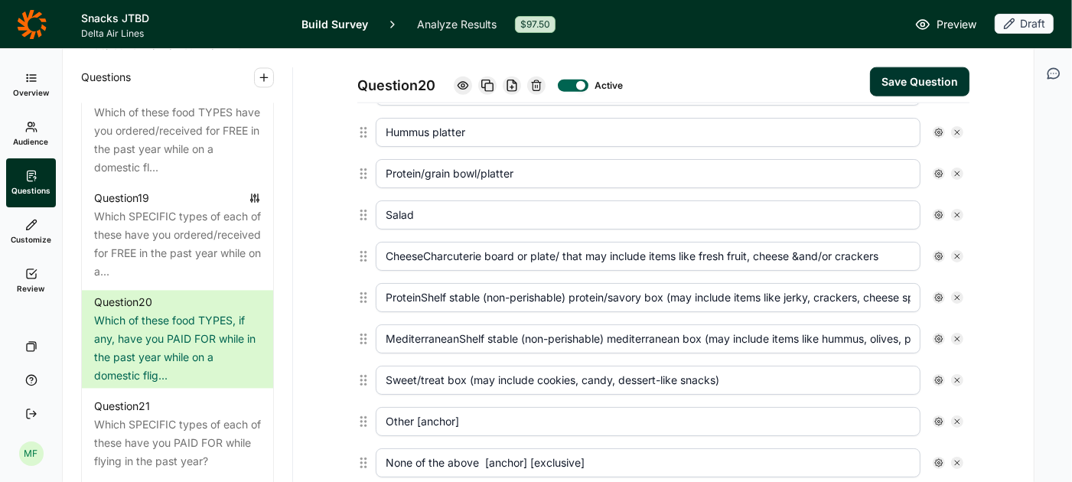
scroll to position [1364, 0]
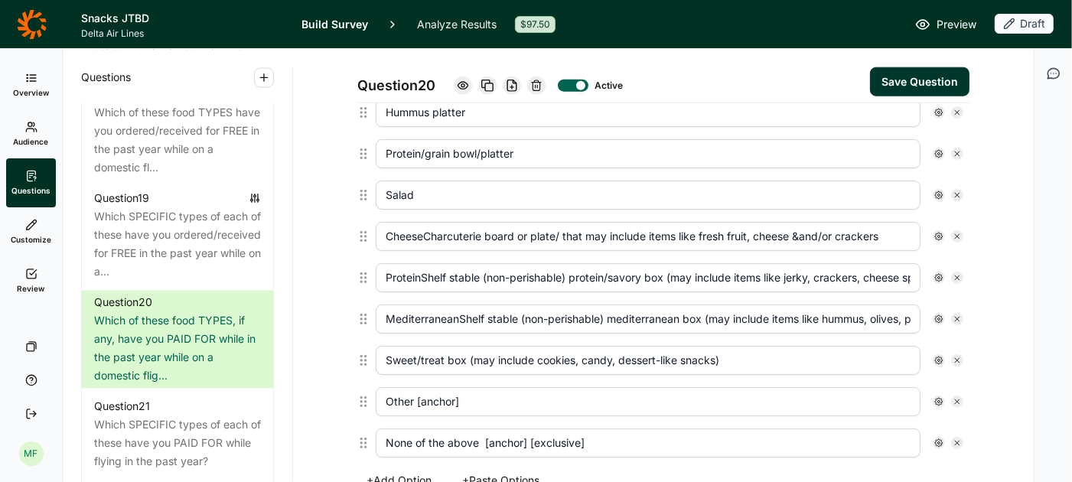
click at [955, 273] on icon at bounding box center [957, 277] width 9 height 9
type input "MediterraneanShelf stable (non-perishable) mediterranean box (may include items…"
type input "Sweet/treat box (may include cookies, candy, dessert-like snacks)"
type input "Other [anchor]"
type input "None of the above [anchor] [exclusive]"
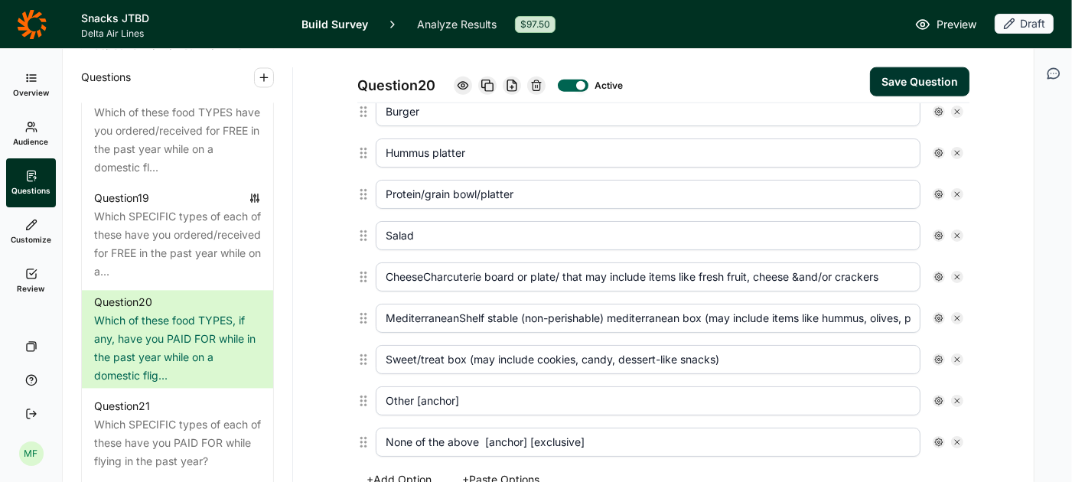
click at [955, 272] on icon at bounding box center [957, 276] width 9 height 9
type input "MediterraneanShelf stable (non-perishable) mediterranean box (may include items…"
type input "Sweet/treat box (may include cookies, candy, dessert-like snacks)"
type input "Other [anchor]"
type input "None of the above [anchor] [exclusive]"
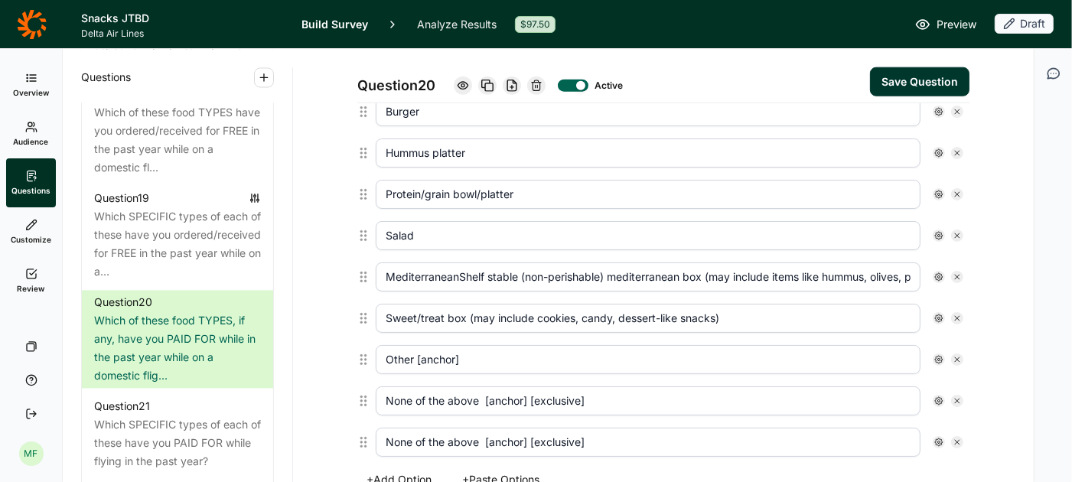
scroll to position [1283, 0]
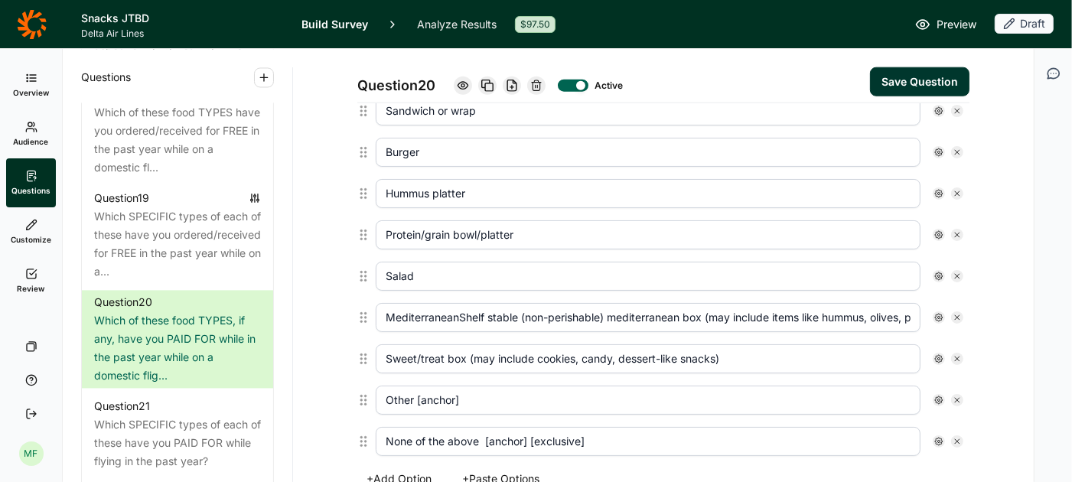
click at [955, 272] on icon at bounding box center [957, 276] width 9 height 9
type input "MediterraneanShelf stable (non-perishable) mediterranean box (may include items…"
type input "Sweet/treat box (may include cookies, candy, dessert-like snacks)"
type input "Other [anchor]"
type input "None of the above [anchor] [exclusive]"
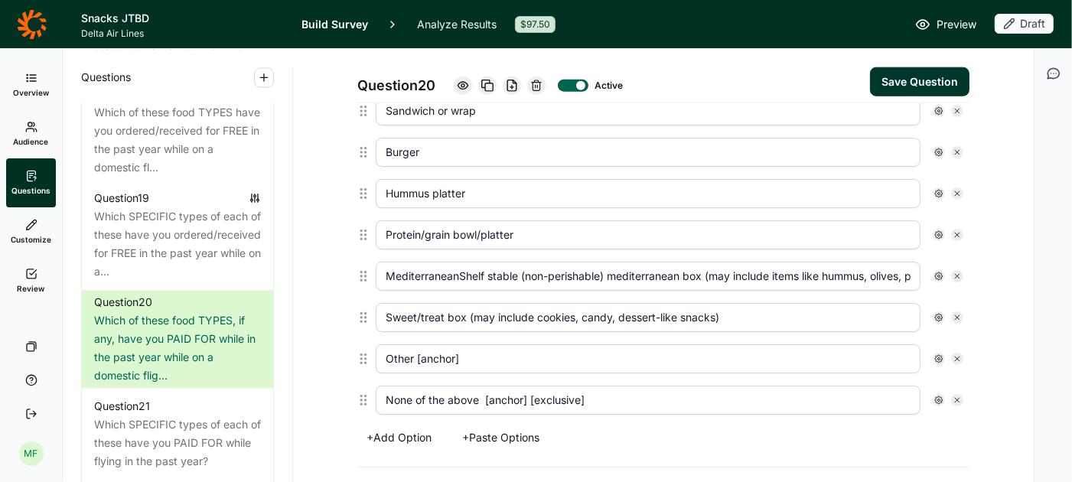
scroll to position [1242, 0]
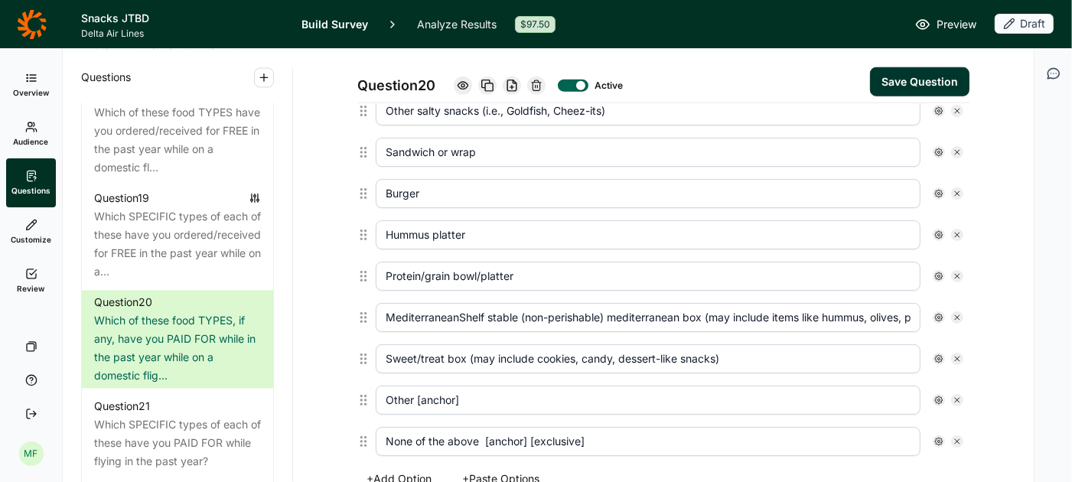
click at [956, 313] on icon at bounding box center [957, 317] width 9 height 9
type input "Sweet/treat box (may include cookies, candy, dessert-like snacks)"
type input "Other [anchor]"
type input "None of the above [anchor] [exclusive]"
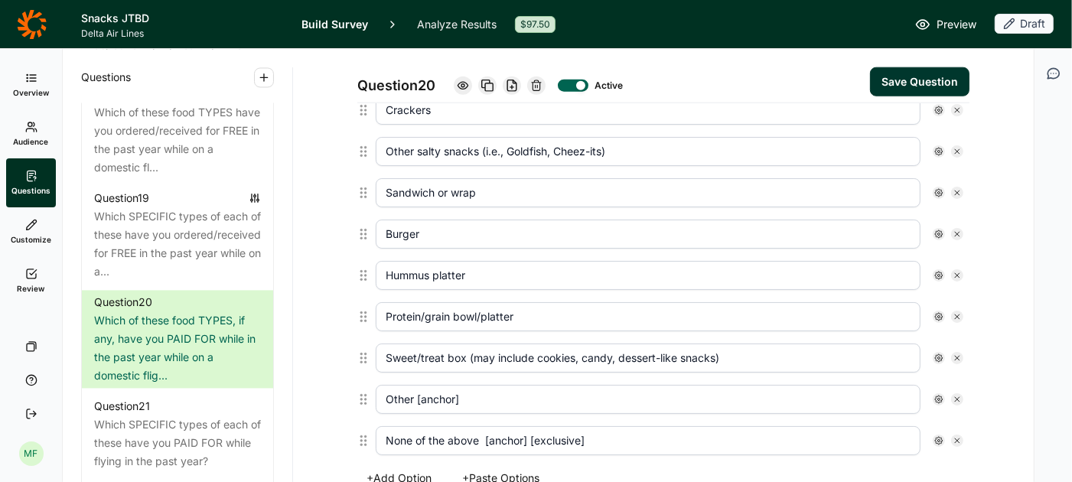
click at [957, 353] on icon at bounding box center [957, 357] width 9 height 9
type input "Other [anchor]"
type input "None of the above [anchor] [exclusive]"
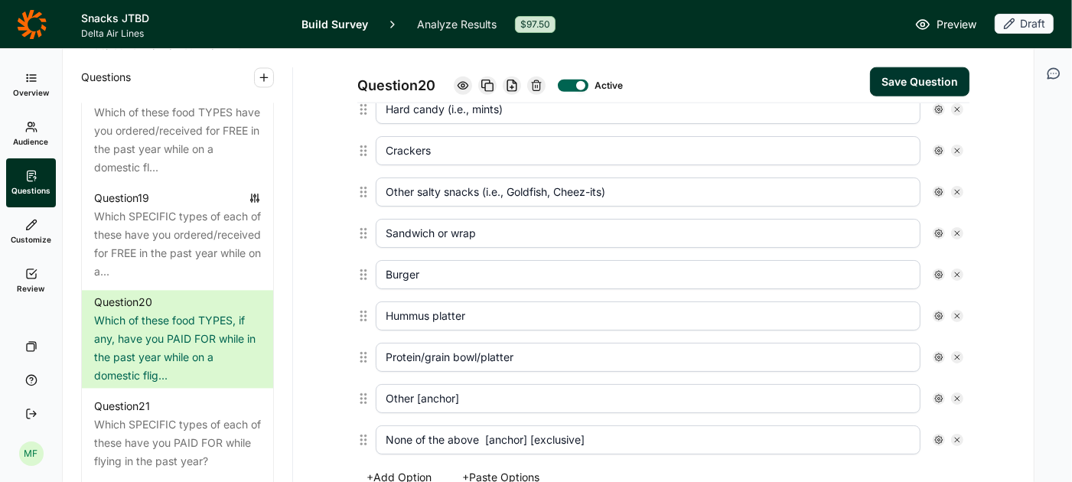
click at [959, 392] on div at bounding box center [957, 398] width 12 height 12
type input "None of the above [anchor] [exclusive]"
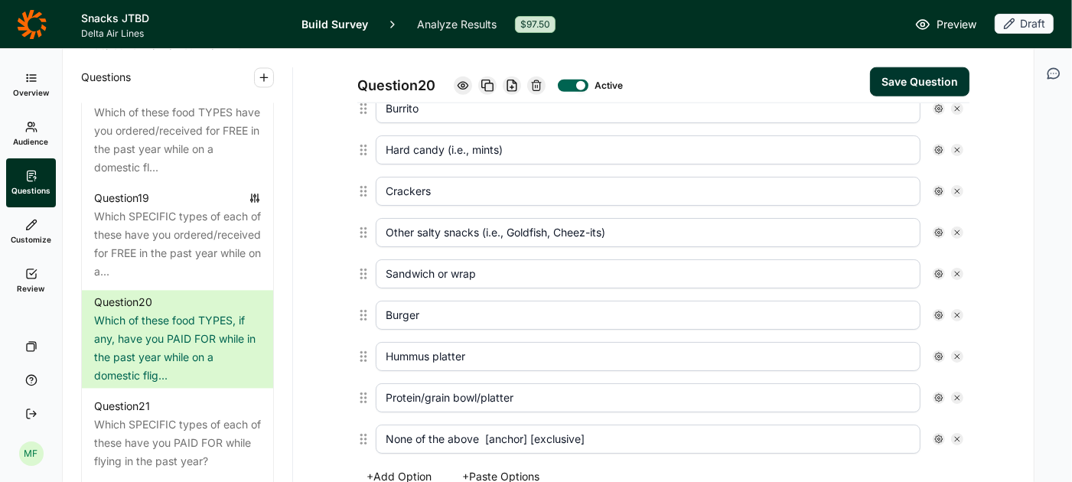
click at [958, 437] on use at bounding box center [957, 439] width 5 height 5
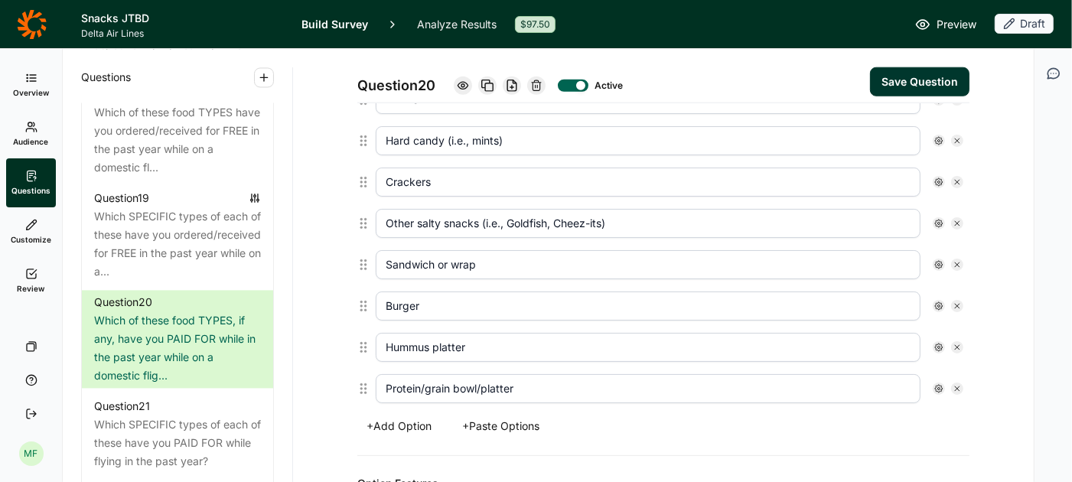
scroll to position [1165, 0]
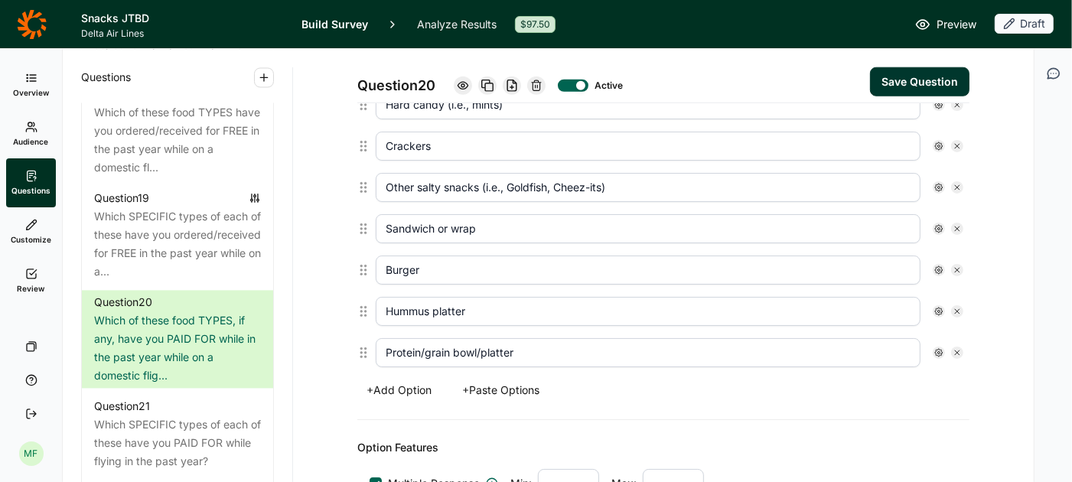
click at [953, 348] on icon at bounding box center [957, 352] width 9 height 9
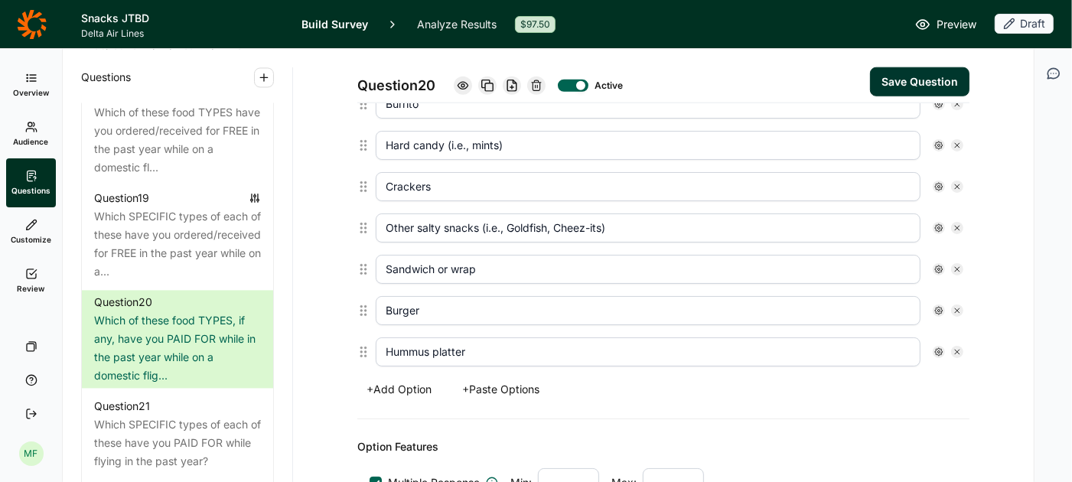
click at [954, 306] on icon at bounding box center [957, 310] width 9 height 9
type input "Hummus platter"
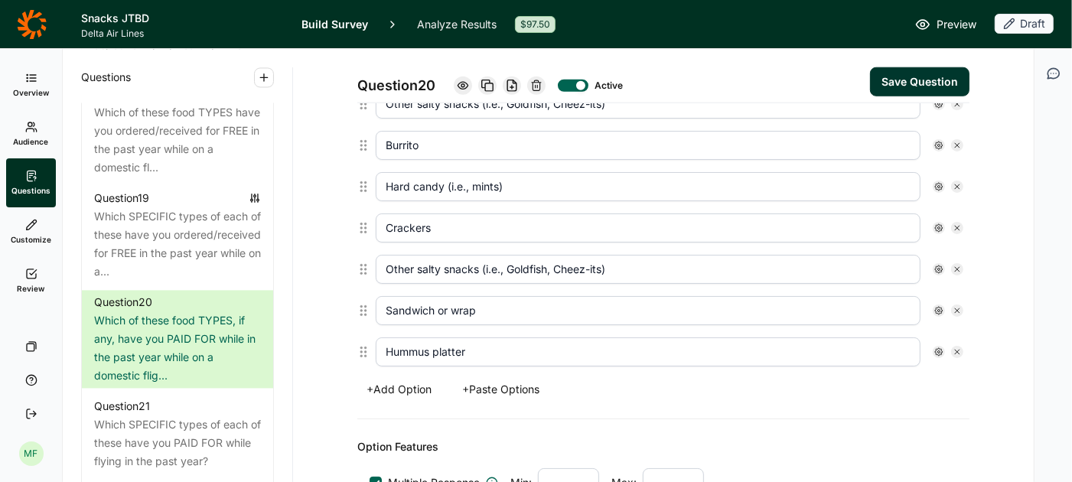
click at [959, 265] on icon at bounding box center [957, 269] width 9 height 9
type input "Sandwich or wrap"
type input "Hummus platter"
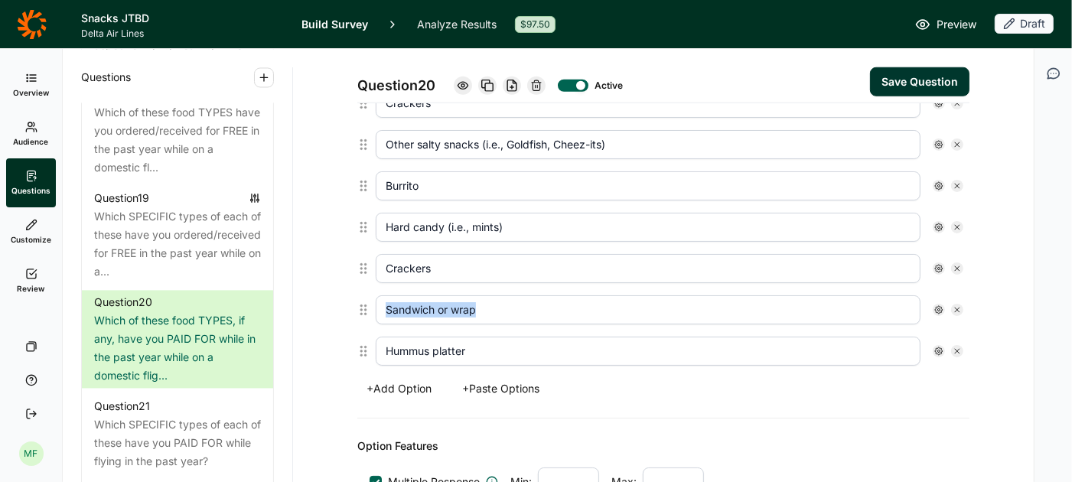
click at [959, 264] on icon at bounding box center [957, 268] width 9 height 9
type input "Sandwich or wrap"
type input "Hummus platter"
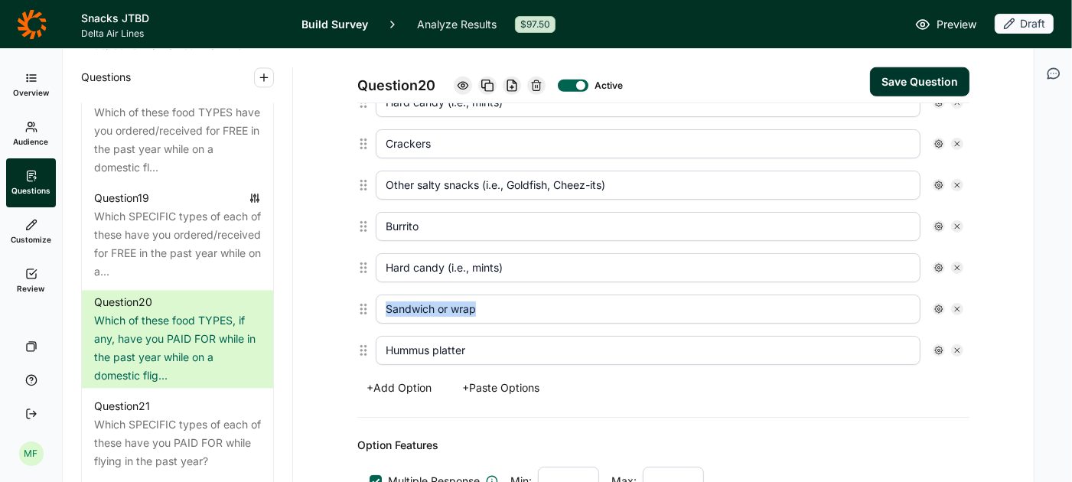
click at [959, 263] on icon at bounding box center [957, 267] width 9 height 9
type input "Sandwich or wrap"
type input "Hummus platter"
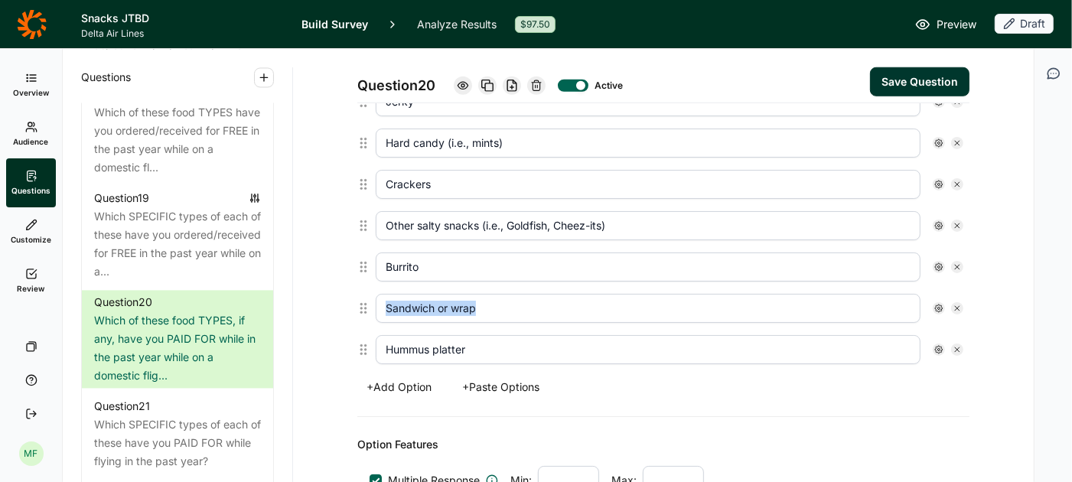
click at [959, 262] on icon at bounding box center [957, 266] width 9 height 9
type input "Sandwich or wrap"
type input "Hummus platter"
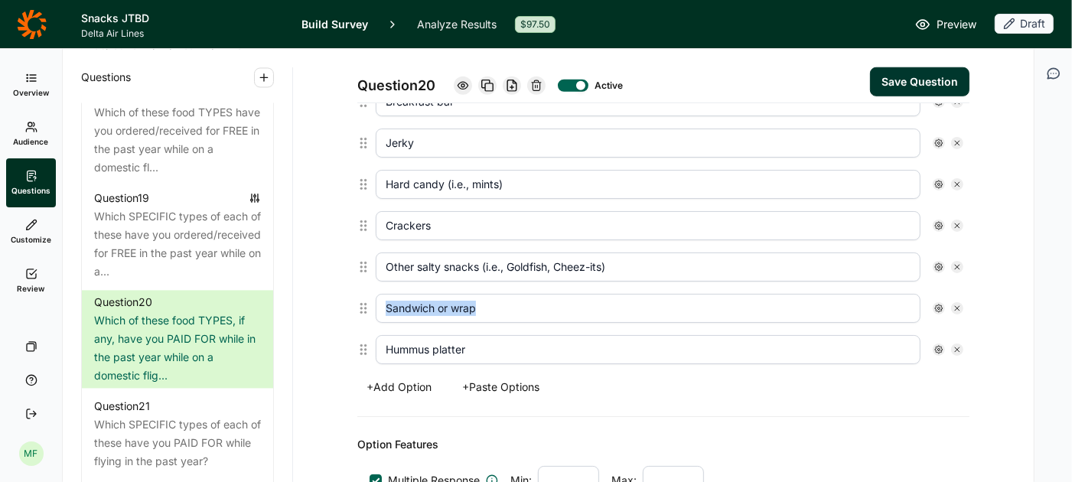
click at [959, 262] on icon at bounding box center [957, 266] width 9 height 9
type input "Sandwich or wrap"
type input "Hummus platter"
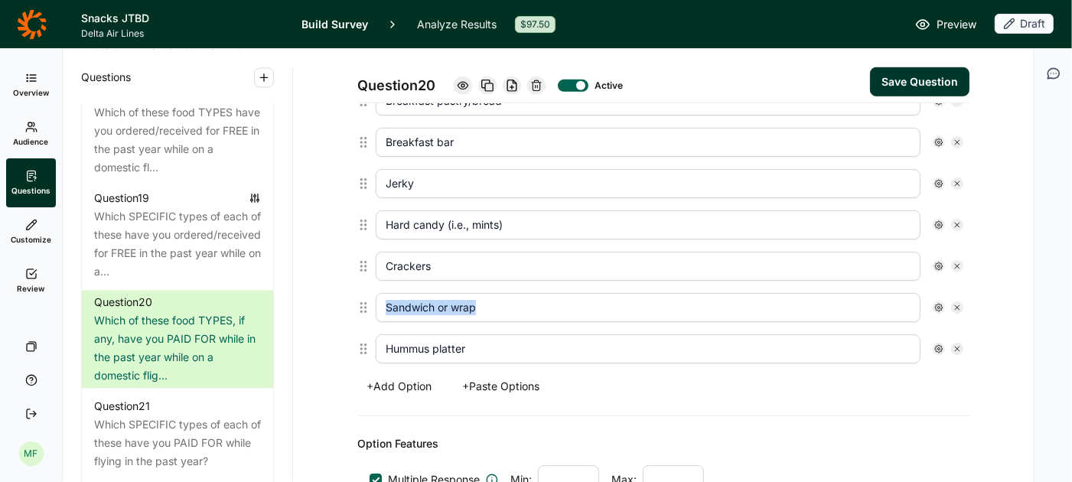
click at [959, 262] on icon at bounding box center [957, 266] width 9 height 9
type input "Sandwich or wrap"
type input "Hummus platter"
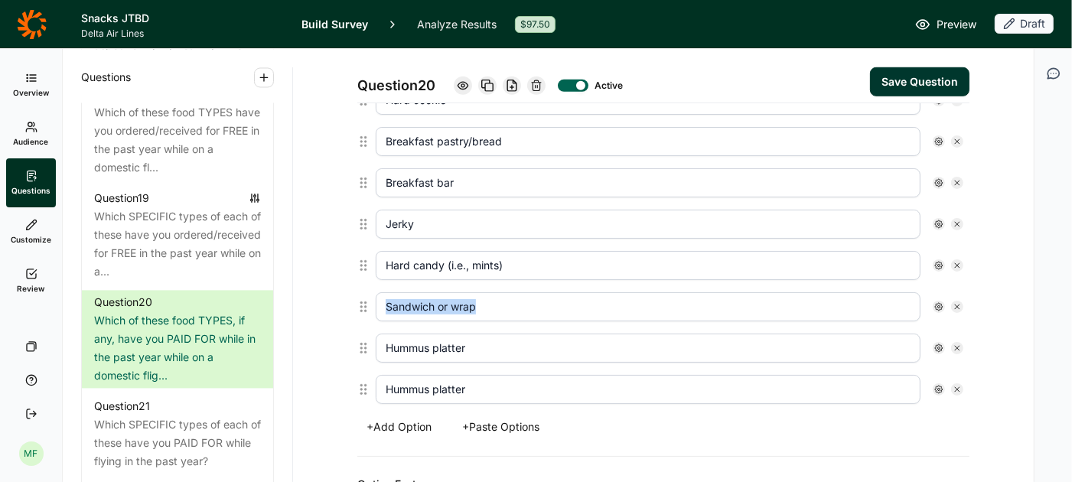
click at [959, 261] on icon at bounding box center [957, 265] width 9 height 9
type input "Sandwich or wrap"
type input "Hummus platter"
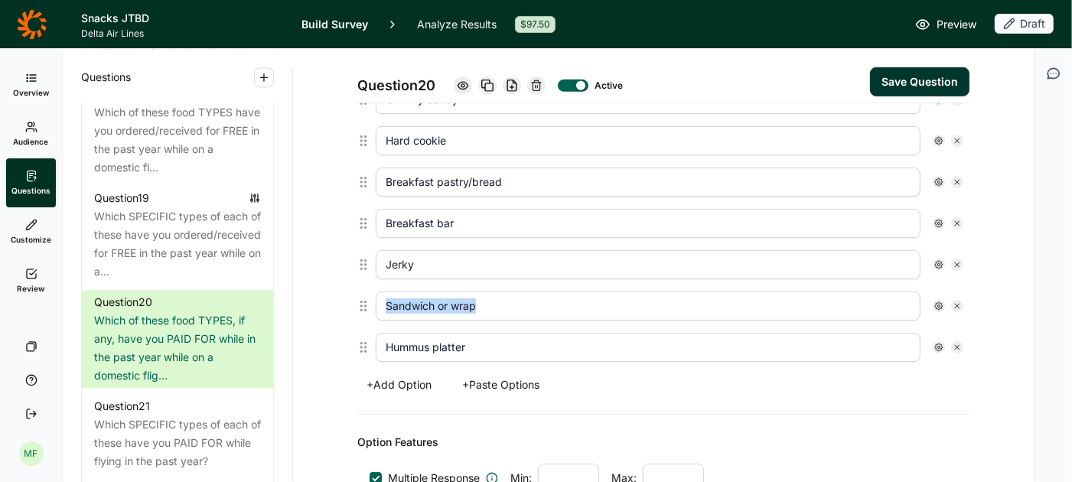
click at [959, 260] on icon at bounding box center [957, 264] width 9 height 9
type input "Sandwich or wrap"
type input "Hummus platter"
click at [542, 373] on button "+ Paste Options" at bounding box center [501, 383] width 96 height 21
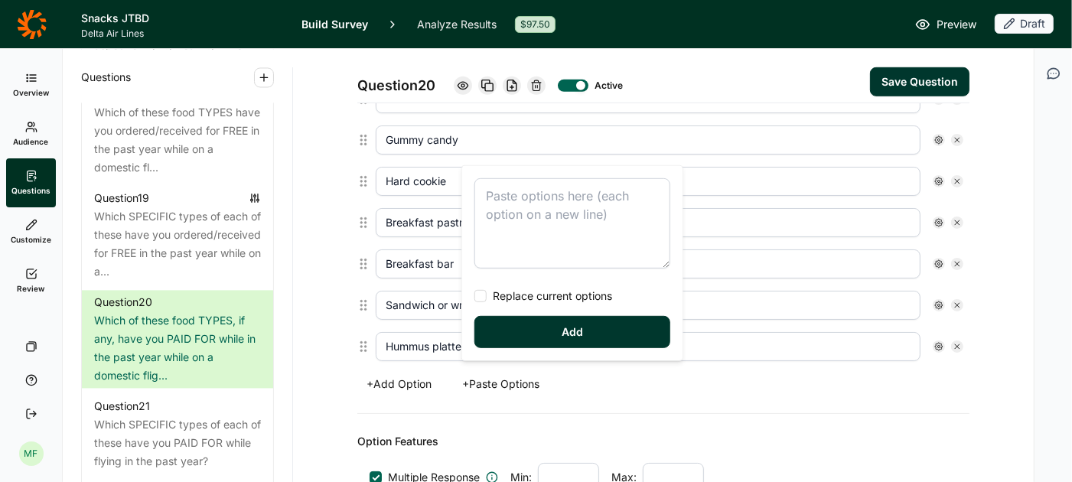
click at [520, 213] on textarea at bounding box center [572, 223] width 196 height 90
click at [487, 297] on span "Replace current options" at bounding box center [549, 295] width 125 height 15
click at [474, 296] on input "Replace current options" at bounding box center [474, 296] width 0 height 0
type textarea "Nuts Chips Chocolate Granola bar Pretzels Dried fruit Cookie Gummy candy Breakf…"
click at [525, 327] on button "Add" at bounding box center [572, 332] width 196 height 32
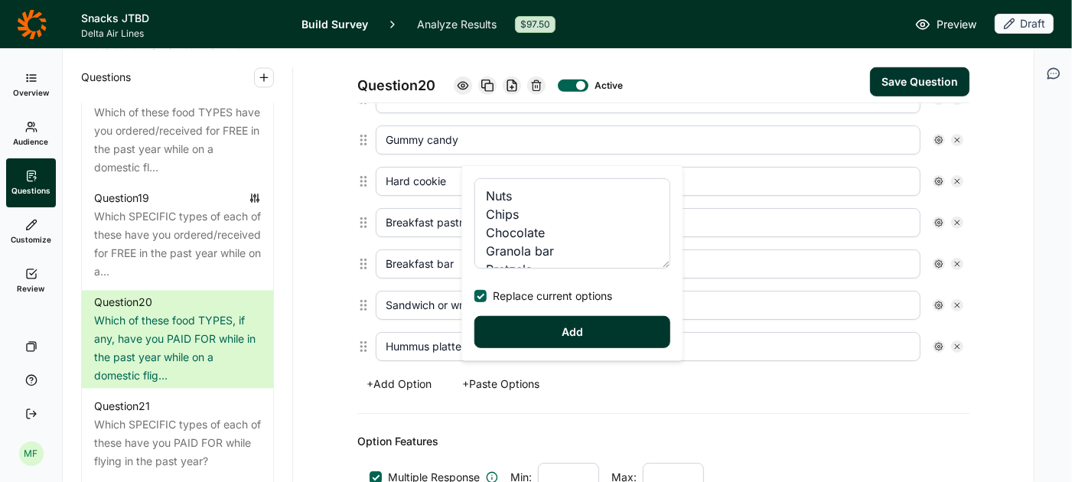
type input "Cookie"
type input "Gummy candy"
type input "Breakfast pastry/bread"
type input "Breakfast bar"
type input "Jerky"
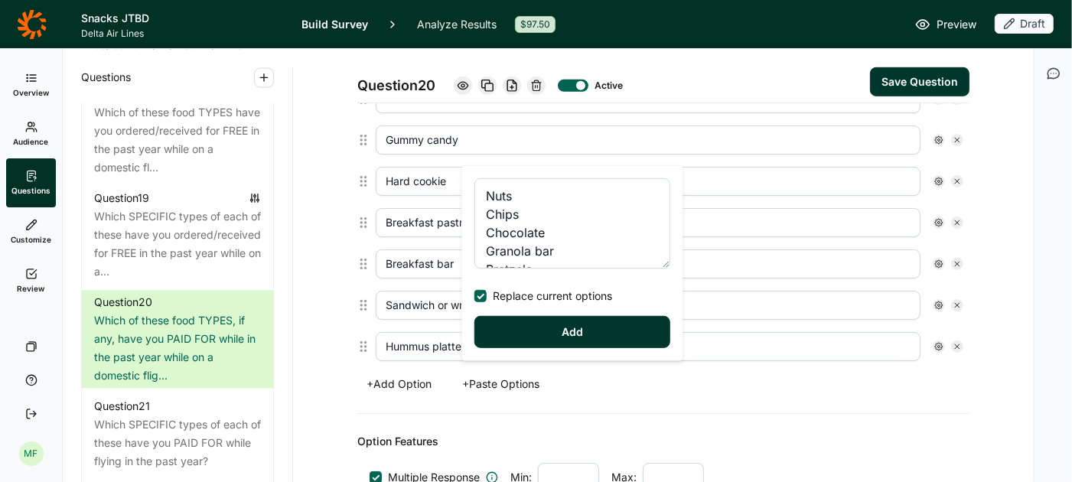
type input "Hard candy (i.e., mints)"
type input "Crackers"
type input "Other salty snacks (i.e., Goldfish, Cheez-its)"
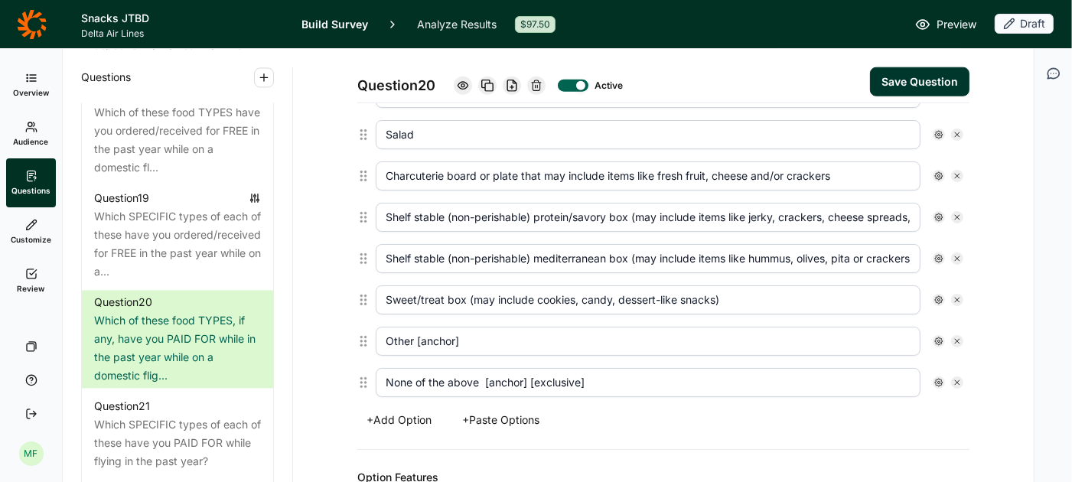
scroll to position [1238, 0]
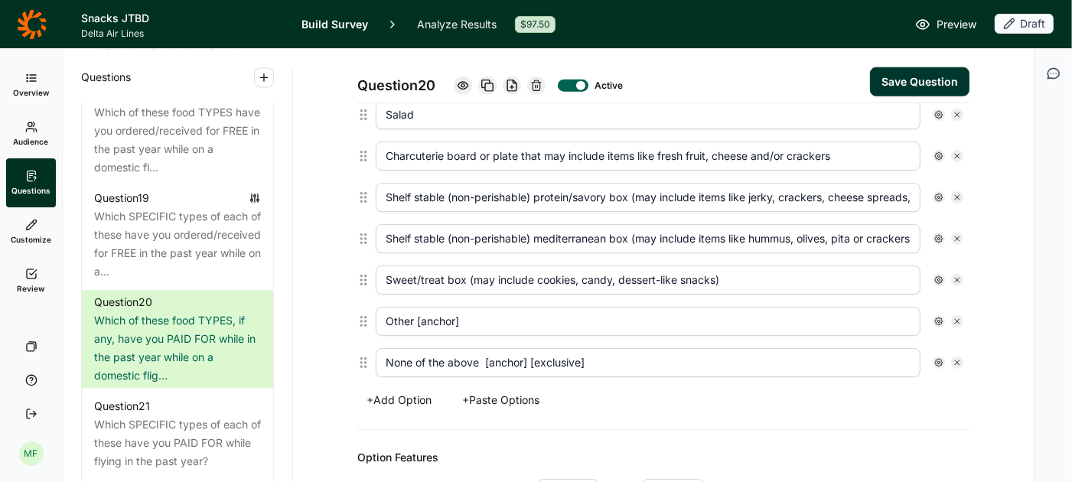
click at [504, 307] on input "Other [anchor]" at bounding box center [648, 321] width 545 height 29
type input "Other"
click at [604, 349] on input "None of the above [anchor] [exclusive]" at bounding box center [648, 362] width 545 height 29
type input "None of the above"
click at [937, 317] on icon at bounding box center [938, 321] width 9 height 9
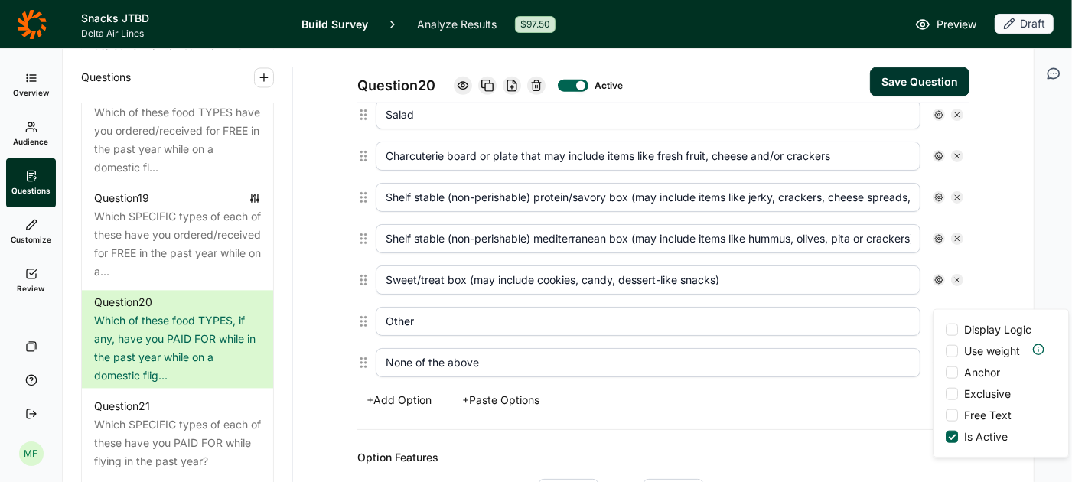
click at [950, 368] on div at bounding box center [952, 372] width 12 height 12
click at [946, 373] on input "Anchor" at bounding box center [946, 373] width 0 height 0
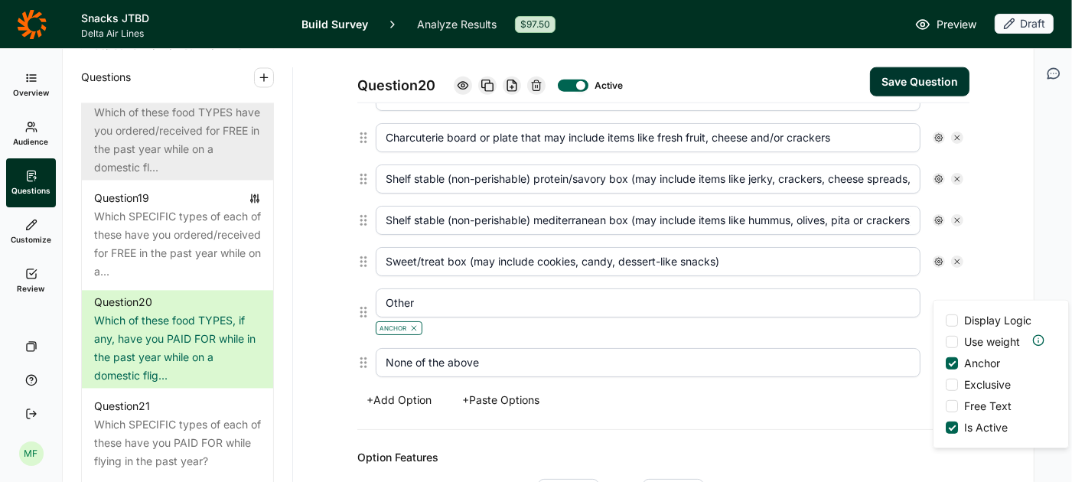
click at [201, 119] on div "Which of these food TYPES have you ordered/received for FREE in the past year w…" at bounding box center [177, 139] width 167 height 73
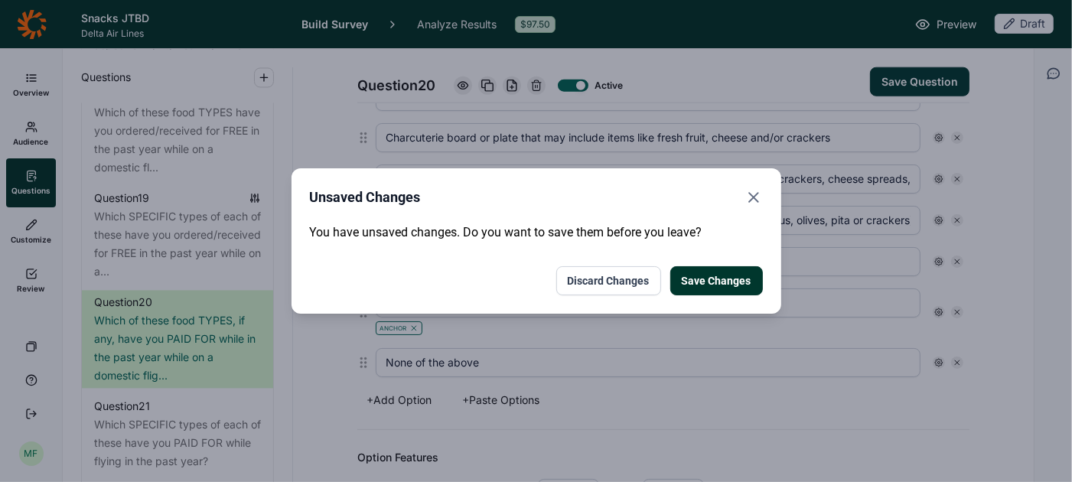
click at [699, 278] on button "Save Changes" at bounding box center [716, 280] width 93 height 29
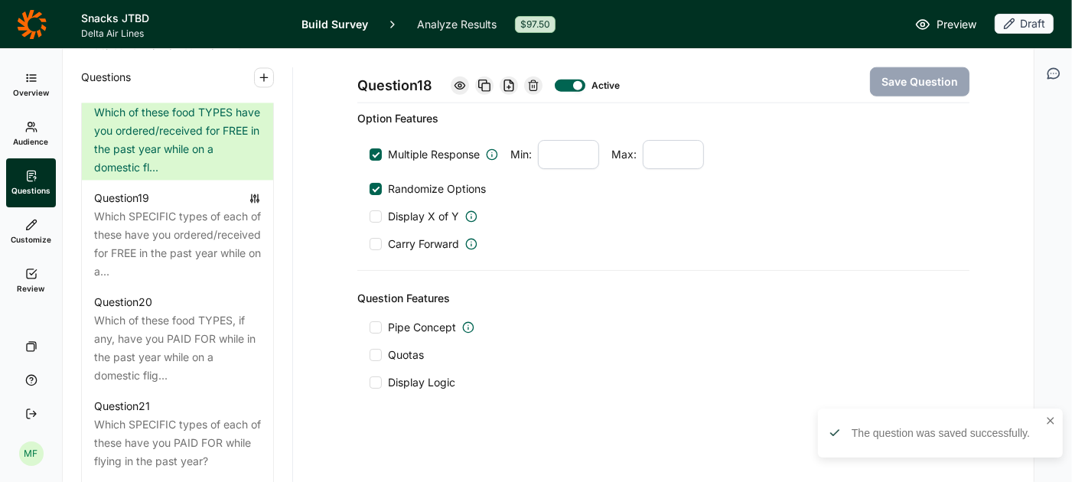
scroll to position [1186, 0]
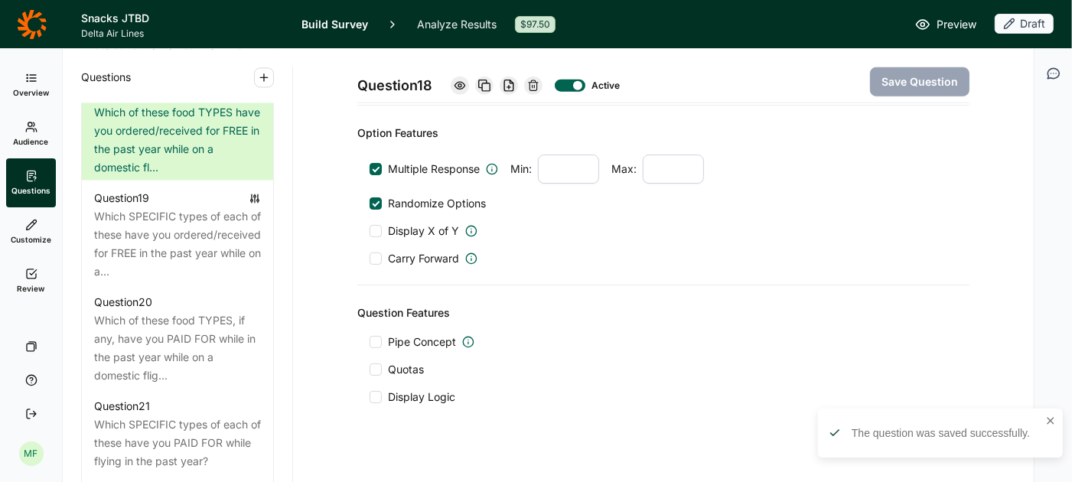
click at [125, 119] on div "Which of these food TYPES have you ordered/received for FREE in the past year w…" at bounding box center [177, 139] width 167 height 73
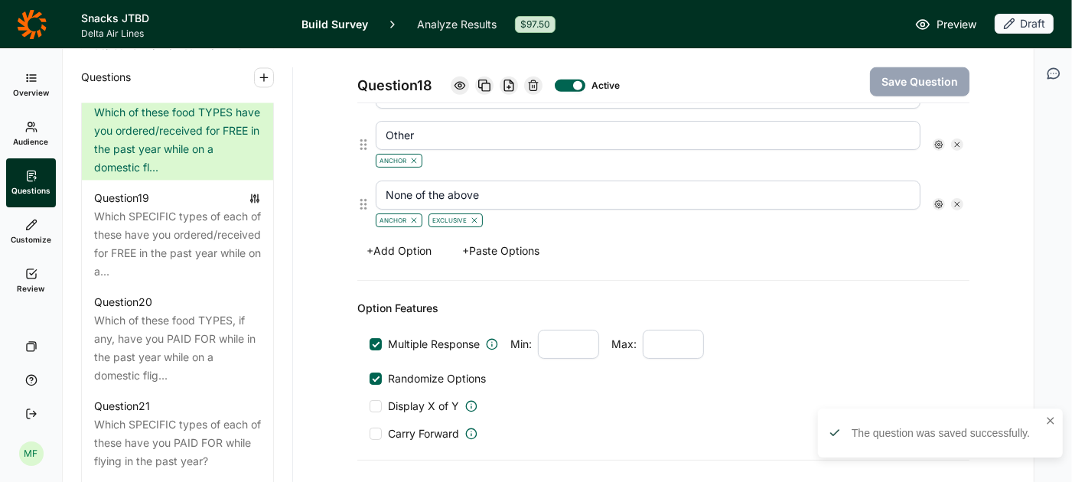
scroll to position [972, 0]
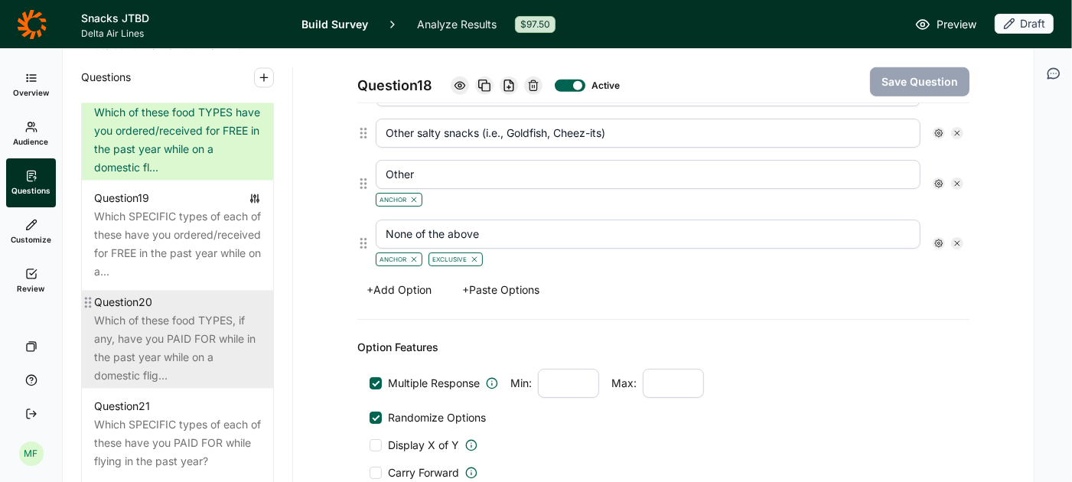
click at [184, 311] on div "Which of these food TYPES, if any, have you PAID FOR while in the past year whi…" at bounding box center [177, 347] width 167 height 73
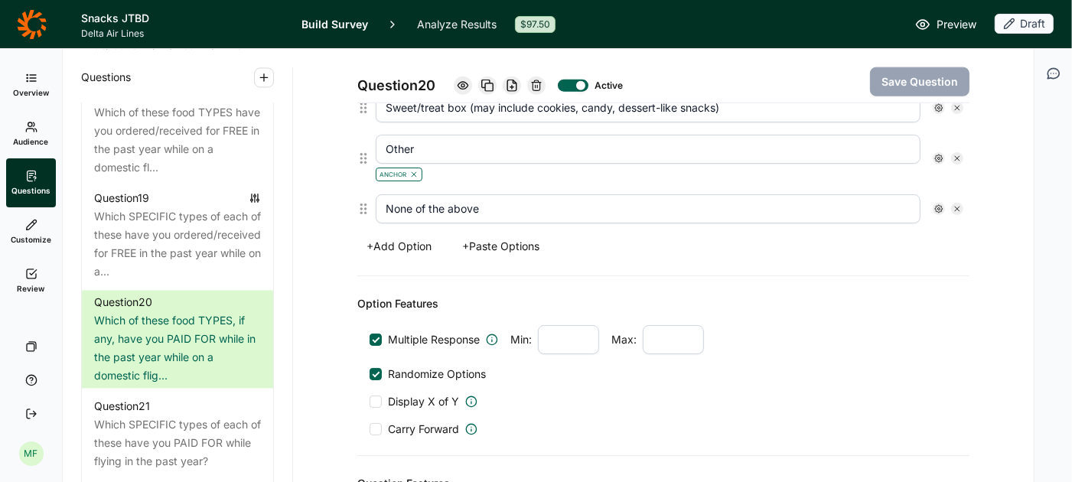
scroll to position [1412, 0]
click at [937, 204] on use at bounding box center [939, 208] width 8 height 8
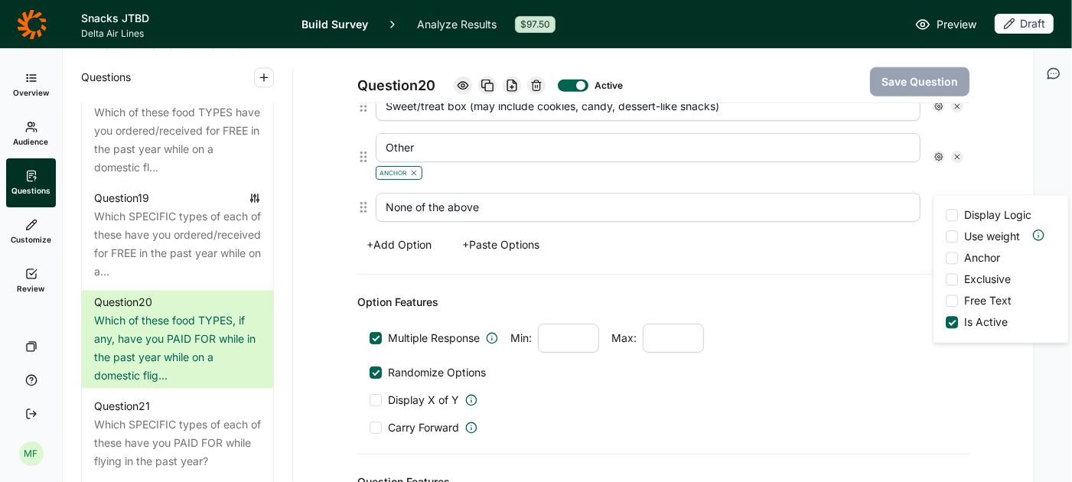
click at [956, 261] on div at bounding box center [952, 258] width 12 height 12
click at [946, 258] on input "Anchor" at bounding box center [946, 258] width 0 height 0
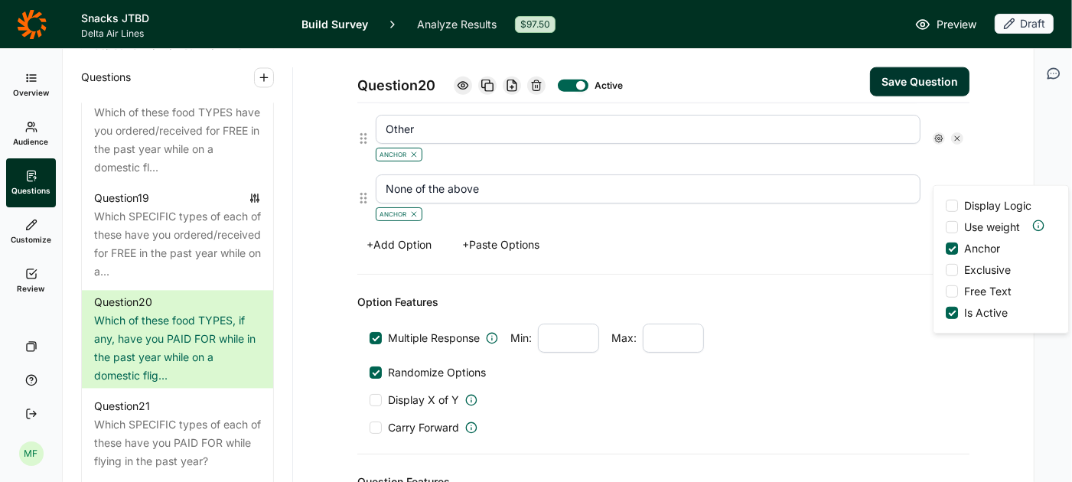
click at [955, 265] on div at bounding box center [952, 270] width 12 height 12
click at [946, 270] on input "Exclusive" at bounding box center [946, 270] width 0 height 0
click at [923, 80] on button "Save Question" at bounding box center [919, 81] width 99 height 29
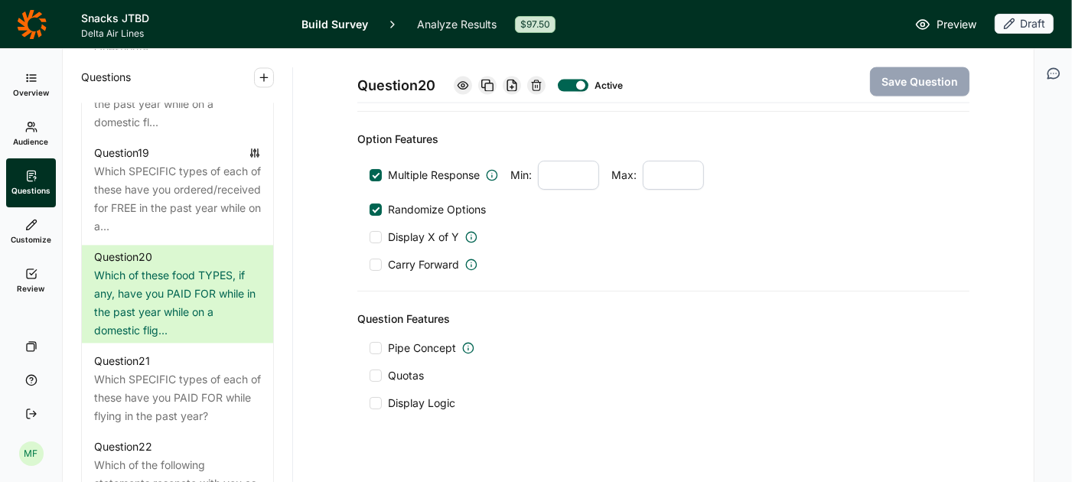
scroll to position [2411, 0]
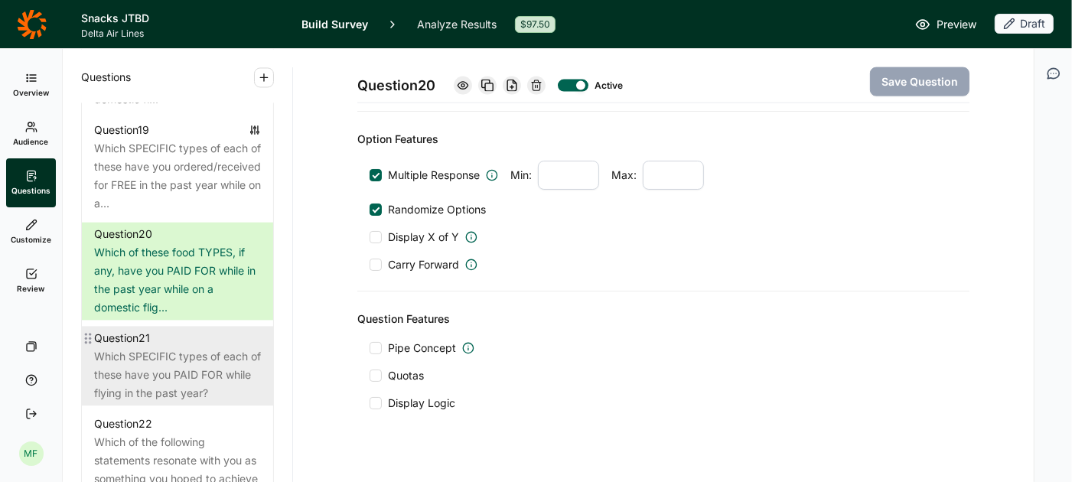
click at [194, 347] on div "Which SPECIFIC types of each of these have you PAID FOR while flying in the pas…" at bounding box center [177, 374] width 167 height 55
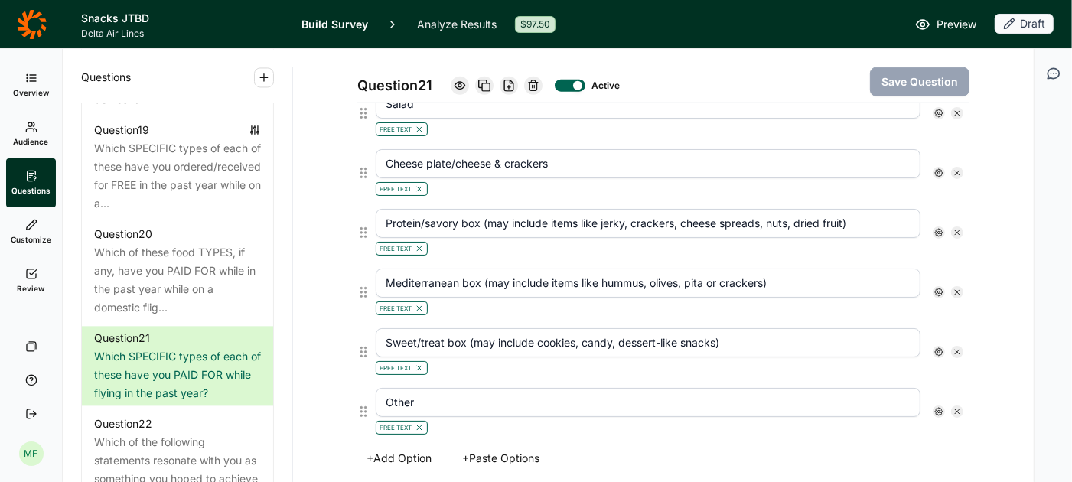
scroll to position [1298, 0]
click at [955, 409] on icon at bounding box center [957, 413] width 9 height 9
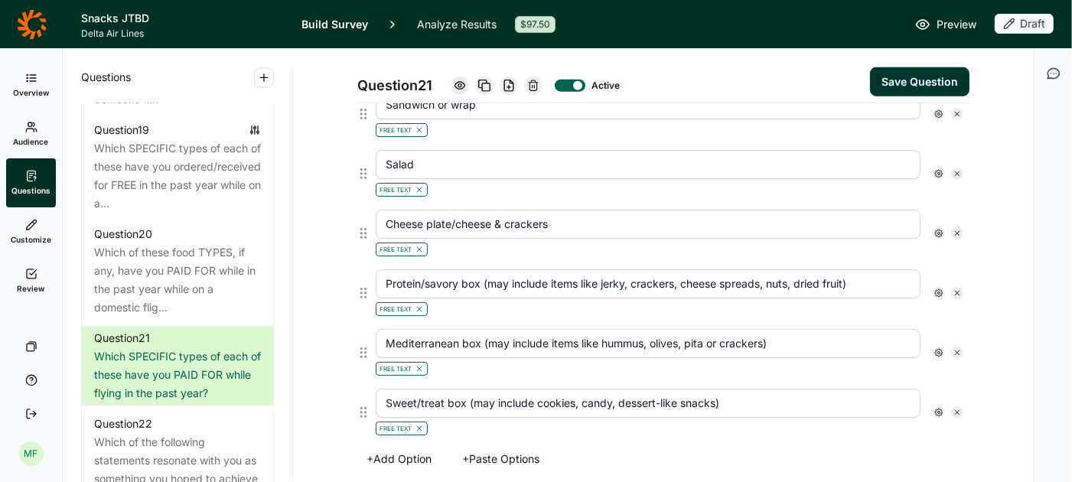
click at [955, 408] on icon at bounding box center [957, 412] width 9 height 9
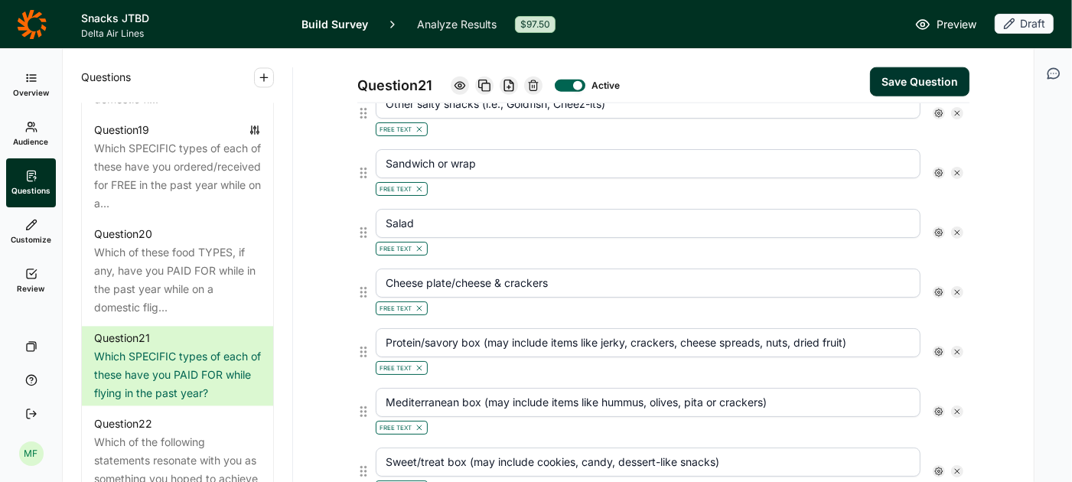
click at [955, 407] on icon at bounding box center [957, 411] width 9 height 9
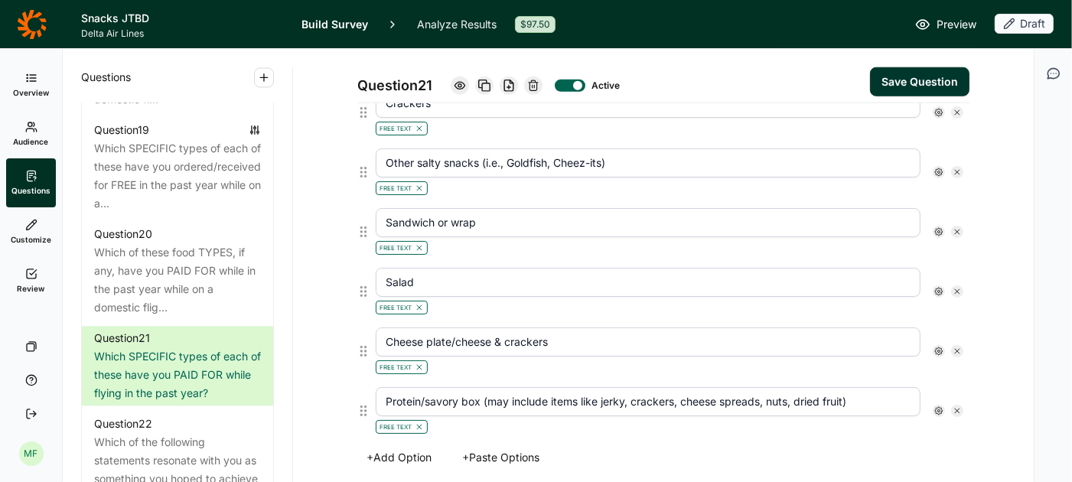
click at [955, 406] on icon at bounding box center [957, 410] width 9 height 9
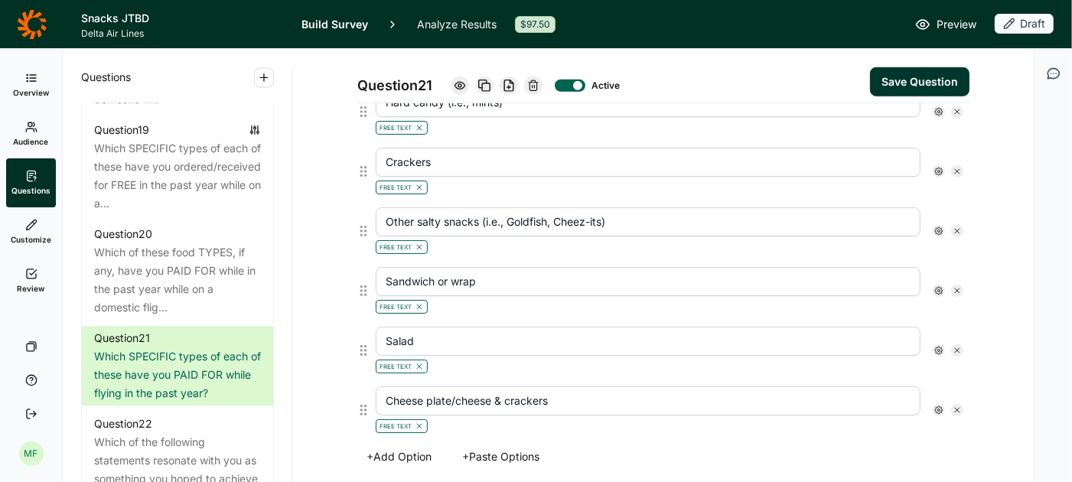
click at [955, 406] on icon at bounding box center [957, 410] width 9 height 9
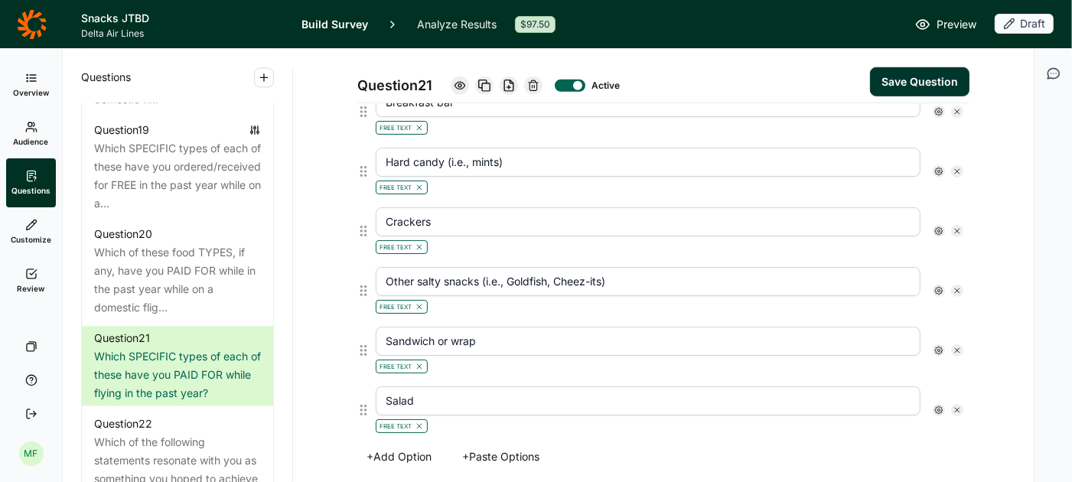
click at [955, 406] on icon at bounding box center [957, 410] width 9 height 9
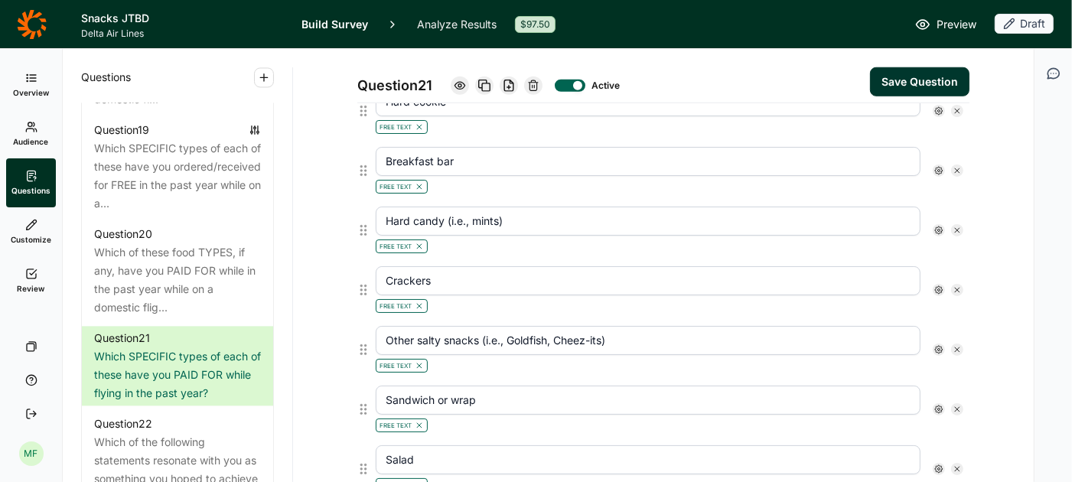
click at [955, 405] on icon at bounding box center [957, 409] width 9 height 9
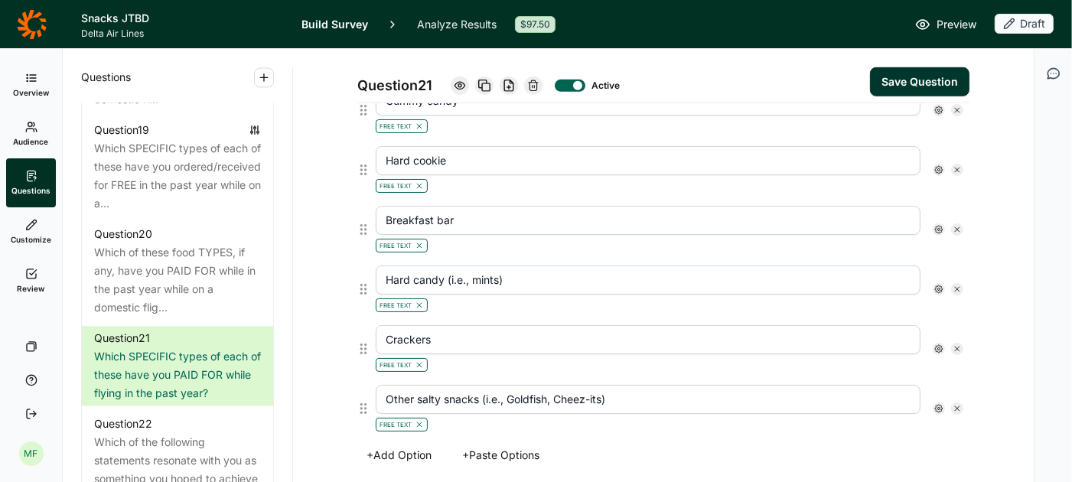
click at [955, 404] on icon at bounding box center [957, 408] width 9 height 9
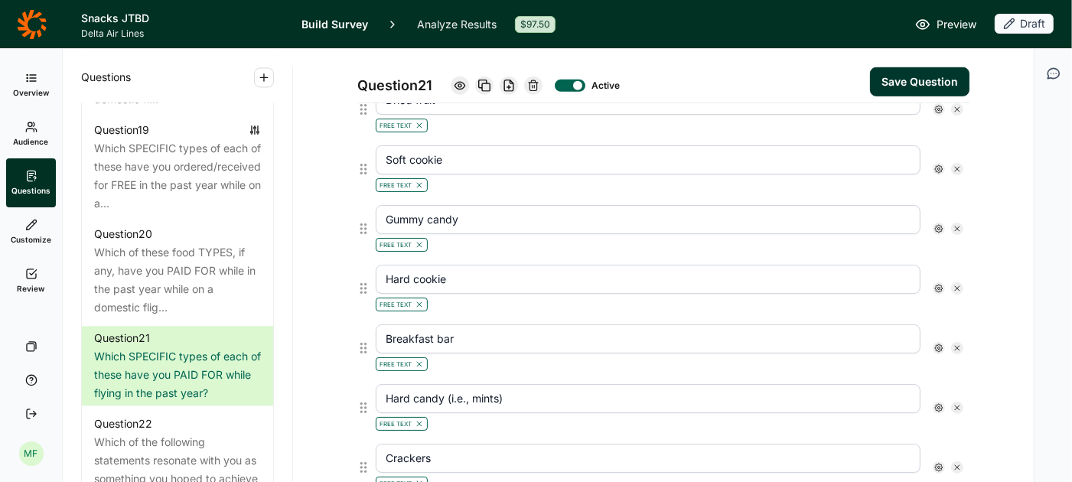
click at [955, 403] on icon at bounding box center [957, 407] width 9 height 9
click at [955, 402] on icon at bounding box center [957, 406] width 9 height 9
click at [955, 401] on icon at bounding box center [957, 405] width 9 height 9
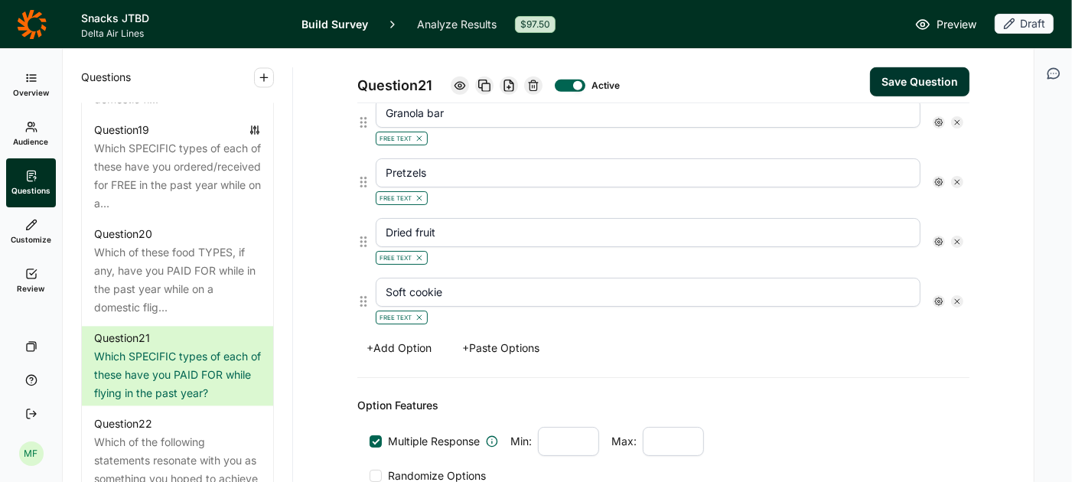
scroll to position [683, 0]
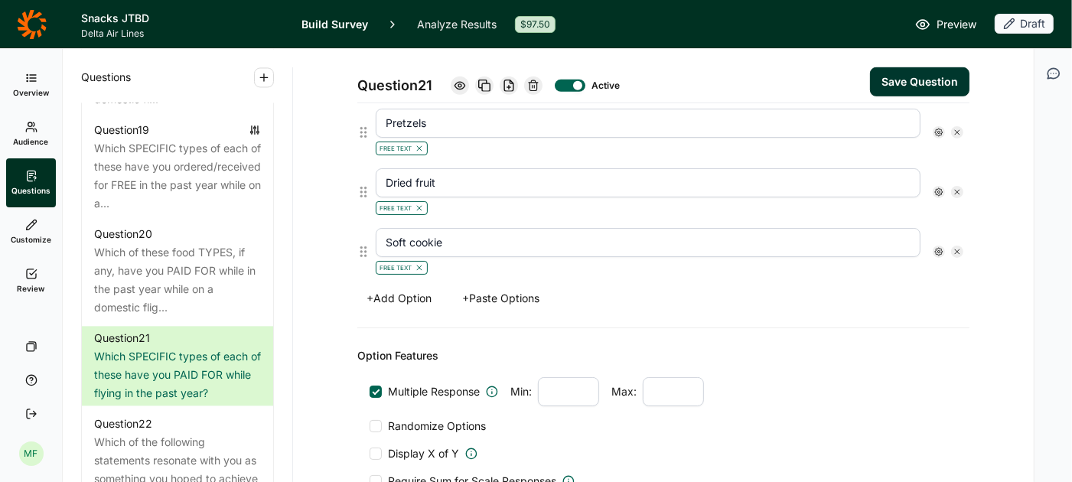
click at [520, 270] on div "Soft cookie Free Text" at bounding box center [670, 252] width 600 height 60
click at [520, 288] on button "+ Paste Options" at bounding box center [501, 298] width 96 height 21
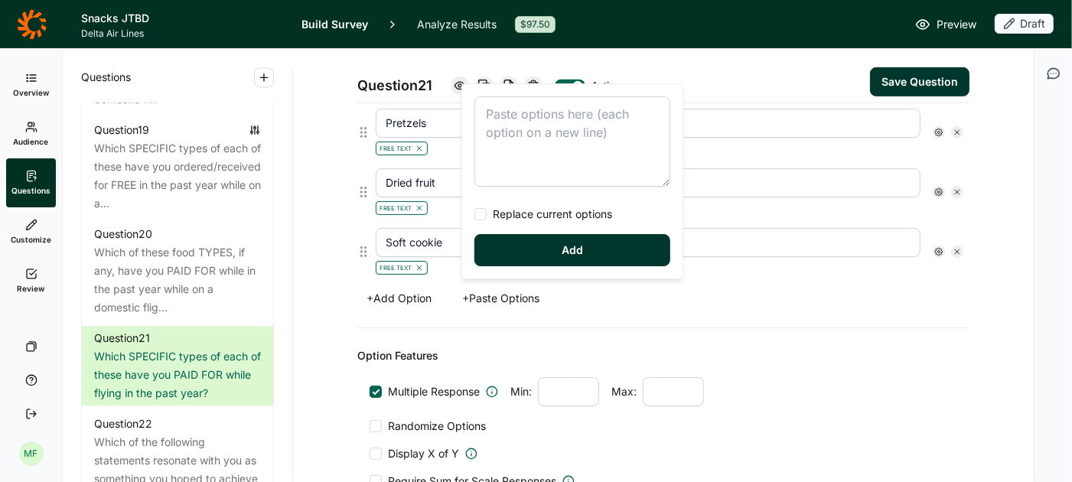
click at [482, 220] on div at bounding box center [480, 214] width 12 height 12
click at [474, 214] on input "Replace current options" at bounding box center [474, 214] width 0 height 0
click at [509, 115] on textarea at bounding box center [572, 141] width 196 height 90
type textarea "Nuts Chips Chocolate Granola bar Pretzels Dried fruit Soft cookie Cookie Gummy …"
click at [568, 258] on button "Add" at bounding box center [572, 250] width 196 height 32
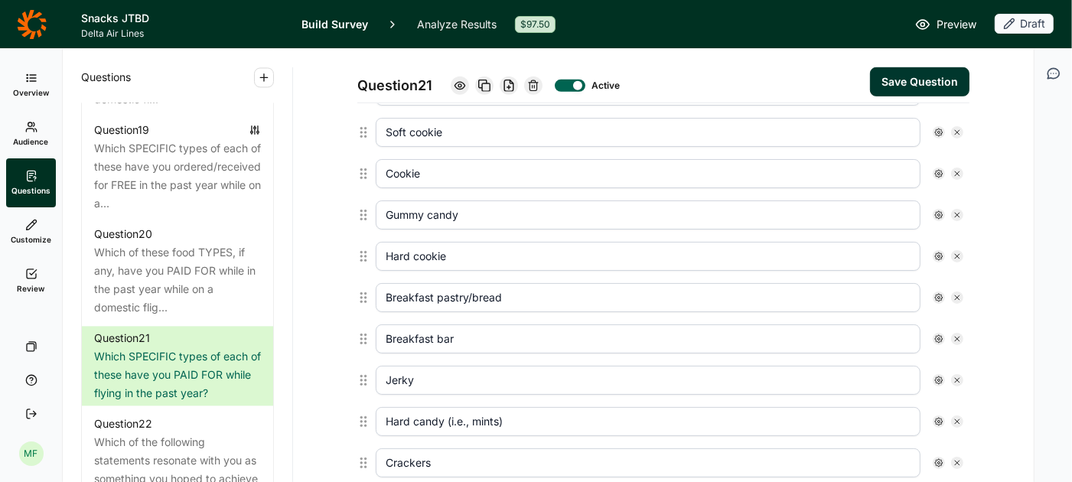
scroll to position [1533, 0]
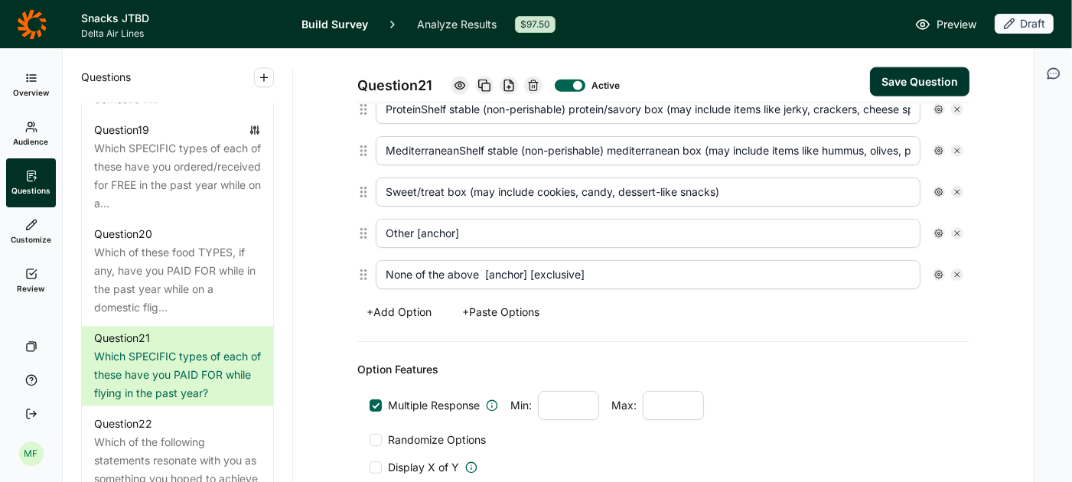
click at [956, 272] on use at bounding box center [957, 274] width 5 height 5
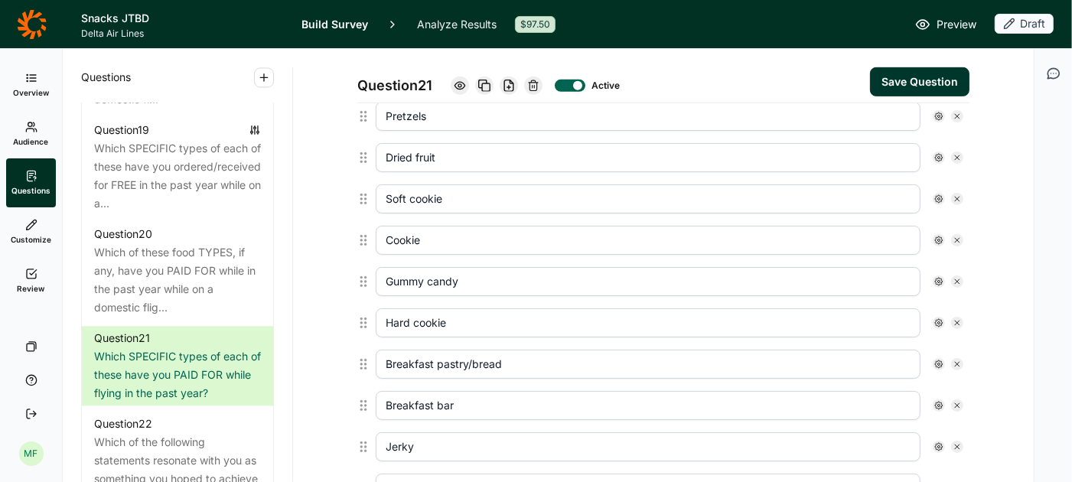
scroll to position [615, 0]
click at [957, 155] on icon at bounding box center [957, 159] width 9 height 9
type input "Soft cookie"
type input "Cookie"
type input "Gummy candy"
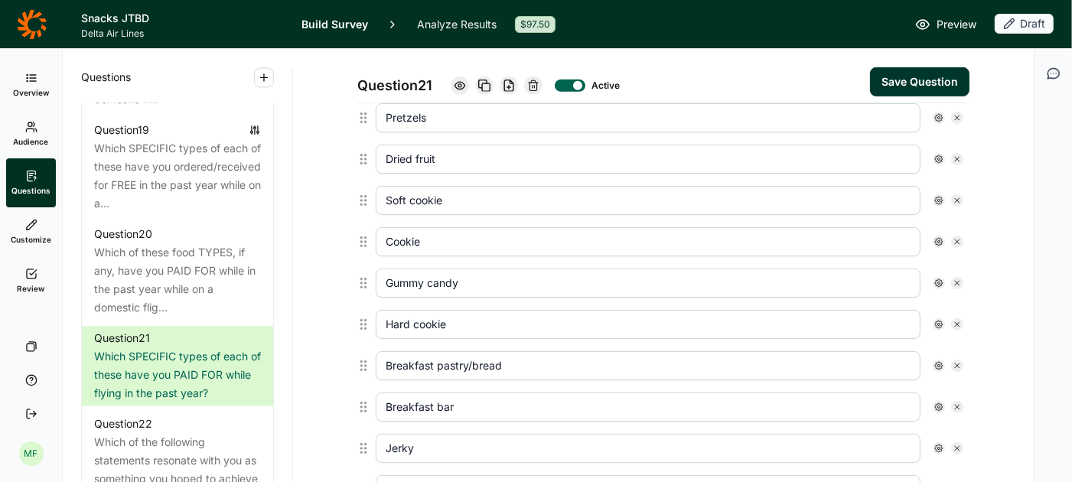
type input "Hard cookie"
type input "Breakfast pastry/bread"
type input "Breakfast bar"
type input "Jerky"
type input "Hard candy (i.e., mints)"
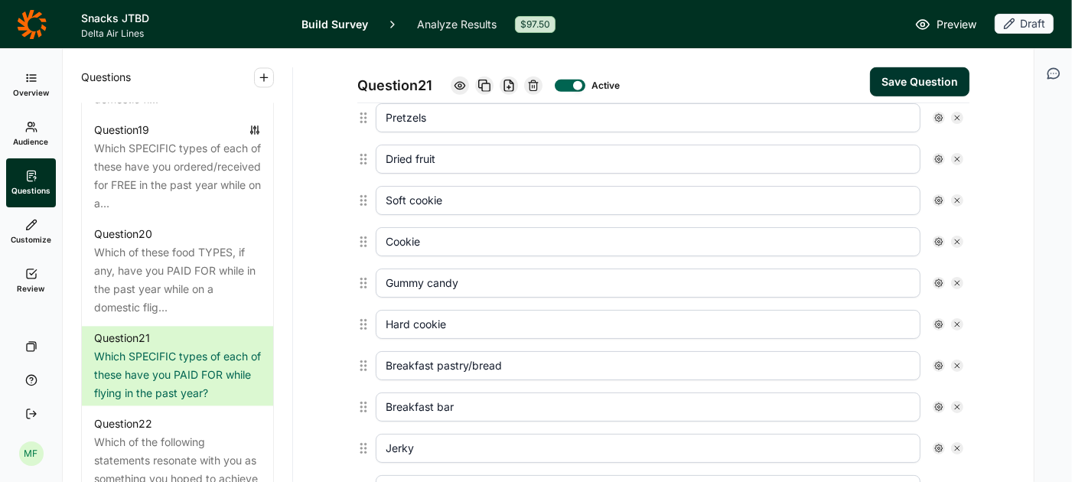
type input "Crackers"
type input "Other salty snacks (i.e., Goldfish, Cheez-its)"
type input "Burrito"
type input "Hard candy (i.e., mints)"
type input "Crackers"
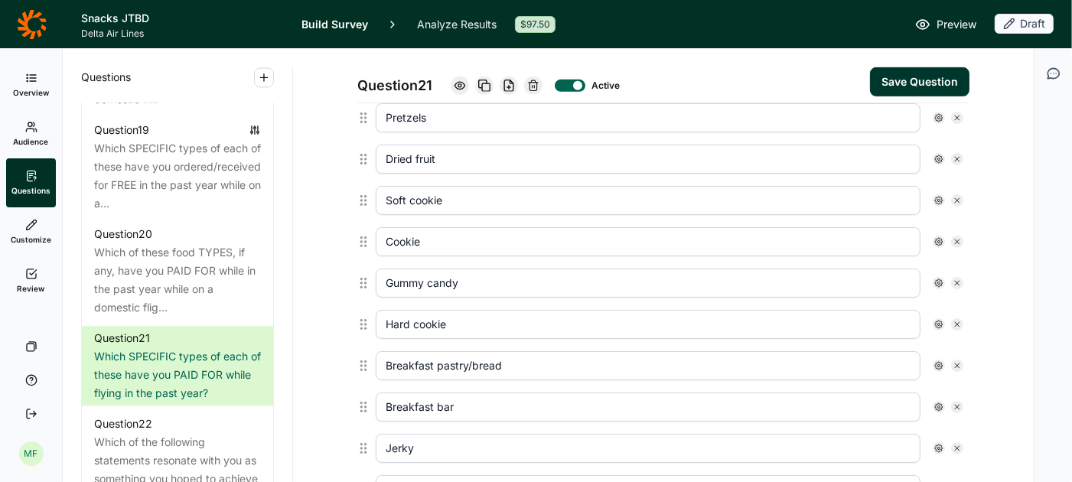
type input "Other salty snacks (i.e., Goldfish, Cheez-its)"
type input "Sandwich or wrap"
type input "Burger"
type input "Hummus platter"
type input "Protein/grain bowl/platter"
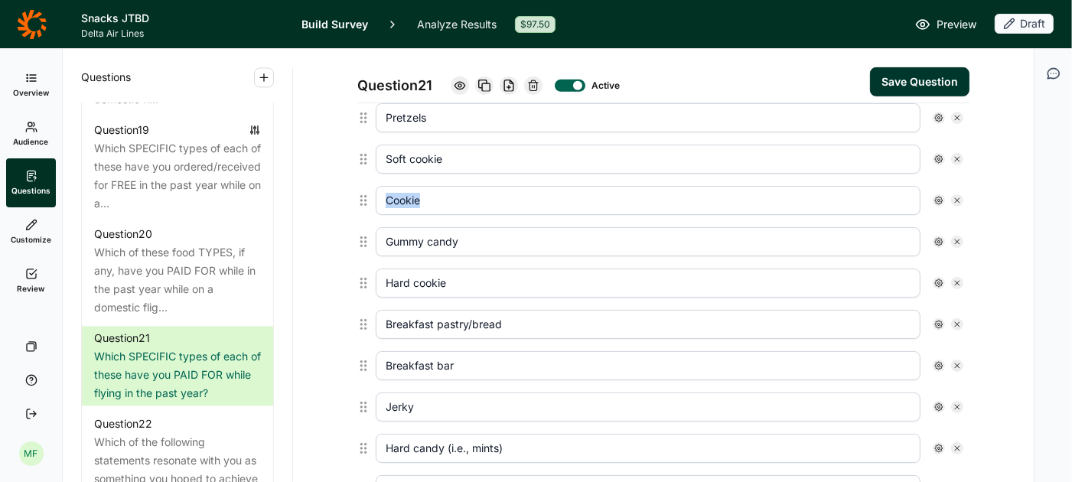
click at [957, 155] on icon at bounding box center [957, 159] width 9 height 9
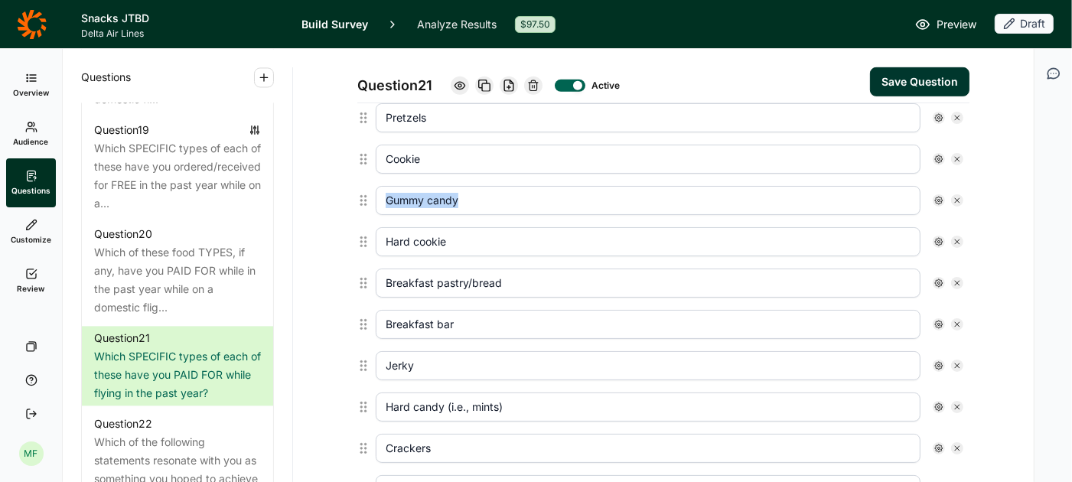
click at [957, 155] on icon at bounding box center [957, 159] width 9 height 9
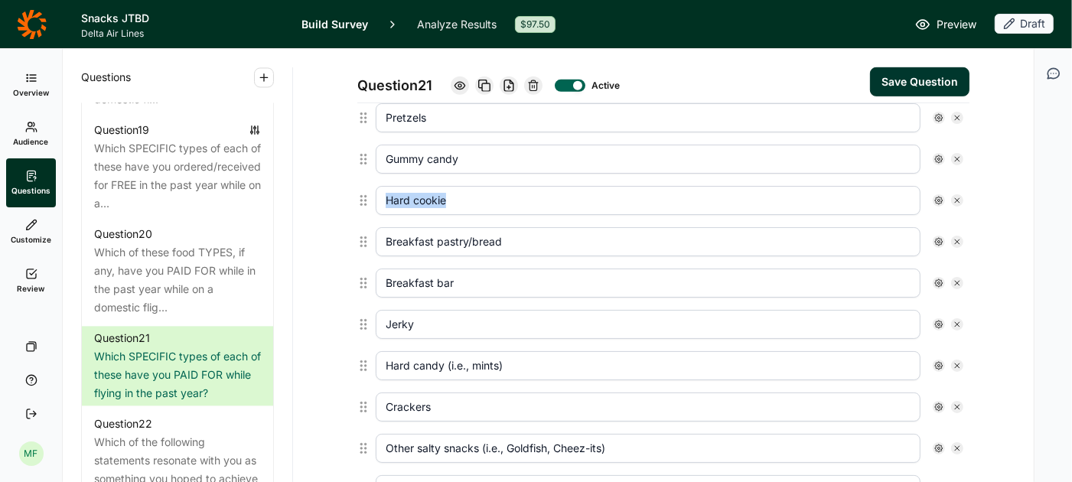
click at [957, 155] on icon at bounding box center [957, 159] width 9 height 9
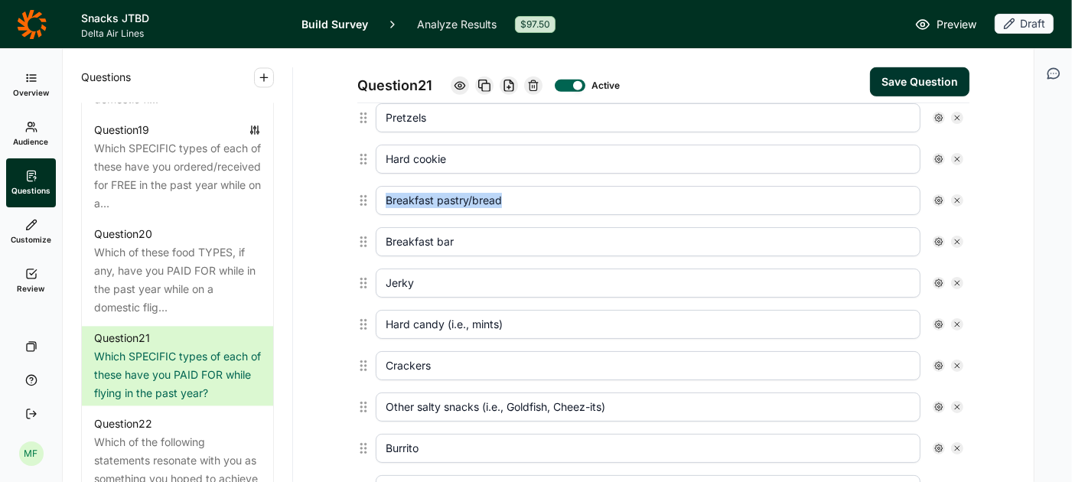
click at [957, 155] on icon at bounding box center [957, 159] width 9 height 9
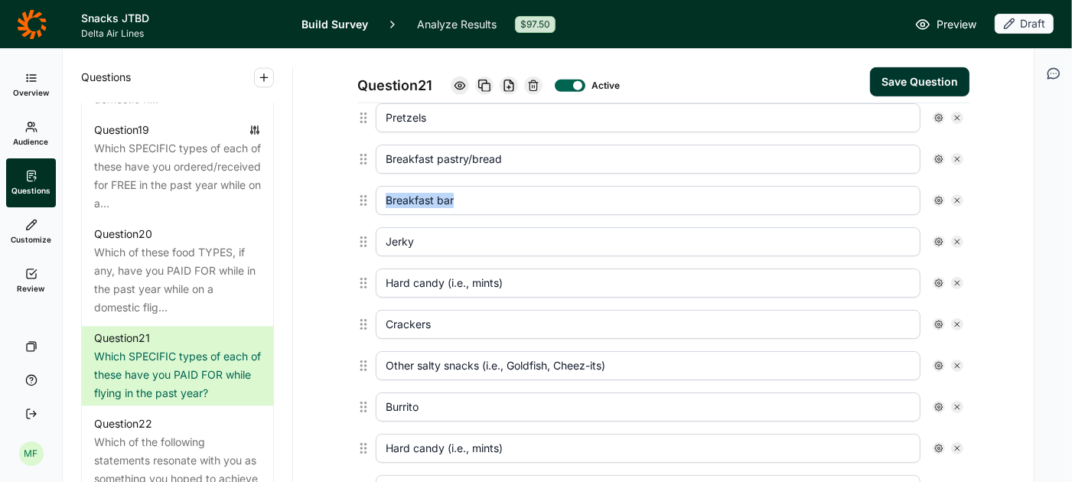
click at [957, 155] on icon at bounding box center [957, 159] width 9 height 9
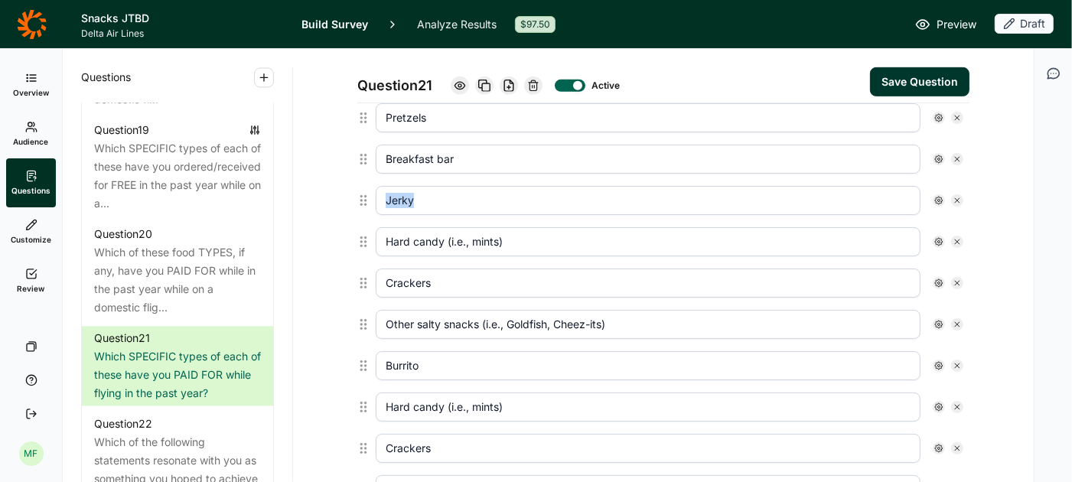
click at [957, 155] on icon at bounding box center [957, 159] width 9 height 9
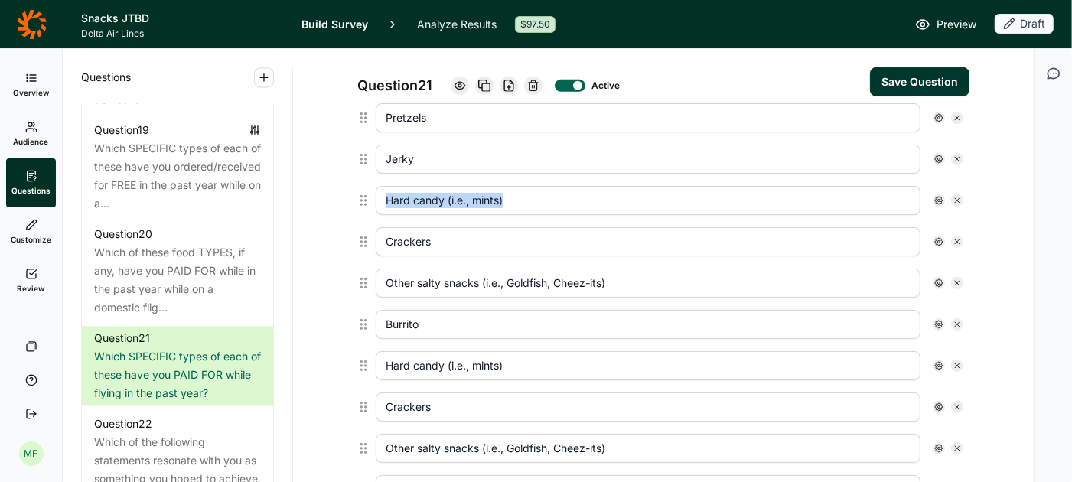
click at [957, 155] on icon at bounding box center [957, 159] width 9 height 9
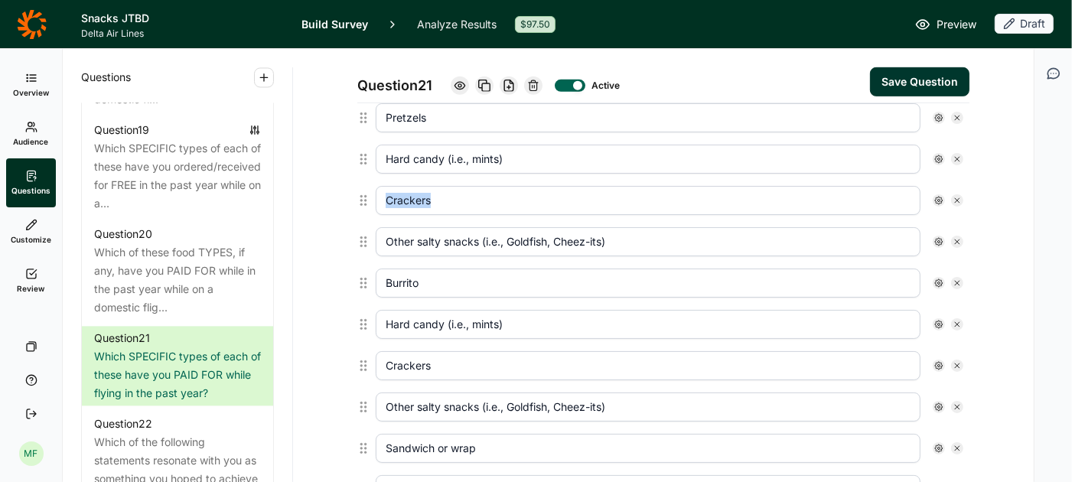
click at [957, 155] on icon at bounding box center [957, 159] width 9 height 9
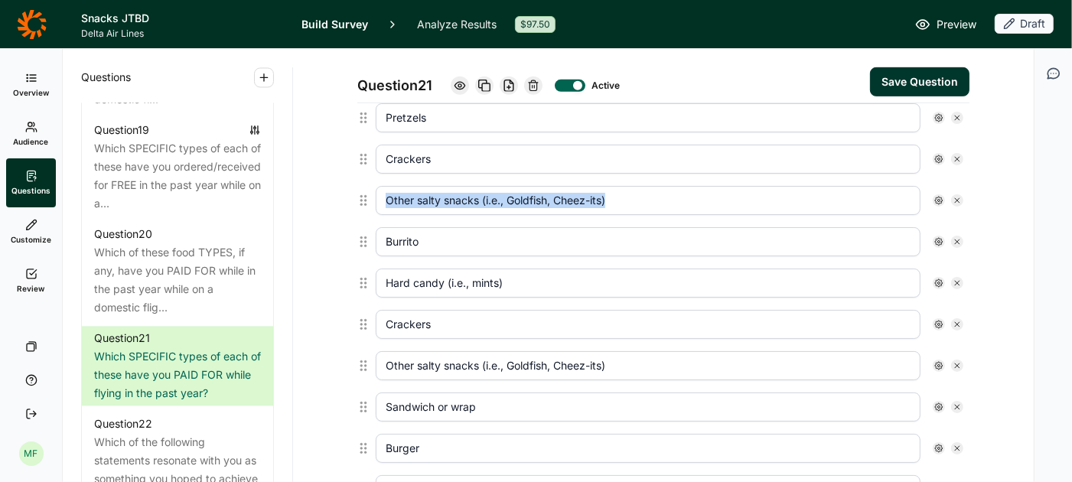
click at [957, 155] on icon at bounding box center [957, 159] width 9 height 9
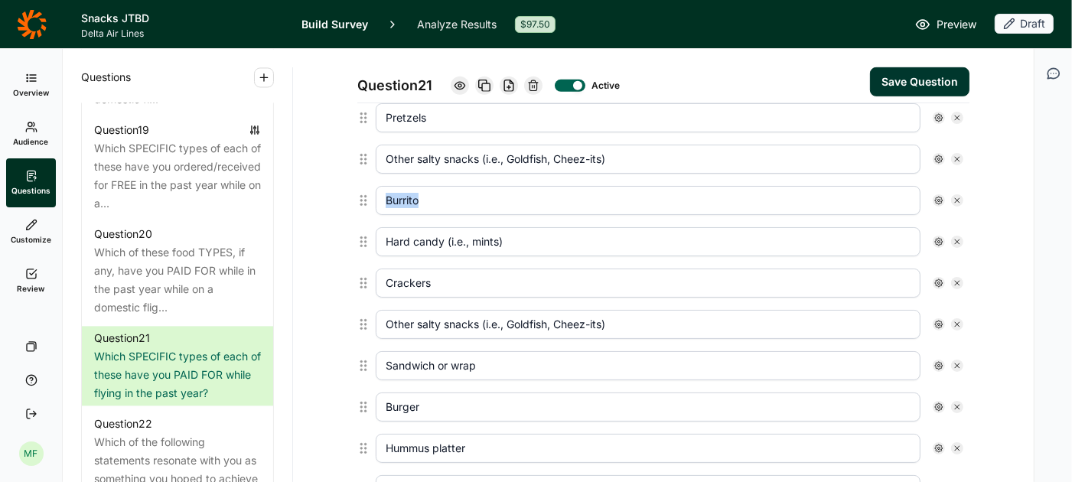
click at [957, 155] on icon at bounding box center [957, 159] width 9 height 9
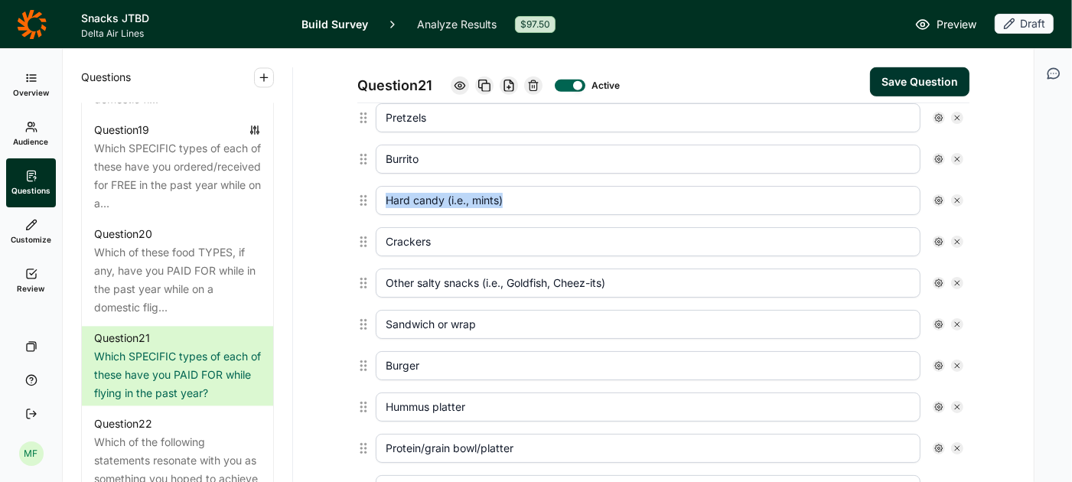
click at [957, 155] on icon at bounding box center [957, 159] width 9 height 9
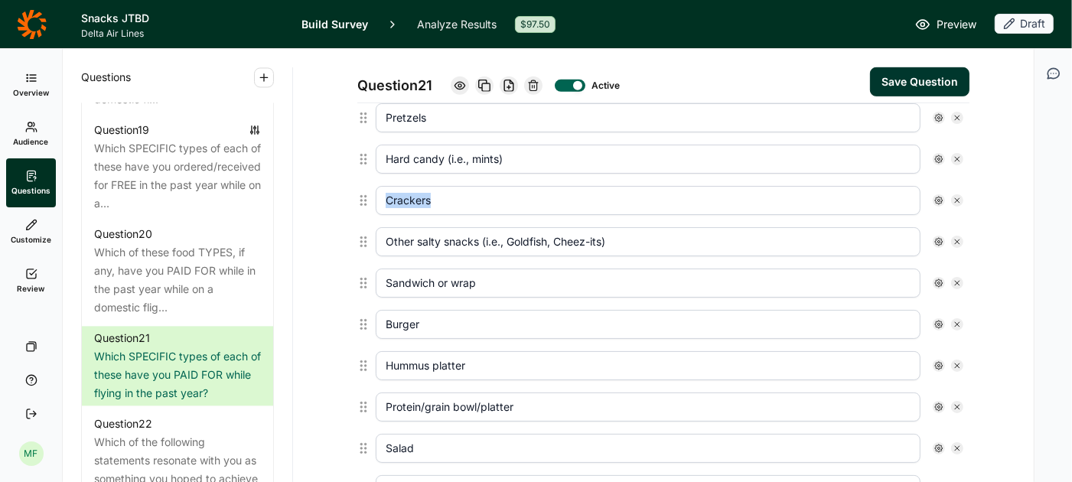
click at [957, 155] on icon at bounding box center [957, 159] width 9 height 9
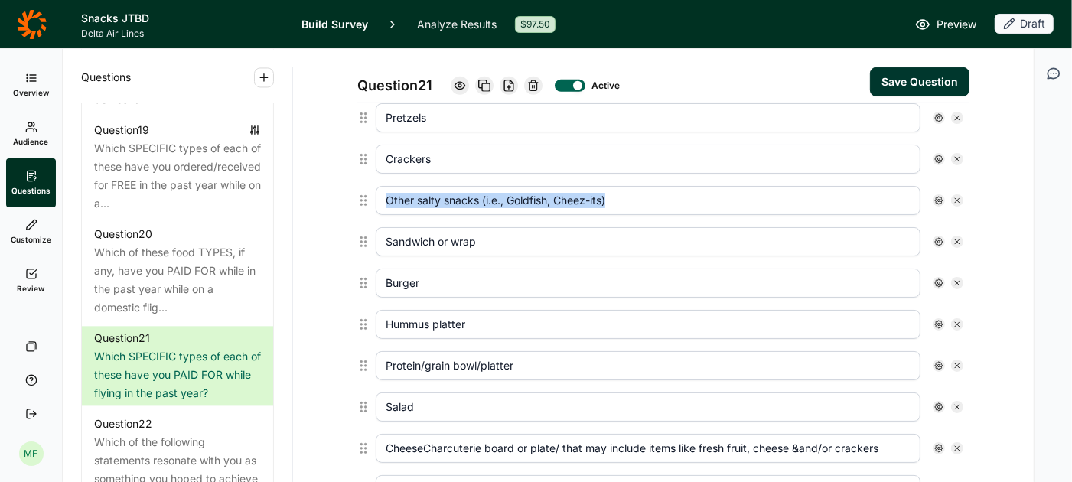
click at [957, 155] on icon at bounding box center [957, 159] width 9 height 9
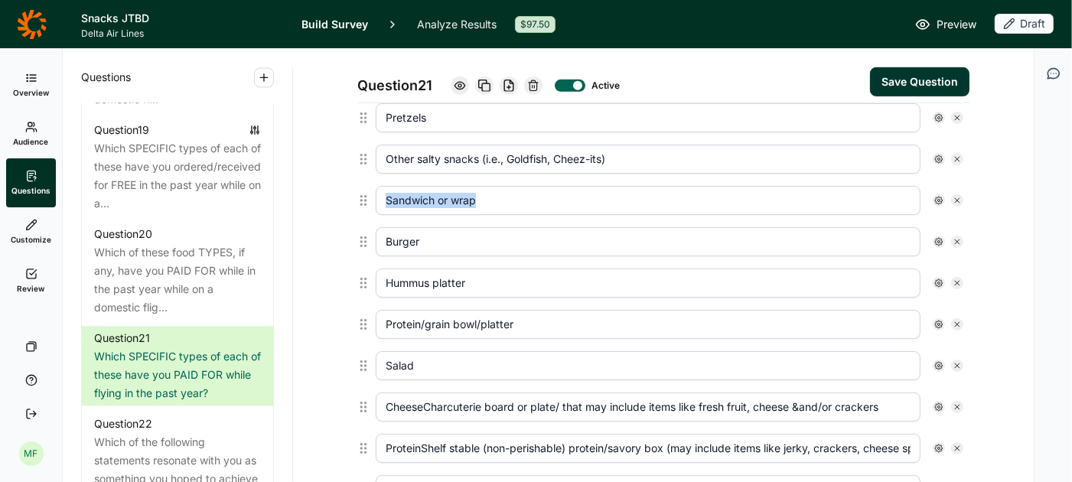
click at [957, 155] on icon at bounding box center [957, 159] width 9 height 9
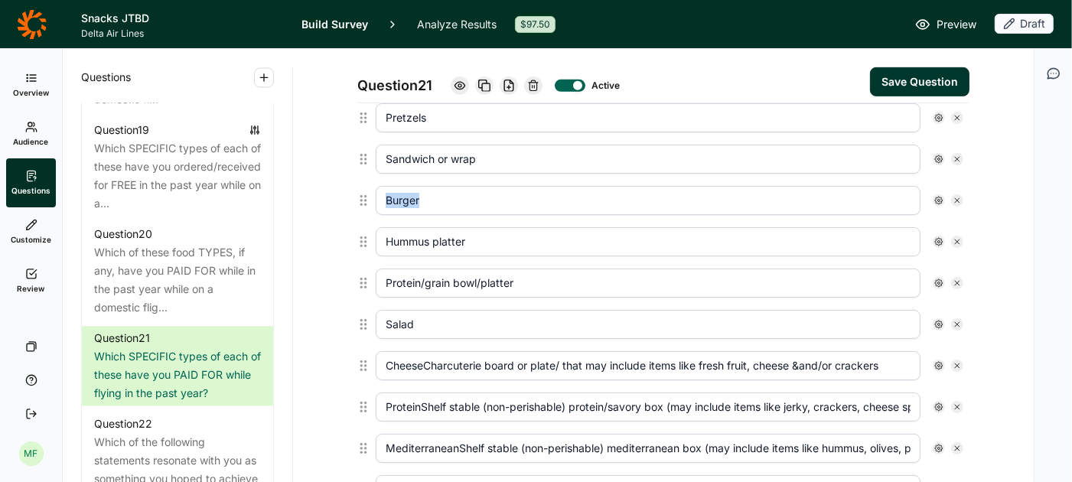
click at [957, 155] on icon at bounding box center [957, 159] width 9 height 9
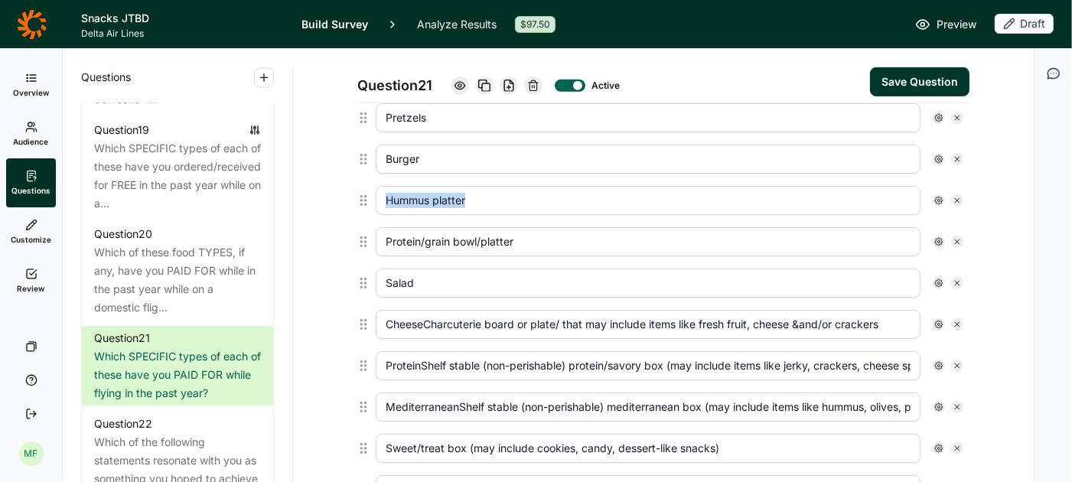
click at [957, 155] on icon at bounding box center [957, 159] width 9 height 9
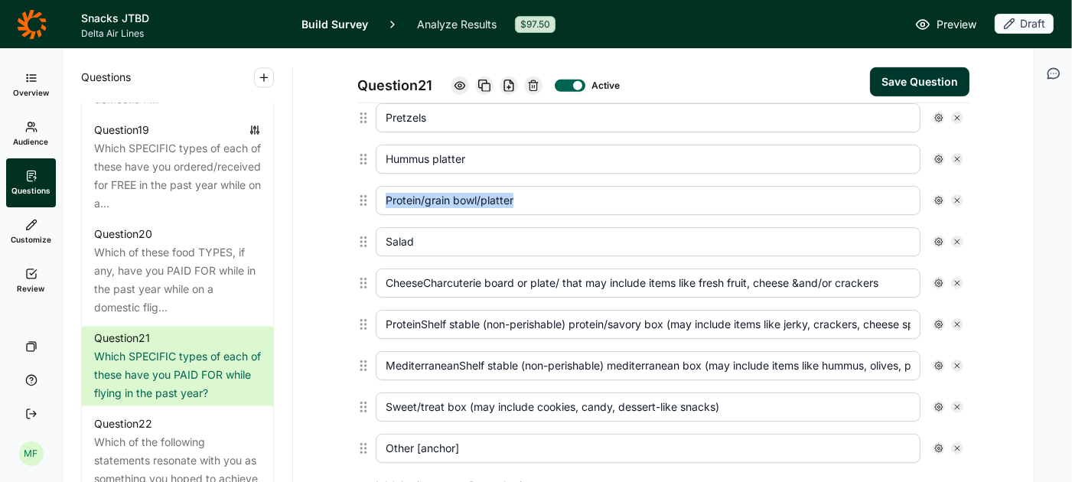
click at [957, 155] on icon at bounding box center [957, 159] width 9 height 9
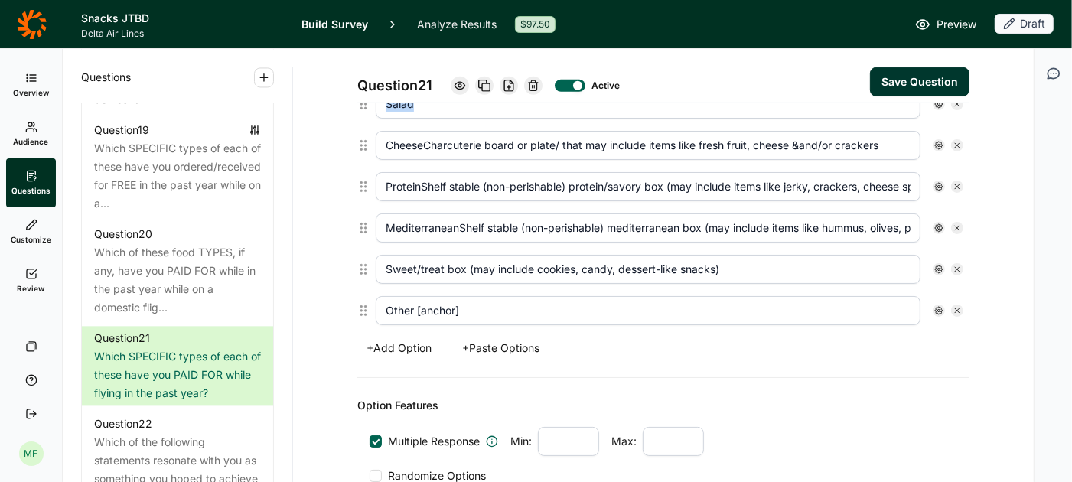
scroll to position [731, 0]
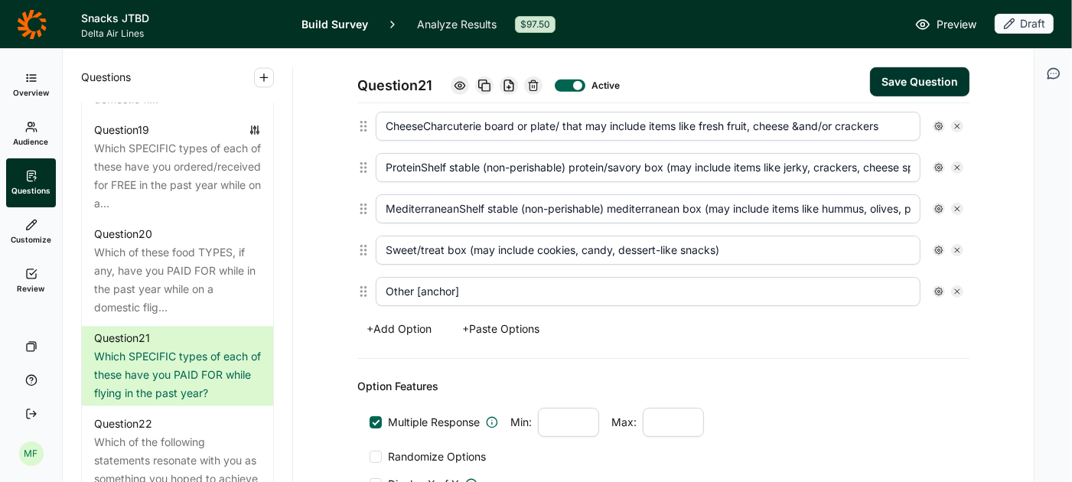
click at [517, 324] on button "+ Paste Options" at bounding box center [501, 328] width 96 height 21
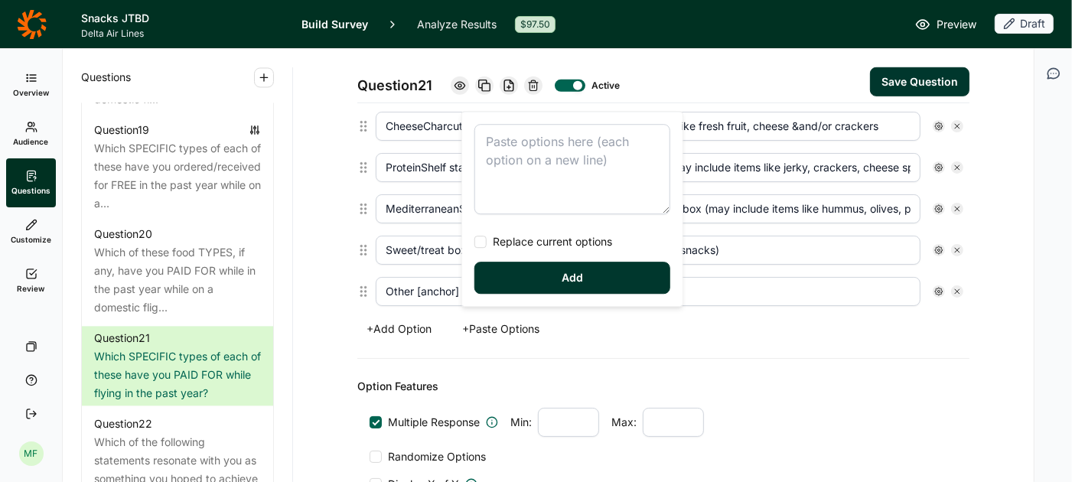
click at [482, 247] on div at bounding box center [480, 242] width 12 height 12
click at [474, 242] on input "Replace current options" at bounding box center [474, 242] width 0 height 0
click at [506, 148] on textarea at bounding box center [572, 169] width 196 height 90
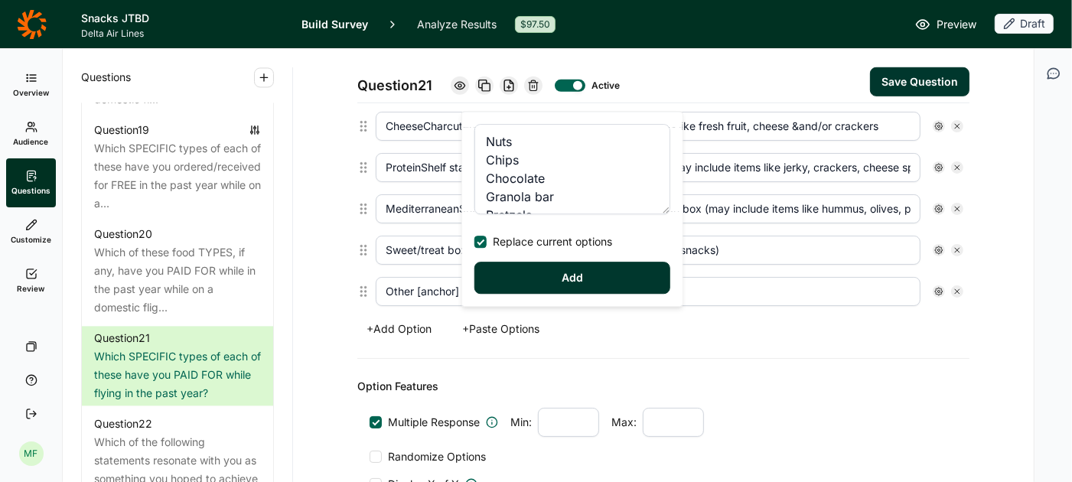
click at [542, 275] on button "Add" at bounding box center [572, 278] width 196 height 32
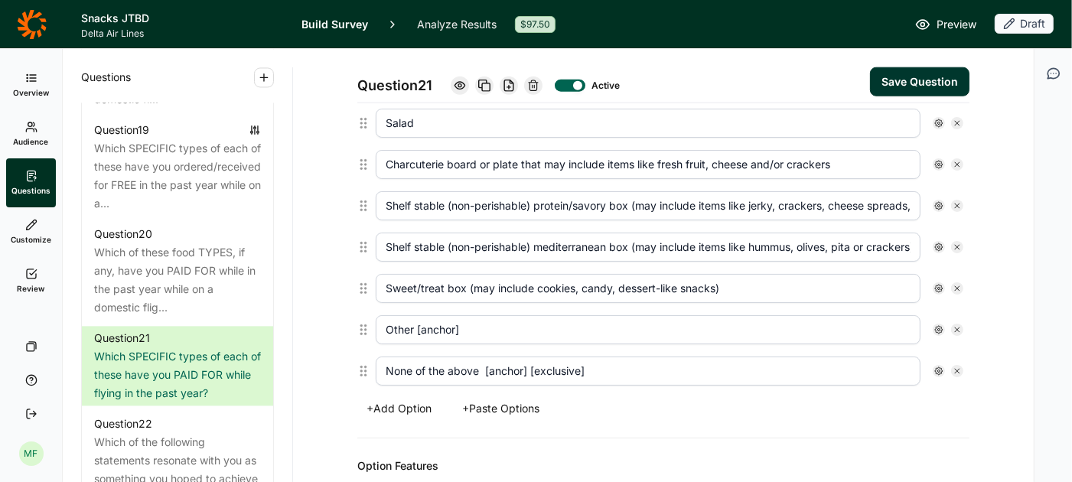
scroll to position [1245, 0]
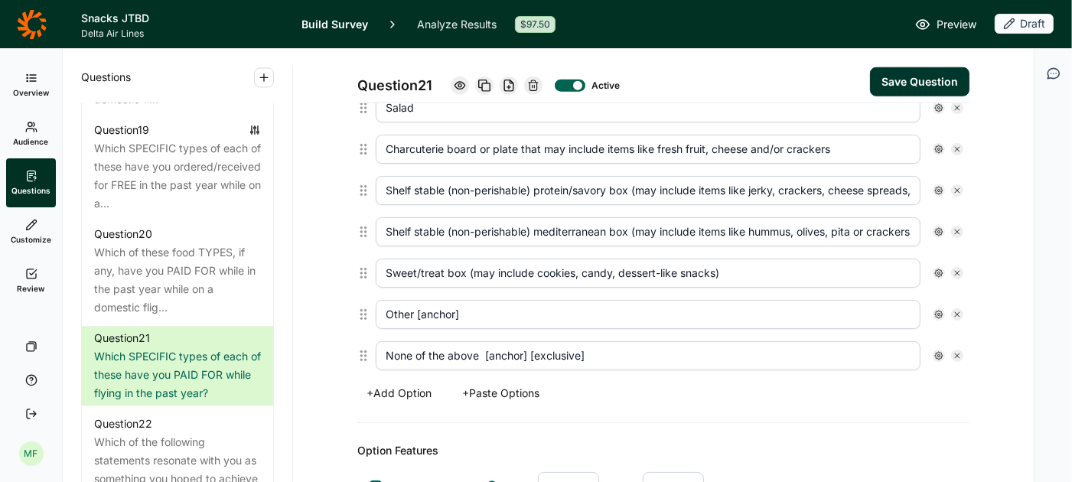
click at [954, 351] on icon at bounding box center [957, 355] width 9 height 9
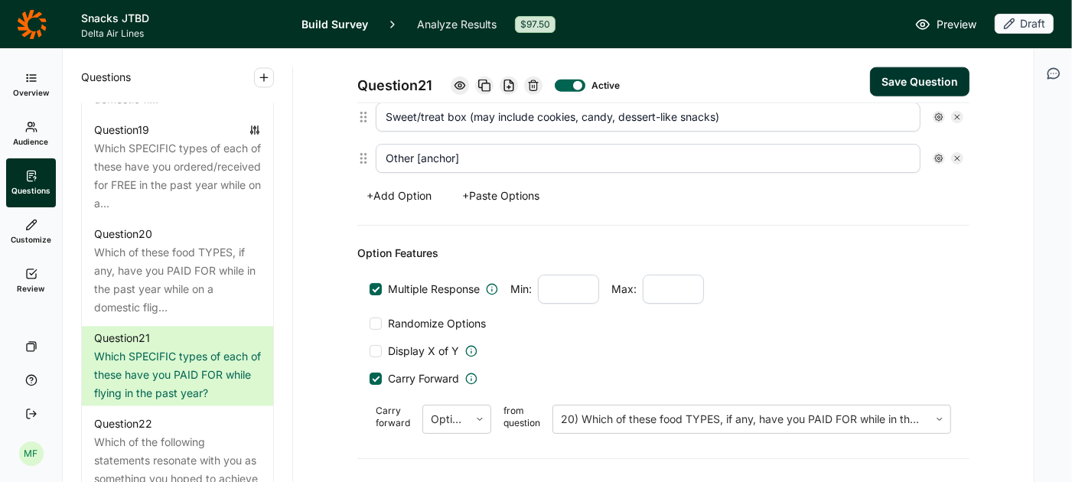
scroll to position [1402, 0]
click at [909, 83] on button "Save Question" at bounding box center [919, 81] width 99 height 29
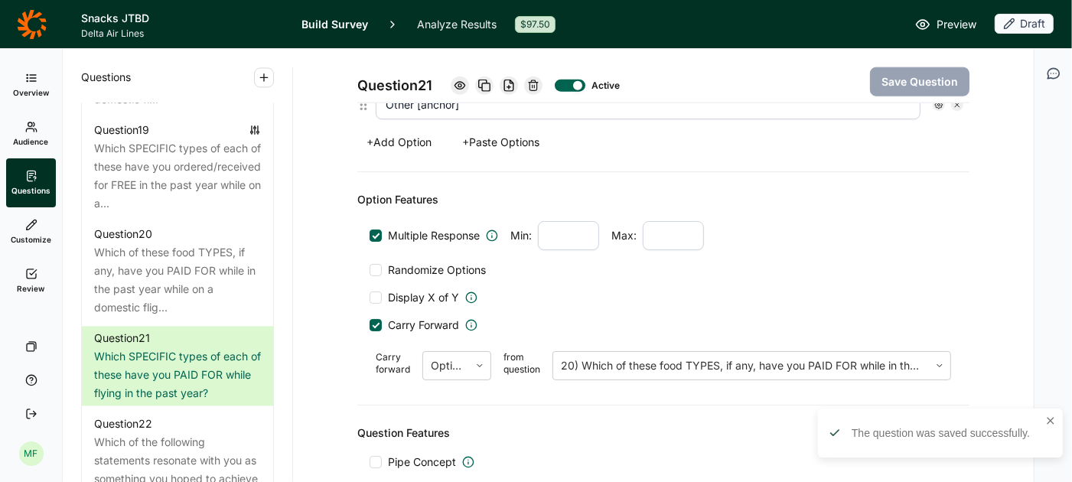
scroll to position [1469, 0]
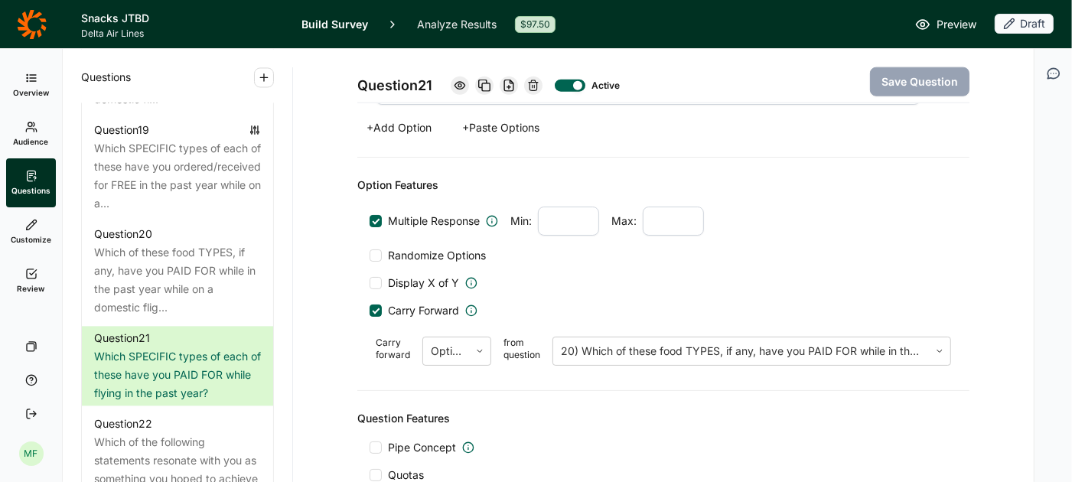
click at [377, 307] on div at bounding box center [377, 311] width 8 height 8
click at [370, 311] on input "Carry Forward" at bounding box center [370, 311] width 0 height 0
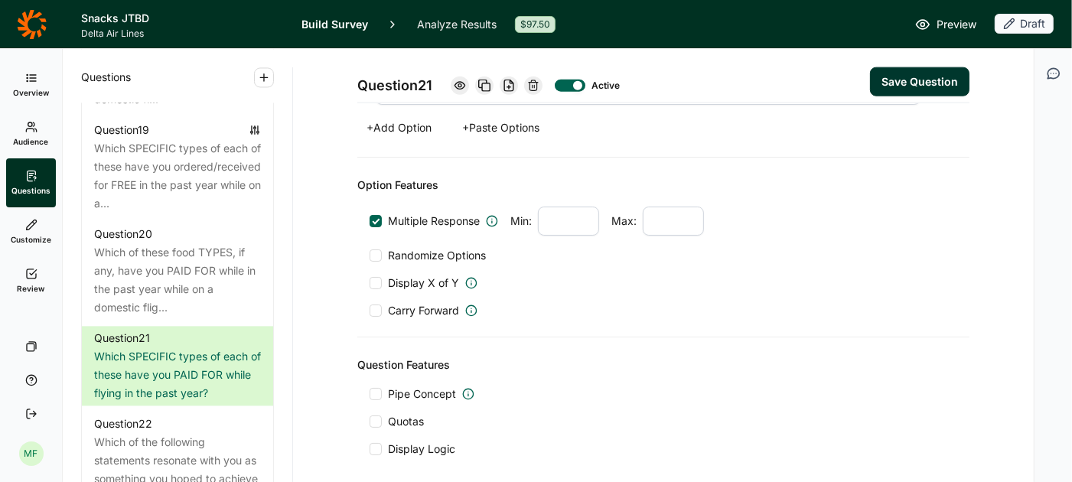
click at [377, 305] on div at bounding box center [376, 311] width 12 height 12
click at [370, 311] on input "Carry Forward" at bounding box center [370, 311] width 0 height 0
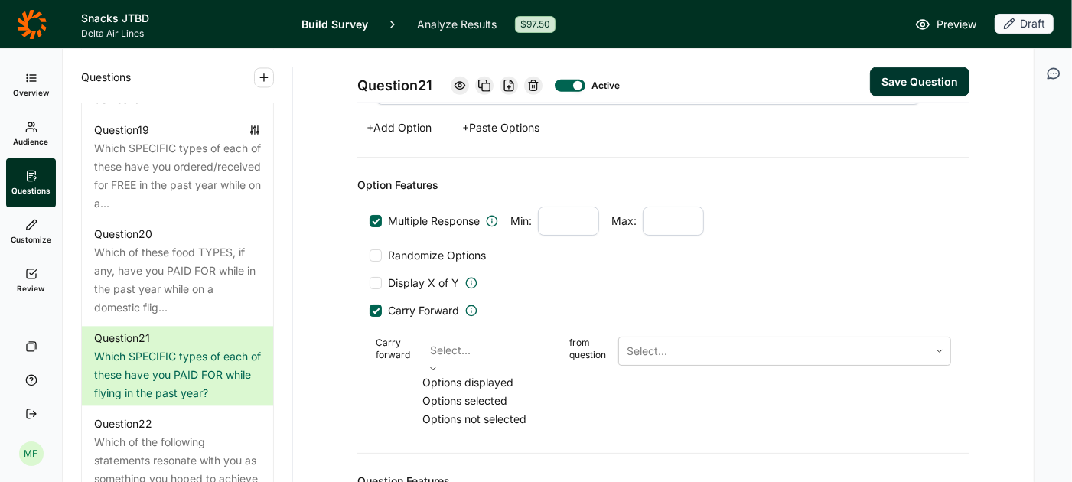
click at [435, 368] on use at bounding box center [433, 369] width 5 height 2
click at [516, 395] on div "Options selected" at bounding box center [489, 401] width 135 height 18
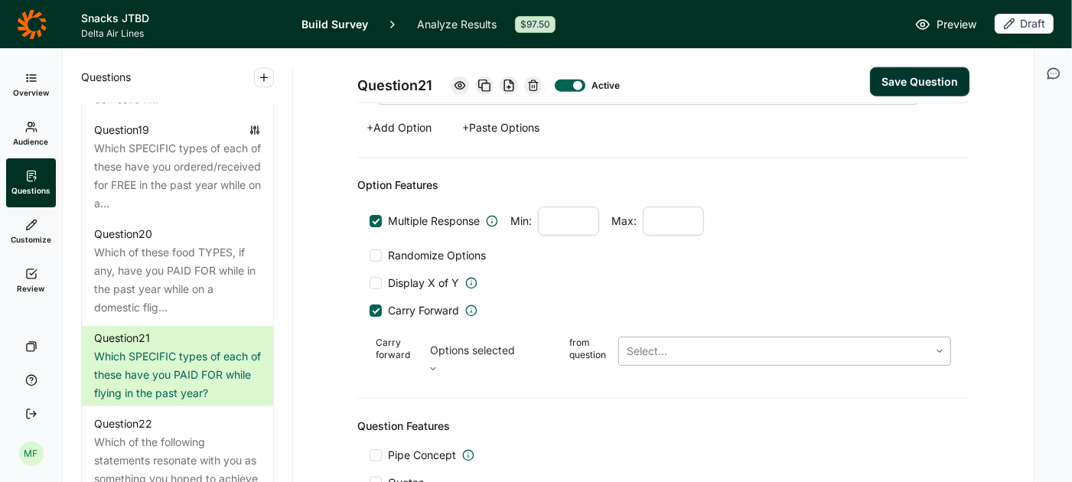
click at [652, 340] on div at bounding box center [774, 350] width 295 height 21
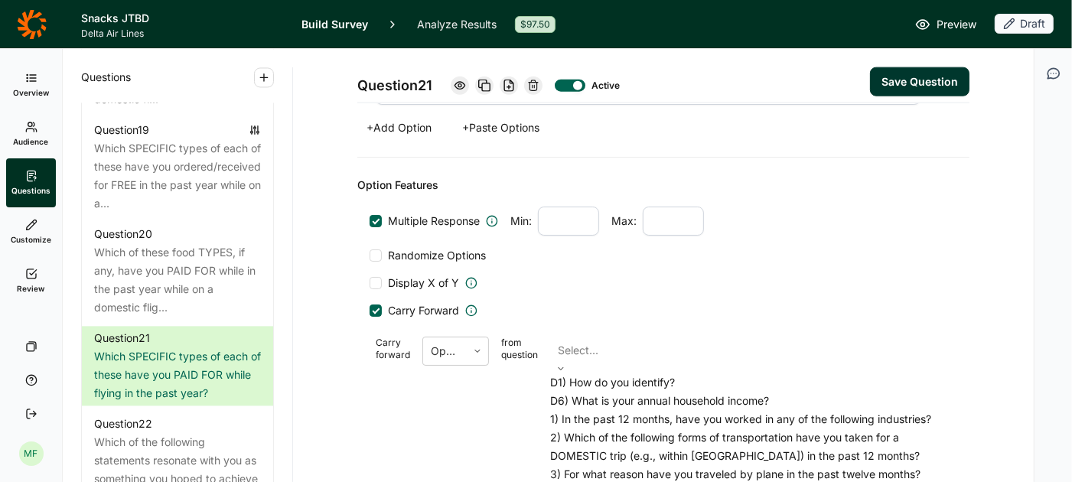
scroll to position [458, 0]
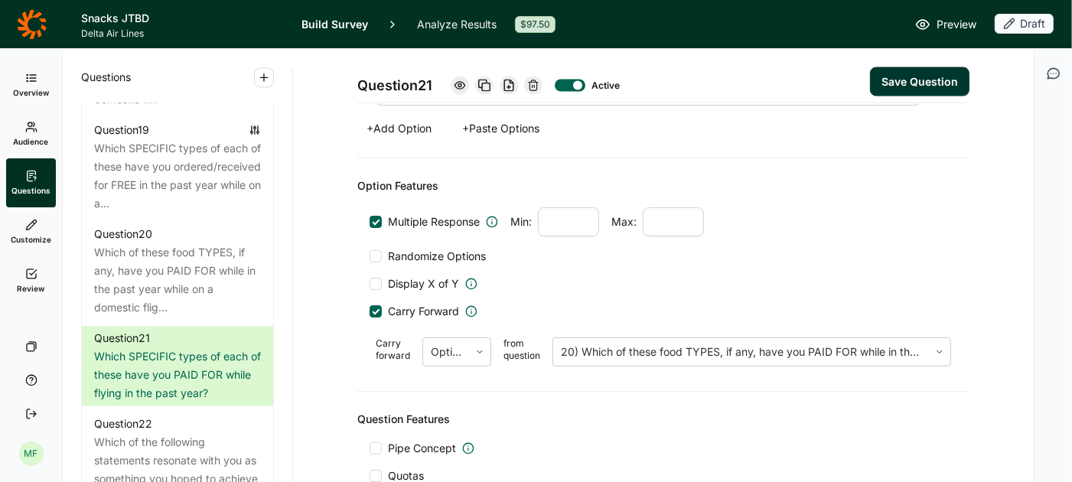
click at [897, 83] on button "Save Question" at bounding box center [919, 81] width 99 height 29
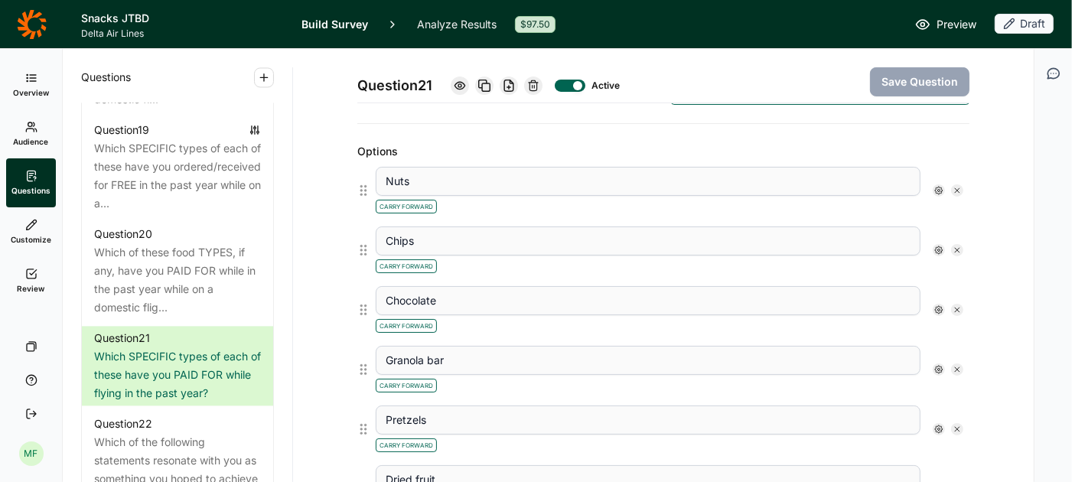
scroll to position [413, 0]
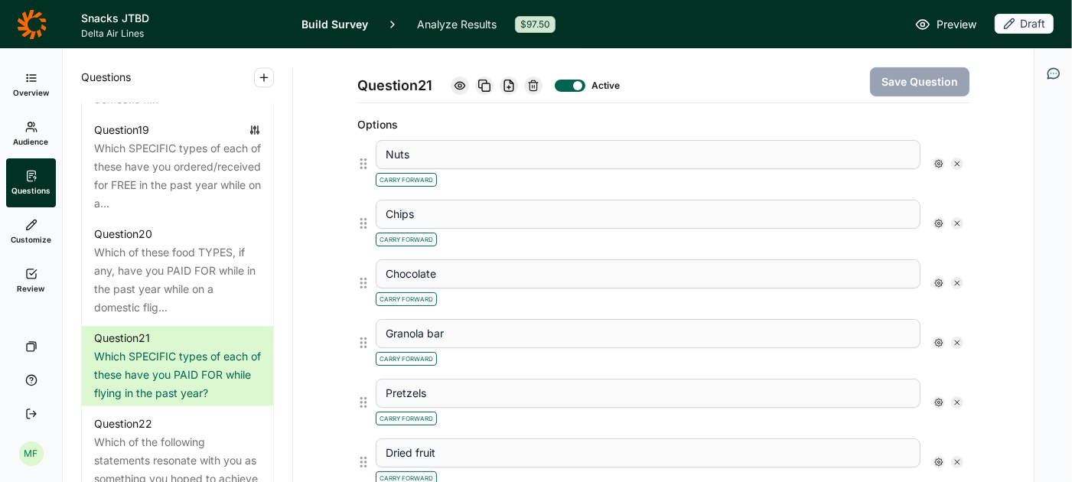
click at [939, 160] on use at bounding box center [939, 164] width 8 height 8
click at [950, 249] on div at bounding box center [952, 250] width 12 height 12
click at [946, 250] on input "Free Text" at bounding box center [946, 250] width 0 height 0
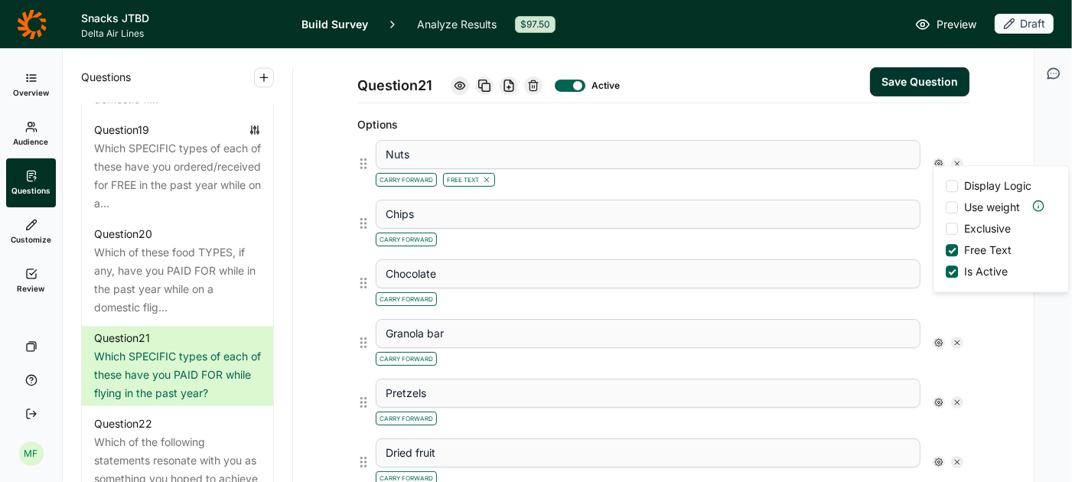
click at [877, 174] on div "Carry Forward Free Text" at bounding box center [648, 178] width 545 height 18
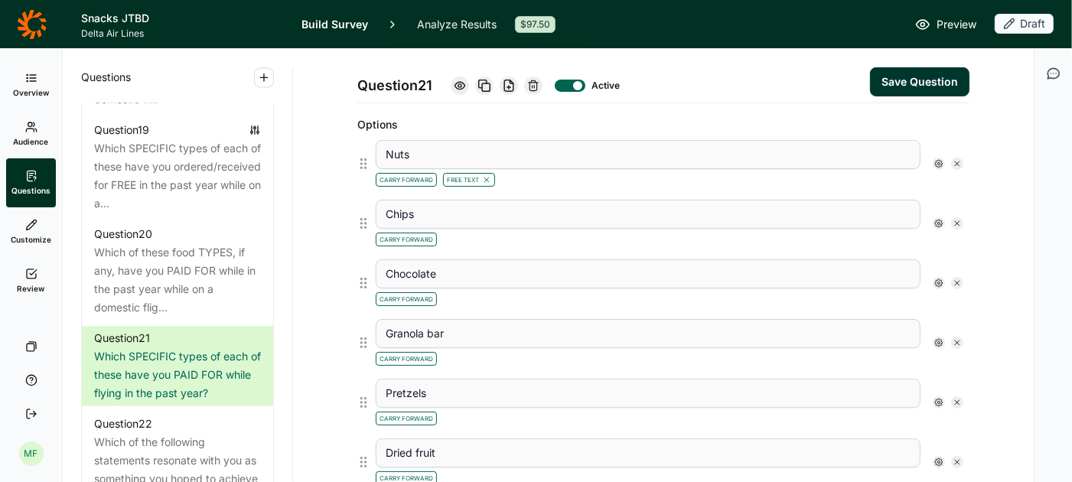
click at [938, 219] on icon at bounding box center [938, 223] width 9 height 9
click at [951, 309] on div at bounding box center [952, 310] width 12 height 12
click at [946, 310] on input "Free Text" at bounding box center [946, 310] width 0 height 0
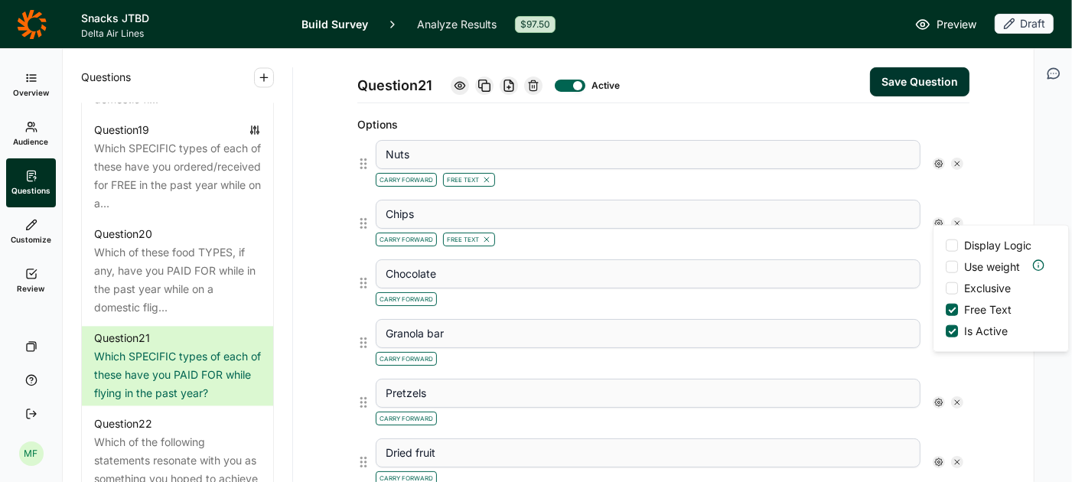
click at [884, 233] on div "Carry Forward Free Text" at bounding box center [648, 238] width 545 height 18
click at [937, 279] on use at bounding box center [939, 283] width 8 height 8
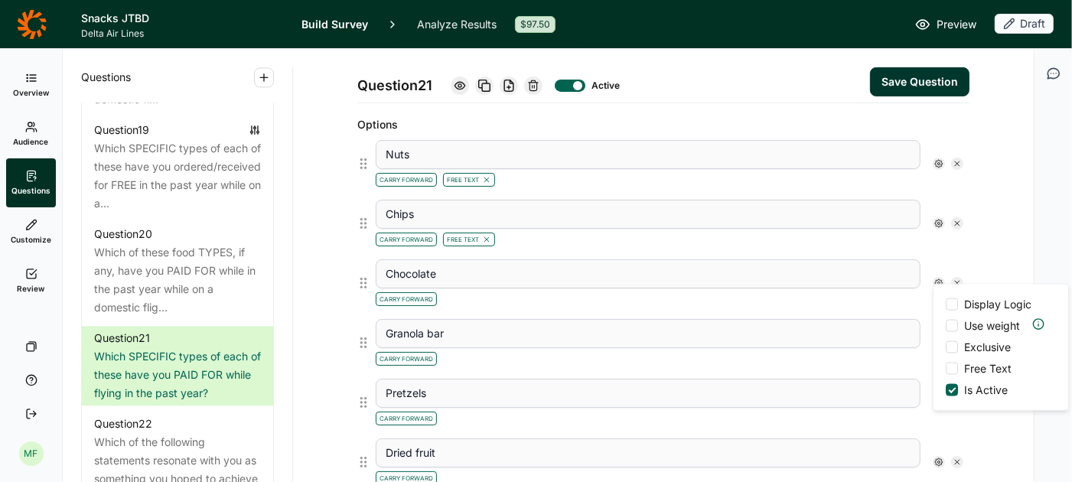
click at [951, 366] on div at bounding box center [952, 369] width 12 height 12
click at [946, 369] on input "Free Text" at bounding box center [946, 369] width 0 height 0
click at [901, 313] on div "Granola bar Carry Forward" at bounding box center [670, 343] width 600 height 60
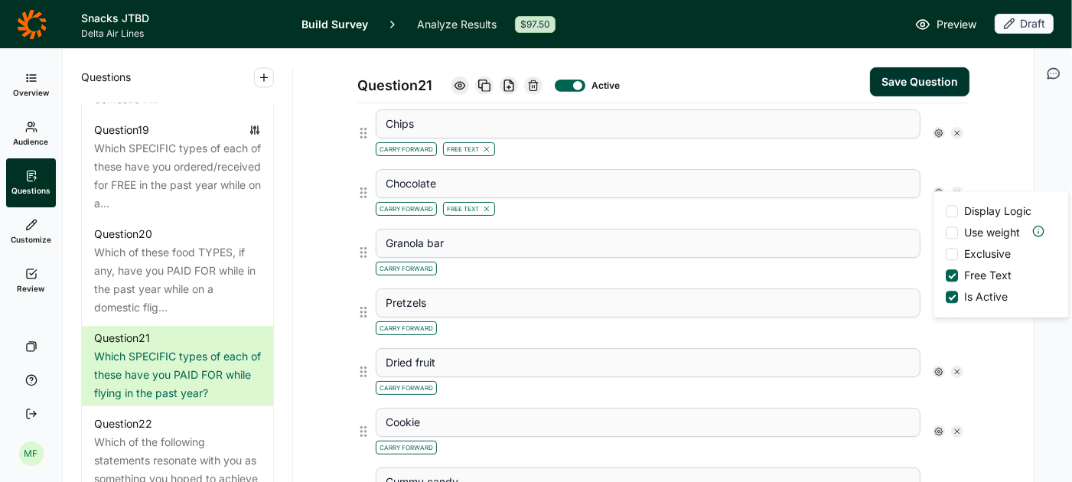
scroll to position [510, 0]
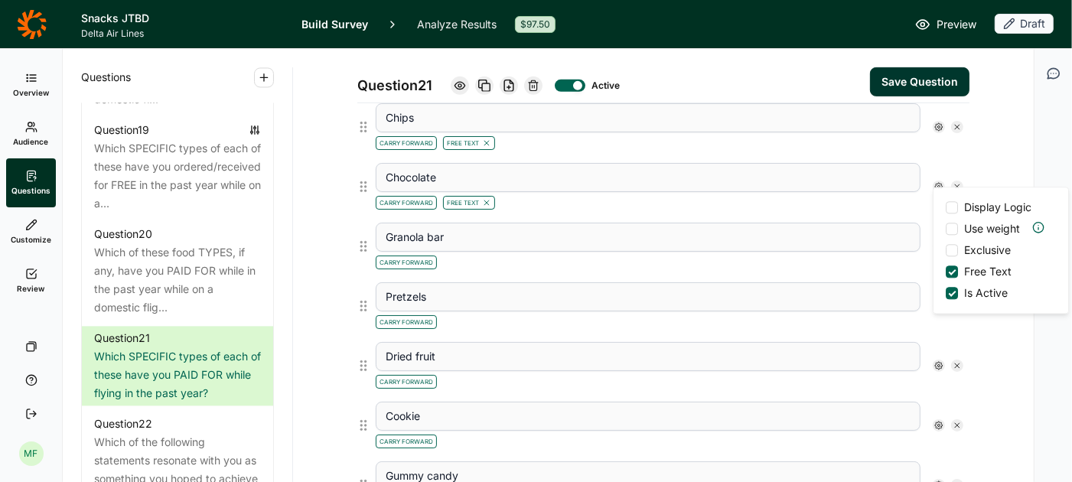
click at [901, 258] on div "Carry Forward" at bounding box center [648, 261] width 545 height 18
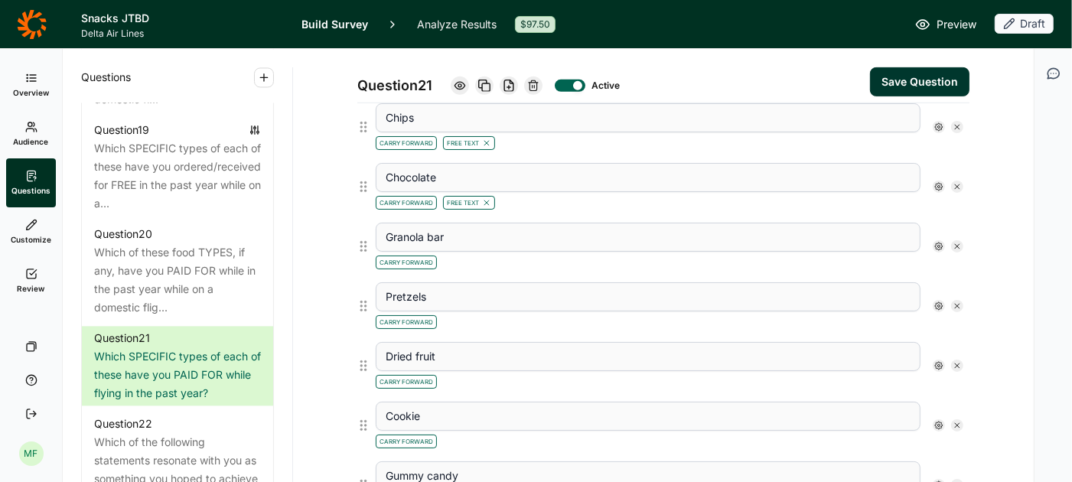
click at [942, 242] on icon at bounding box center [938, 246] width 9 height 9
click at [958, 327] on span "Free Text" at bounding box center [985, 331] width 54 height 15
click at [946, 331] on input "Free Text" at bounding box center [946, 331] width 0 height 0
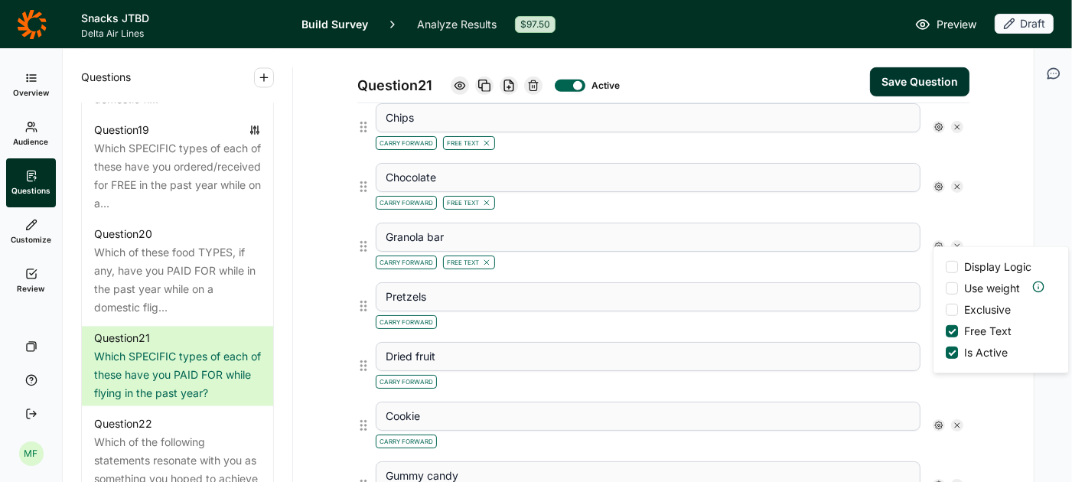
click at [888, 256] on div "Carry Forward Free Text" at bounding box center [648, 261] width 545 height 18
click at [939, 301] on icon at bounding box center [938, 305] width 9 height 9
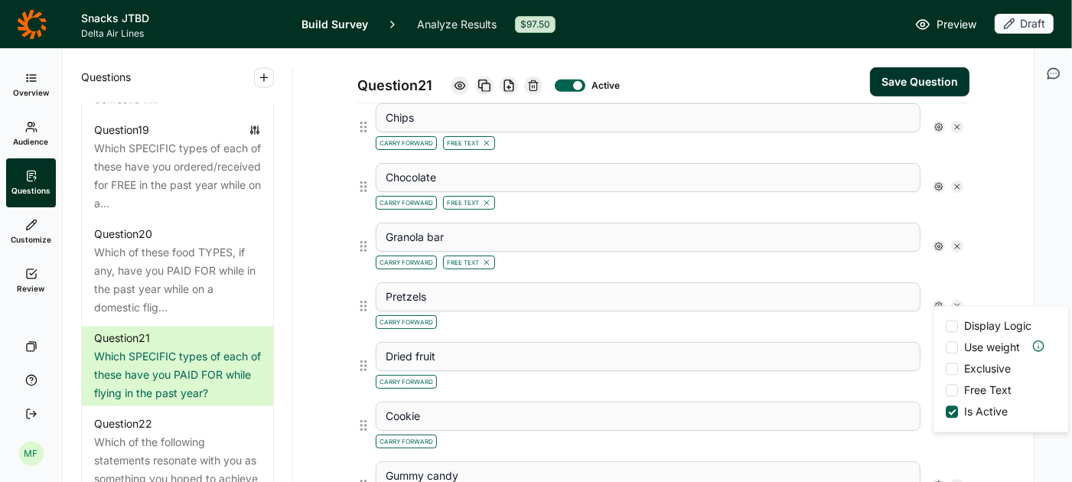
click at [954, 390] on div at bounding box center [952, 390] width 12 height 12
click at [946, 390] on input "Free Text" at bounding box center [946, 390] width 0 height 0
click at [877, 321] on div "Carry Forward Free Text" at bounding box center [648, 320] width 545 height 18
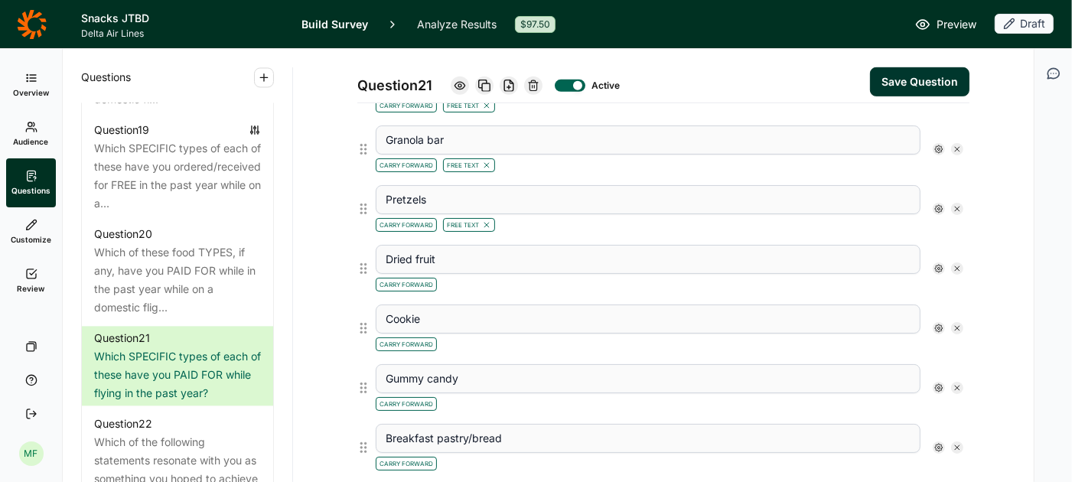
scroll to position [624, 0]
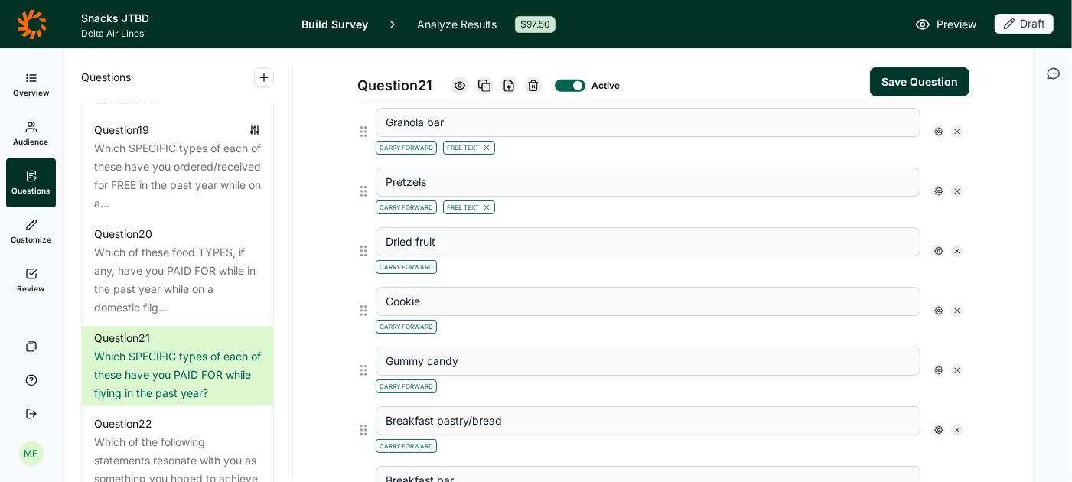
click at [940, 246] on icon at bounding box center [938, 250] width 9 height 9
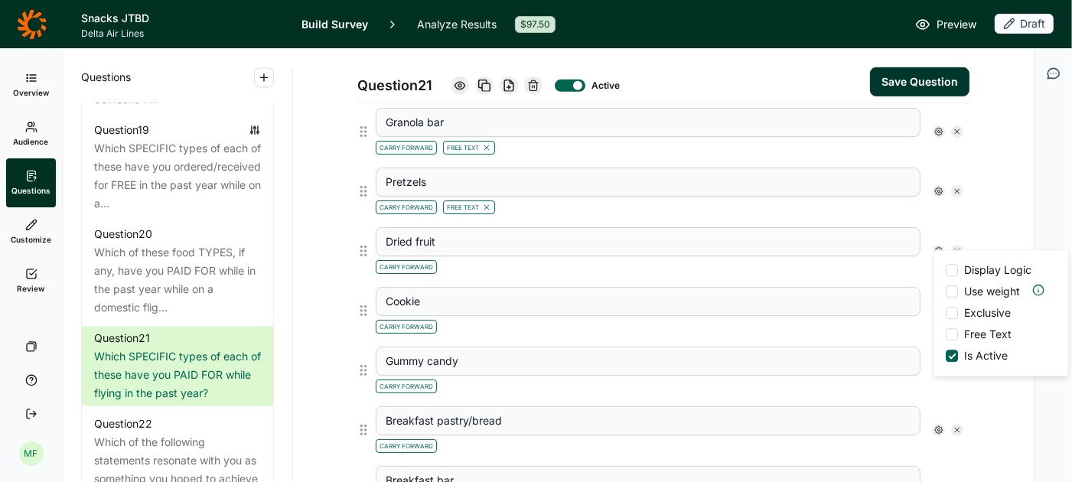
click at [956, 335] on div at bounding box center [952, 334] width 12 height 12
click at [946, 334] on input "Free Text" at bounding box center [946, 334] width 0 height 0
click at [889, 281] on div "Cookie Carry Forward" at bounding box center [670, 311] width 600 height 60
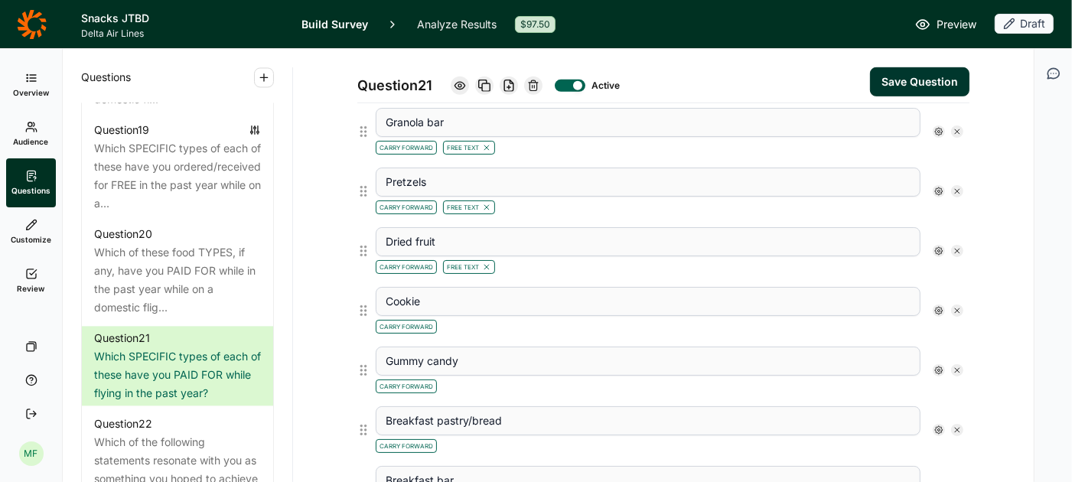
click at [939, 307] on use at bounding box center [939, 311] width 8 height 8
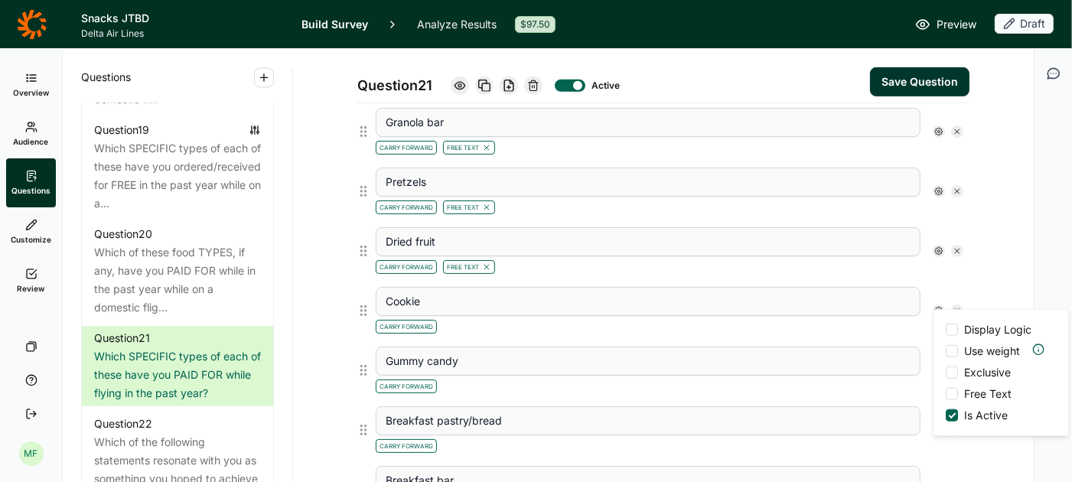
click at [953, 395] on div at bounding box center [952, 394] width 12 height 12
click at [946, 394] on input "Free Text" at bounding box center [946, 394] width 0 height 0
click at [866, 316] on div "Carry Forward Free Text" at bounding box center [648, 325] width 545 height 18
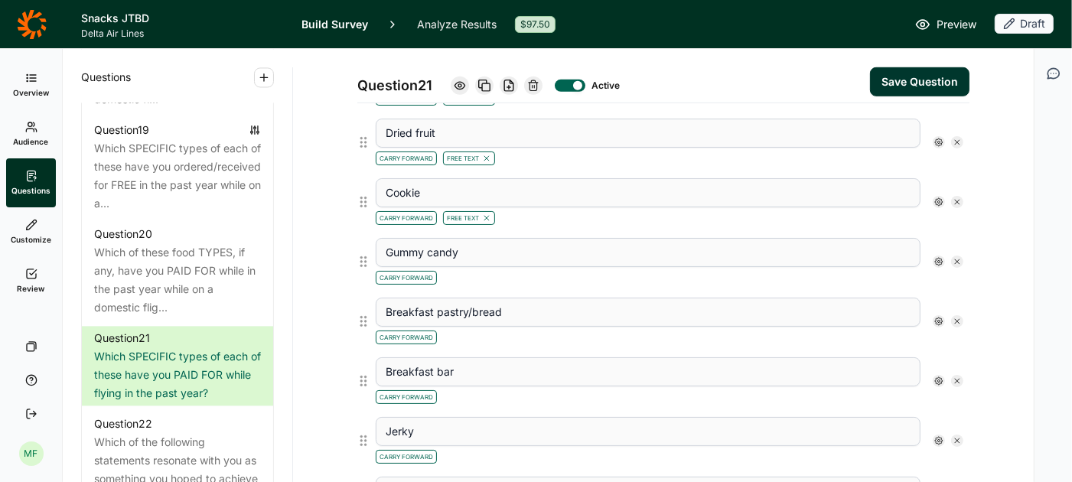
scroll to position [734, 0]
click at [939, 256] on icon at bounding box center [938, 260] width 9 height 9
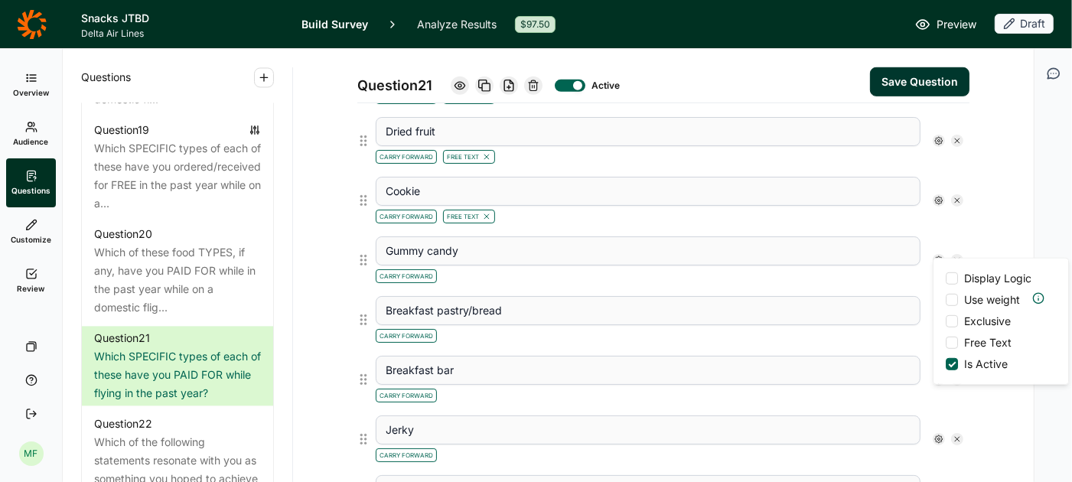
click at [951, 341] on div at bounding box center [952, 343] width 12 height 12
click at [946, 343] on input "Free Text" at bounding box center [946, 343] width 0 height 0
click at [857, 268] on div "Carry Forward Free Text" at bounding box center [648, 274] width 545 height 18
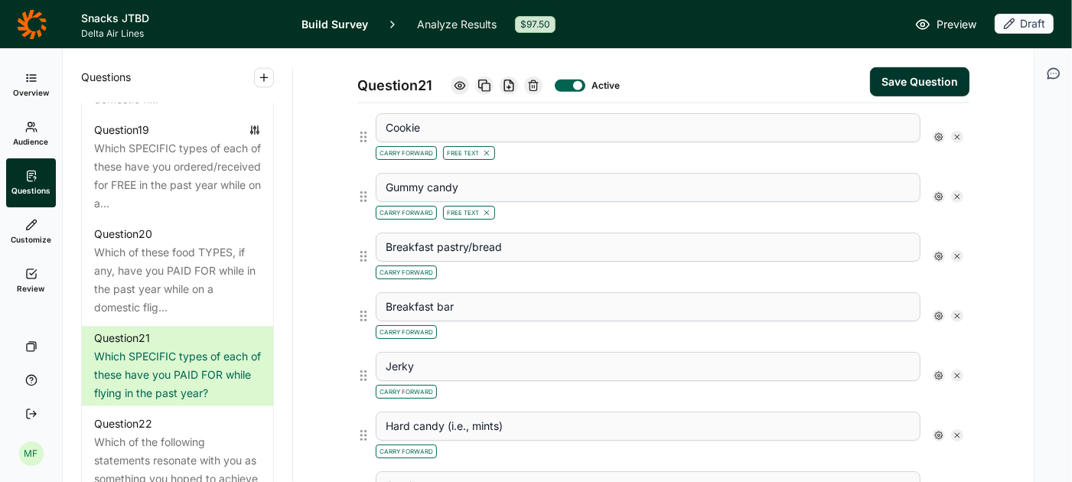
scroll to position [801, 0]
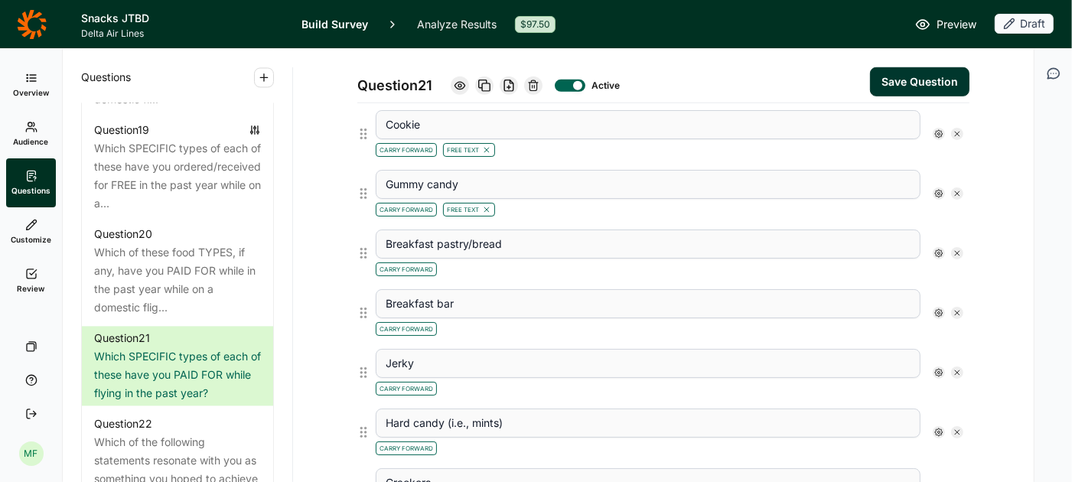
click at [936, 249] on icon at bounding box center [938, 253] width 9 height 9
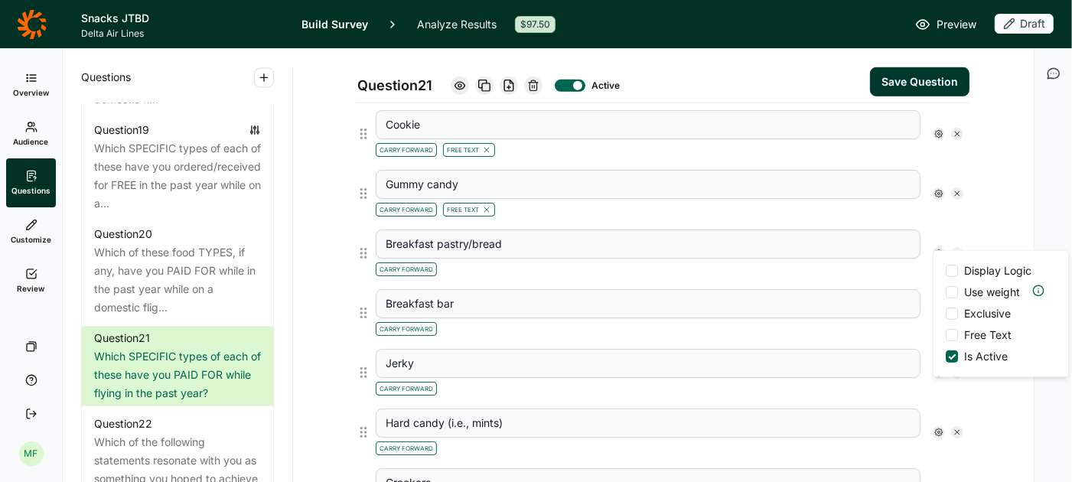
click at [952, 338] on div at bounding box center [952, 335] width 12 height 12
click at [946, 335] on input "Free Text" at bounding box center [946, 335] width 0 height 0
click at [894, 264] on div "Carry Forward Free Text" at bounding box center [648, 268] width 545 height 18
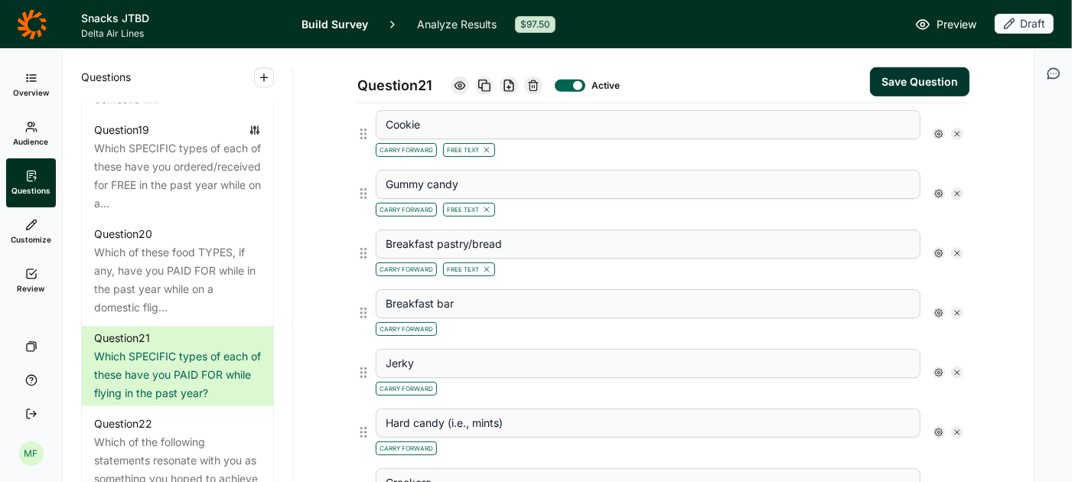
click at [938, 309] on use at bounding box center [939, 313] width 8 height 8
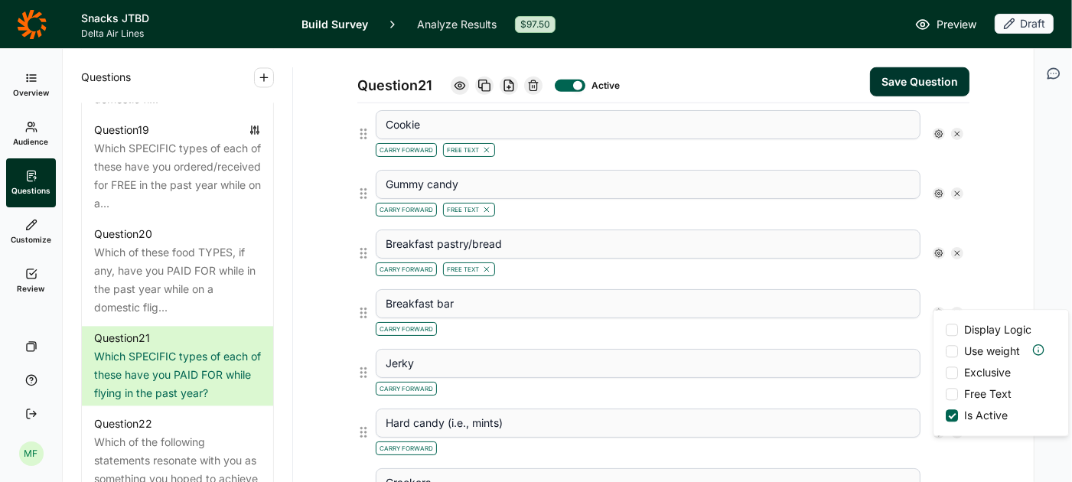
click at [953, 393] on div at bounding box center [952, 394] width 12 height 12
click at [946, 394] on input "Free Text" at bounding box center [946, 394] width 0 height 0
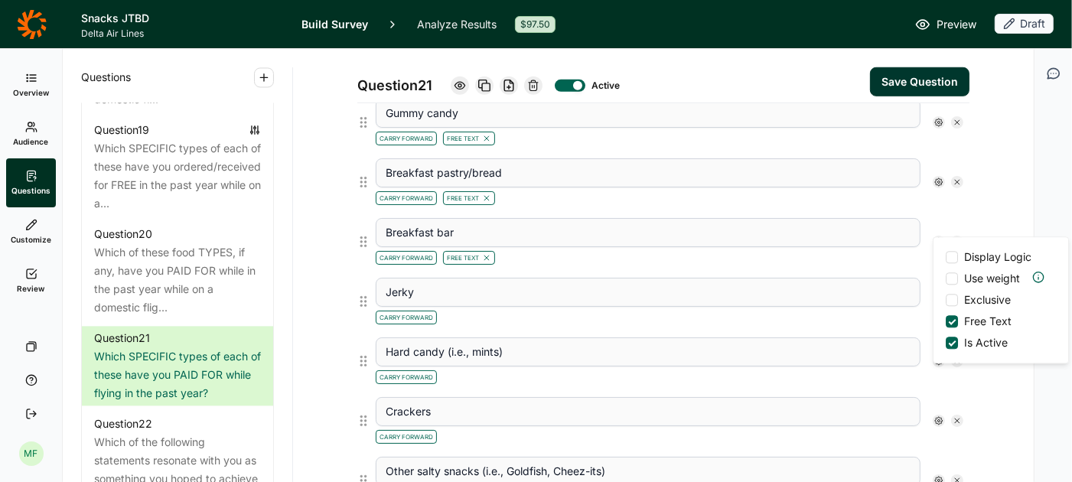
scroll to position [874, 0]
click at [889, 310] on div "Carry Forward" at bounding box center [648, 314] width 545 height 18
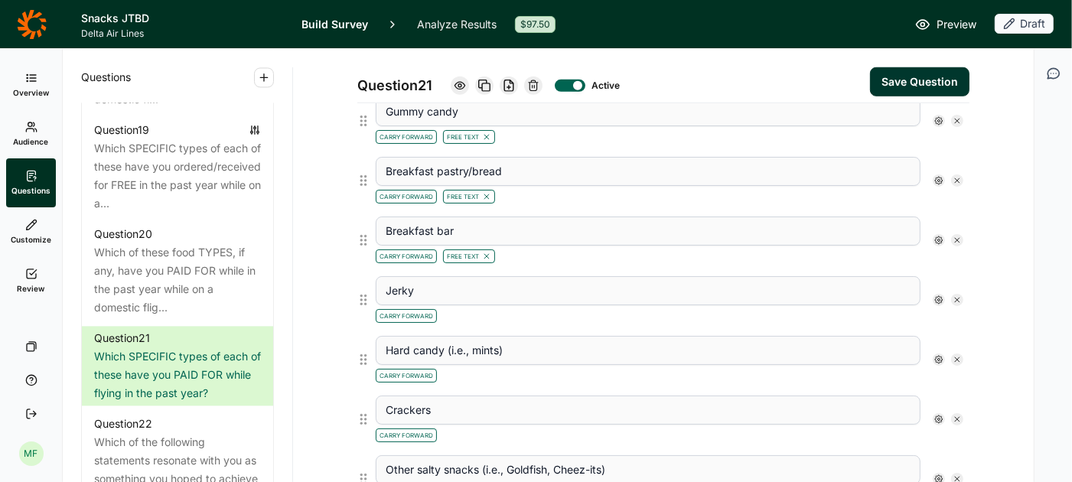
click at [940, 295] on icon at bounding box center [938, 299] width 9 height 9
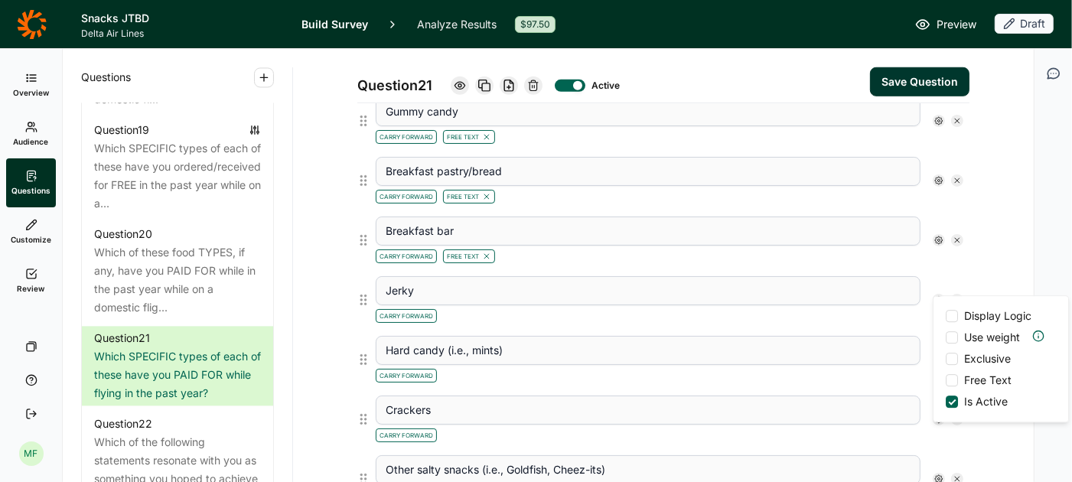
click at [952, 384] on div at bounding box center [952, 380] width 12 height 12
click at [946, 380] on input "Free Text" at bounding box center [946, 380] width 0 height 0
click at [894, 305] on div "Carry Forward Free Text" at bounding box center [648, 314] width 545 height 18
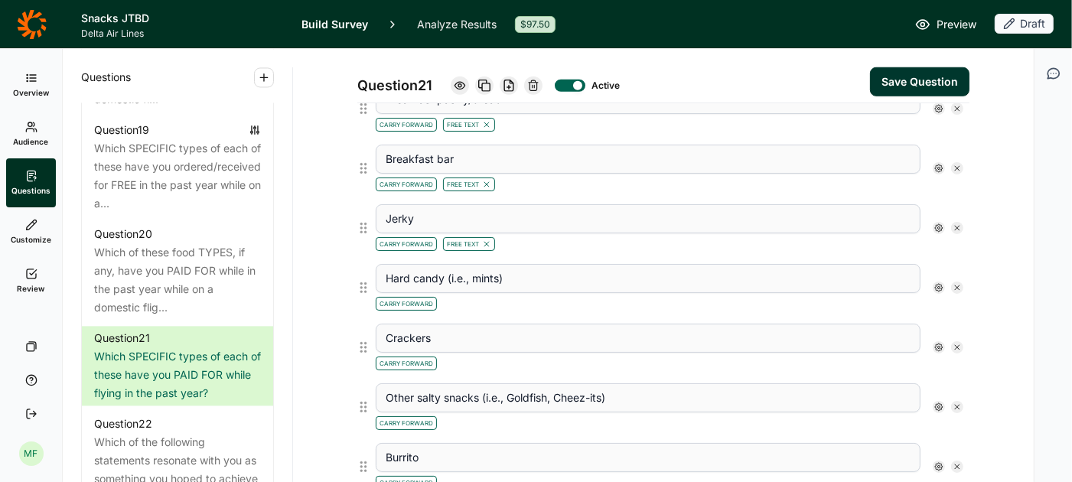
scroll to position [956, 0]
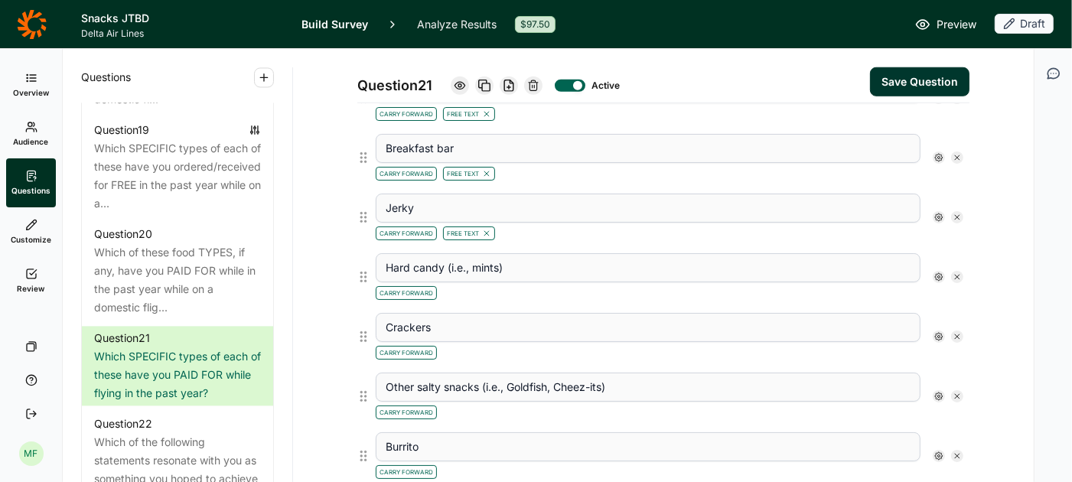
click at [940, 272] on icon at bounding box center [938, 276] width 9 height 9
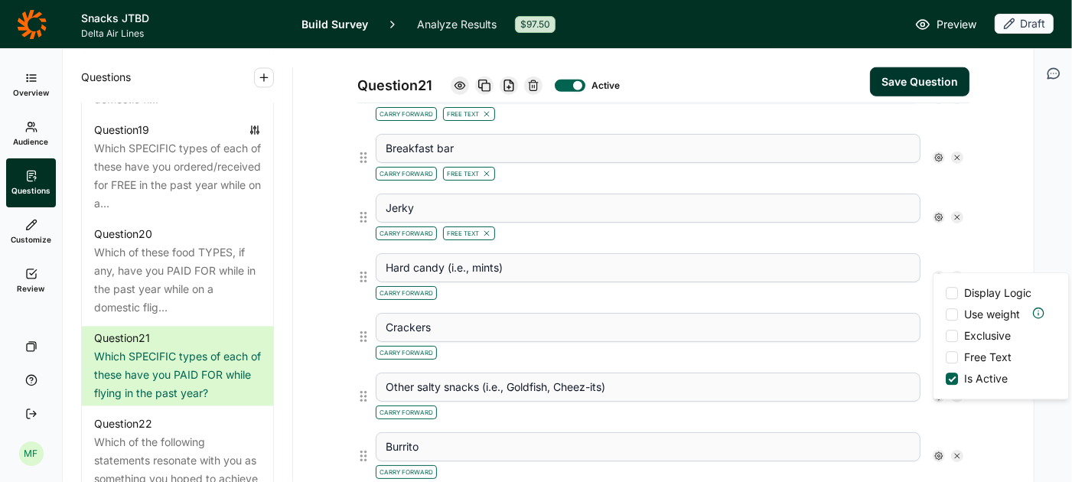
click at [952, 357] on div at bounding box center [952, 357] width 12 height 12
click at [946, 357] on input "Free Text" at bounding box center [946, 357] width 0 height 0
click at [875, 287] on div "Carry Forward Free Text" at bounding box center [648, 291] width 545 height 18
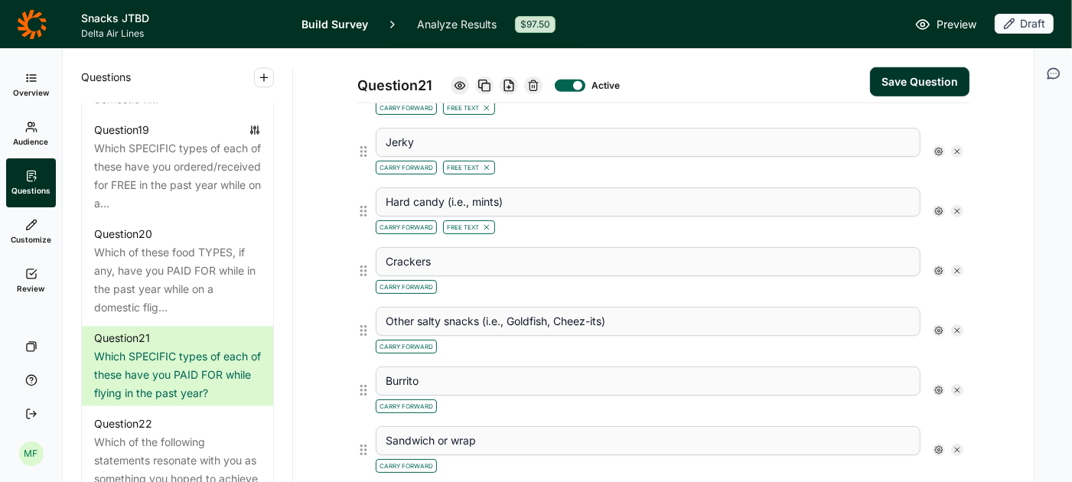
scroll to position [1033, 0]
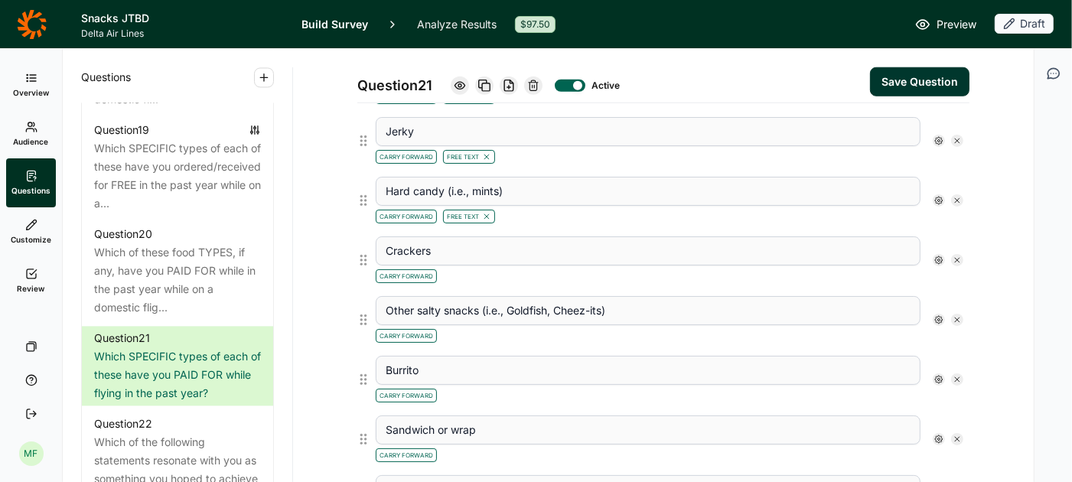
click at [939, 256] on icon at bounding box center [938, 260] width 9 height 9
click at [949, 337] on div at bounding box center [952, 340] width 12 height 12
click at [946, 340] on input "Free Text" at bounding box center [946, 340] width 0 height 0
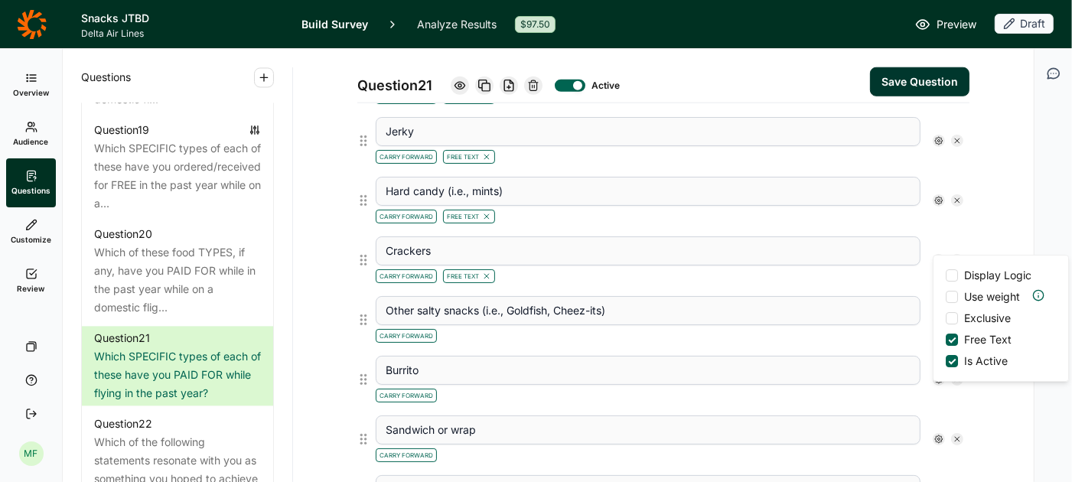
click at [865, 331] on div "Carry Forward" at bounding box center [648, 334] width 545 height 18
click at [942, 316] on use at bounding box center [939, 320] width 8 height 8
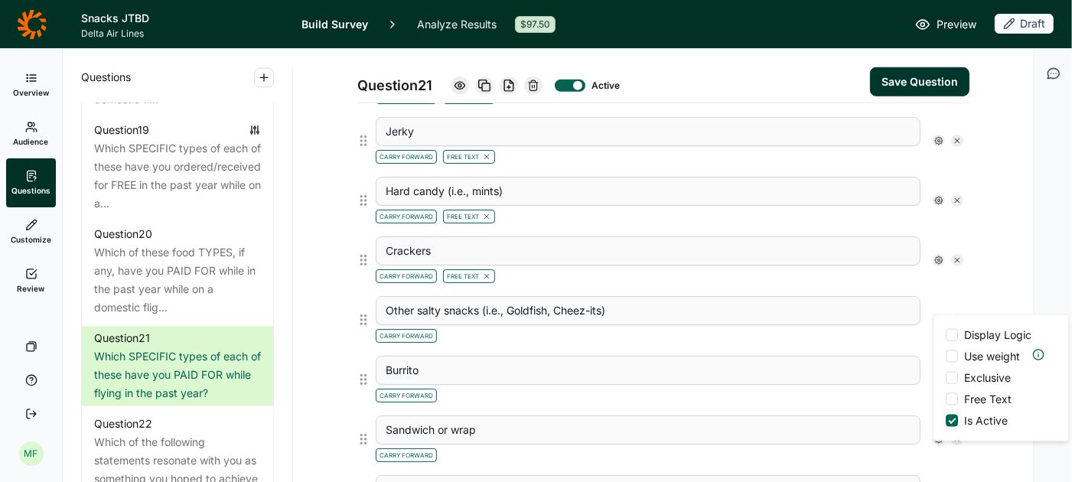
click at [949, 399] on div at bounding box center [952, 399] width 12 height 12
click at [946, 399] on input "Free Text" at bounding box center [946, 399] width 0 height 0
click at [888, 325] on div "Carry Forward Free Text" at bounding box center [648, 334] width 545 height 18
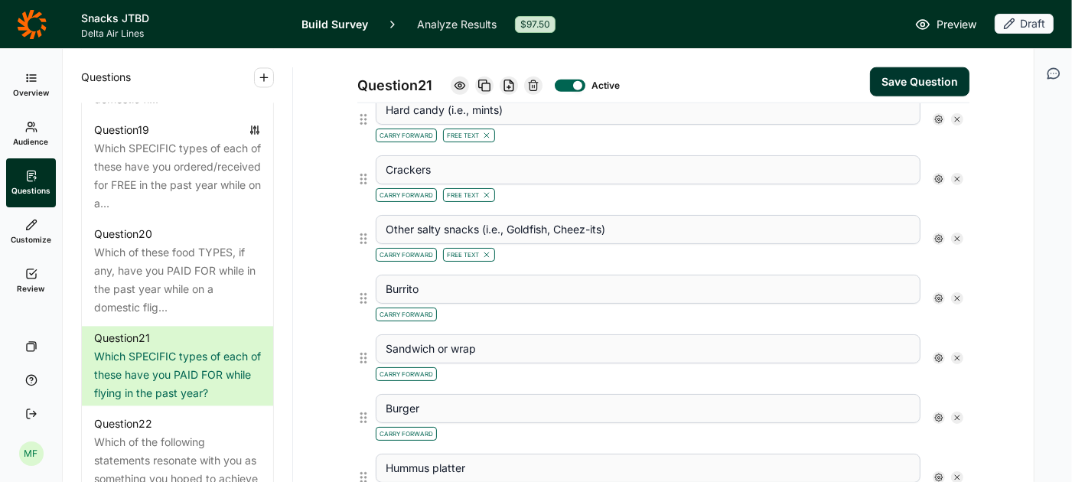
scroll to position [1118, 0]
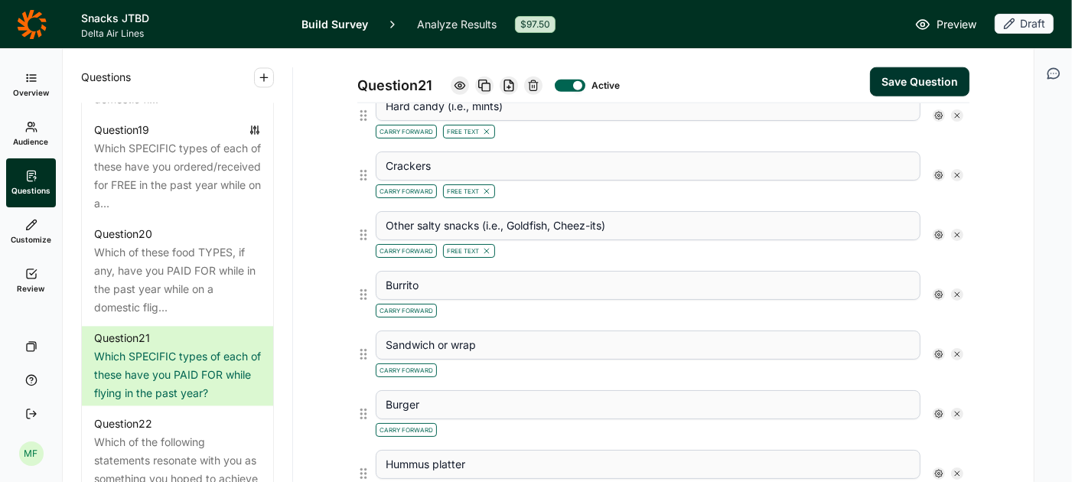
click at [941, 291] on use at bounding box center [939, 295] width 8 height 8
click at [953, 369] on div at bounding box center [952, 373] width 12 height 12
click at [946, 373] on input "Free Text" at bounding box center [946, 373] width 0 height 0
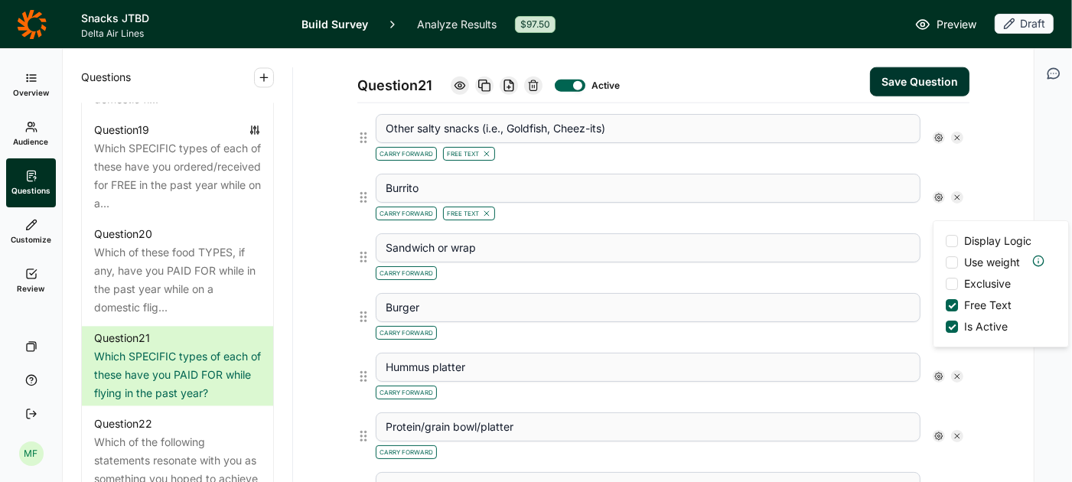
scroll to position [1217, 0]
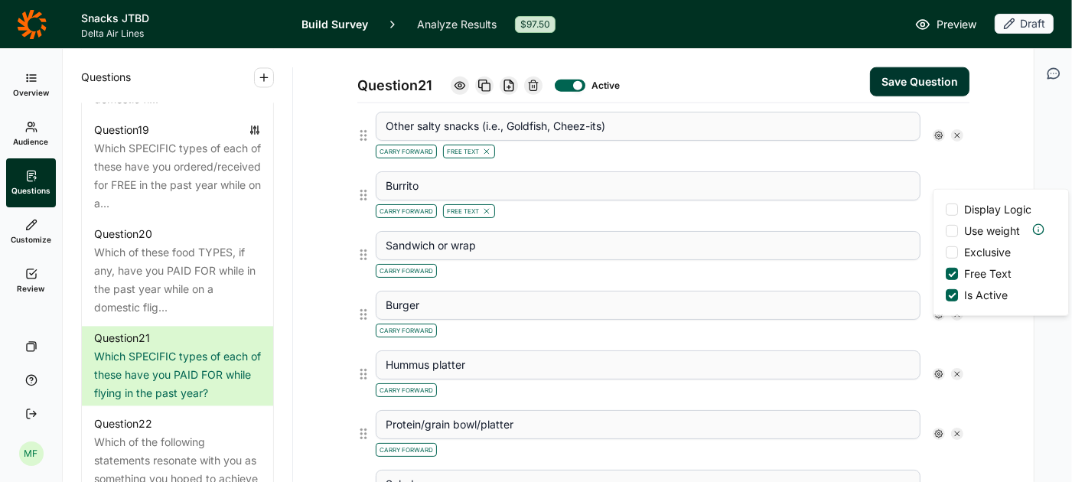
click at [851, 267] on div "Sandwich or wrap Carry Forward" at bounding box center [670, 255] width 600 height 60
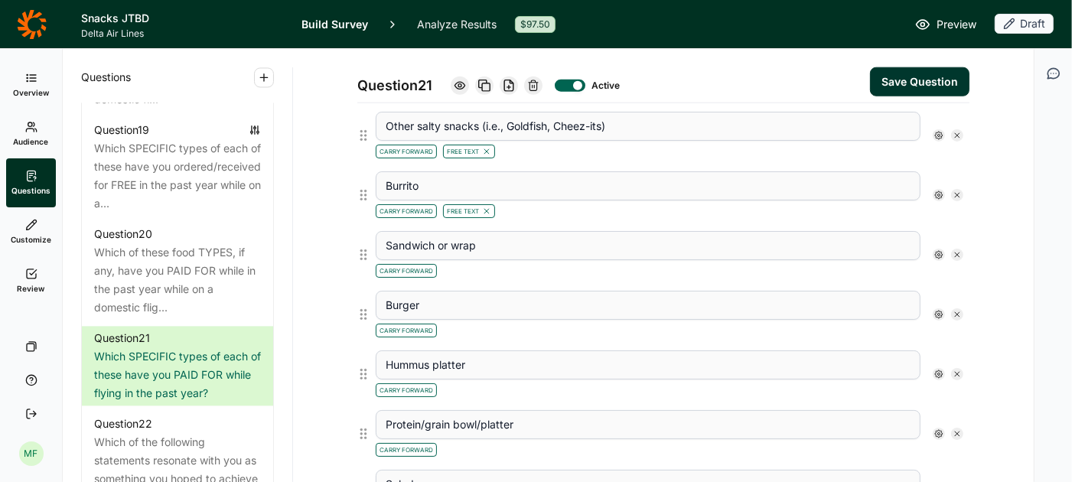
click at [934, 250] on icon at bounding box center [938, 254] width 9 height 9
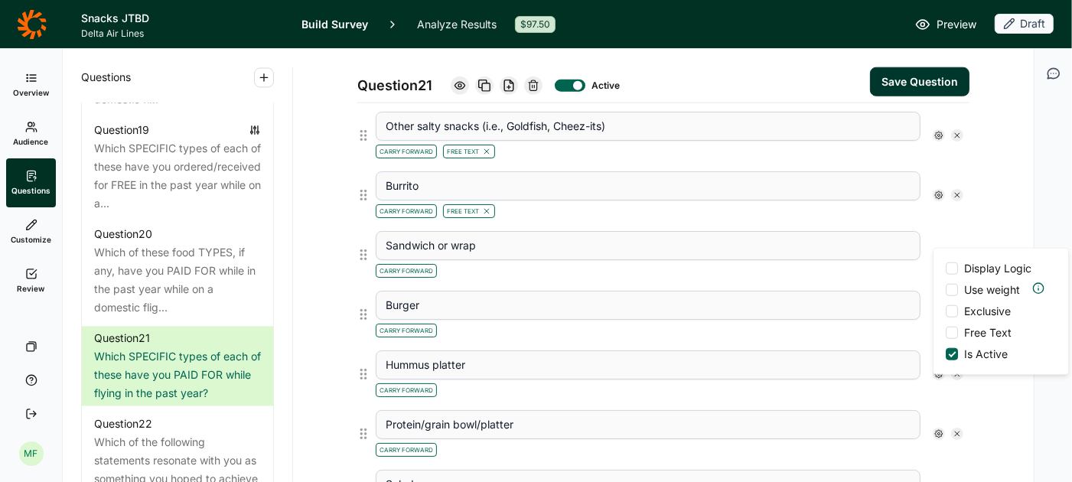
click at [951, 331] on div at bounding box center [952, 333] width 12 height 12
click at [946, 333] on input "Free Text" at bounding box center [946, 333] width 0 height 0
click at [888, 320] on div "Carry Forward" at bounding box center [648, 329] width 545 height 18
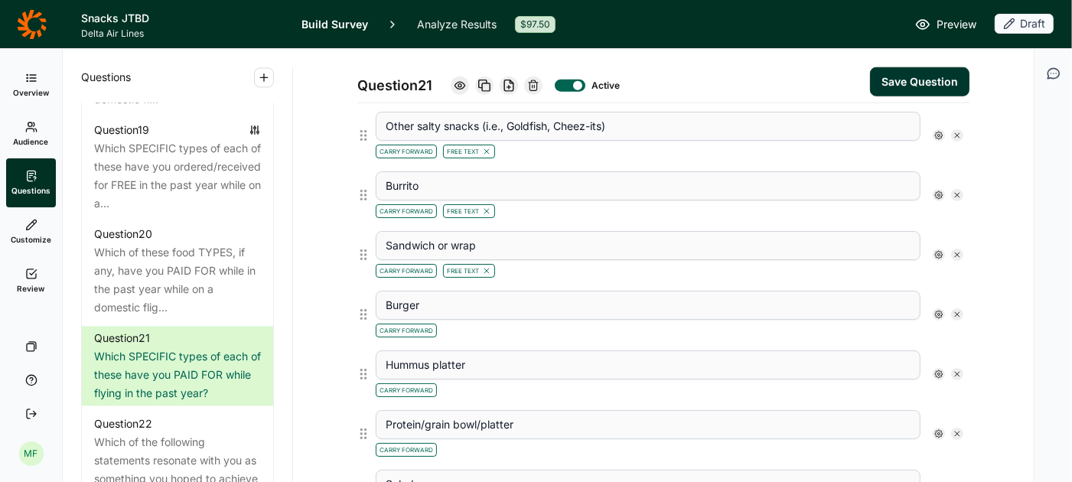
click at [936, 311] on use at bounding box center [939, 315] width 8 height 8
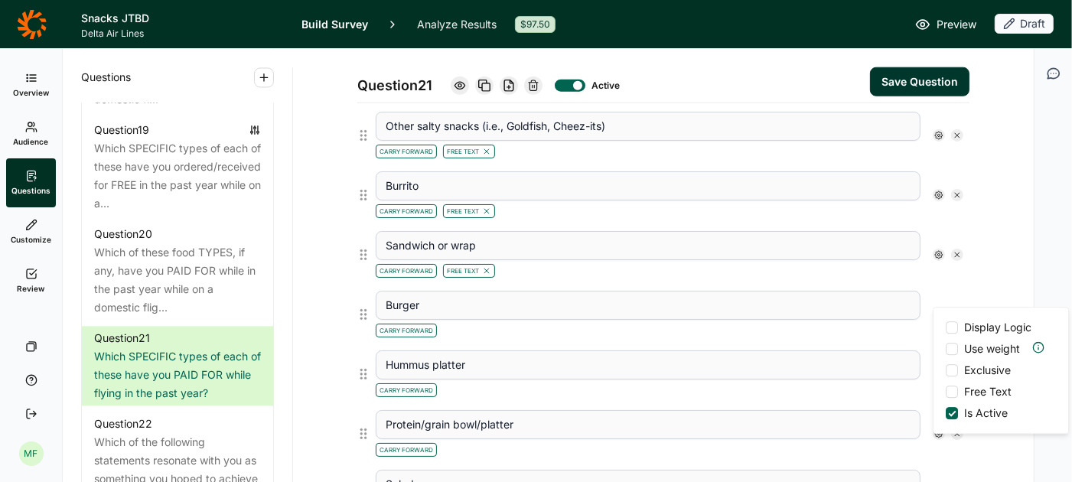
click at [949, 389] on div at bounding box center [952, 392] width 12 height 12
click at [946, 392] on input "Free Text" at bounding box center [946, 392] width 0 height 0
click at [858, 320] on div "Carry Forward Free Text" at bounding box center [648, 329] width 545 height 18
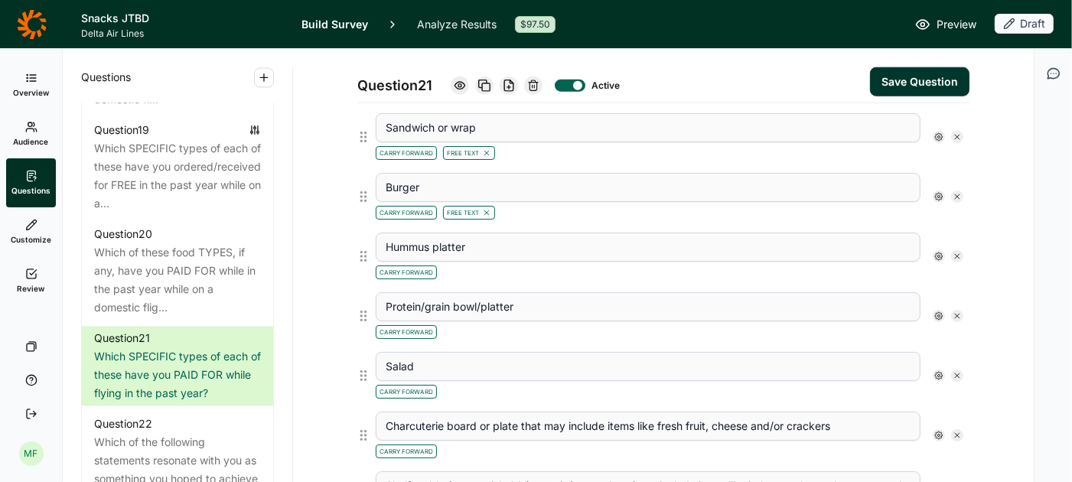
scroll to position [1349, 0]
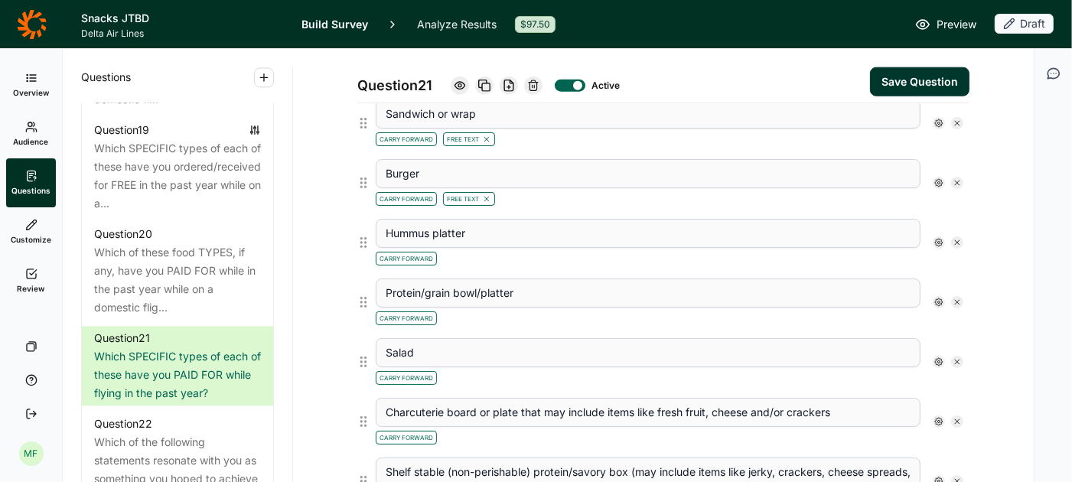
click at [937, 238] on icon at bounding box center [938, 242] width 9 height 9
click at [951, 317] on div at bounding box center [952, 319] width 12 height 12
click at [946, 319] on input "Free Text" at bounding box center [946, 319] width 0 height 0
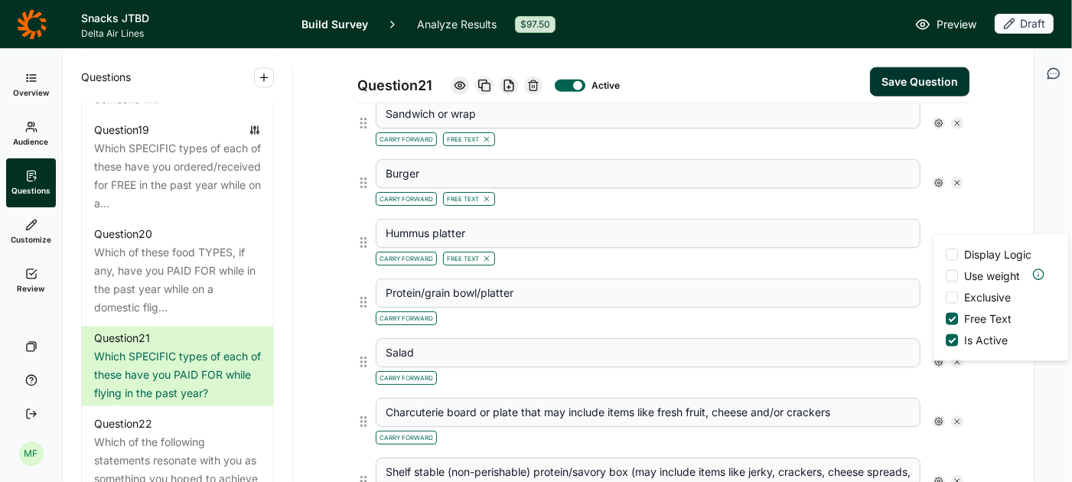
click at [853, 248] on div "Carry Forward Free Text" at bounding box center [648, 257] width 545 height 18
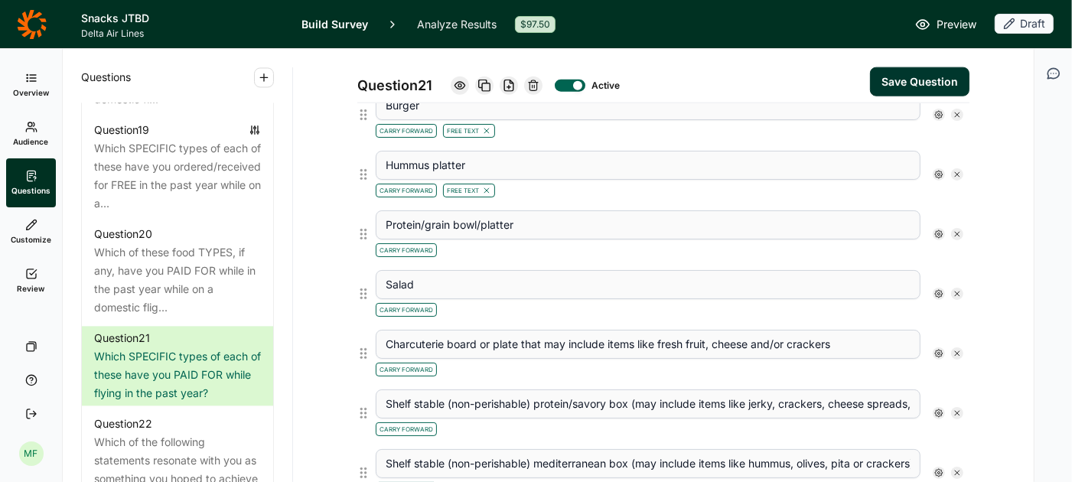
scroll to position [1443, 0]
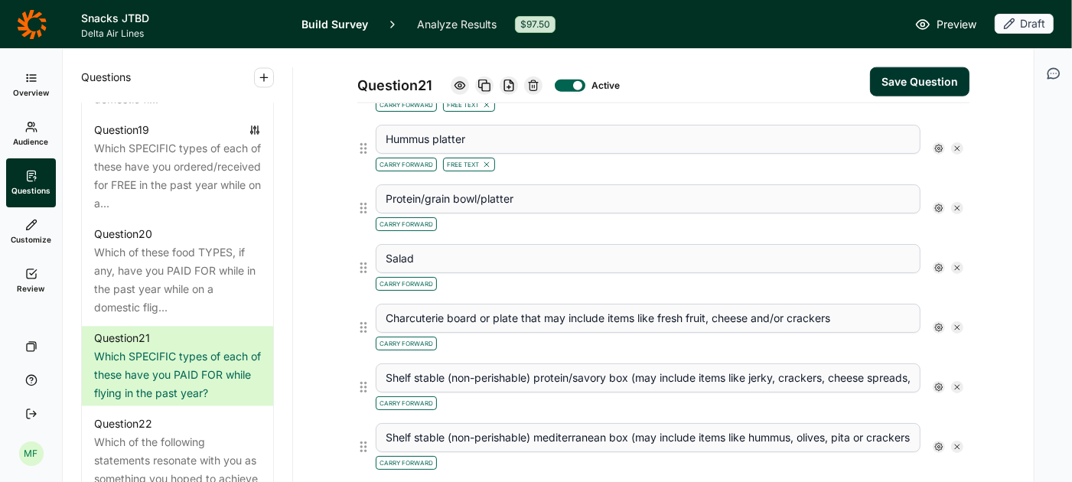
click at [937, 204] on use at bounding box center [939, 208] width 8 height 8
click at [948, 282] on div at bounding box center [952, 284] width 12 height 12
click at [946, 285] on input "Free Text" at bounding box center [946, 285] width 0 height 0
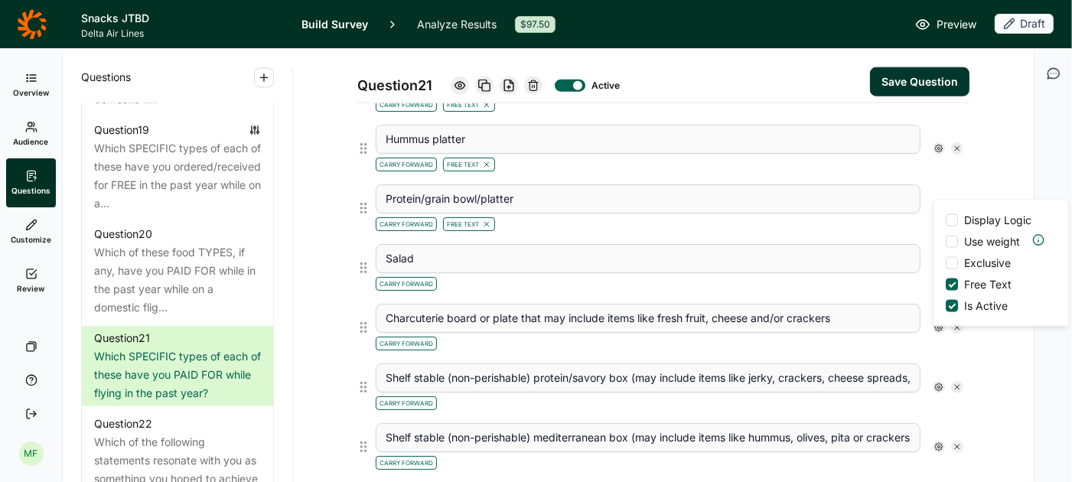
click at [869, 213] on div "Carry Forward Free Text" at bounding box center [648, 222] width 545 height 18
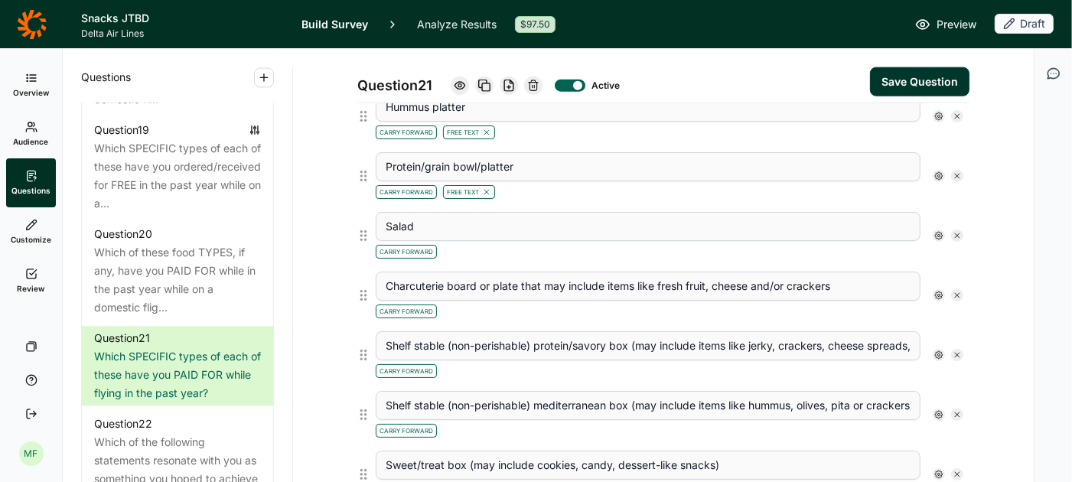
scroll to position [1486, 0]
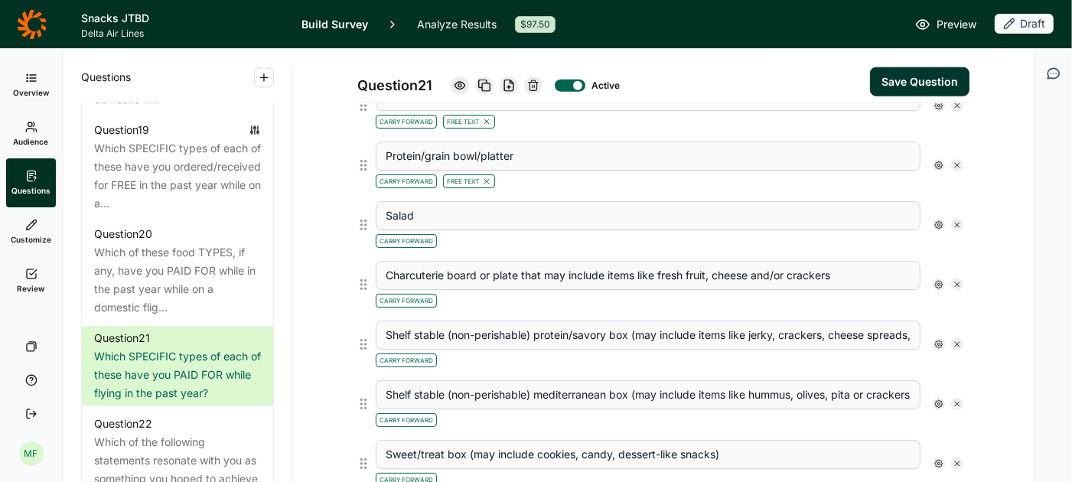
click at [936, 221] on use at bounding box center [939, 225] width 8 height 8
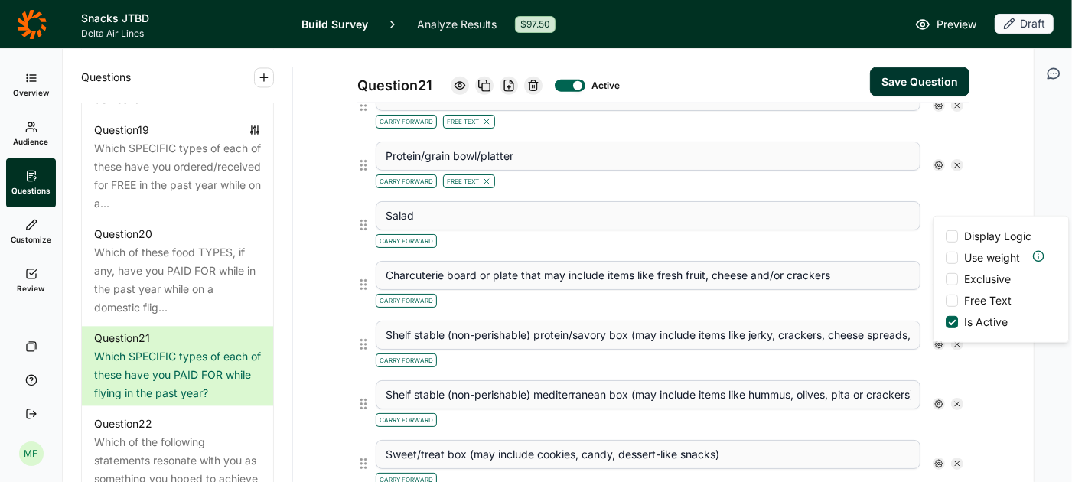
click at [949, 295] on div at bounding box center [952, 301] width 12 height 12
click at [946, 301] on input "Free Text" at bounding box center [946, 301] width 0 height 0
click at [878, 255] on div "Charcuterie board or plate that may include items like fresh fruit, cheese and/…" at bounding box center [670, 285] width 600 height 60
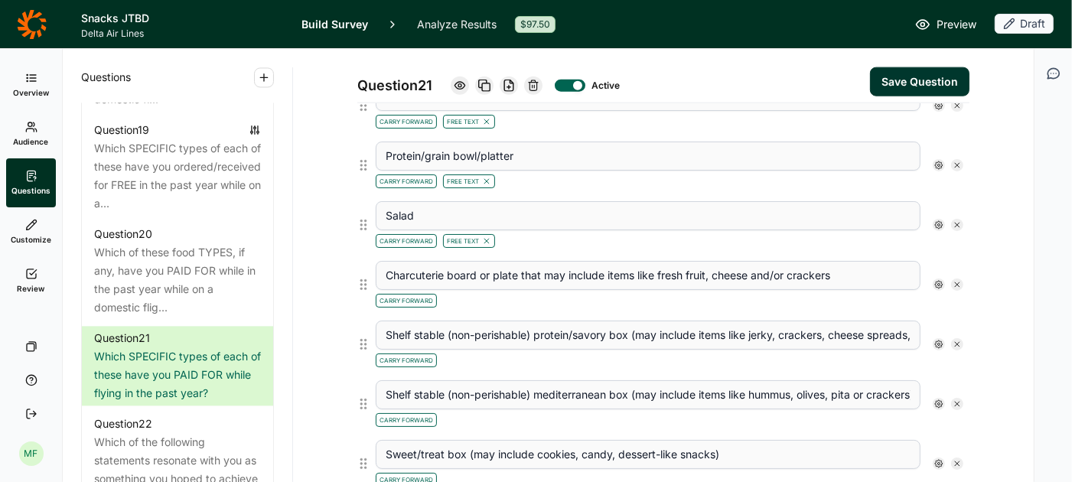
scroll to position [1548, 0]
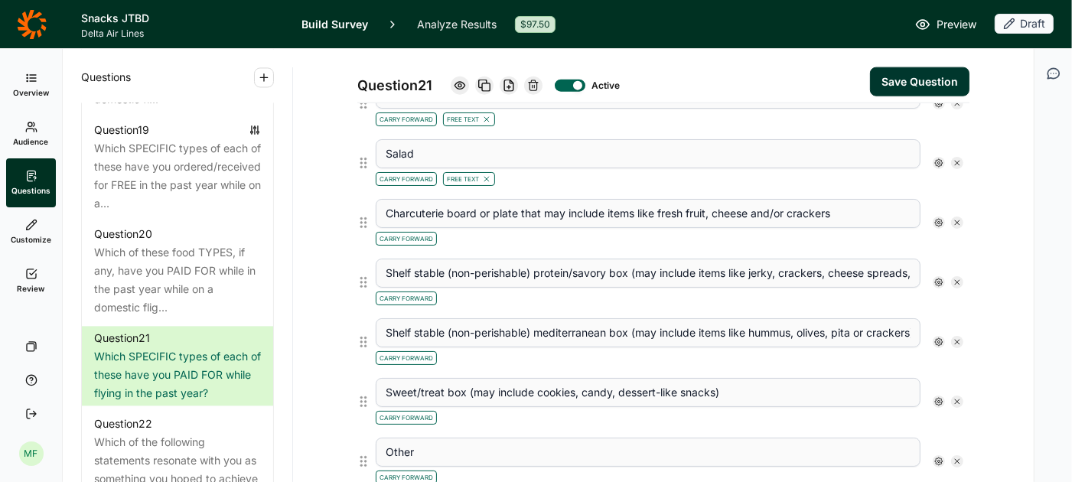
click at [938, 219] on use at bounding box center [939, 223] width 8 height 8
click at [953, 297] on div at bounding box center [952, 298] width 12 height 12
click at [946, 298] on input "Free Text" at bounding box center [946, 298] width 0 height 0
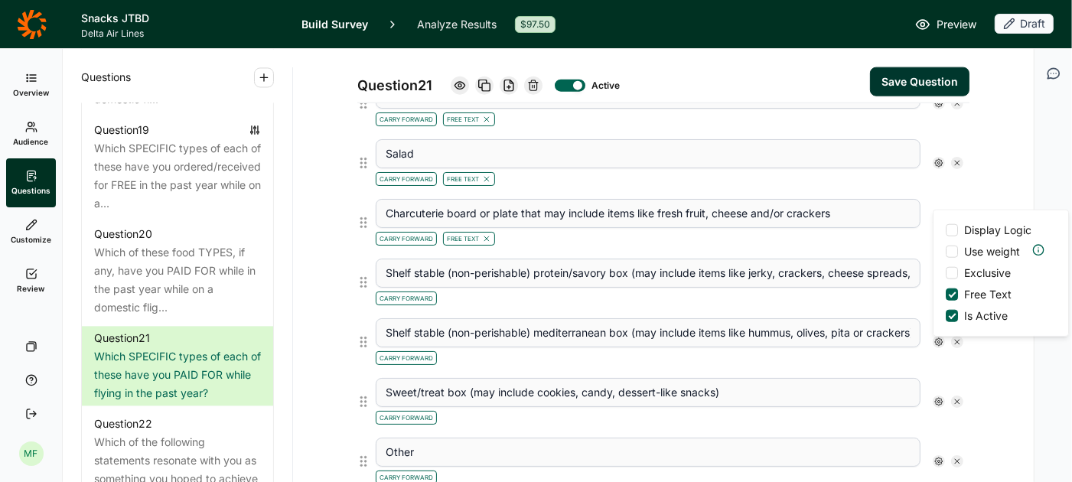
scroll to position [1567, 0]
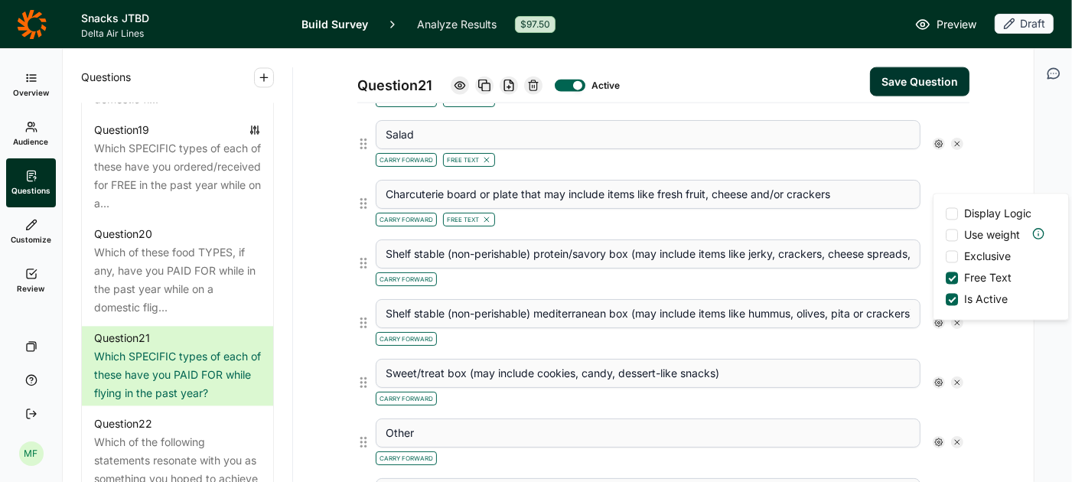
click at [870, 270] on div "Shelf stable (non-perishable) protein/savory box (may include items like jerky,…" at bounding box center [670, 263] width 600 height 60
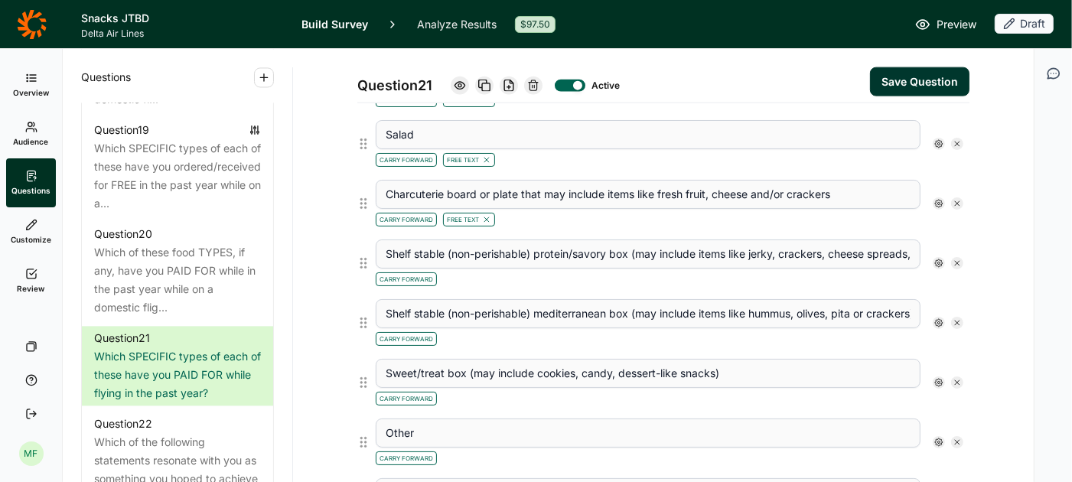
click at [939, 259] on use at bounding box center [939, 263] width 8 height 8
click at [949, 337] on div at bounding box center [952, 337] width 12 height 12
click at [946, 337] on input "Free Text" at bounding box center [946, 337] width 0 height 0
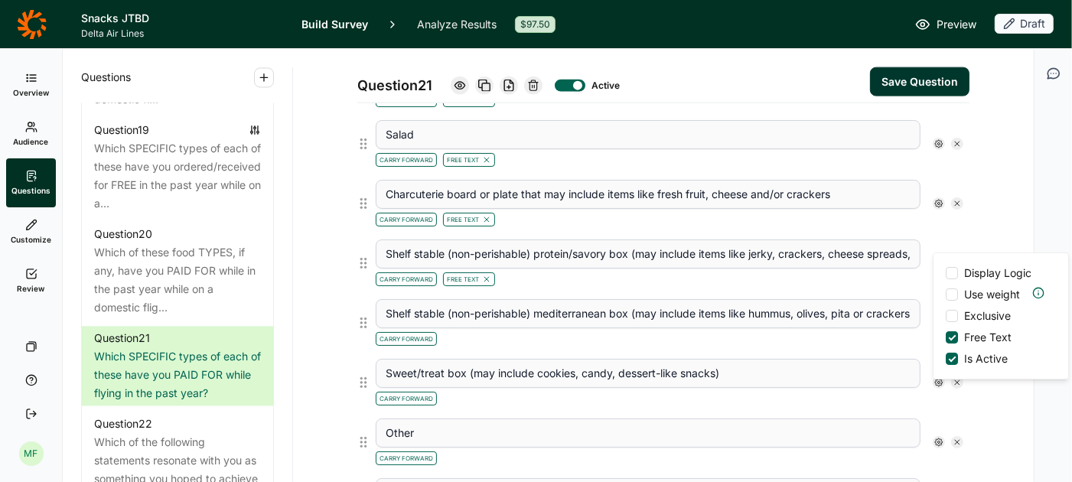
click at [881, 328] on div "Carry Forward" at bounding box center [648, 337] width 545 height 18
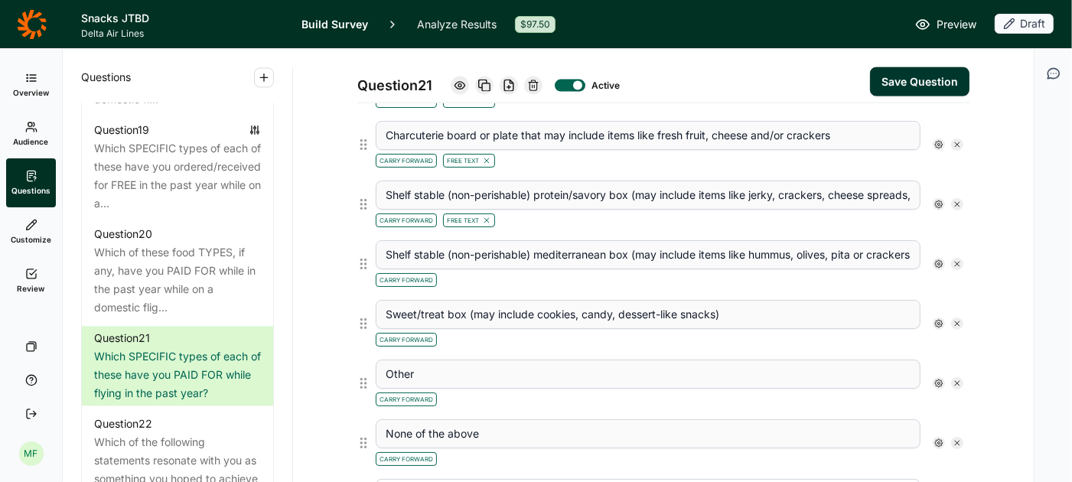
scroll to position [1627, 0]
click at [939, 258] on icon at bounding box center [938, 262] width 9 height 9
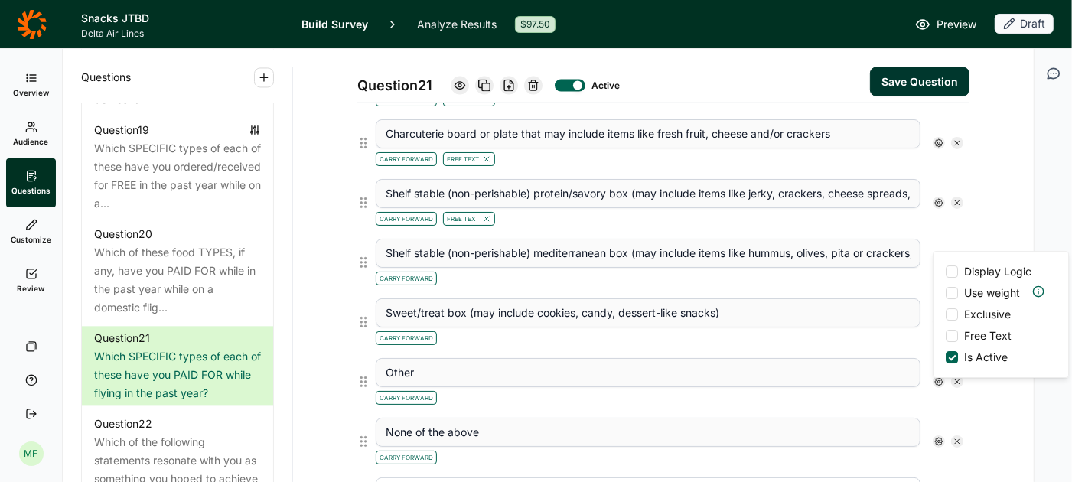
click at [953, 336] on div at bounding box center [952, 336] width 12 height 12
click at [946, 336] on input "Free Text" at bounding box center [946, 336] width 0 height 0
click at [872, 292] on div "Sweet/treat box (may include cookies, candy, dessert-like snacks) Carry Forward" at bounding box center [670, 322] width 600 height 60
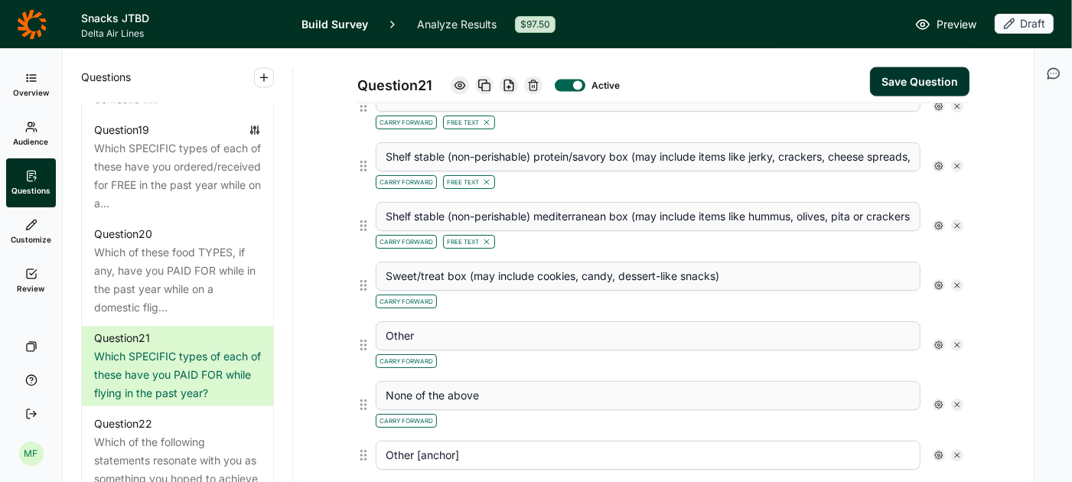
scroll to position [1684, 0]
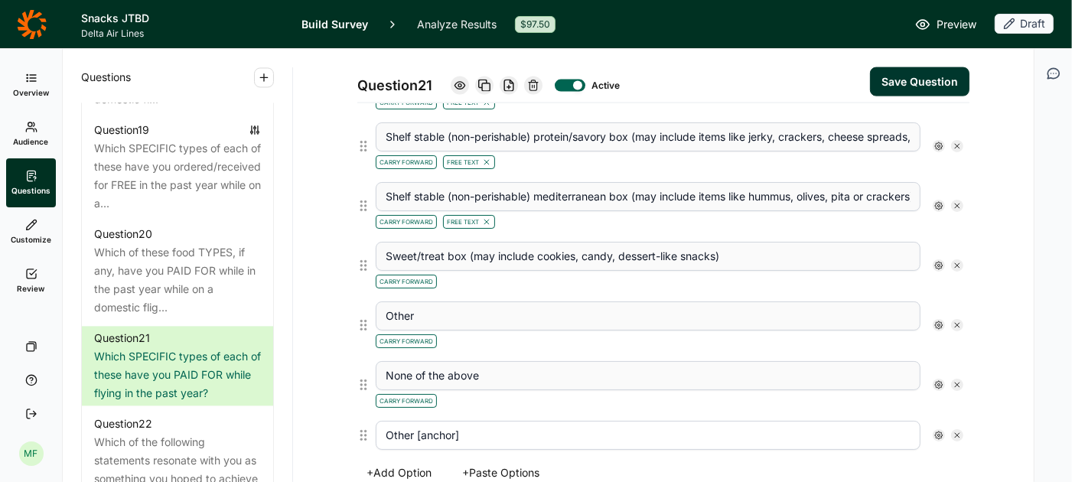
click at [937, 262] on use at bounding box center [939, 266] width 8 height 8
click at [954, 345] on label "Free Text" at bounding box center [979, 338] width 66 height 15
click at [946, 339] on input "Free Text" at bounding box center [946, 339] width 0 height 0
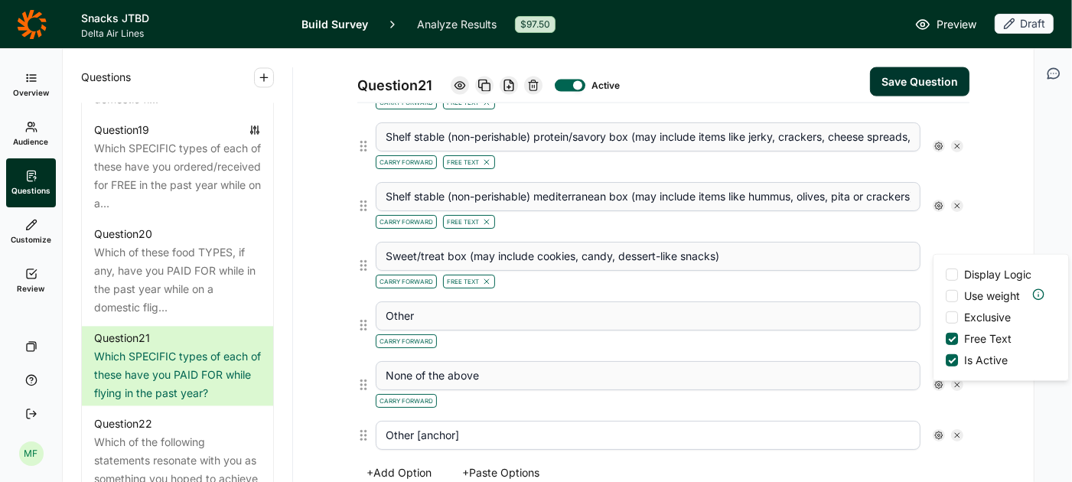
click at [898, 331] on div "Carry Forward" at bounding box center [648, 340] width 545 height 18
click at [943, 321] on icon at bounding box center [938, 325] width 9 height 9
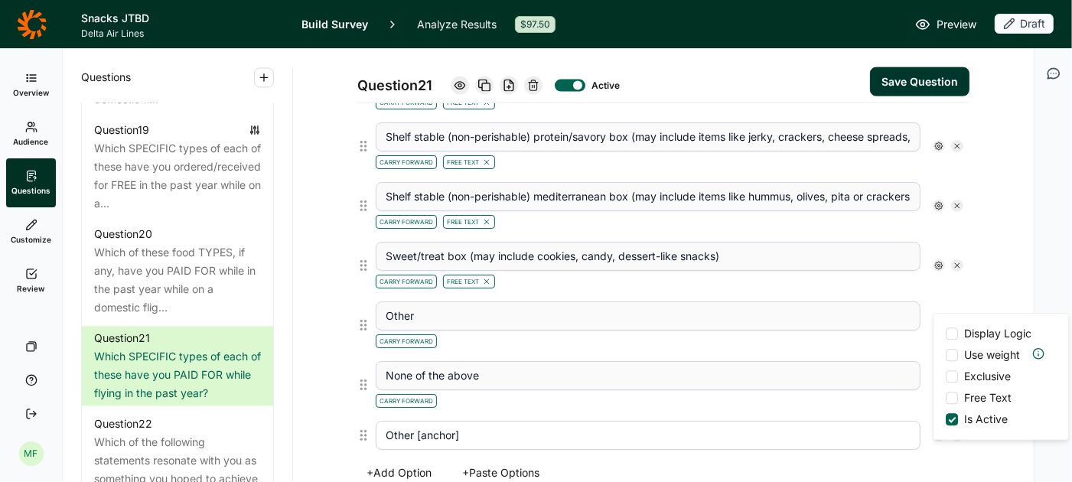
click at [956, 402] on div at bounding box center [952, 398] width 12 height 12
click at [946, 398] on input "Free Text" at bounding box center [946, 398] width 0 height 0
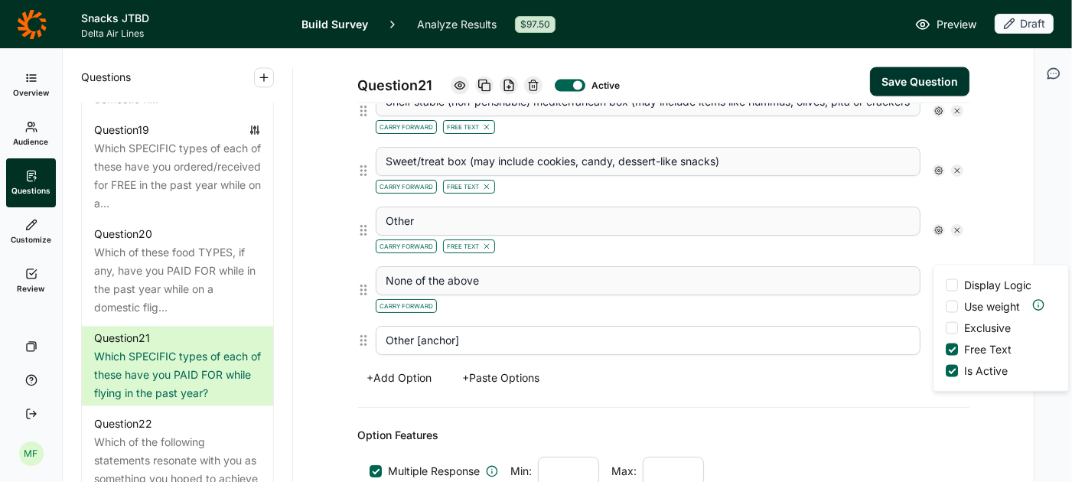
scroll to position [1787, 0]
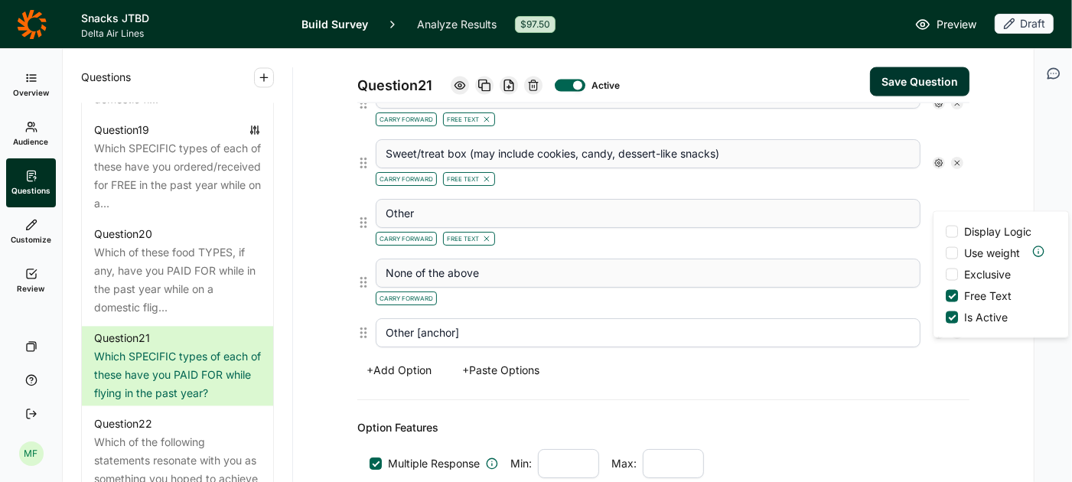
click at [893, 288] on div "Carry Forward" at bounding box center [648, 297] width 545 height 18
click at [959, 278] on icon at bounding box center [957, 282] width 9 height 9
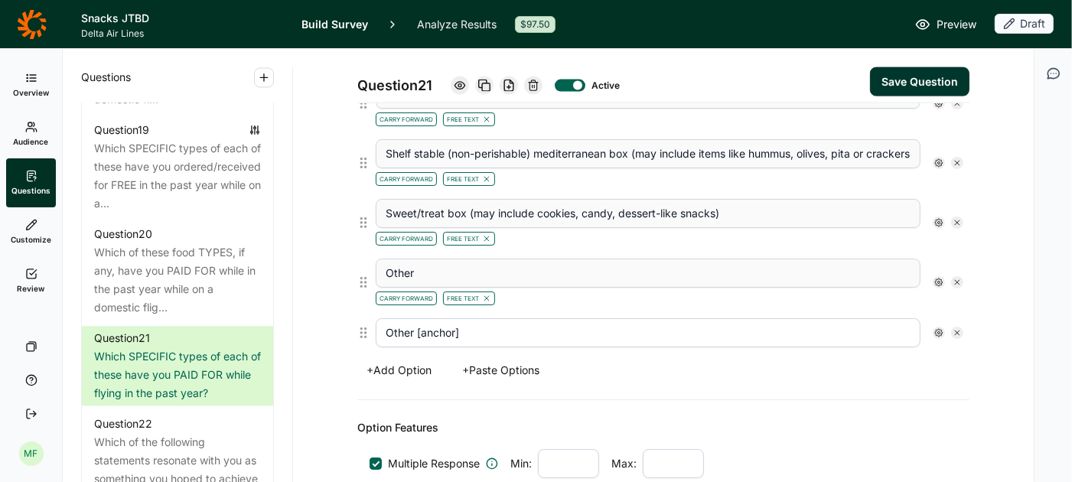
click at [959, 328] on icon at bounding box center [957, 332] width 9 height 9
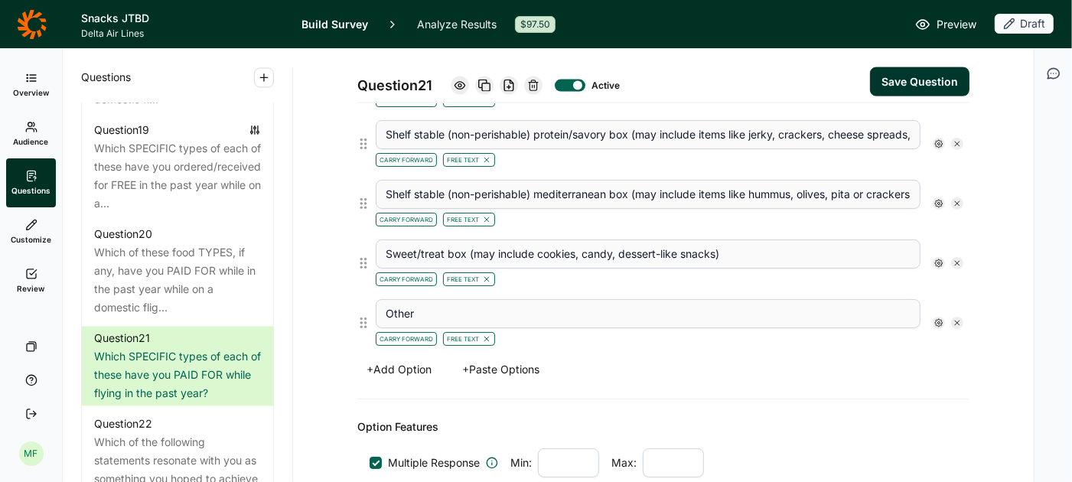
click at [907, 86] on button "Save Question" at bounding box center [919, 81] width 99 height 29
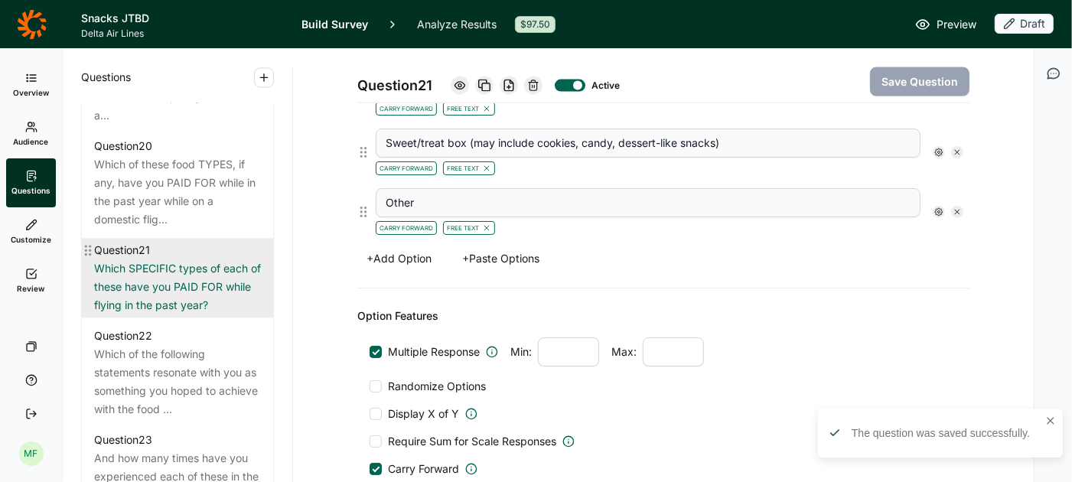
scroll to position [2502, 0]
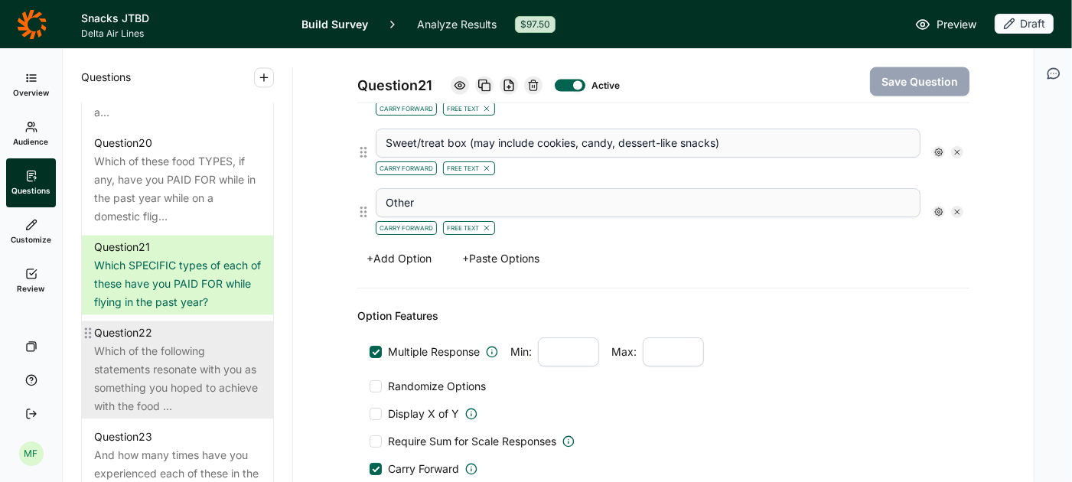
click at [194, 342] on div "Which of the following statements resonate with you as something you hoped to a…" at bounding box center [177, 378] width 167 height 73
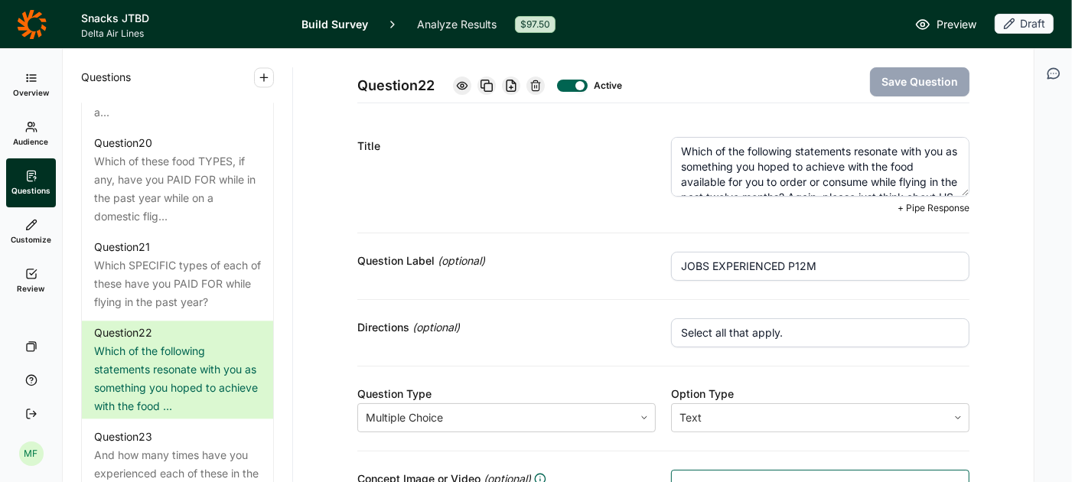
click at [684, 152] on textarea "Which of the following statements resonate with you as something you hoped to a…" at bounding box center [820, 167] width 298 height 60
paste textarea "Thinking about anytime you wanted to eat something while on a flight in the pas…"
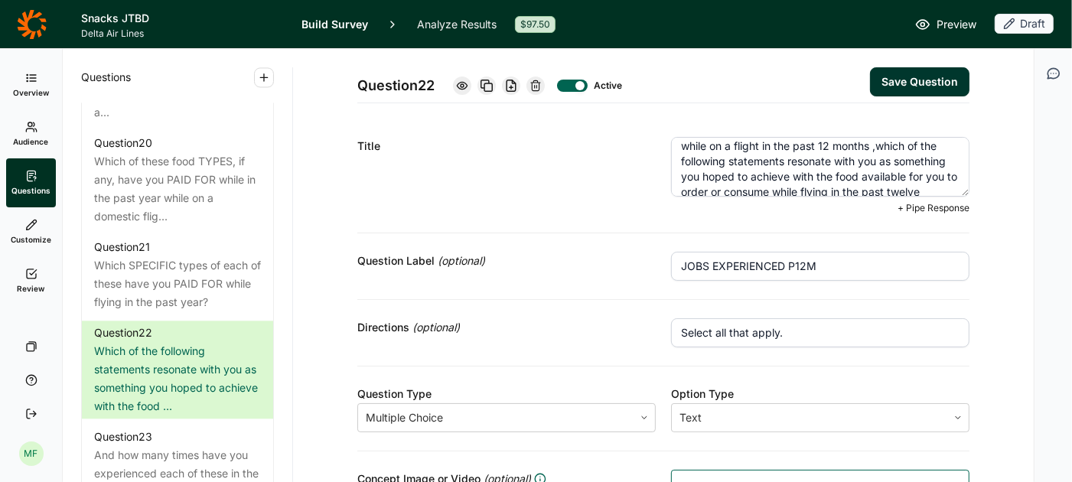
scroll to position [77, 0]
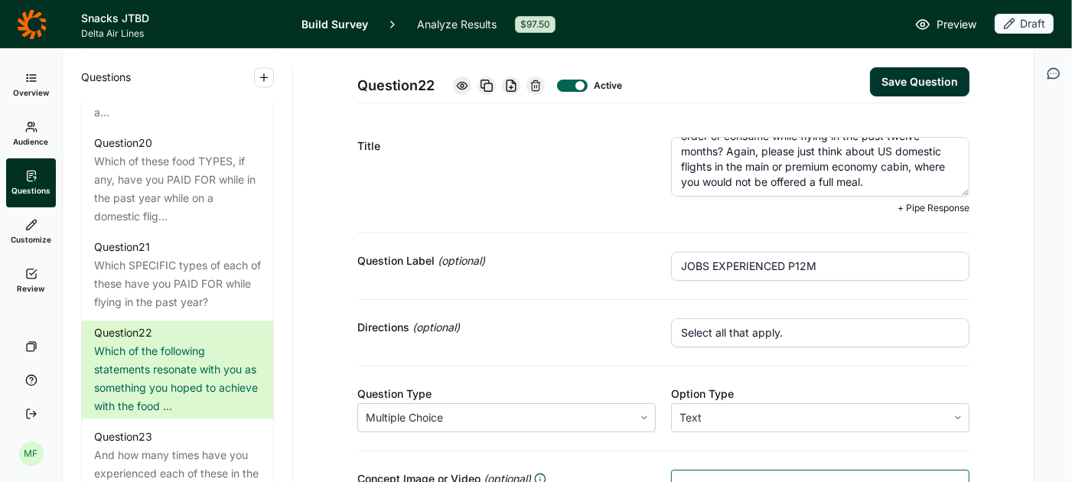
drag, startPoint x: 866, startPoint y: 163, endPoint x: 719, endPoint y: 149, distance: 147.5
click at [719, 149] on textarea "Thinking about anytime you wanted to eat something while on a flight in the pas…" at bounding box center [820, 167] width 298 height 60
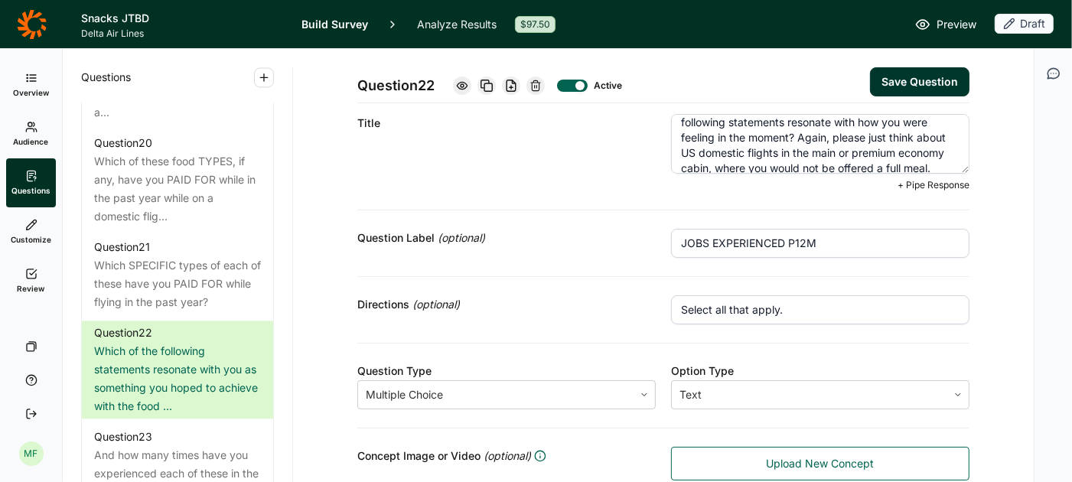
scroll to position [0, 0]
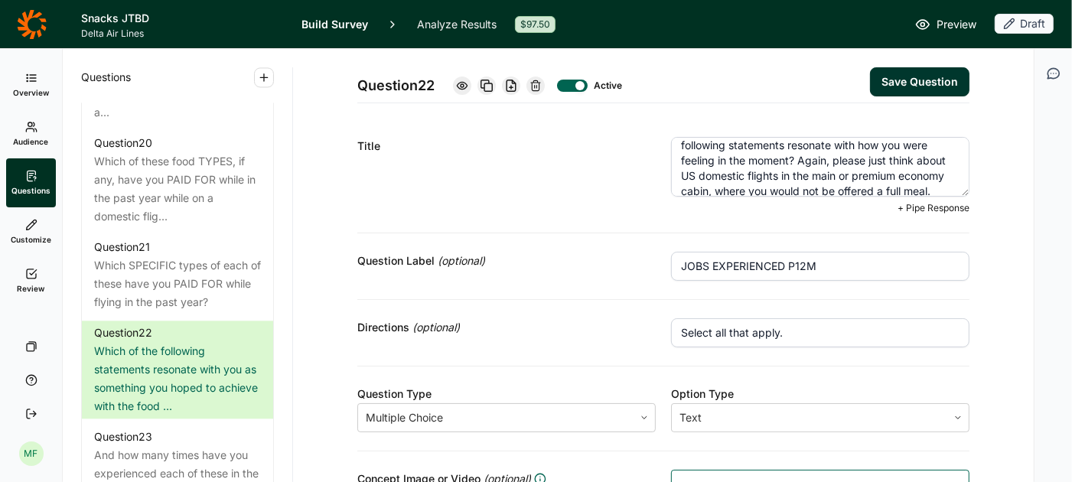
click at [879, 166] on textarea "Thinking about anytime you wanted to eat something while on a flight in the pas…" at bounding box center [820, 167] width 298 height 60
click at [920, 87] on button "Save Question" at bounding box center [919, 81] width 99 height 29
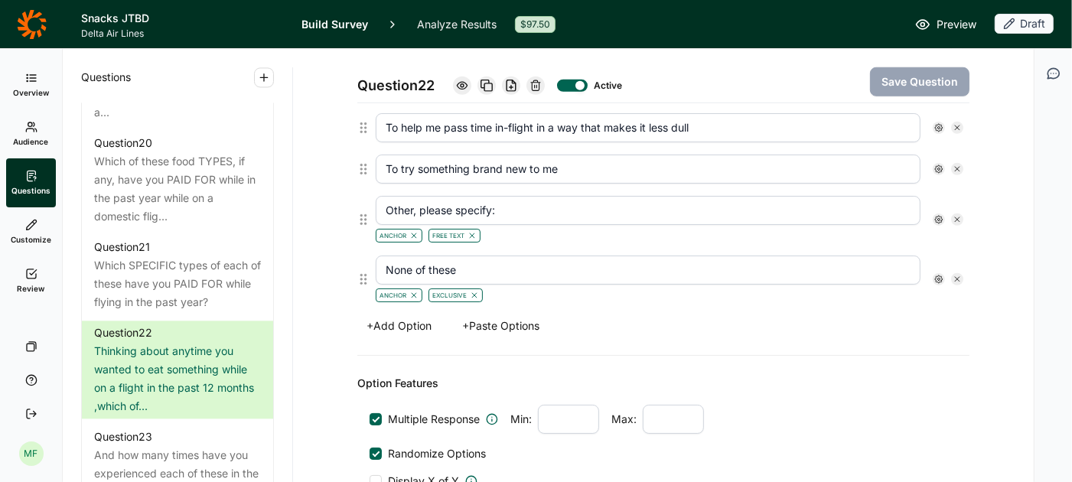
scroll to position [943, 0]
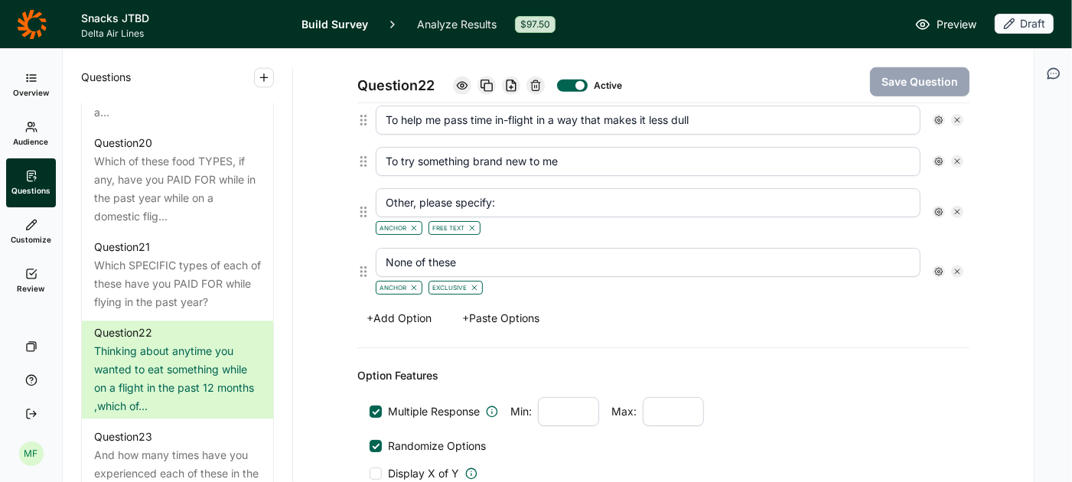
click at [503, 308] on button "+ Paste Options" at bounding box center [501, 318] width 96 height 21
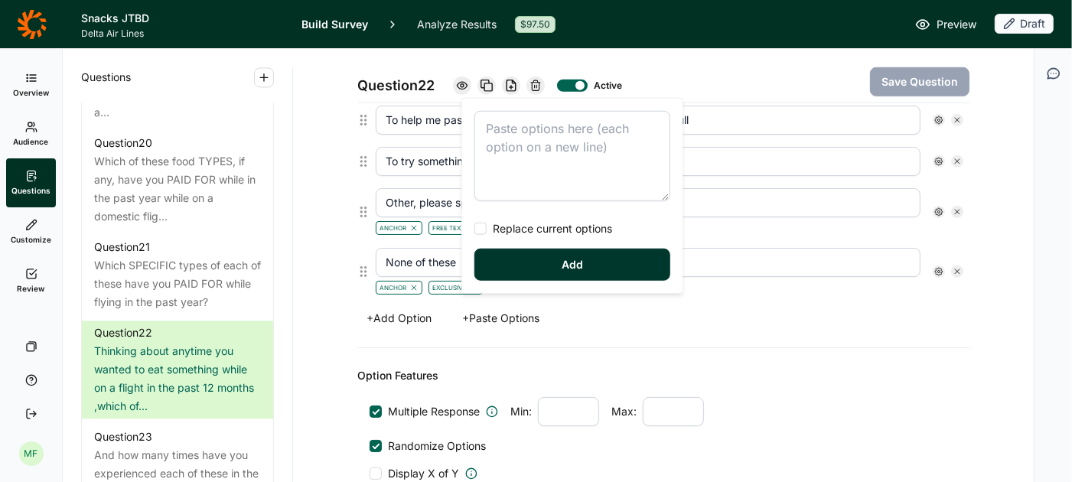
click at [473, 232] on div "Replace current options Add" at bounding box center [572, 196] width 220 height 194
click at [478, 226] on div at bounding box center [480, 229] width 12 height 12
click at [474, 229] on input "Replace current options" at bounding box center [474, 229] width 0 height 0
click at [513, 132] on textarea at bounding box center [572, 156] width 196 height 90
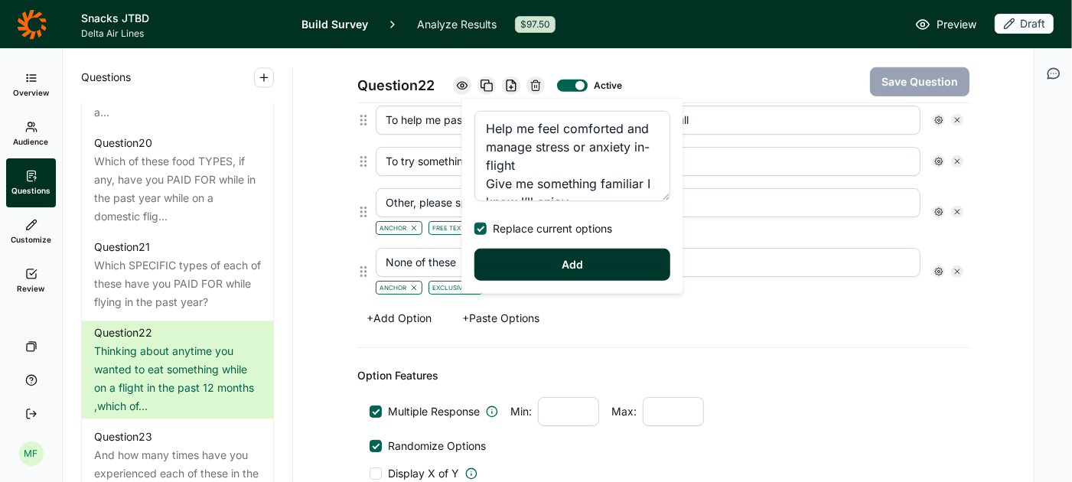
click at [555, 263] on button "Add" at bounding box center [572, 265] width 196 height 32
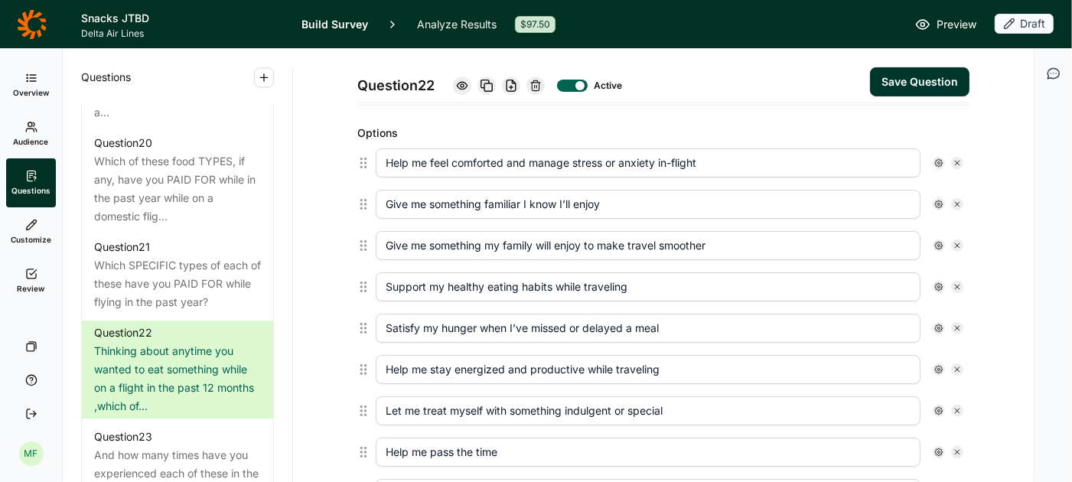
scroll to position [376, 0]
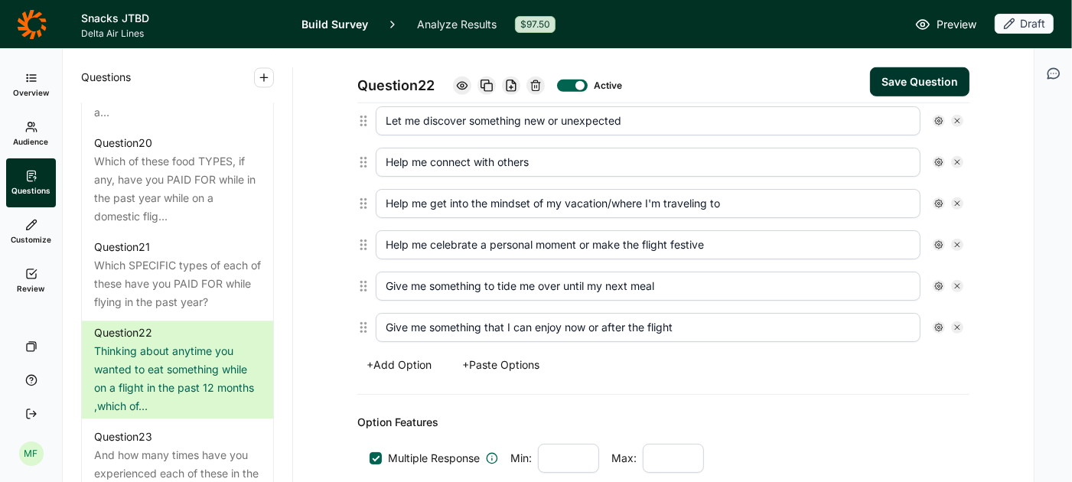
click at [422, 354] on button "+ Add Option" at bounding box center [398, 364] width 83 height 21
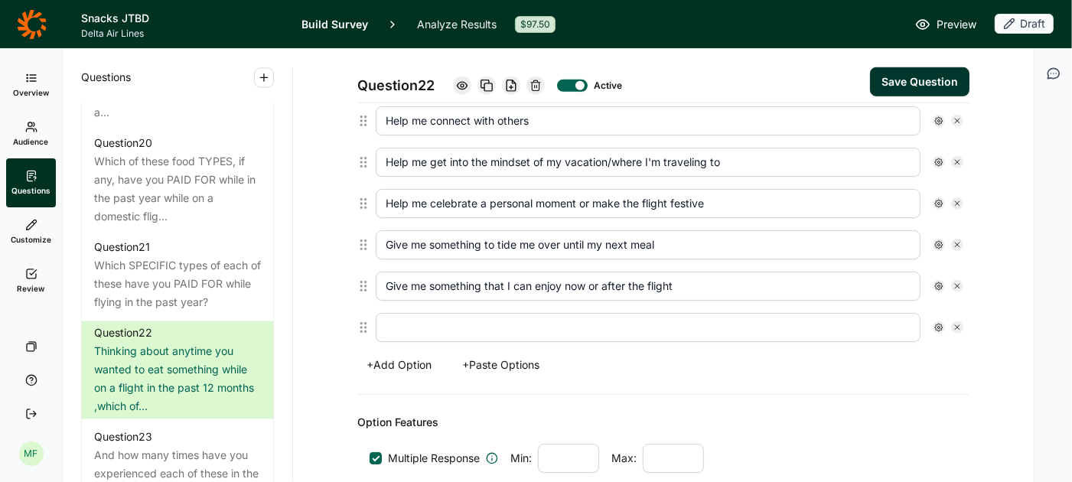
click at [422, 354] on button "+ Add Option" at bounding box center [398, 364] width 83 height 21
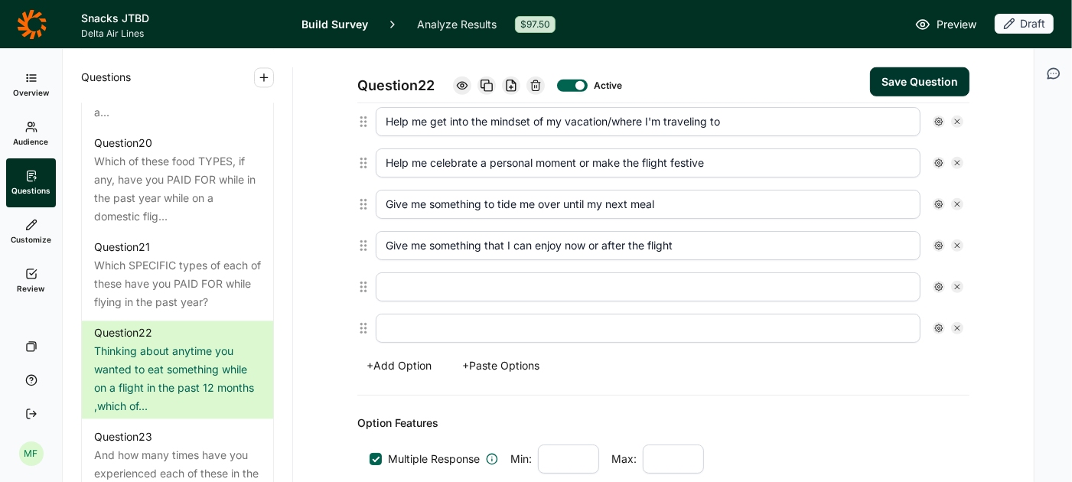
click at [451, 277] on input "text" at bounding box center [648, 286] width 545 height 29
click at [508, 320] on input "text" at bounding box center [648, 328] width 545 height 29
click at [940, 283] on use at bounding box center [939, 287] width 8 height 8
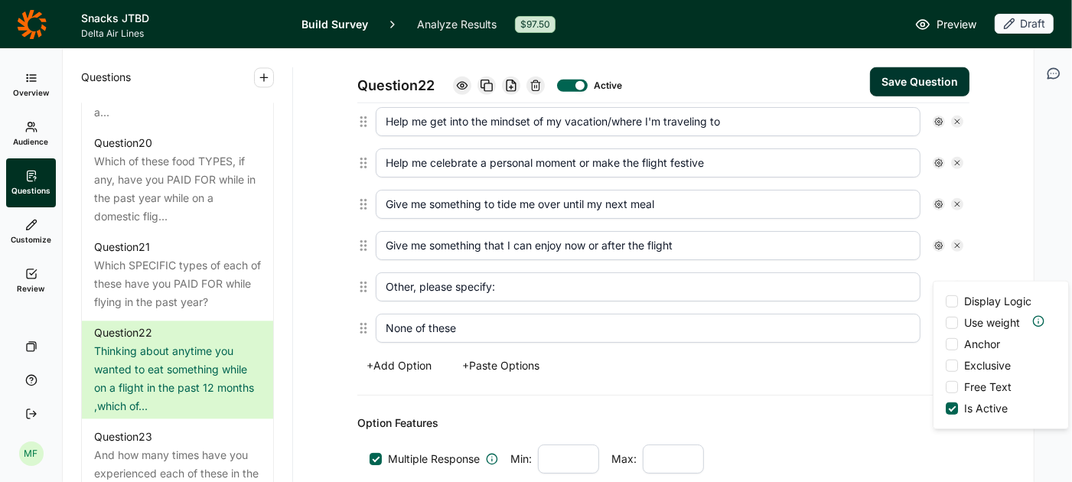
click at [957, 340] on div at bounding box center [952, 344] width 12 height 12
click at [946, 344] on input "Anchor" at bounding box center [946, 344] width 0 height 0
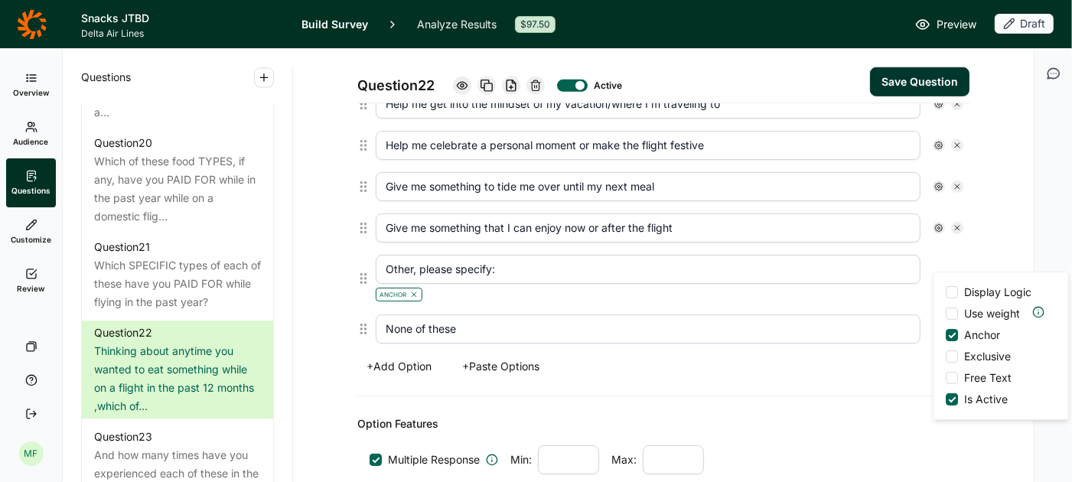
click at [956, 379] on div at bounding box center [952, 378] width 12 height 12
click at [946, 378] on input "Free Text" at bounding box center [946, 378] width 0 height 0
click at [896, 314] on input "None of these" at bounding box center [648, 328] width 545 height 29
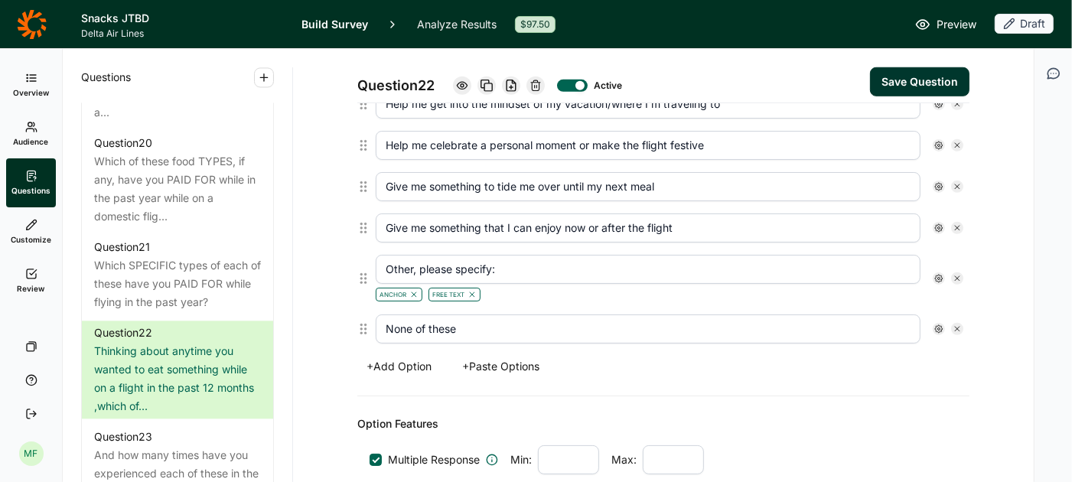
click at [942, 324] on icon at bounding box center [938, 328] width 9 height 9
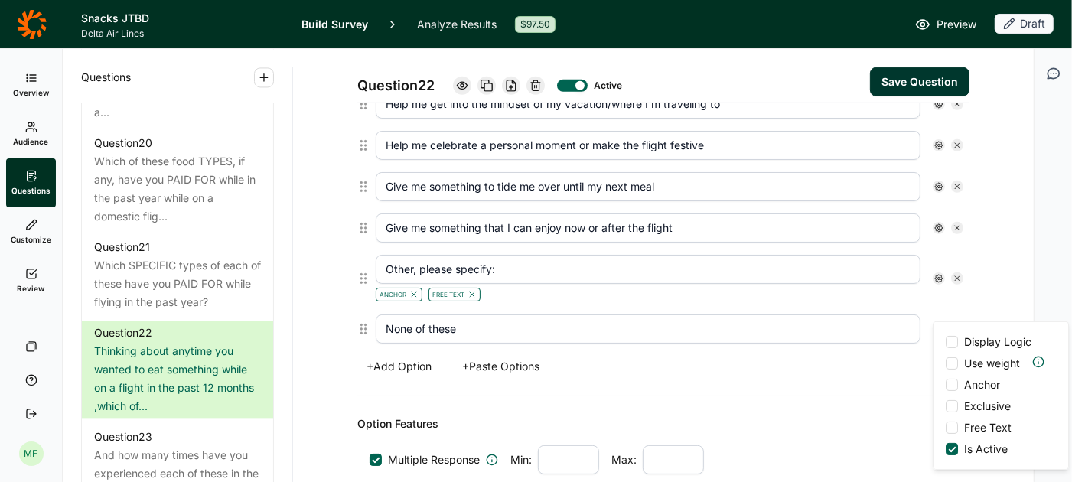
click at [953, 385] on div at bounding box center [952, 385] width 12 height 12
click at [946, 385] on input "Anchor" at bounding box center [946, 385] width 0 height 0
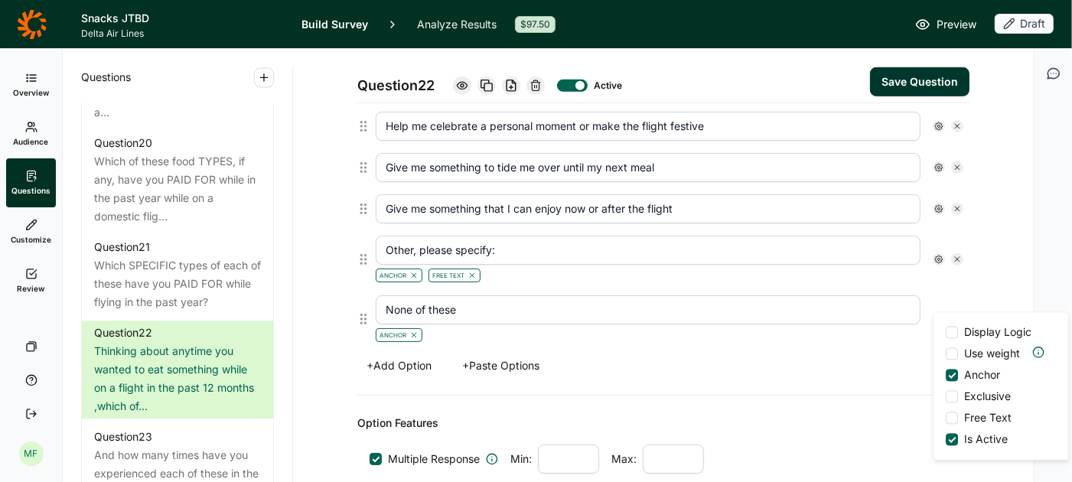
click at [953, 396] on div at bounding box center [952, 397] width 12 height 12
click at [946, 397] on input "Exclusive" at bounding box center [946, 397] width 0 height 0
click at [797, 356] on div "+ Add Option + Paste Options" at bounding box center [663, 365] width 612 height 21
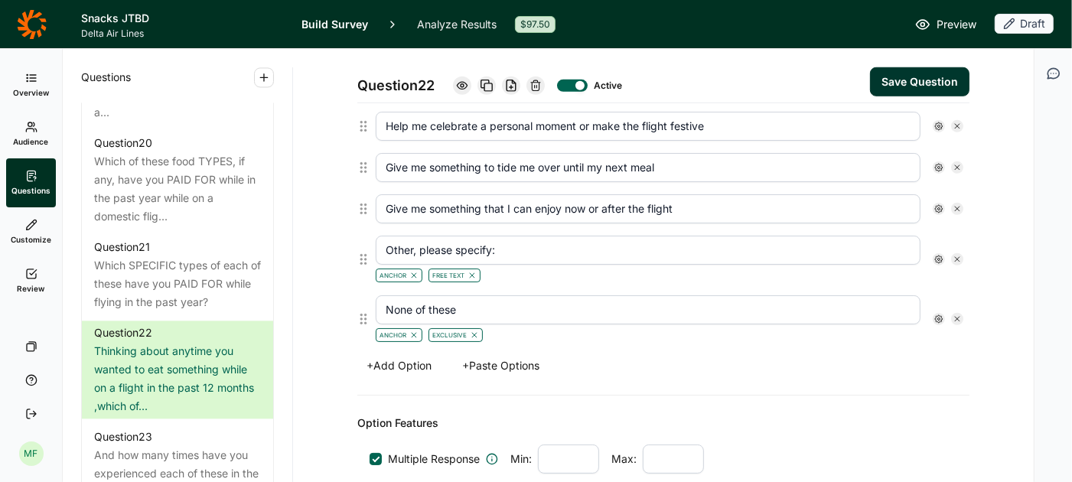
click at [899, 73] on button "Save Question" at bounding box center [919, 81] width 99 height 29
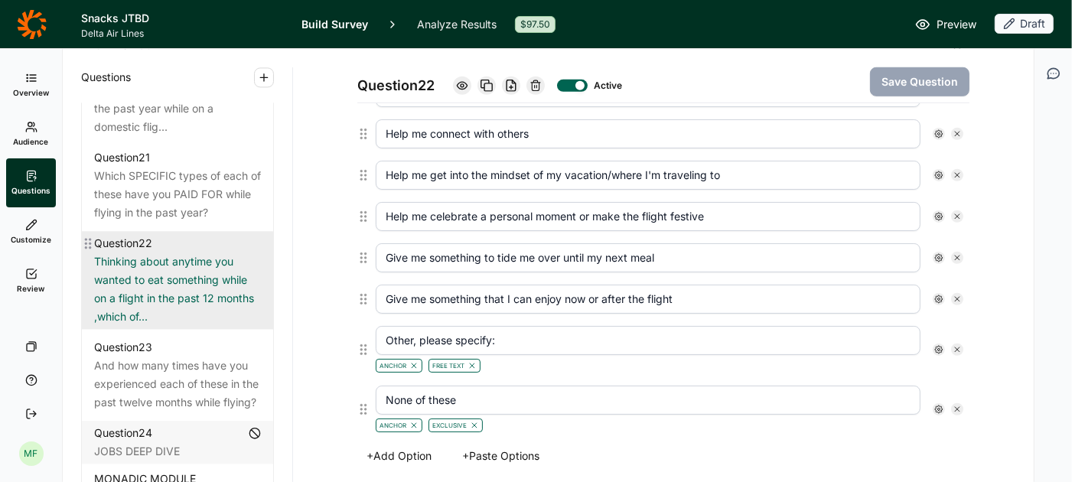
scroll to position [2605, 0]
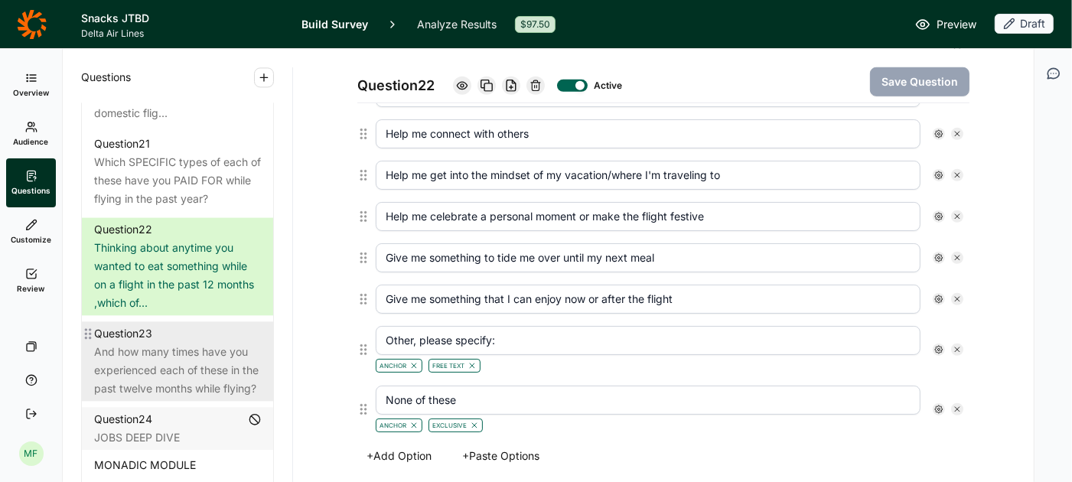
click at [223, 343] on div "And how many times have you experienced each of these in the past twelve months…" at bounding box center [177, 370] width 167 height 55
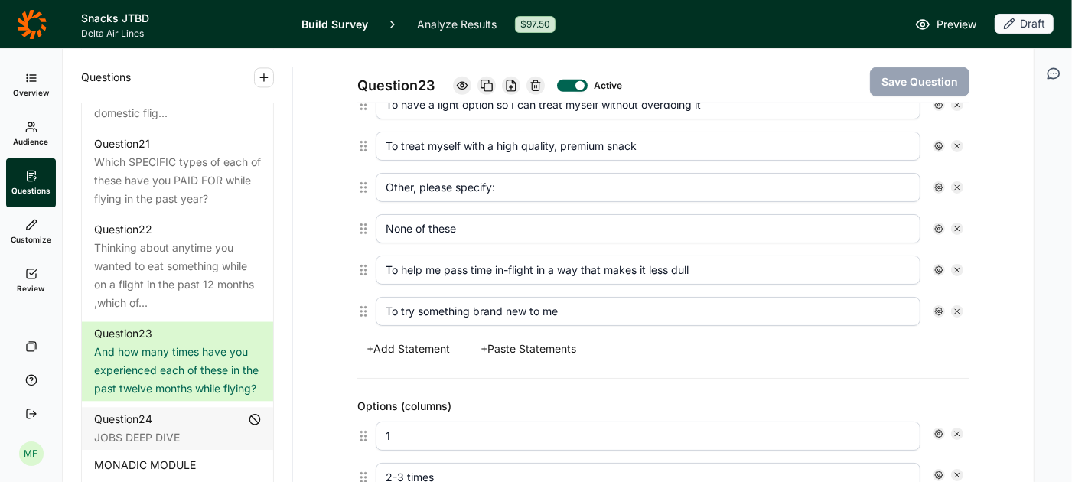
scroll to position [850, 0]
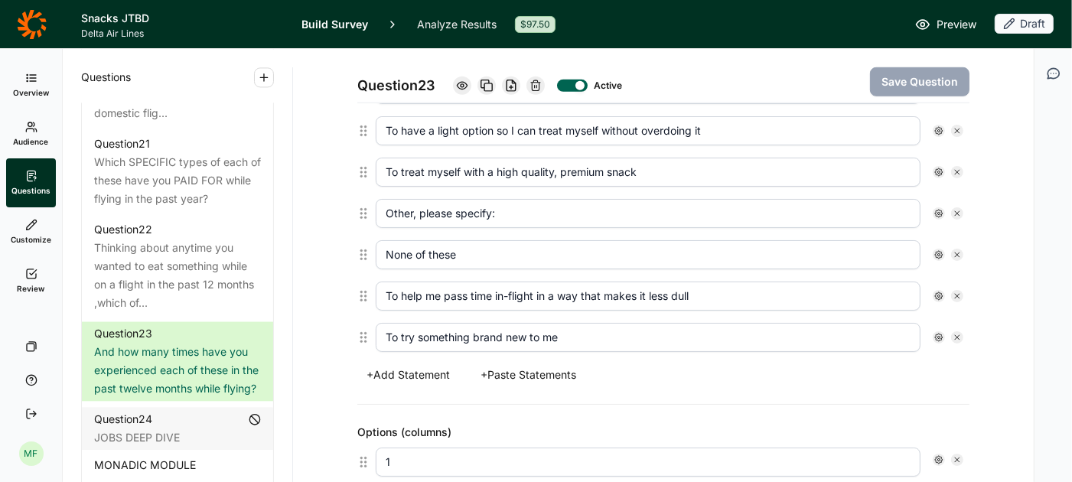
click at [953, 333] on icon at bounding box center [957, 337] width 9 height 9
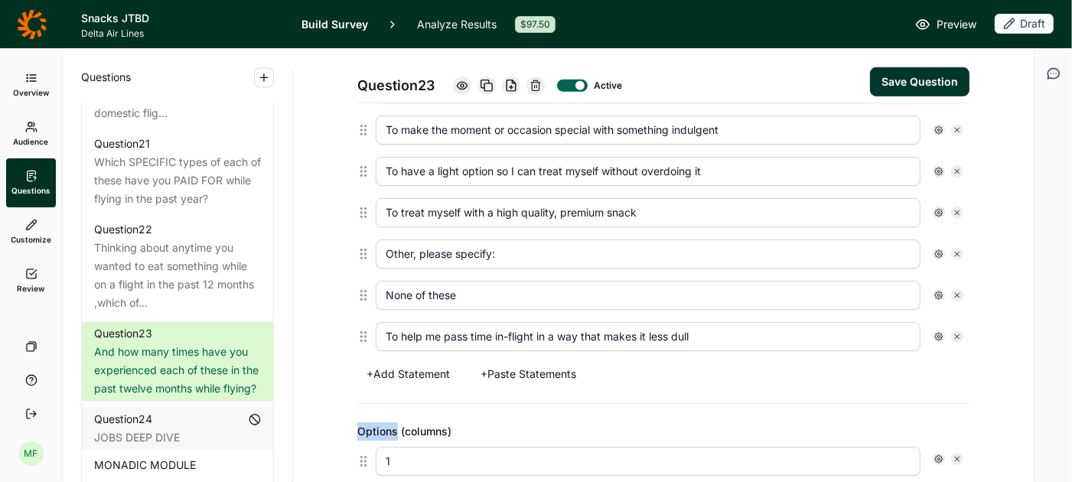
click at [953, 332] on icon at bounding box center [957, 336] width 9 height 9
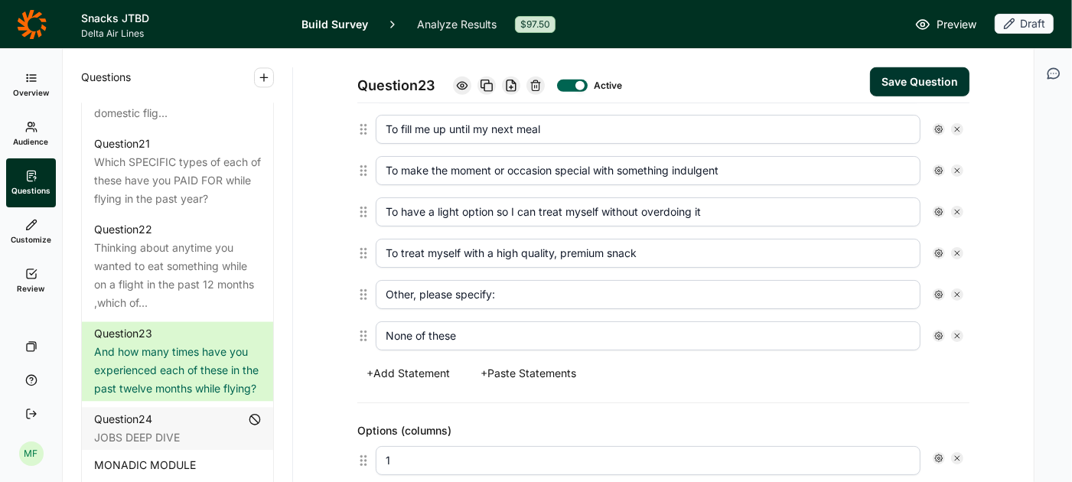
click at [953, 331] on icon at bounding box center [957, 335] width 9 height 9
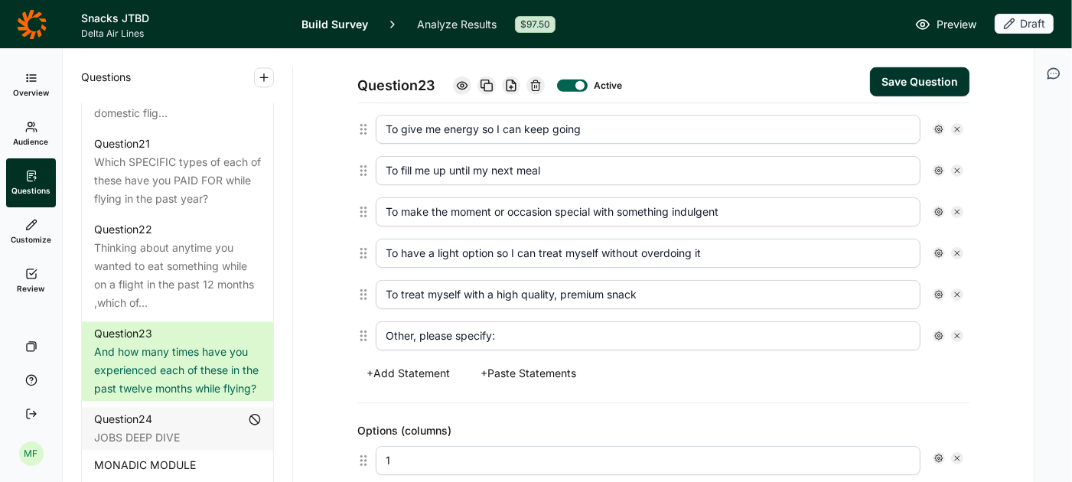
click at [953, 331] on icon at bounding box center [957, 335] width 9 height 9
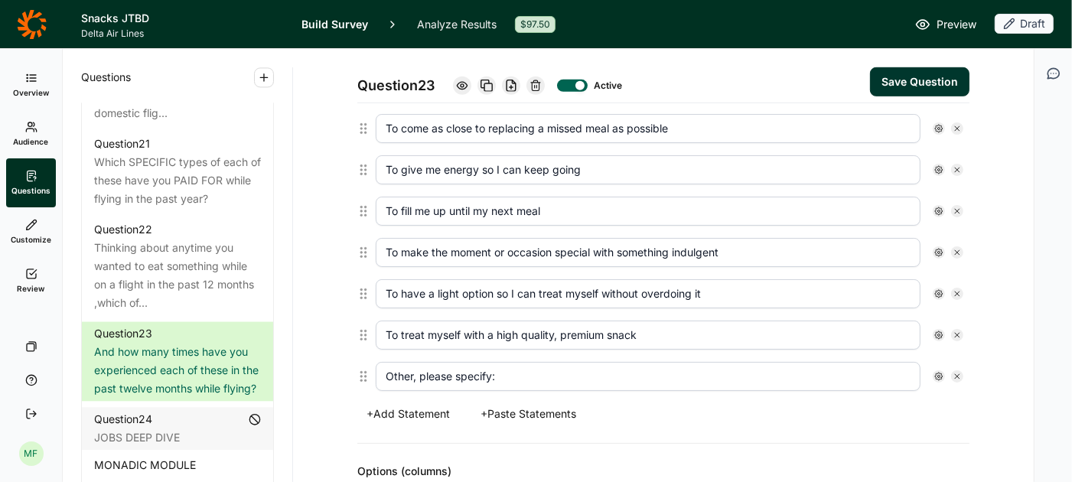
click at [953, 331] on icon at bounding box center [957, 335] width 9 height 9
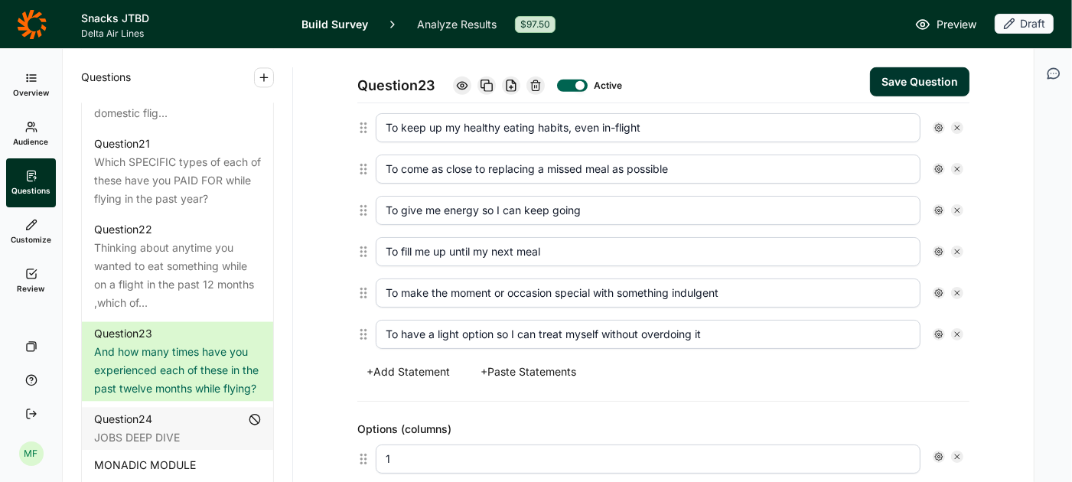
click at [953, 330] on icon at bounding box center [957, 334] width 9 height 9
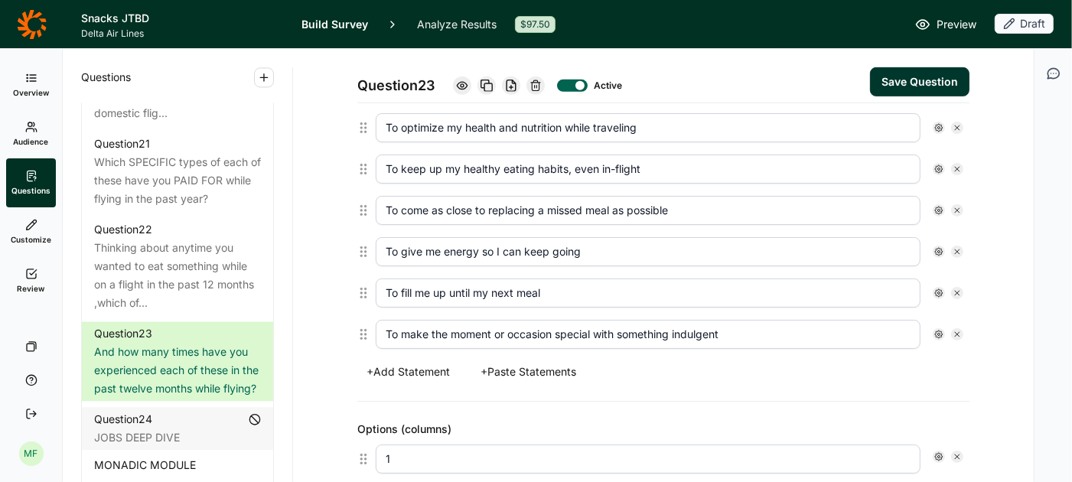
click at [953, 330] on icon at bounding box center [957, 334] width 9 height 9
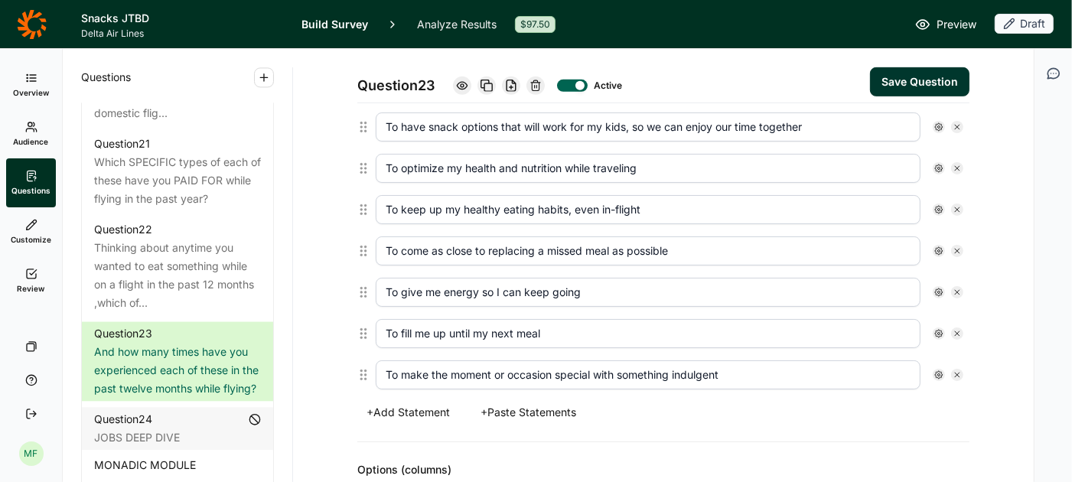
click at [953, 329] on icon at bounding box center [957, 333] width 9 height 9
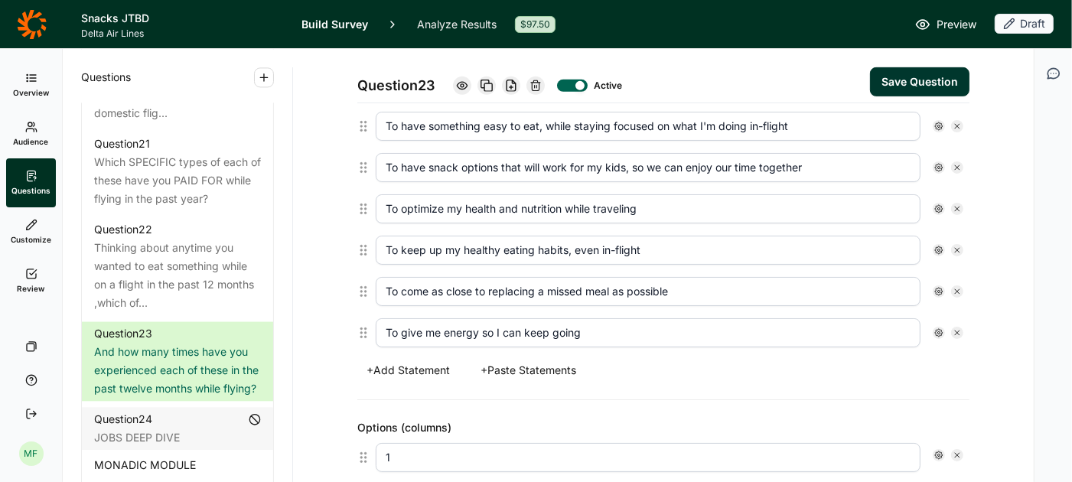
click at [953, 328] on icon at bounding box center [957, 332] width 9 height 9
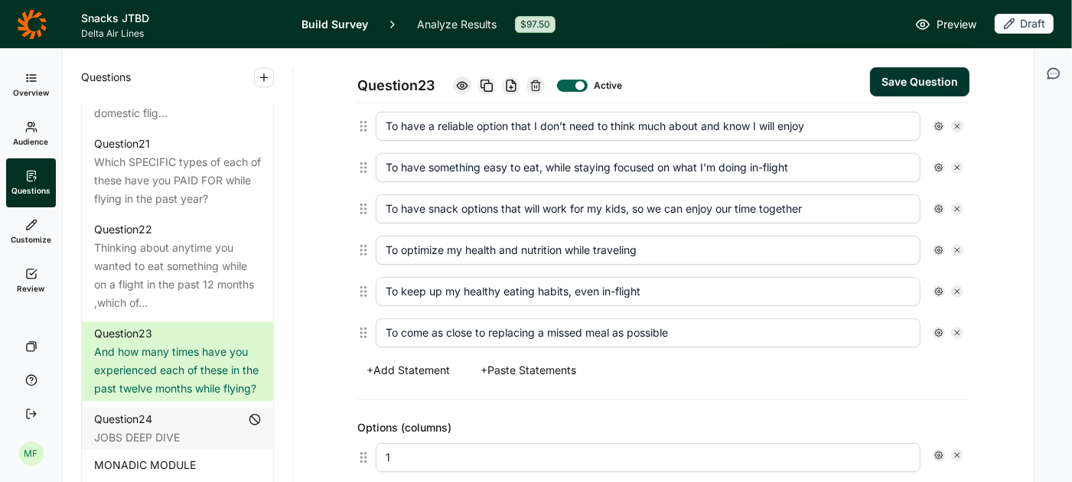
click at [953, 328] on icon at bounding box center [957, 332] width 9 height 9
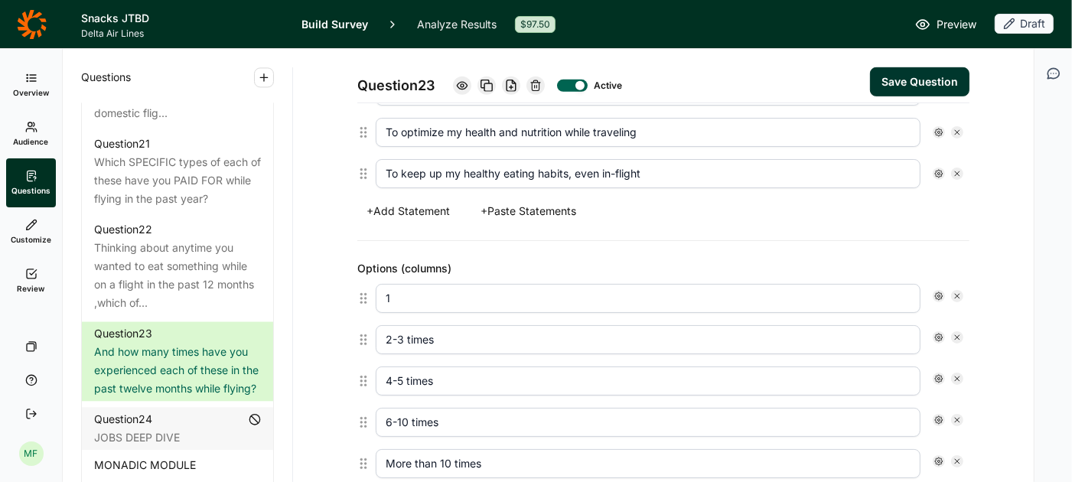
scroll to position [617, 0]
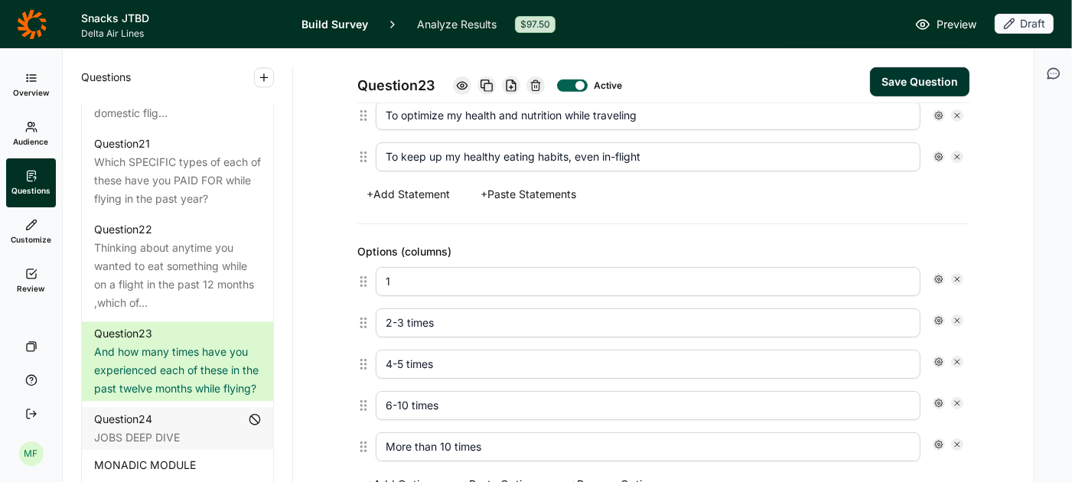
click at [529, 184] on button "+ Paste Statements" at bounding box center [528, 194] width 114 height 21
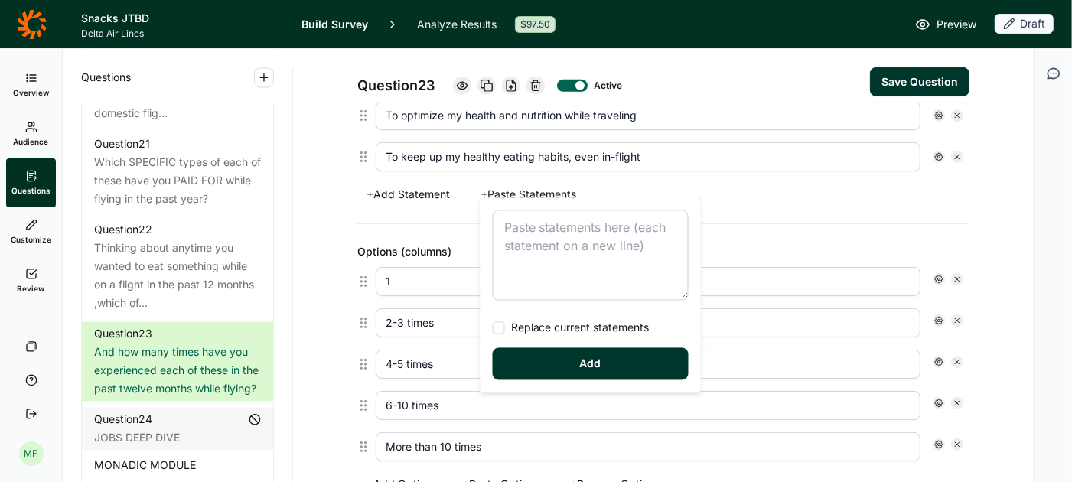
click at [517, 235] on textarea at bounding box center [591, 255] width 196 height 90
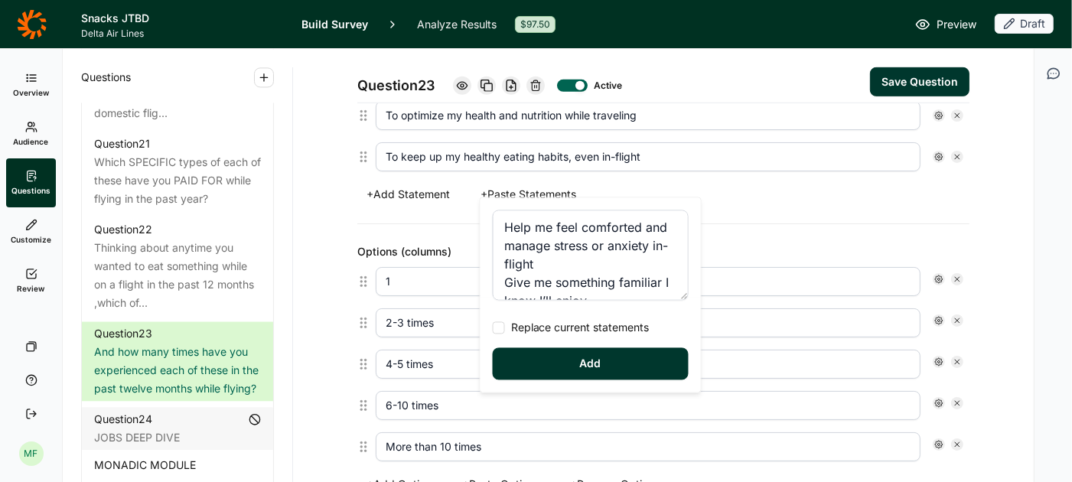
click at [499, 324] on div at bounding box center [499, 328] width 12 height 12
click at [493, 328] on input "Replace current statements" at bounding box center [493, 328] width 0 height 0
click at [560, 376] on button "Add" at bounding box center [591, 364] width 196 height 32
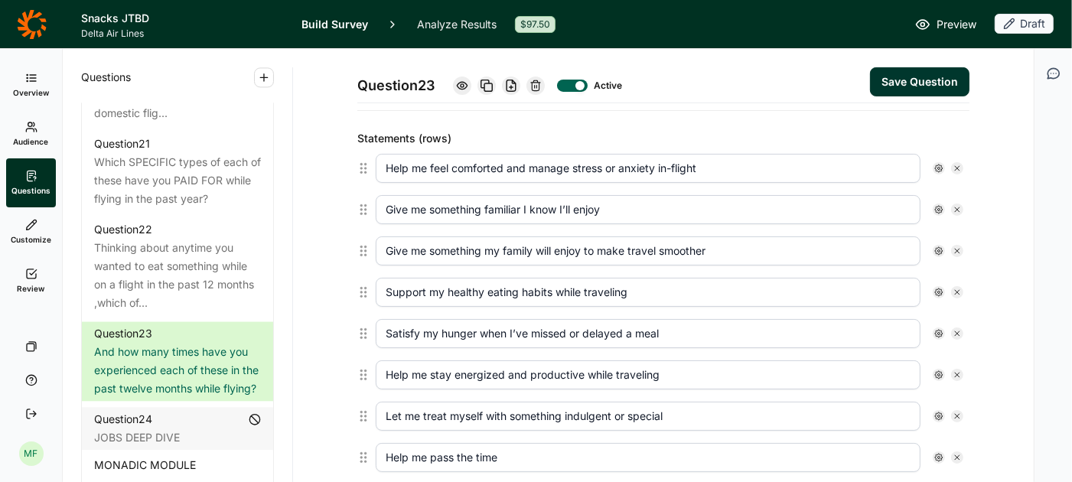
scroll to position [398, 0]
click at [879, 86] on button "Save Question" at bounding box center [919, 81] width 99 height 29
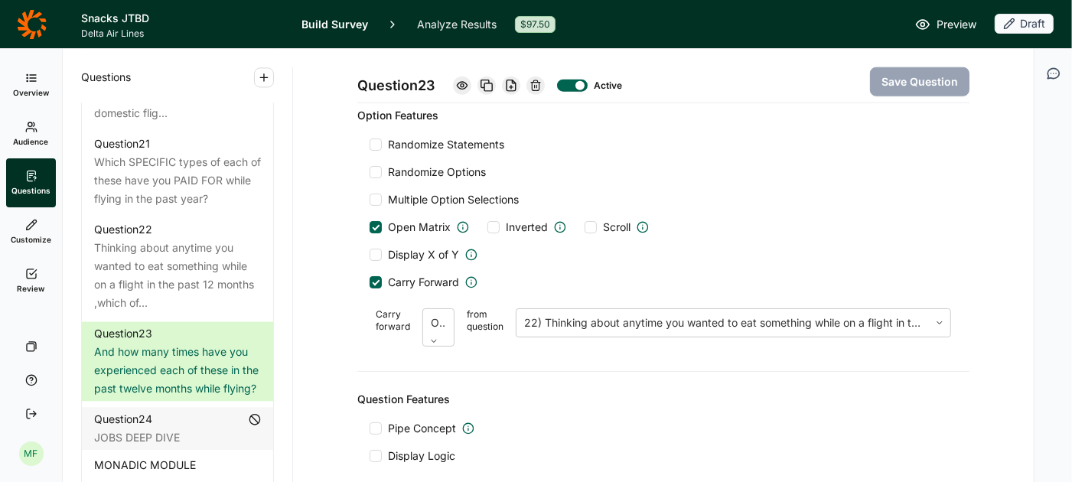
scroll to position [1381, 0]
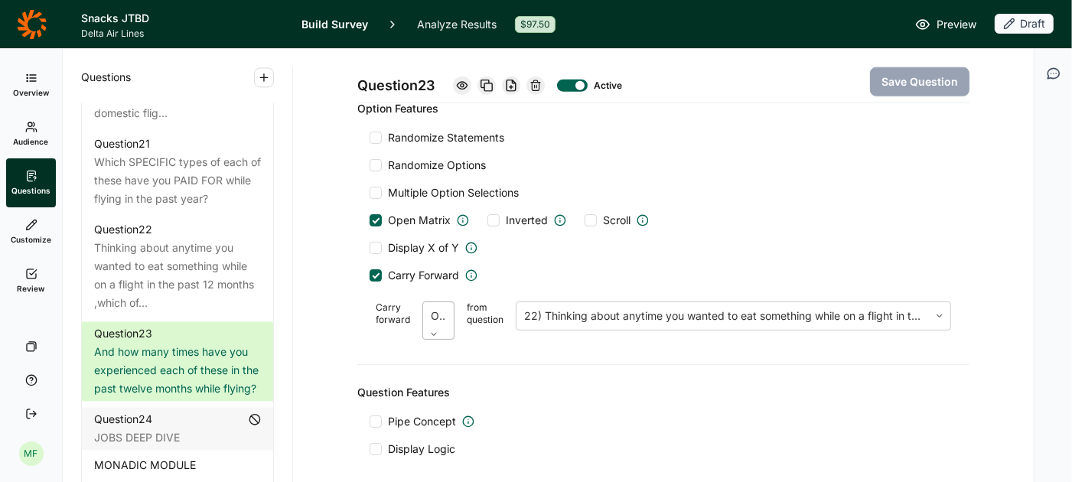
click at [441, 307] on div at bounding box center [438, 315] width 15 height 21
click at [441, 307] on div at bounding box center [438, 315] width 17 height 21
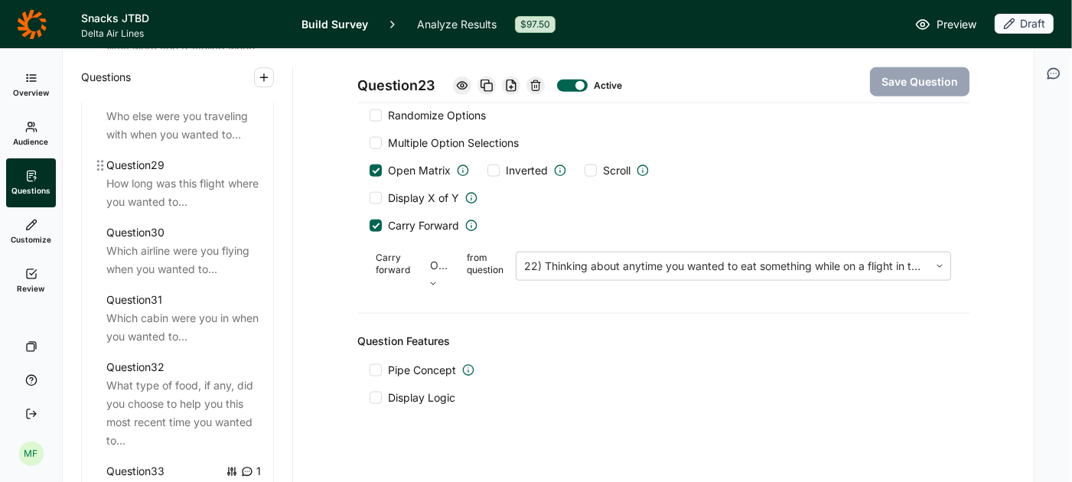
scroll to position [3280, 0]
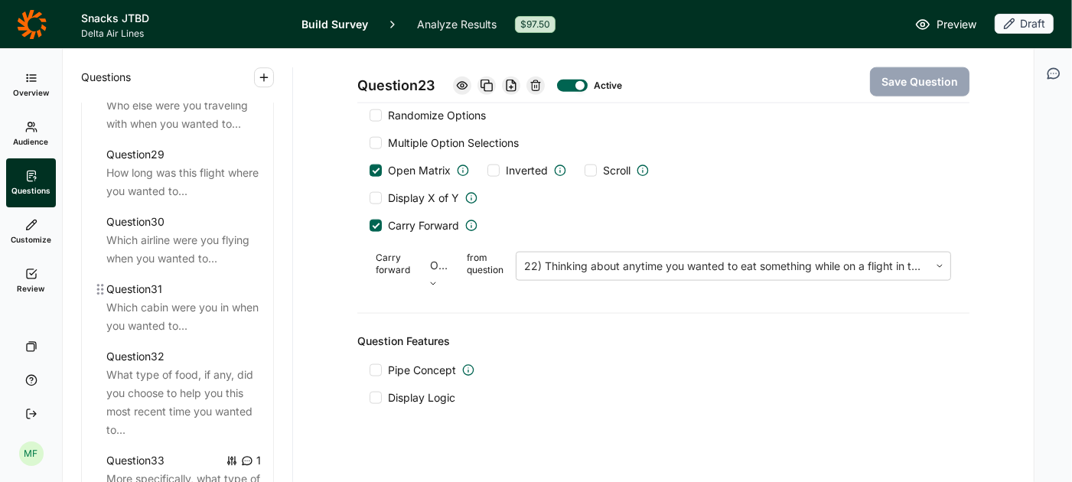
click at [212, 298] on div "Which cabin were you in when you wanted to..." at bounding box center [183, 316] width 155 height 37
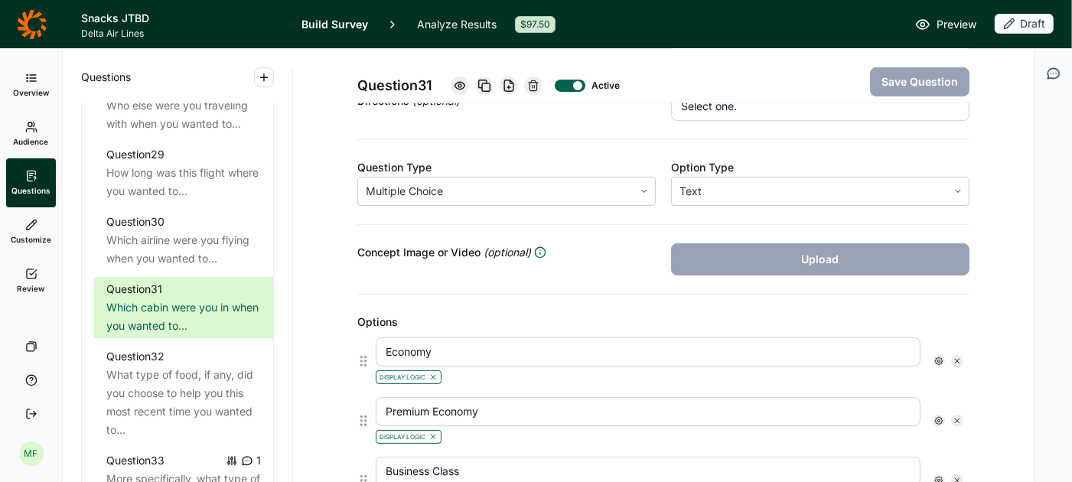
scroll to position [264, 0]
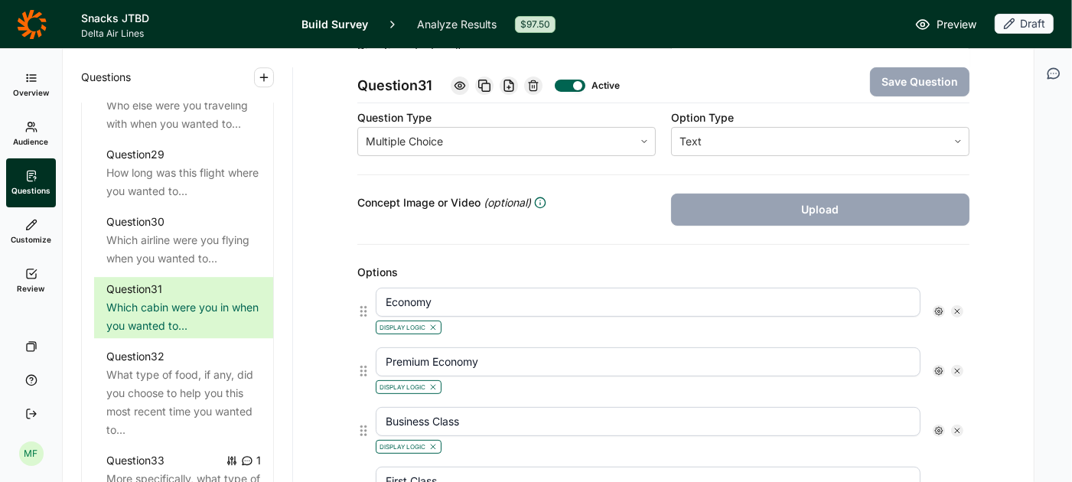
click at [624, 304] on input "Economy" at bounding box center [648, 302] width 545 height 29
click at [623, 353] on input "Premium Economy" at bounding box center [648, 361] width 545 height 29
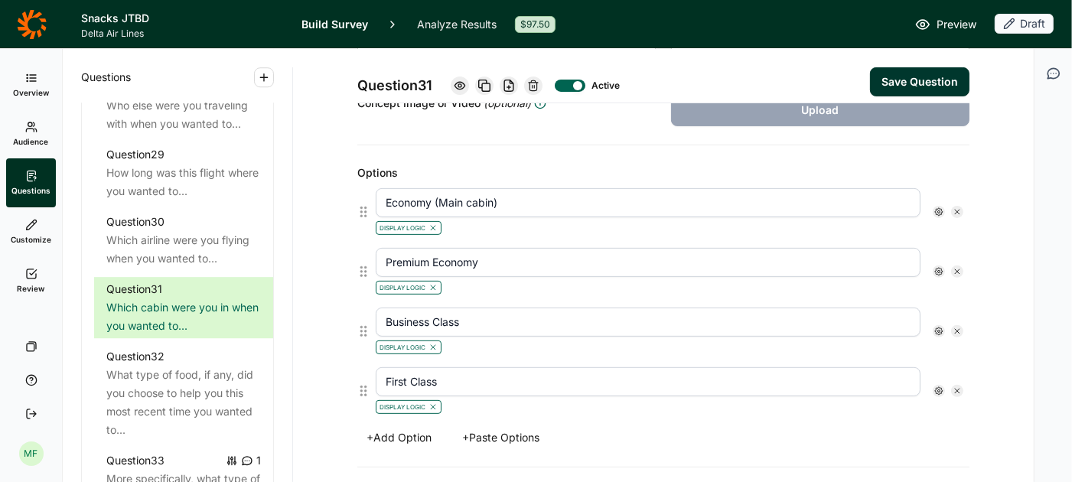
scroll to position [370, 0]
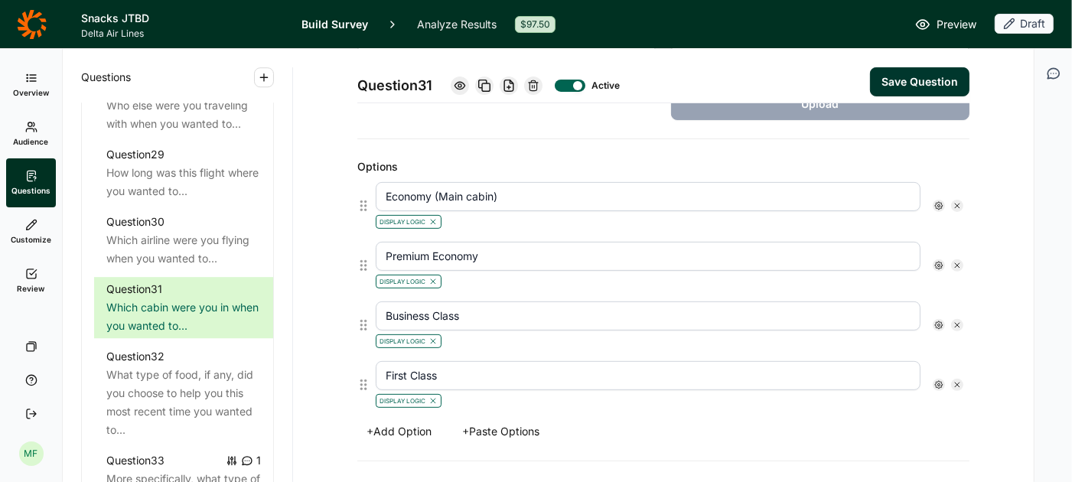
paste input "(Comfort+ on Delta, Premium Plus on United, Premium Economy on American, EvenMo…"
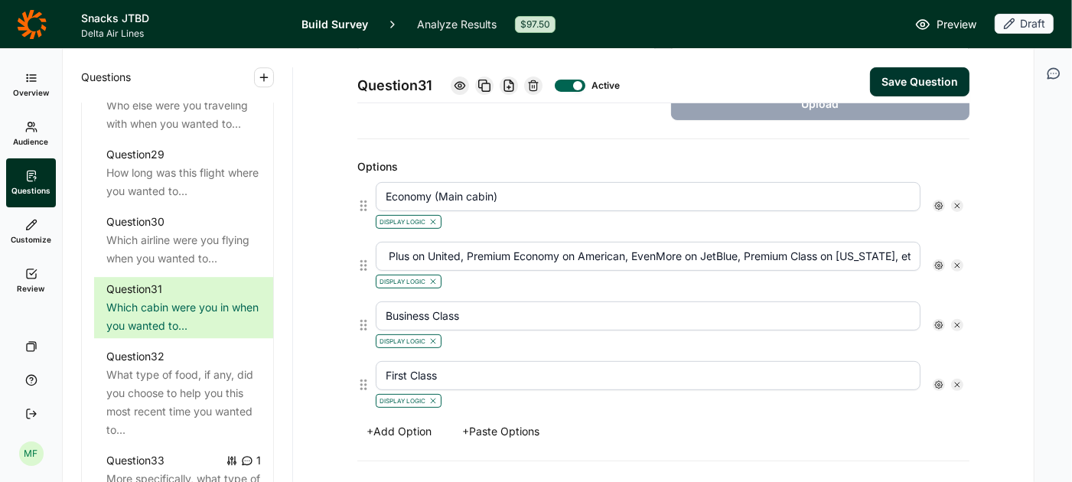
scroll to position [0, 0]
click at [901, 77] on button "Save Question" at bounding box center [919, 81] width 99 height 29
click at [506, 311] on input "Business Class" at bounding box center [648, 315] width 545 height 29
click at [957, 380] on icon at bounding box center [957, 384] width 9 height 9
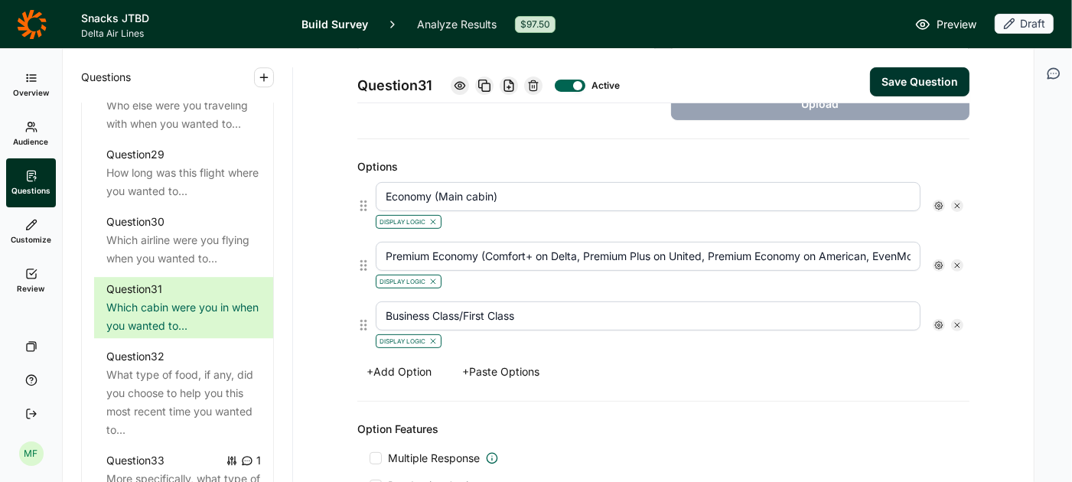
click at [936, 321] on icon at bounding box center [938, 325] width 9 height 9
click at [1047, 351] on icon at bounding box center [1046, 346] width 9 height 9
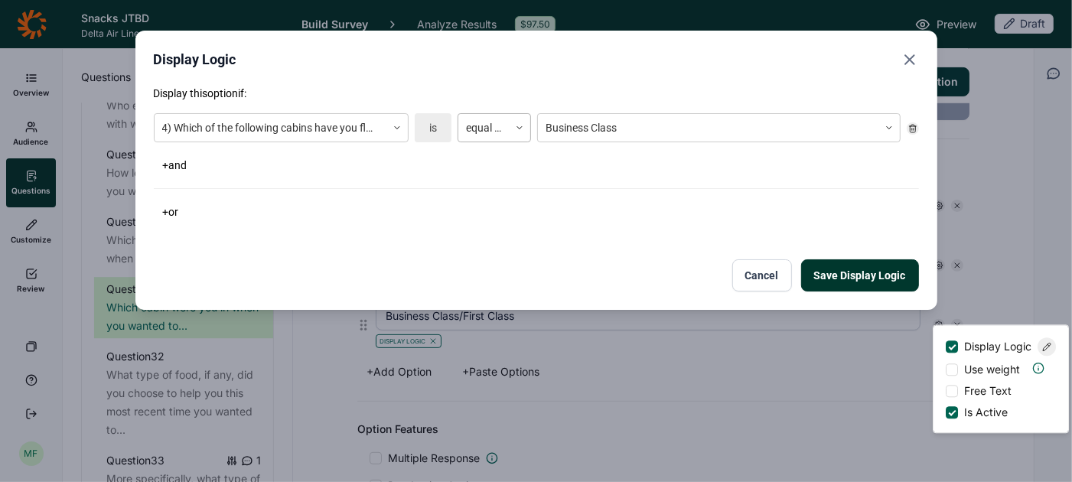
click at [519, 129] on icon at bounding box center [519, 127] width 9 height 9
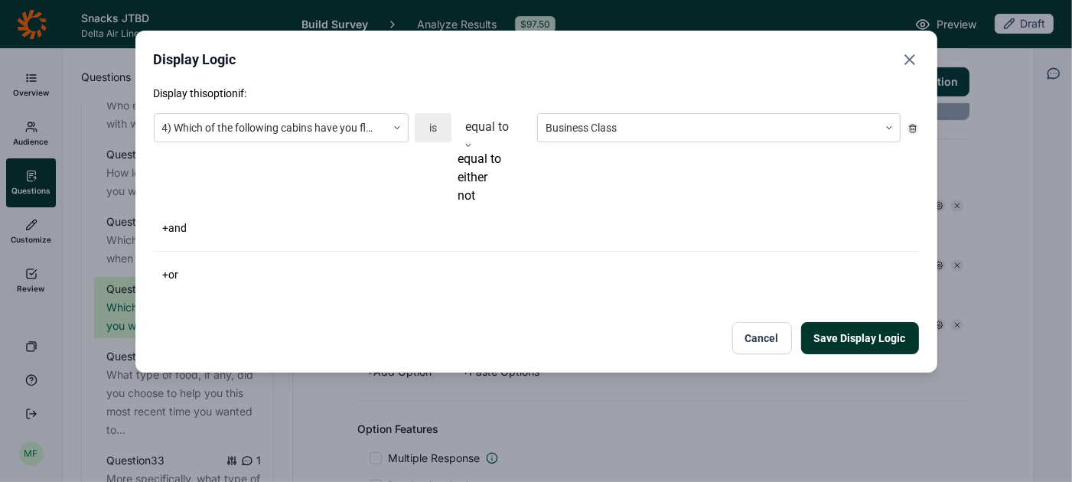
click at [493, 187] on div "either" at bounding box center [494, 177] width 73 height 18
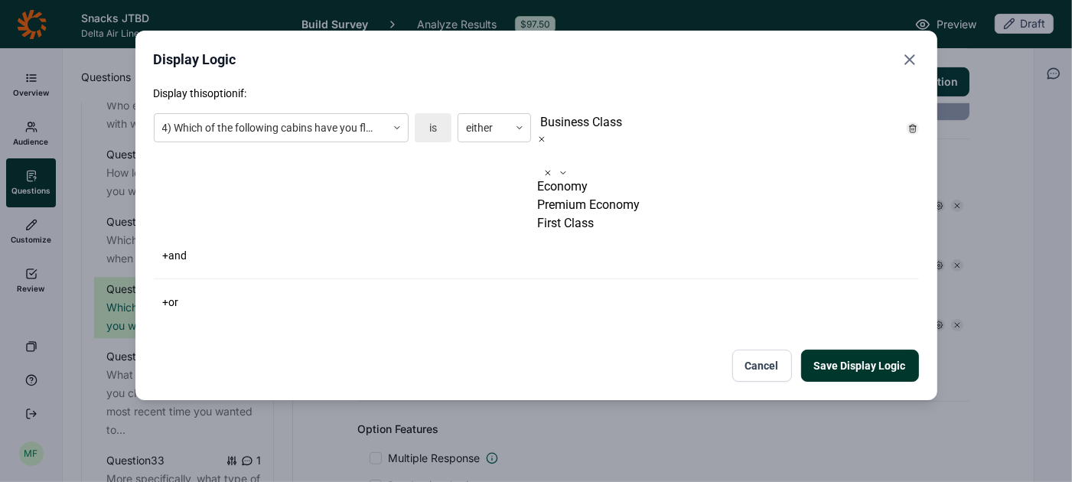
click at [542, 145] on div at bounding box center [540, 155] width 3 height 21
click at [603, 224] on div "First Class" at bounding box center [718, 223] width 363 height 18
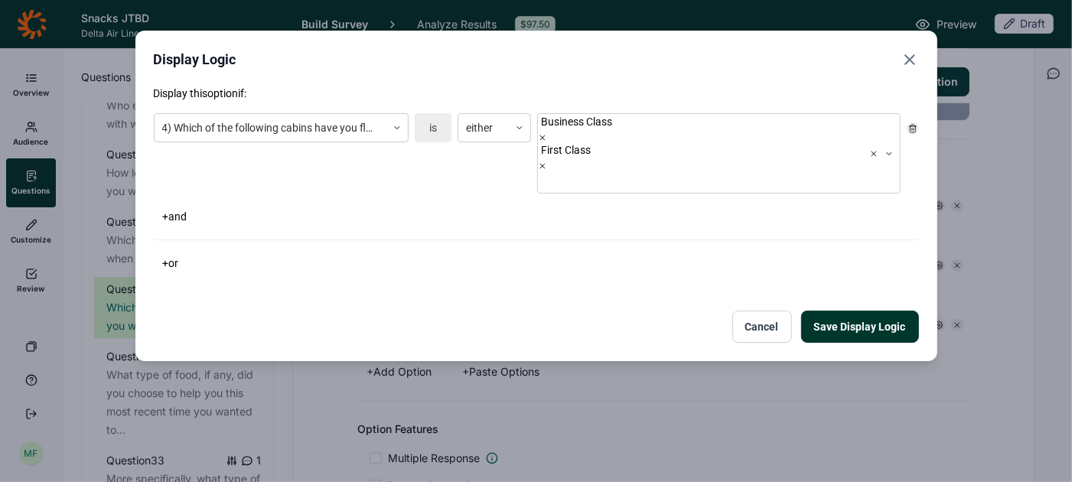
click at [841, 311] on button "Save Display Logic" at bounding box center [860, 327] width 118 height 32
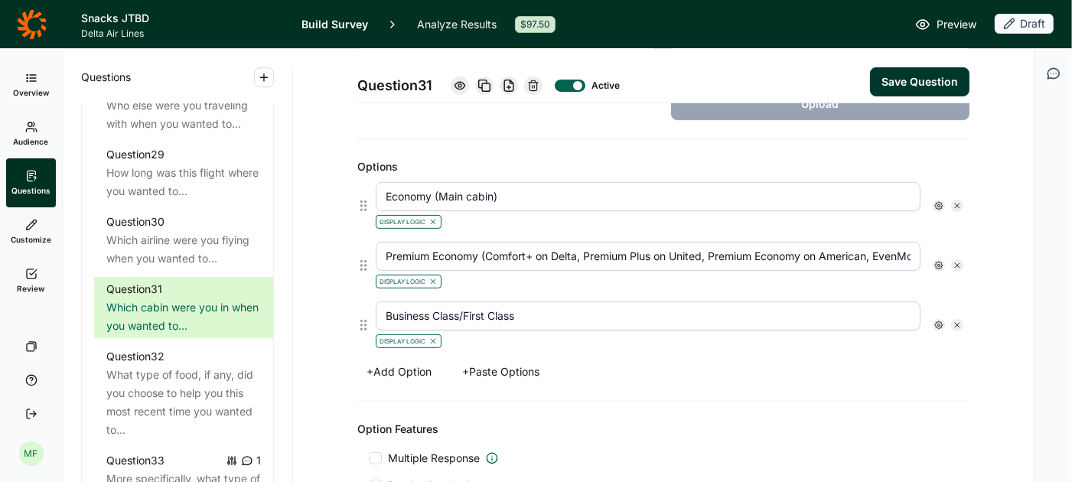
scroll to position [457, 0]
